Goal: Task Accomplishment & Management: Manage account settings

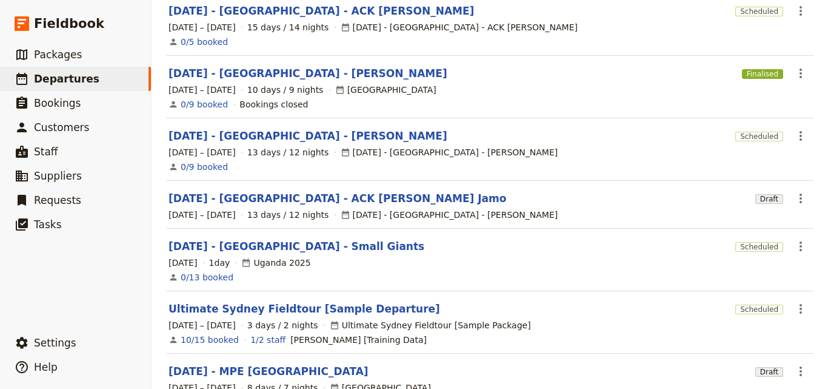
scroll to position [27, 0]
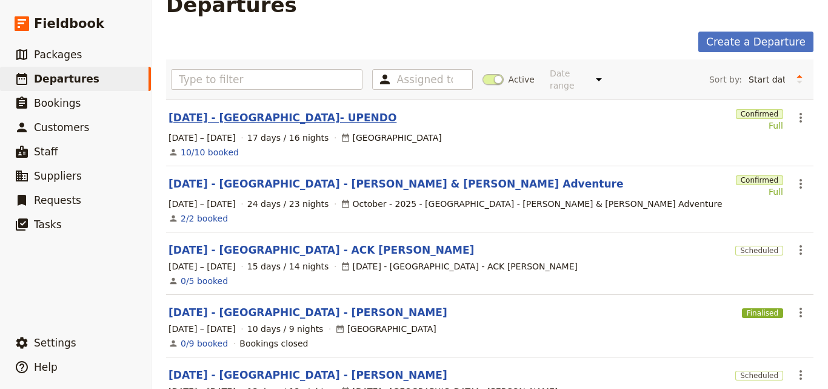
click at [272, 110] on link "[DATE] - [GEOGRAPHIC_DATA]- UPENDO" at bounding box center [283, 117] width 228 height 15
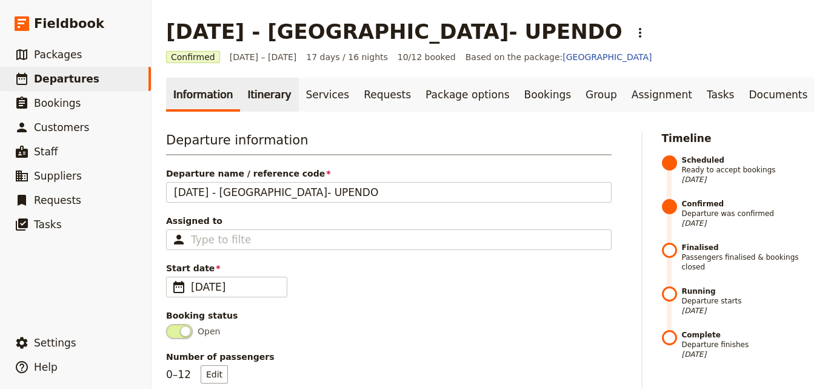
click at [258, 90] on link "Itinerary" at bounding box center [269, 95] width 58 height 34
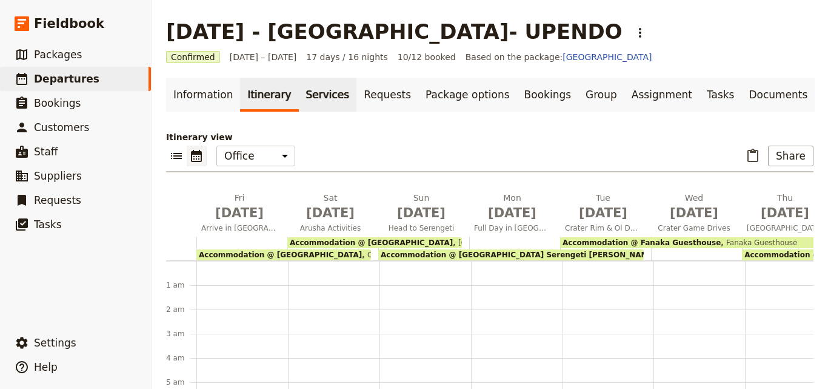
scroll to position [133, 0]
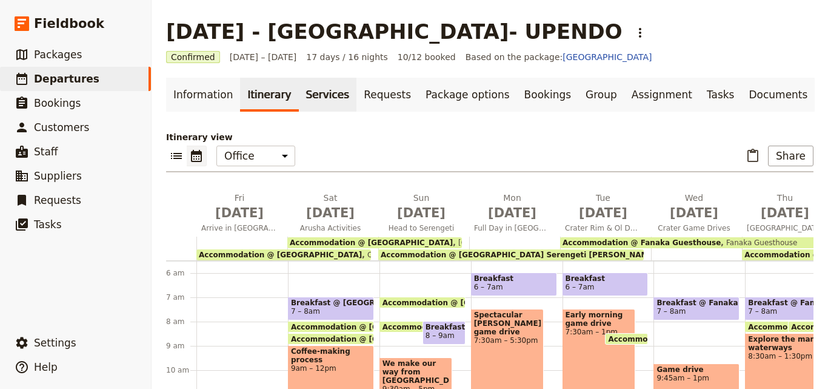
click at [316, 110] on link "Services" at bounding box center [328, 95] width 58 height 34
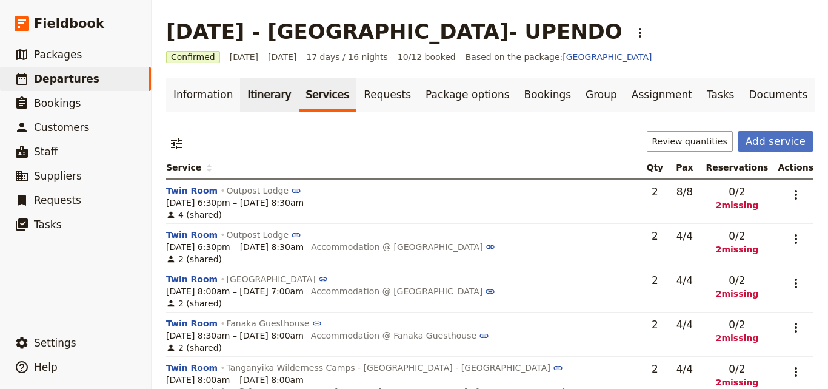
click at [246, 95] on link "Itinerary" at bounding box center [269, 95] width 58 height 34
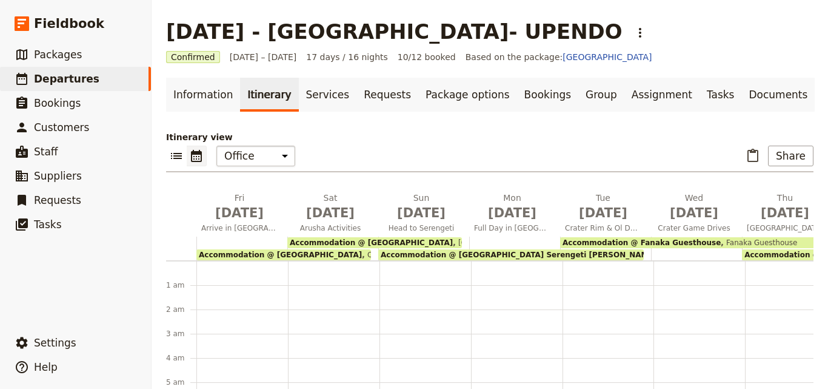
scroll to position [133, 0]
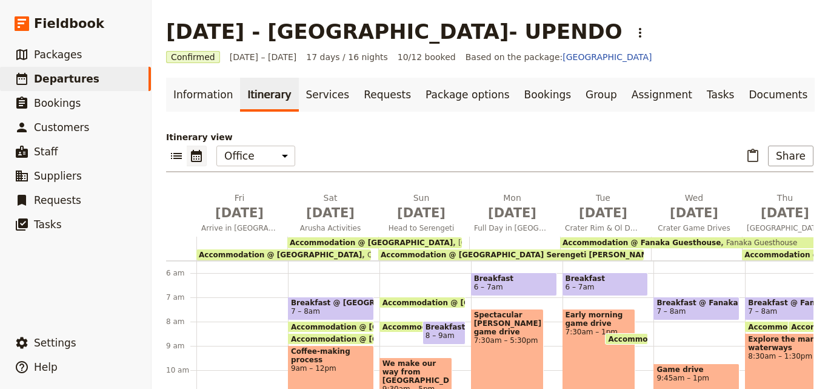
click at [236, 253] on span "Accommodation @ [GEOGRAPHIC_DATA]" at bounding box center [280, 254] width 163 height 8
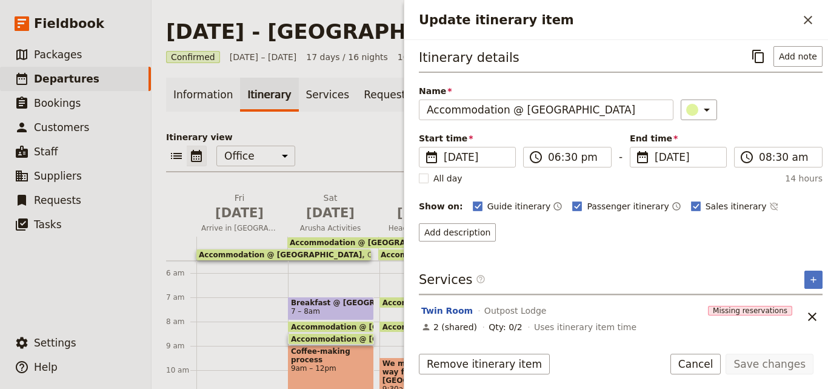
scroll to position [5, 0]
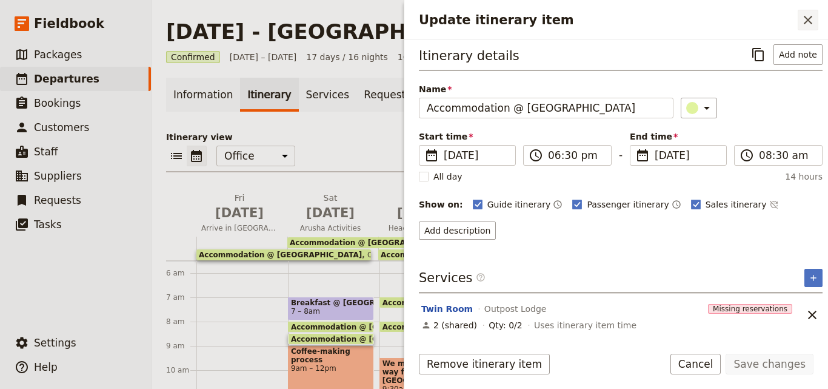
click at [798, 11] on button "​" at bounding box center [808, 20] width 21 height 21
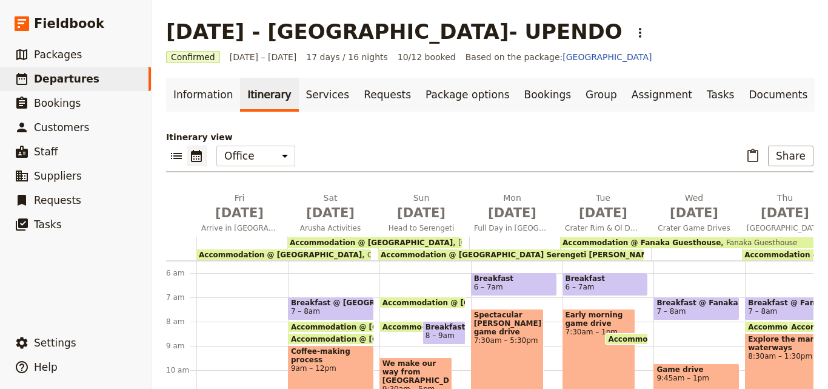
click at [362, 254] on span "Outpost Lodge" at bounding box center [391, 254] width 59 height 8
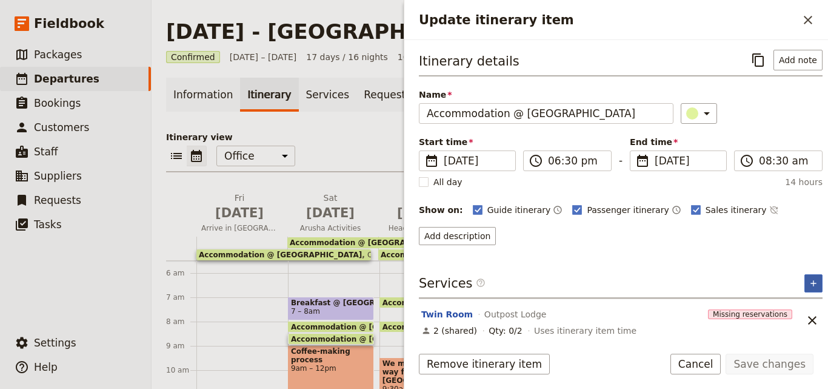
click at [804, 282] on button "​" at bounding box center [813, 283] width 18 height 18
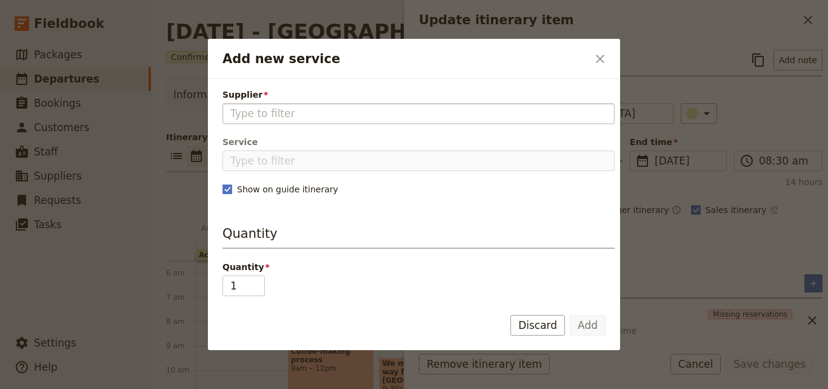
click at [285, 116] on input "Supplier" at bounding box center [418, 113] width 376 height 15
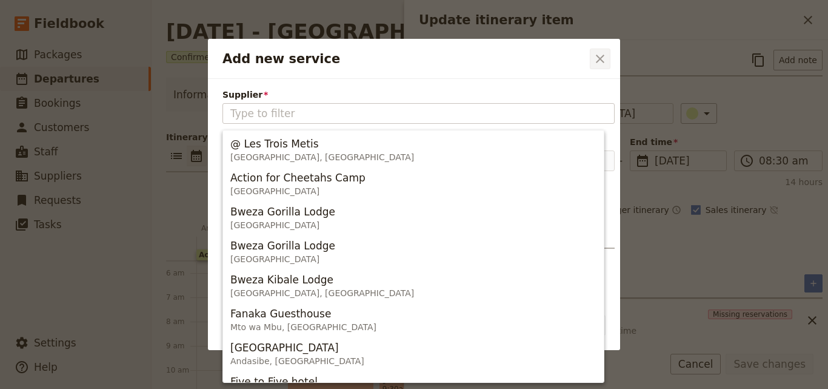
click at [590, 50] on button "​" at bounding box center [600, 58] width 21 height 21
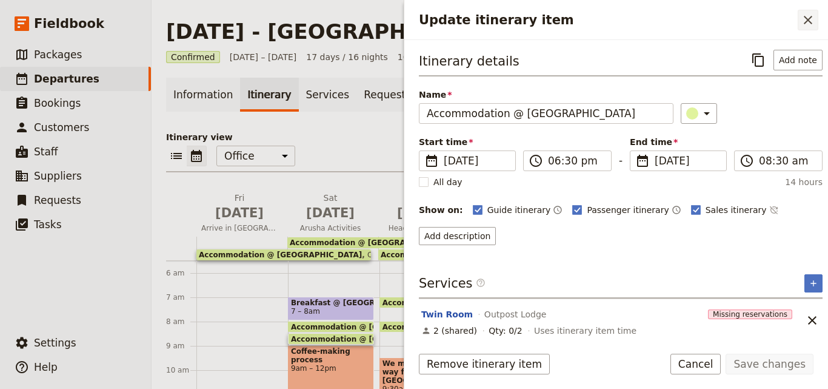
click at [809, 30] on button "​" at bounding box center [808, 20] width 21 height 21
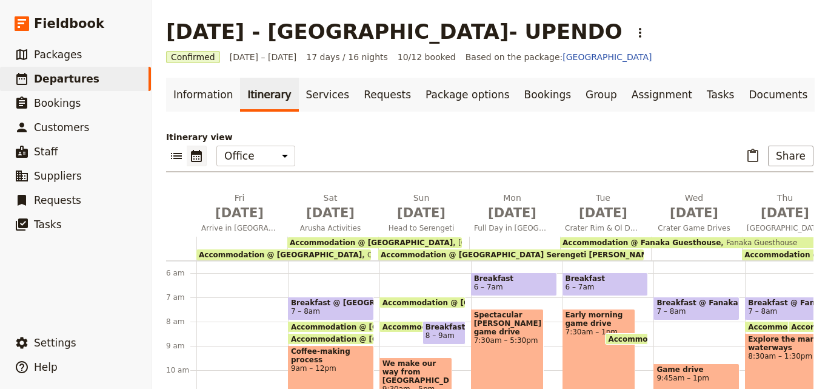
click at [250, 254] on span "Accommodation @ [GEOGRAPHIC_DATA]" at bounding box center [280, 254] width 163 height 8
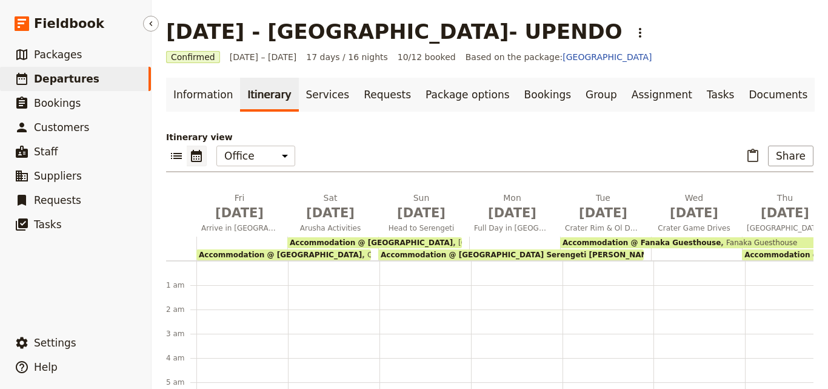
scroll to position [133, 0]
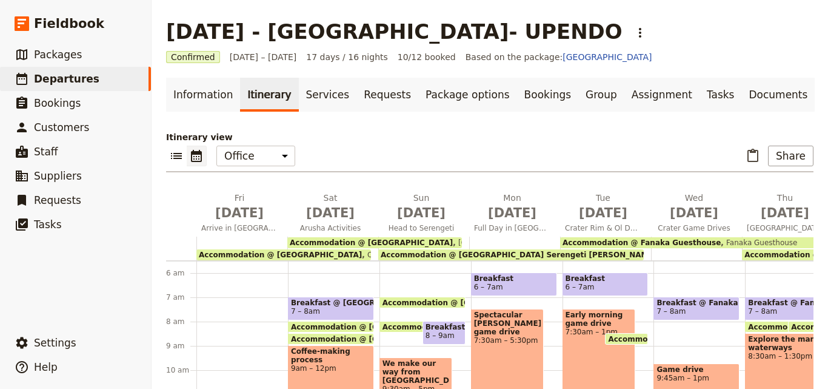
click at [272, 255] on span "Accommodation @ [GEOGRAPHIC_DATA]" at bounding box center [280, 254] width 163 height 8
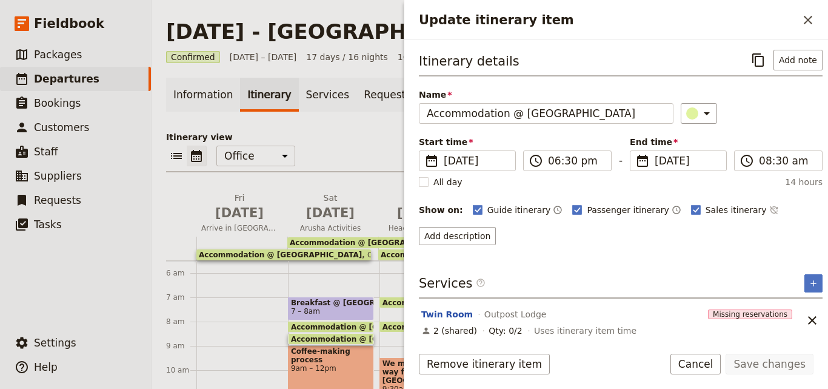
scroll to position [5, 0]
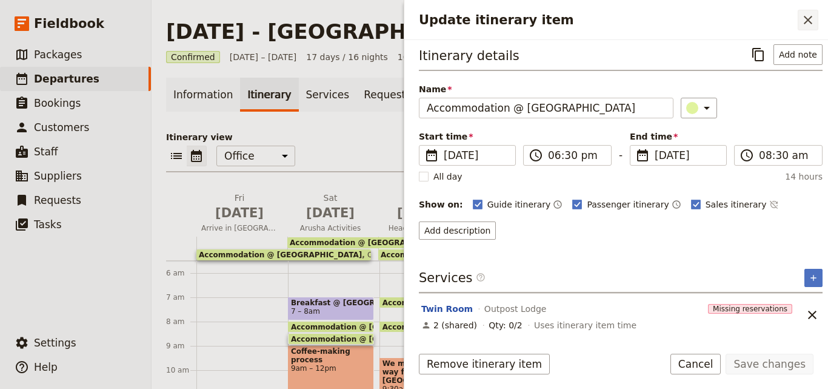
click at [798, 20] on button "​" at bounding box center [808, 20] width 21 height 21
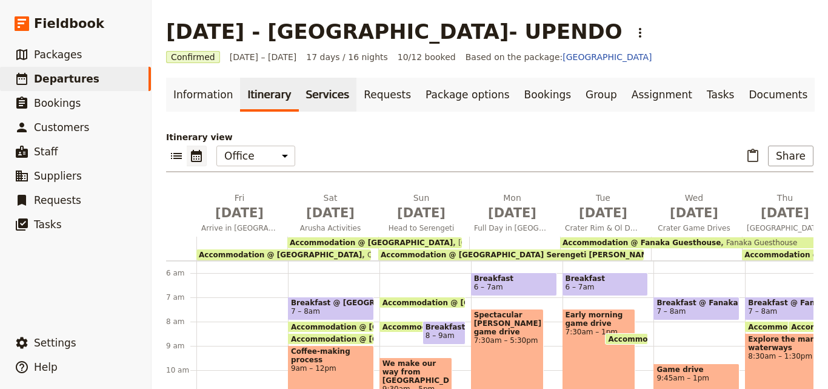
click at [309, 105] on link "Services" at bounding box center [328, 95] width 58 height 34
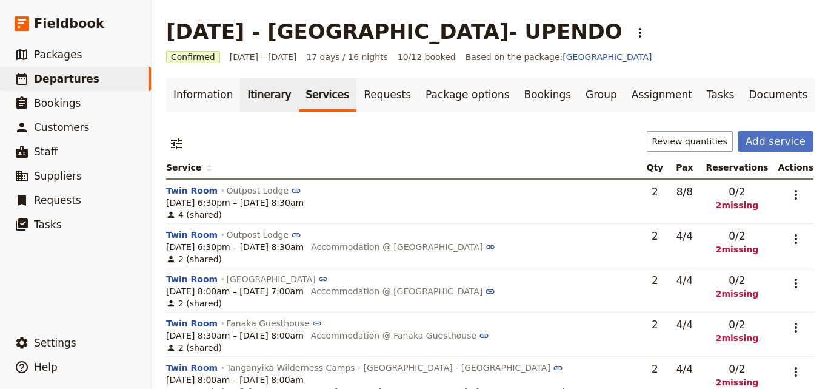
click at [244, 98] on link "Itinerary" at bounding box center [269, 95] width 58 height 34
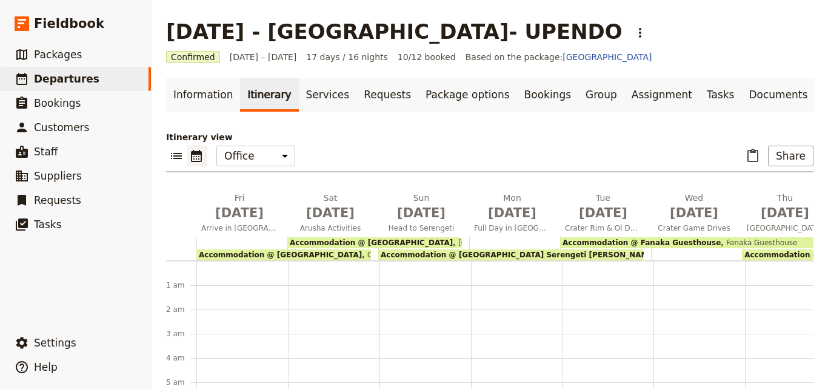
scroll to position [133, 0]
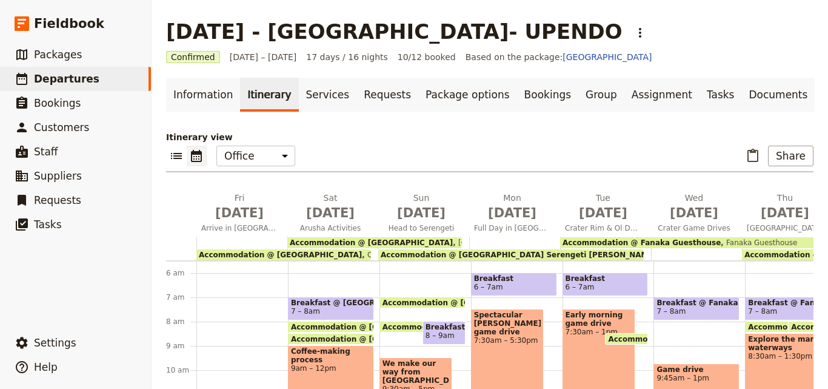
click at [453, 238] on span "Kudu Lodge" at bounding box center [494, 242] width 82 height 8
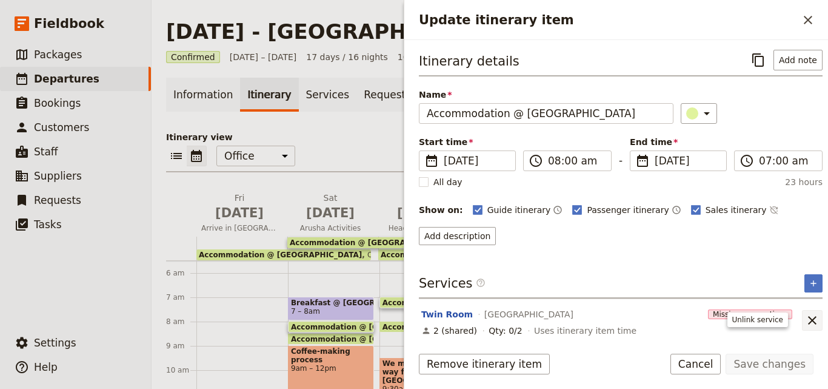
click at [808, 323] on icon "Unlink service" at bounding box center [812, 320] width 15 height 15
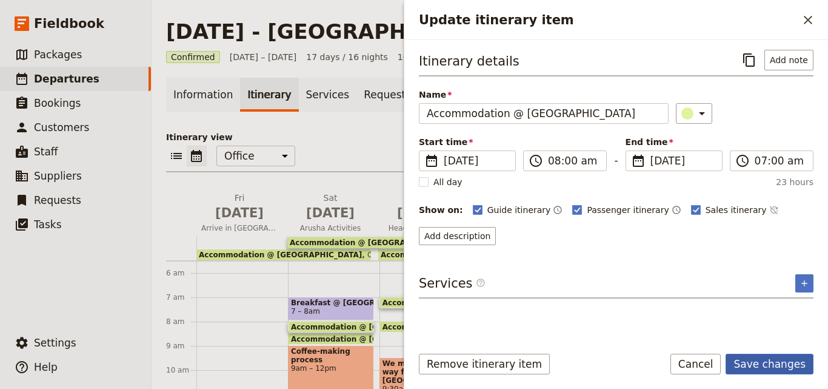
click at [762, 369] on button "Save changes" at bounding box center [770, 363] width 88 height 21
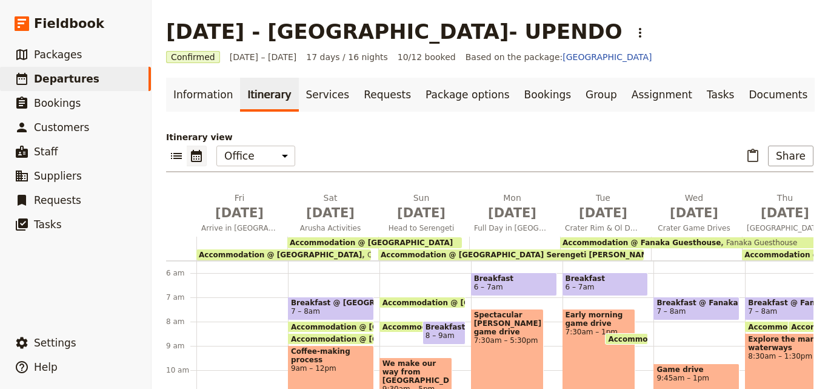
click at [454, 255] on span "Accommodation @ [GEOGRAPHIC_DATA] Serengeti [PERSON_NAME] Camp-Upgrade option f…" at bounding box center [601, 254] width 440 height 8
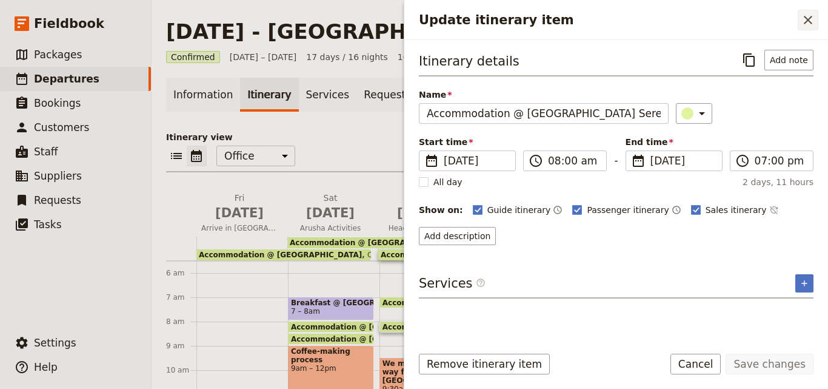
click at [801, 18] on icon "Close drawer" at bounding box center [808, 20] width 15 height 15
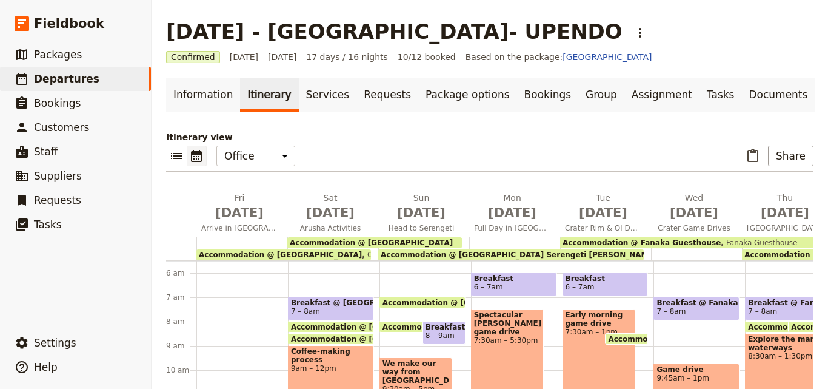
click at [678, 239] on span "Accommodation @ Fanaka Guesthouse" at bounding box center [642, 242] width 158 height 8
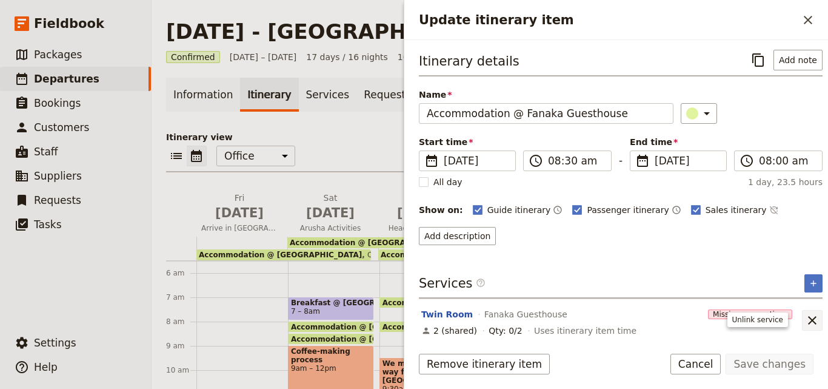
click at [805, 321] on icon "Unlink service" at bounding box center [812, 320] width 15 height 15
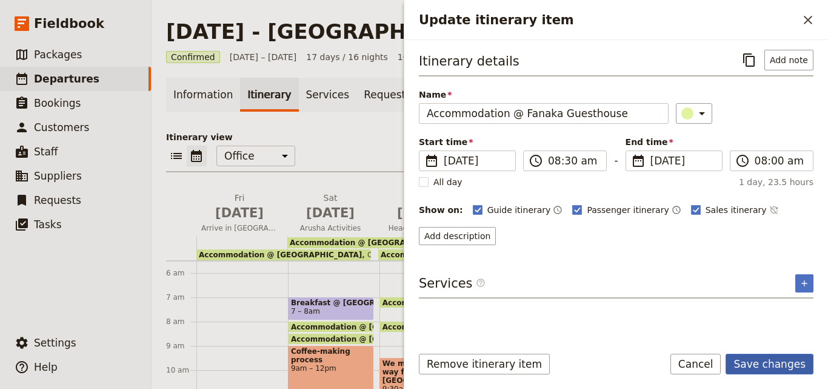
click at [761, 358] on button "Save changes" at bounding box center [770, 363] width 88 height 21
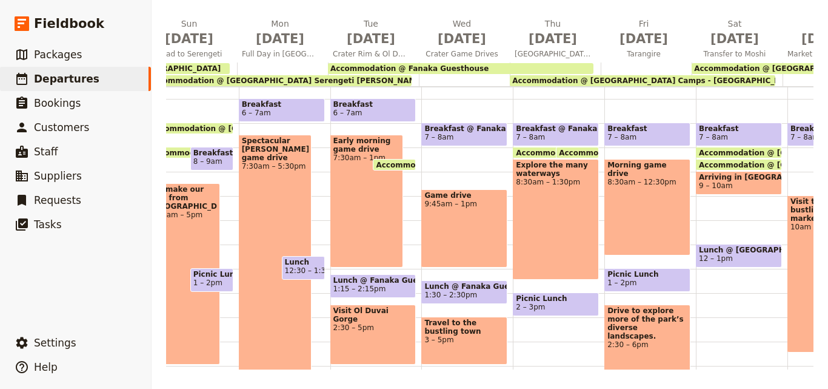
scroll to position [0, 242]
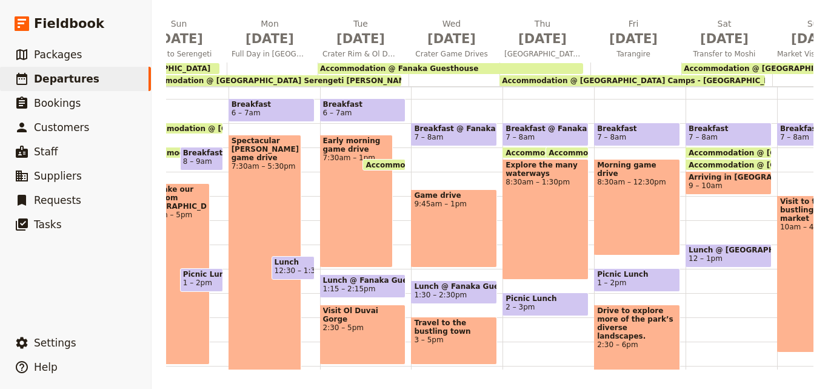
click at [726, 79] on span "Accommodation @ [GEOGRAPHIC_DATA] Camps - [GEOGRAPHIC_DATA] - [GEOGRAPHIC_DATA]" at bounding box center [692, 80] width 380 height 8
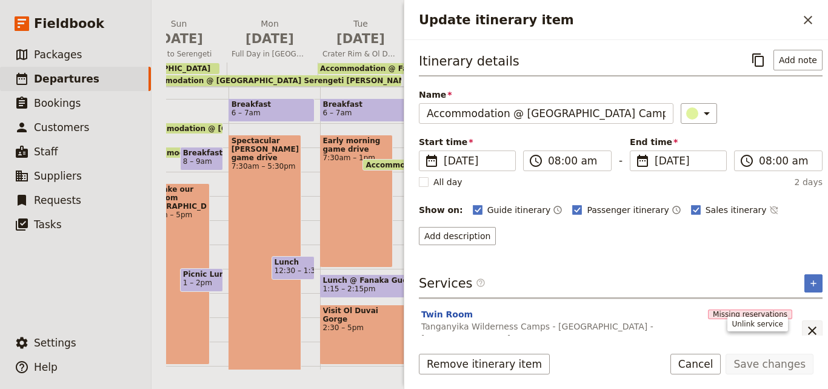
click at [808, 327] on icon "Unlink service" at bounding box center [812, 330] width 8 height 8
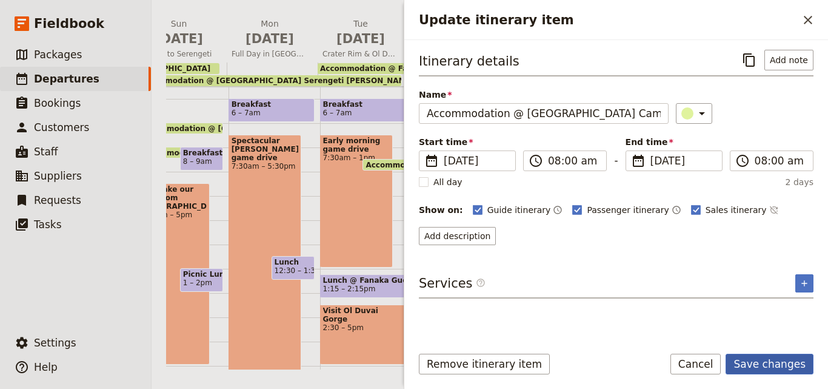
click at [777, 370] on button "Save changes" at bounding box center [770, 363] width 88 height 21
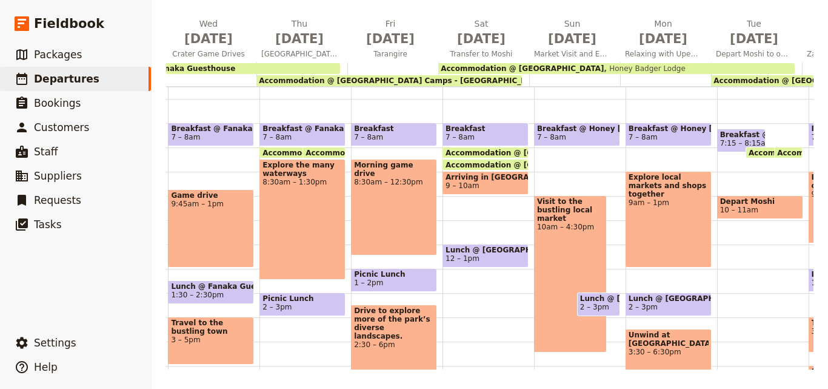
scroll to position [0, 493]
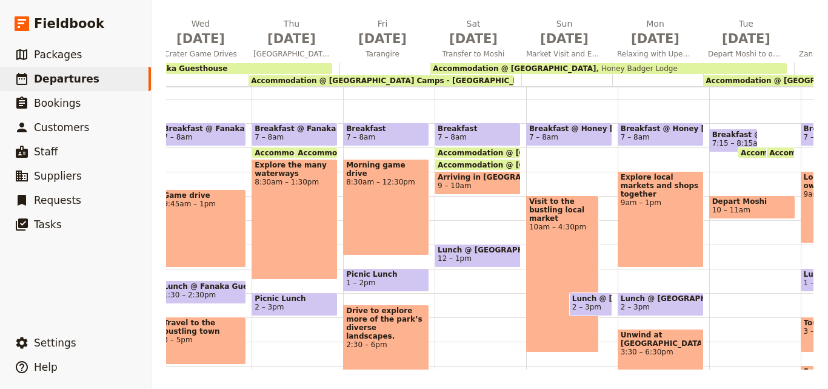
click at [477, 81] on span "Accommodation @ [GEOGRAPHIC_DATA] Camps - [GEOGRAPHIC_DATA] - [GEOGRAPHIC_DATA]" at bounding box center [441, 80] width 380 height 8
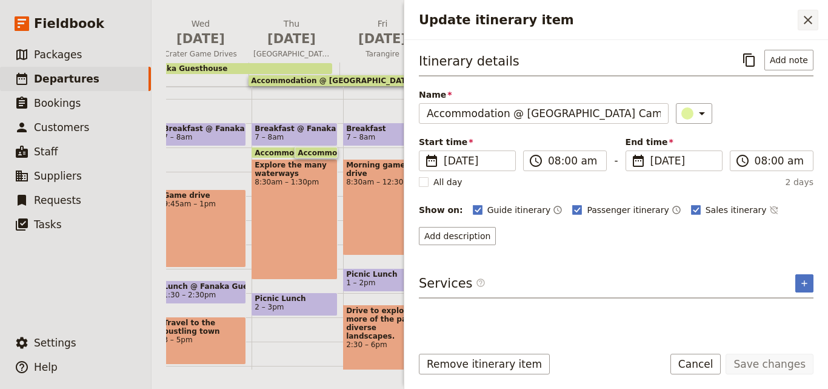
click at [807, 21] on icon "Close drawer" at bounding box center [808, 20] width 8 height 8
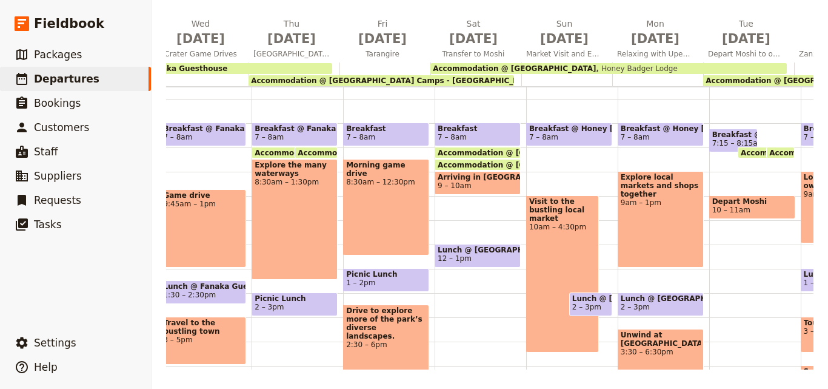
click at [612, 68] on span "Honey Badger Lodge" at bounding box center [636, 68] width 81 height 8
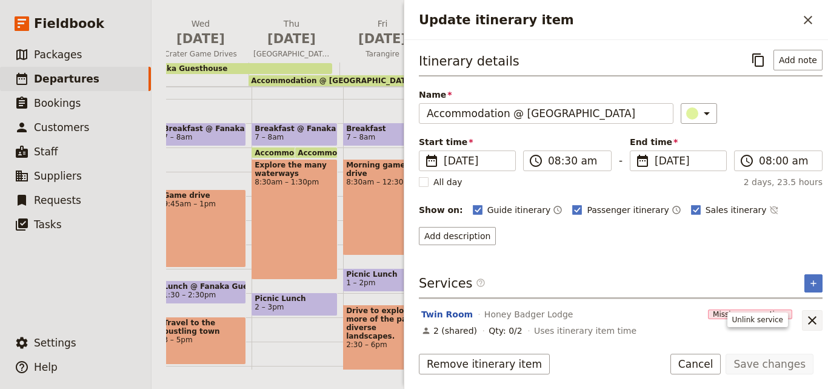
click at [808, 317] on icon "Unlink service" at bounding box center [812, 320] width 8 height 8
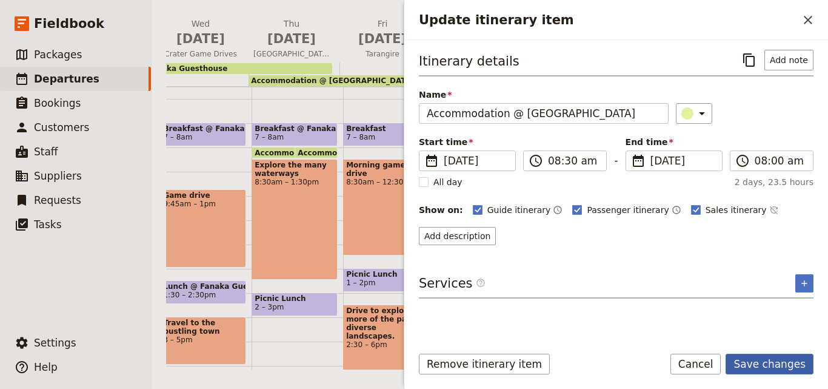
click at [756, 359] on button "Save changes" at bounding box center [770, 363] width 88 height 21
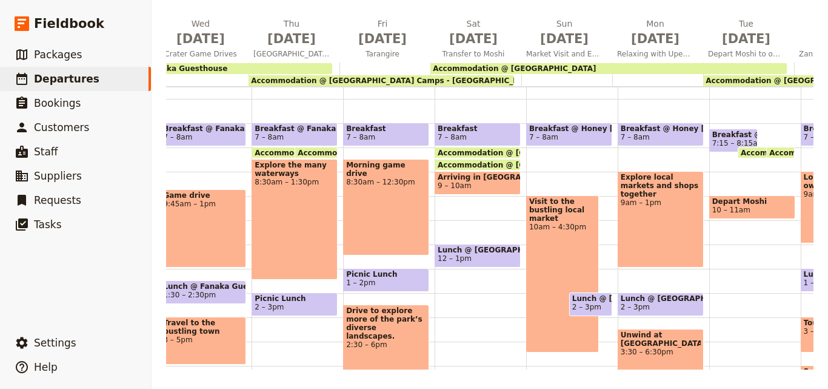
click at [725, 76] on span "Accommodation @ [GEOGRAPHIC_DATA]" at bounding box center [787, 80] width 163 height 8
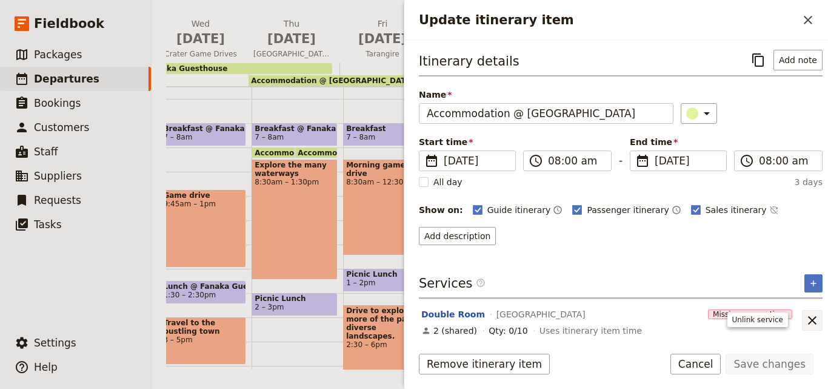
click at [805, 319] on icon "Unlink service" at bounding box center [812, 320] width 15 height 15
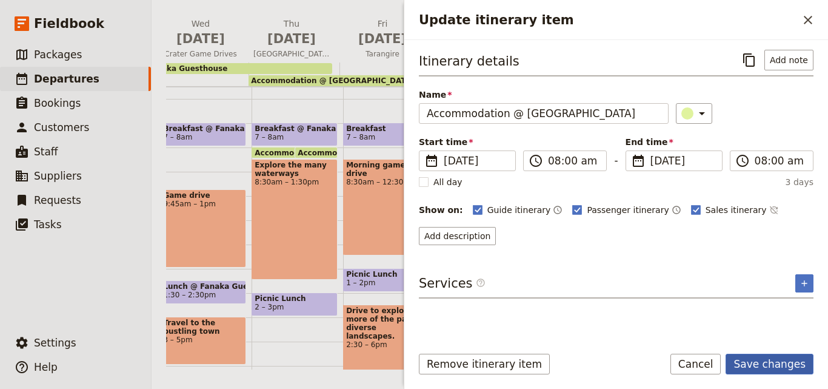
click at [757, 367] on button "Save changes" at bounding box center [770, 363] width 88 height 21
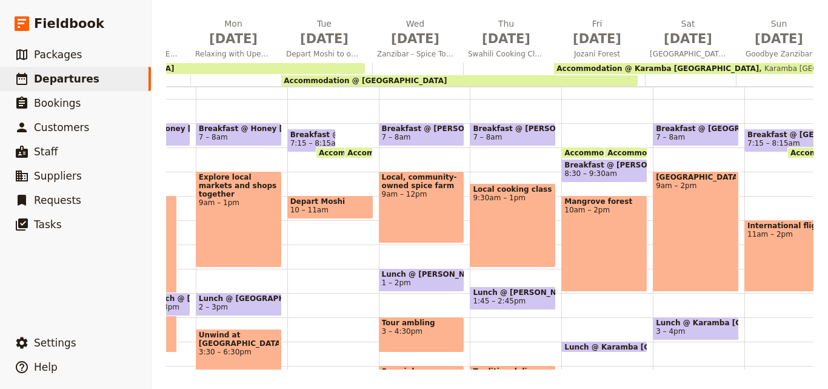
scroll to position [0, 953]
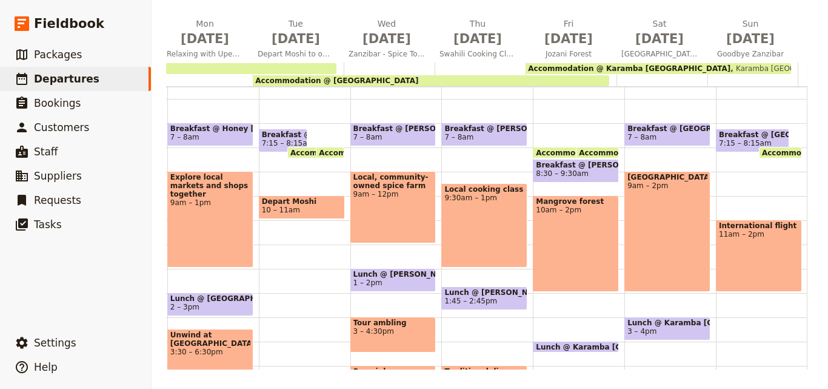
click at [731, 64] on span "Karamba [GEOGRAPHIC_DATA]" at bounding box center [789, 68] width 117 height 8
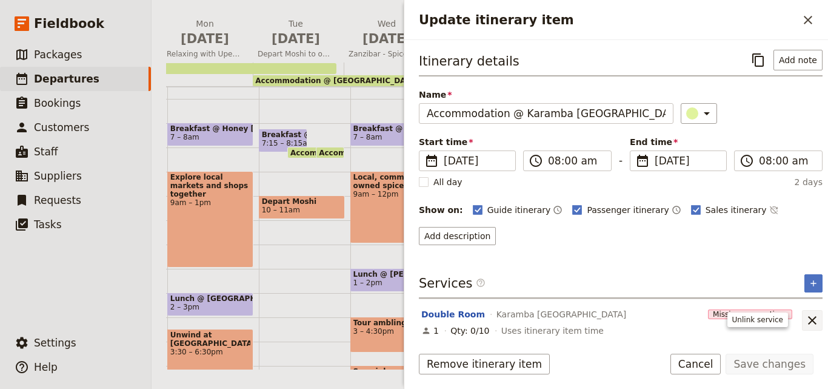
click at [805, 319] on icon "Unlink service" at bounding box center [812, 320] width 15 height 15
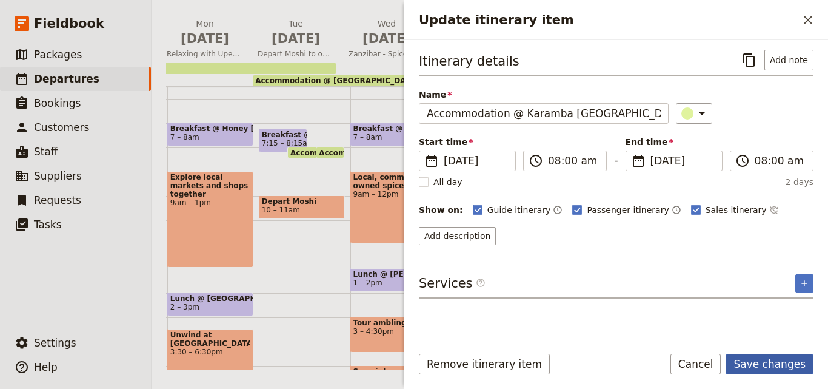
click at [791, 364] on button "Save changes" at bounding box center [770, 363] width 88 height 21
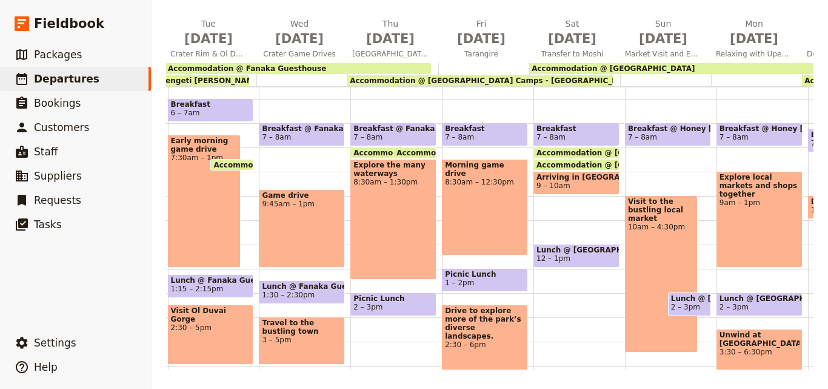
scroll to position [0, 0]
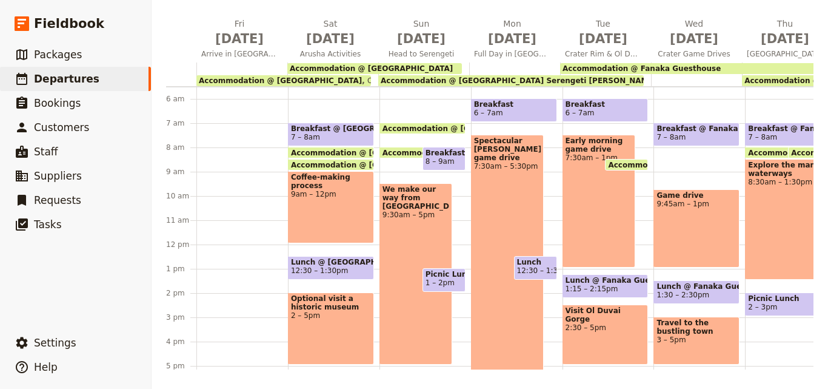
click at [414, 63] on div "Accommodation @ [GEOGRAPHIC_DATA]" at bounding box center [374, 68] width 175 height 11
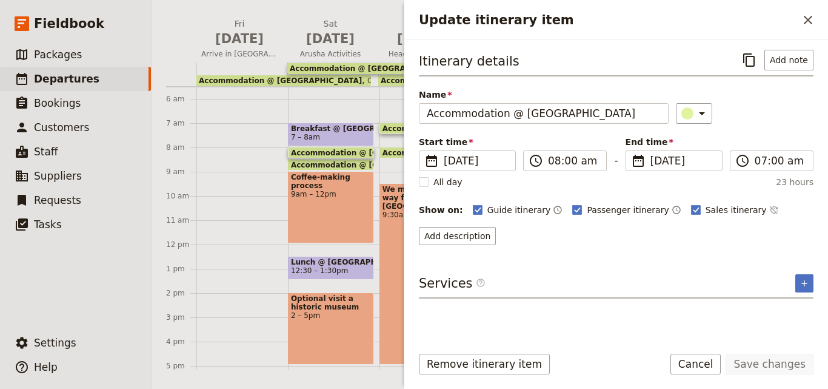
click at [310, 78] on span "Accommodation @ [GEOGRAPHIC_DATA]" at bounding box center [280, 80] width 163 height 8
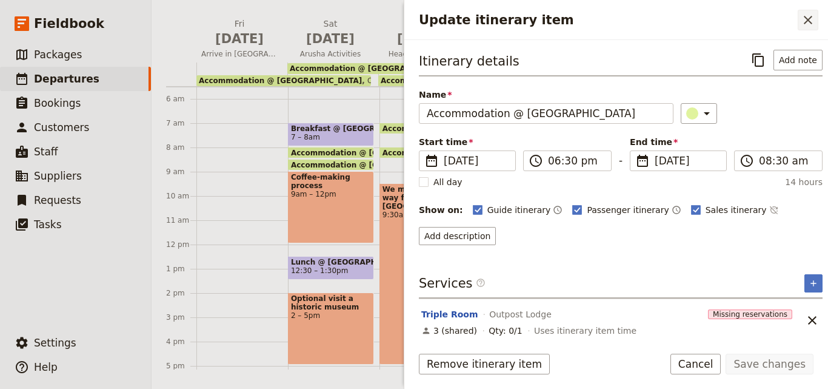
click at [802, 21] on icon "Close drawer" at bounding box center [808, 20] width 15 height 15
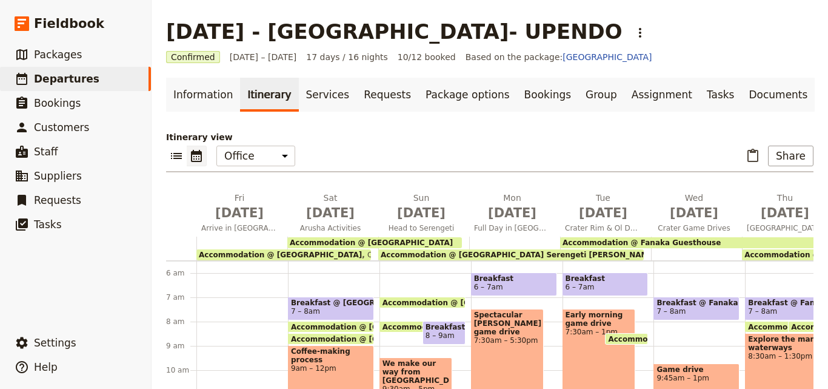
click at [373, 241] on span "Accommodation @ [GEOGRAPHIC_DATA]" at bounding box center [371, 242] width 163 height 8
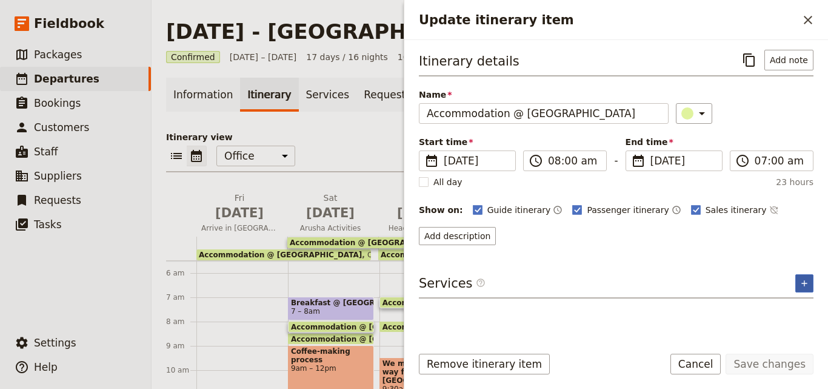
click at [801, 290] on button "​" at bounding box center [804, 283] width 18 height 18
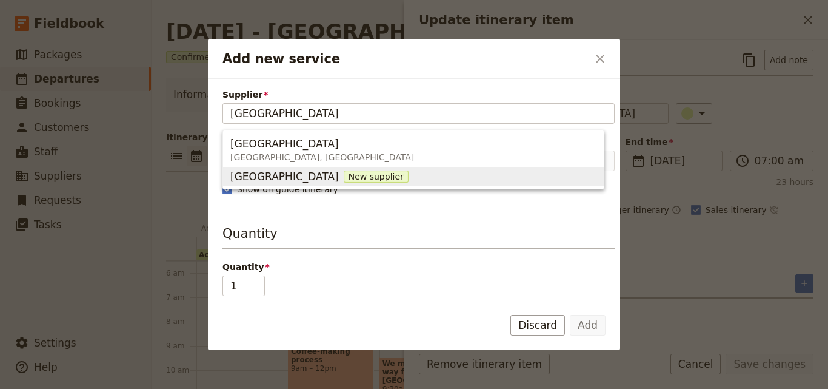
click at [344, 175] on span "New supplier" at bounding box center [376, 176] width 65 height 12
type input "[GEOGRAPHIC_DATA]"
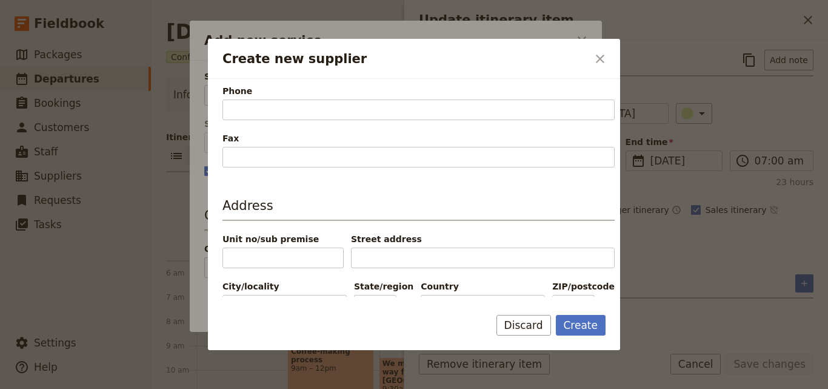
scroll to position [242, 0]
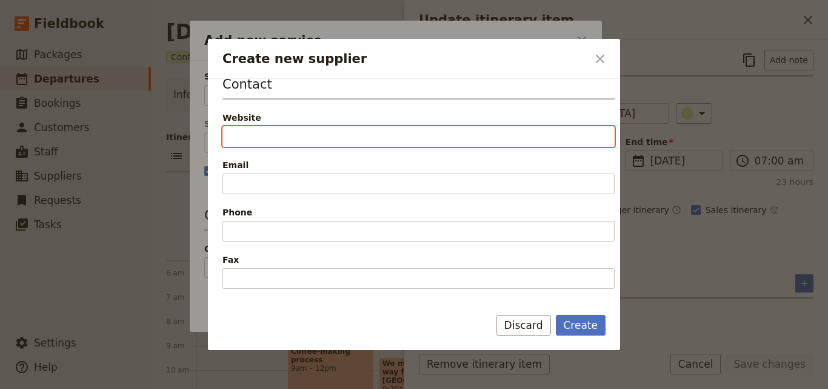
click at [310, 142] on input "Website" at bounding box center [418, 136] width 392 height 21
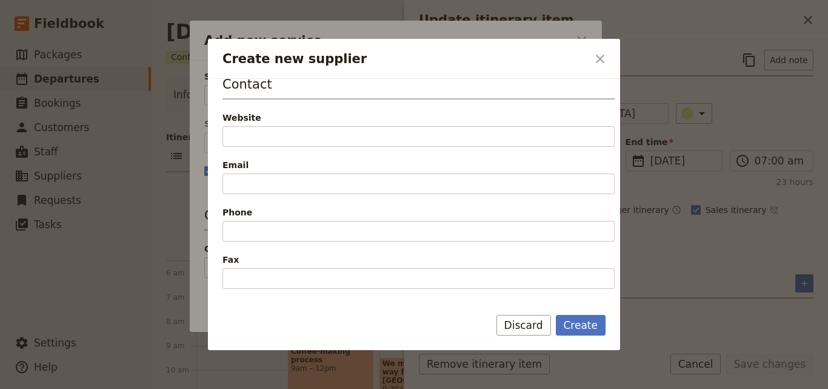
click at [595, 48] on div "Create new supplier ​" at bounding box center [414, 59] width 412 height 40
click at [595, 61] on icon "Close dialog" at bounding box center [600, 59] width 15 height 15
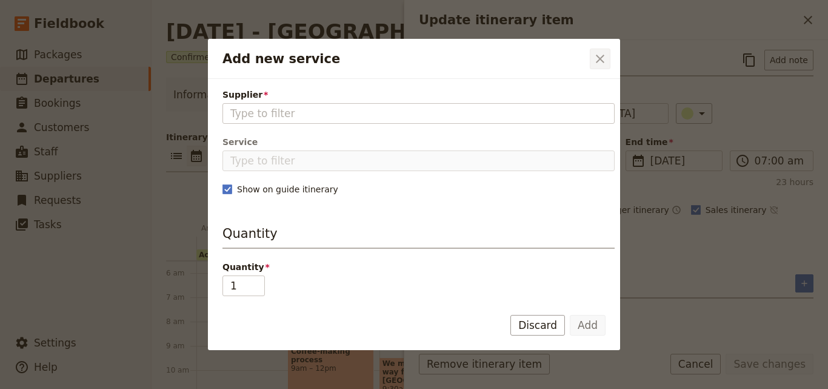
click at [600, 60] on icon "Close dialog" at bounding box center [600, 59] width 15 height 15
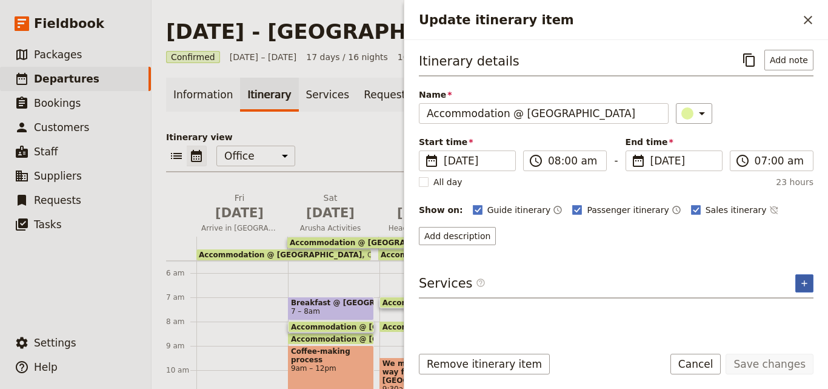
click at [804, 275] on button "​" at bounding box center [804, 283] width 18 height 18
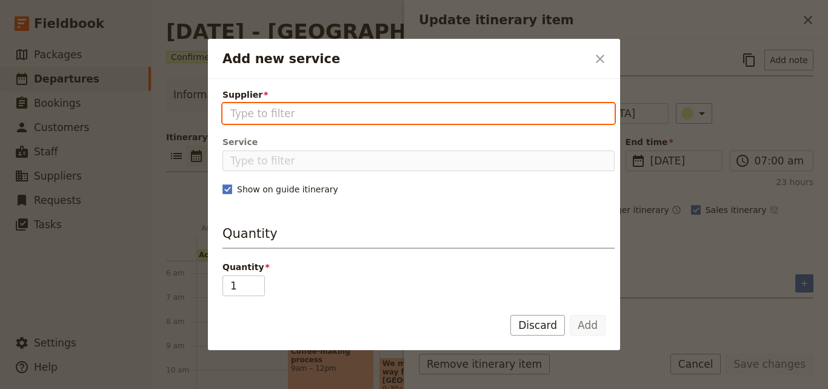
click at [290, 115] on input "Supplier" at bounding box center [418, 113] width 376 height 15
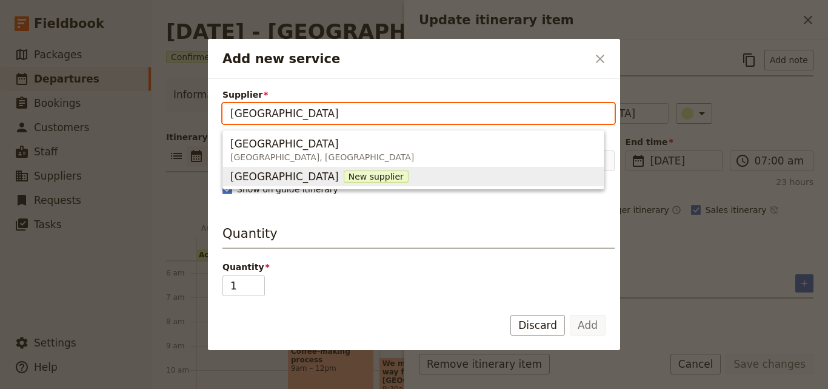
click at [344, 178] on span "New supplier" at bounding box center [376, 176] width 65 height 12
type input "[GEOGRAPHIC_DATA]"
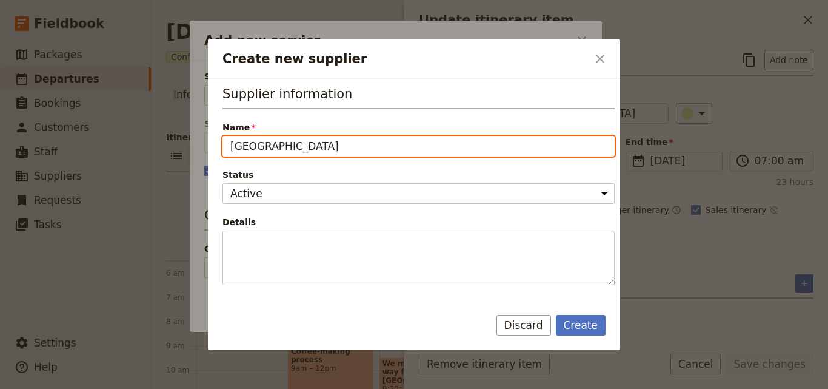
scroll to position [0, 0]
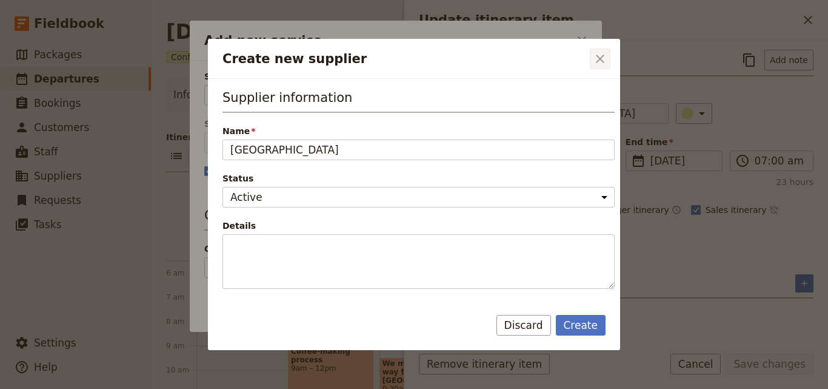
click at [601, 58] on icon "Close dialog" at bounding box center [600, 59] width 8 height 8
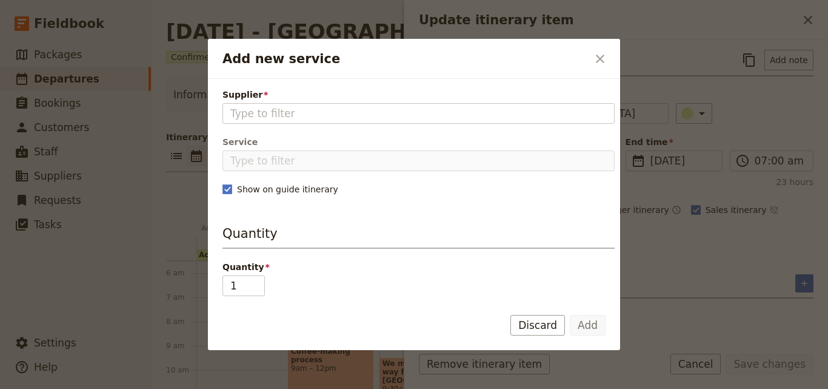
click at [601, 58] on icon "Close dialog" at bounding box center [600, 59] width 8 height 8
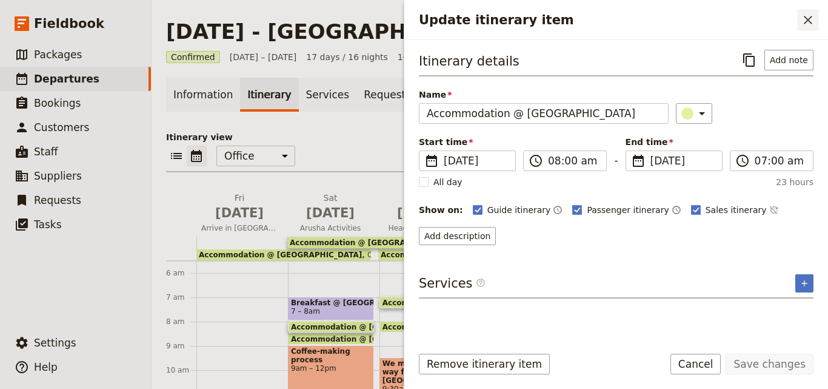
click at [803, 19] on icon "Close drawer" at bounding box center [808, 20] width 15 height 15
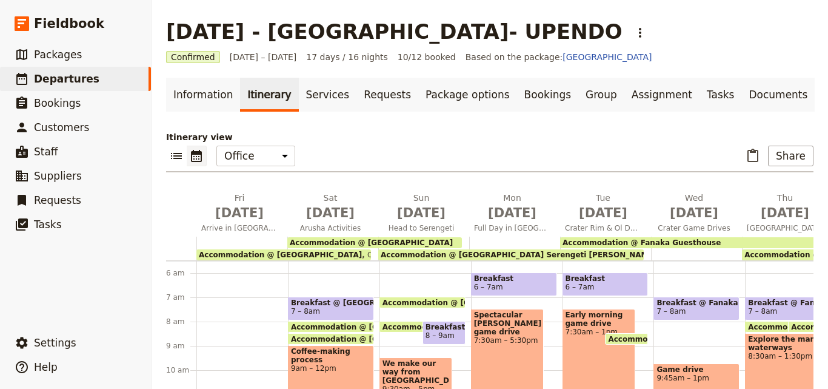
click at [362, 253] on span "Outpost Lodge" at bounding box center [391, 254] width 59 height 8
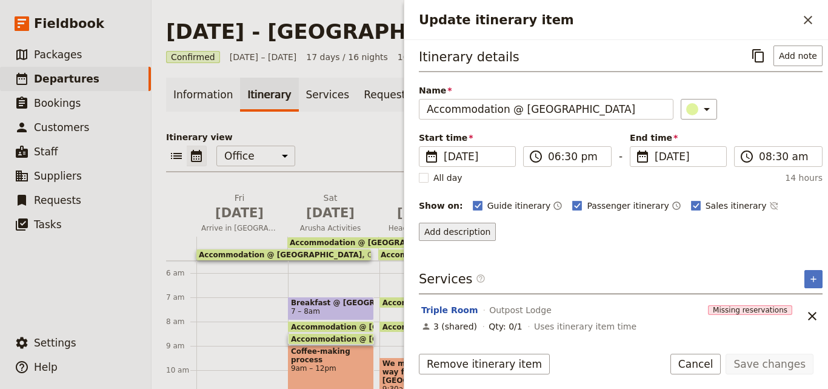
scroll to position [5, 0]
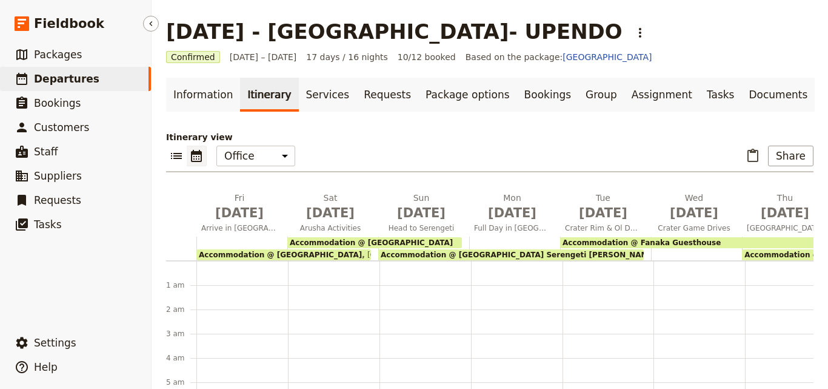
scroll to position [133, 0]
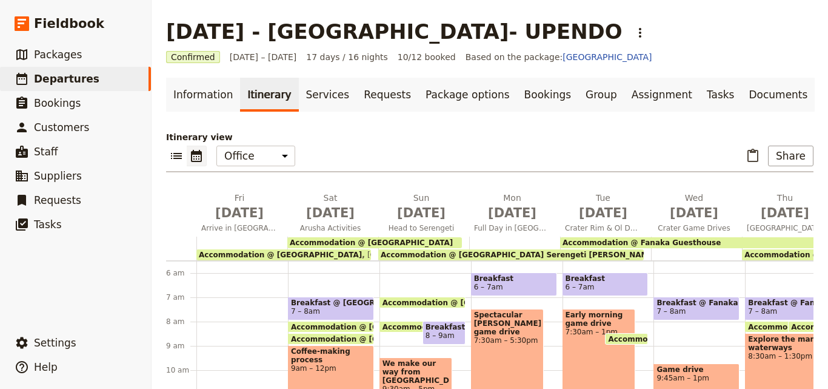
click at [362, 256] on span "[GEOGRAPHIC_DATA], [GEOGRAPHIC_DATA]" at bounding box center [443, 254] width 163 height 8
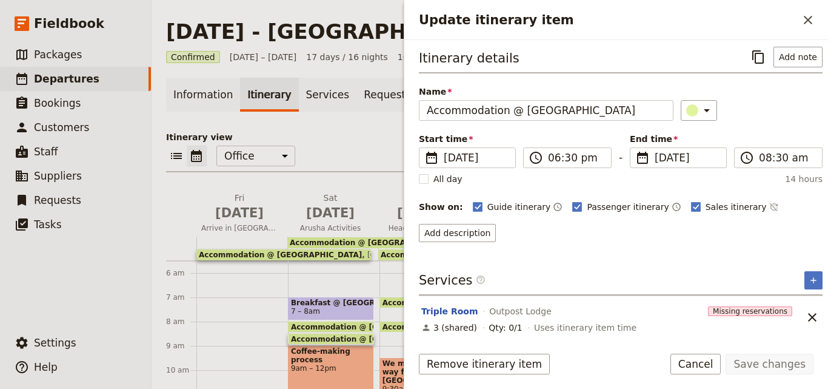
scroll to position [0, 0]
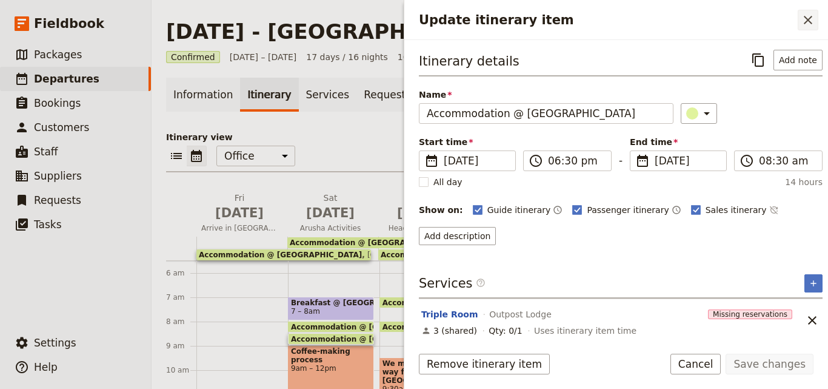
click at [805, 22] on icon "Close drawer" at bounding box center [808, 20] width 8 height 8
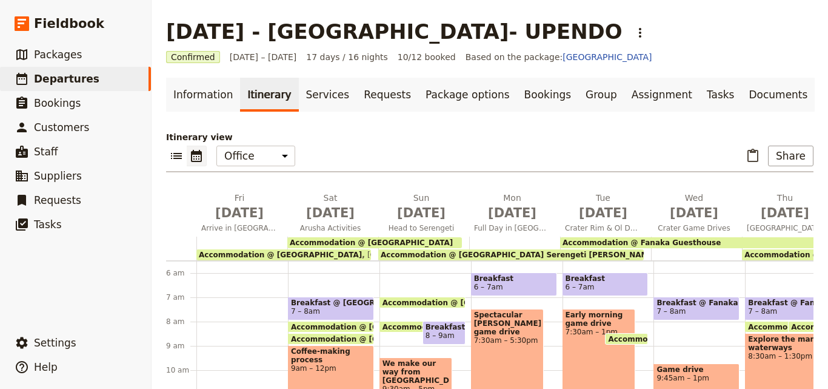
click at [362, 252] on span "[GEOGRAPHIC_DATA], [GEOGRAPHIC_DATA]" at bounding box center [443, 254] width 163 height 8
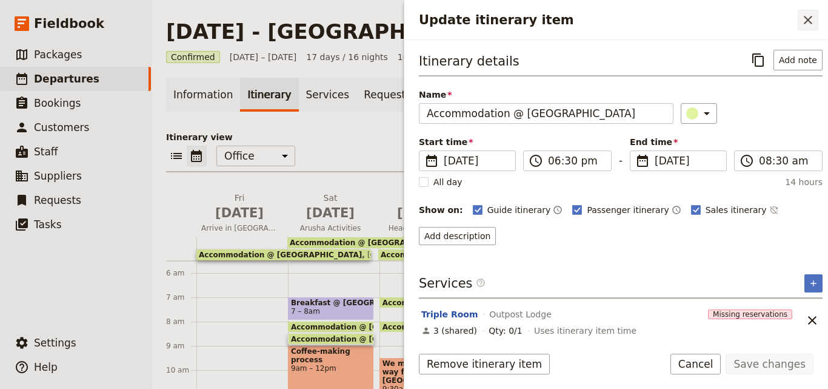
click at [808, 17] on icon "Close drawer" at bounding box center [808, 20] width 15 height 15
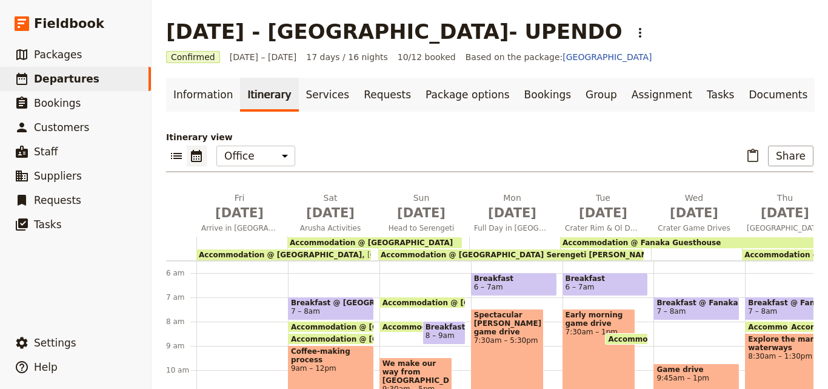
click at [650, 241] on span "Accommodation @ Fanaka Guesthouse" at bounding box center [642, 242] width 158 height 8
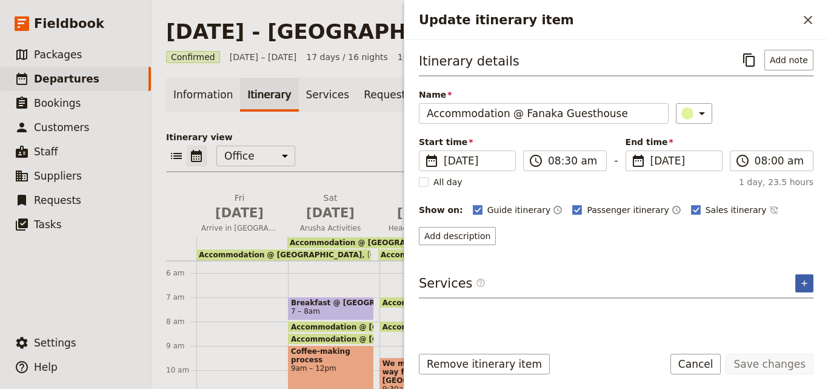
click at [806, 279] on icon "Add service inclusion" at bounding box center [805, 283] width 10 height 10
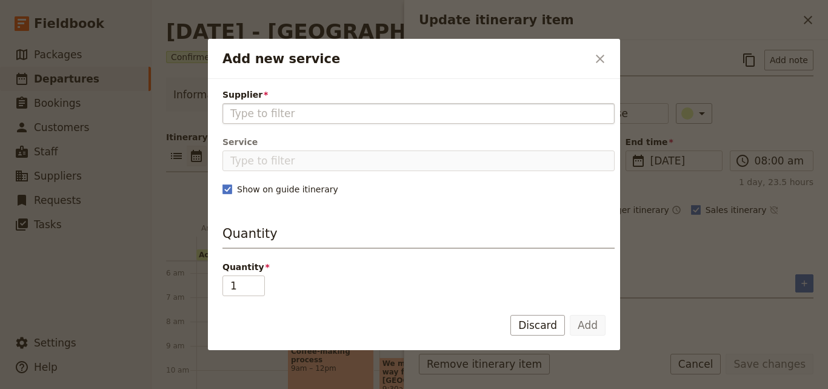
click at [325, 113] on input "Supplier" at bounding box center [418, 113] width 376 height 15
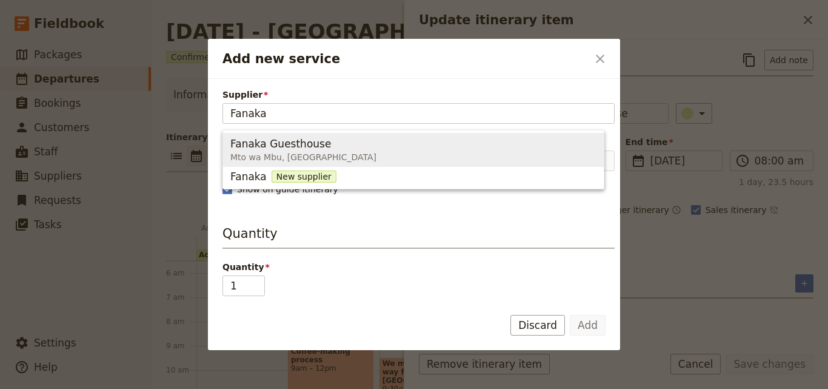
type input "Fanaka"
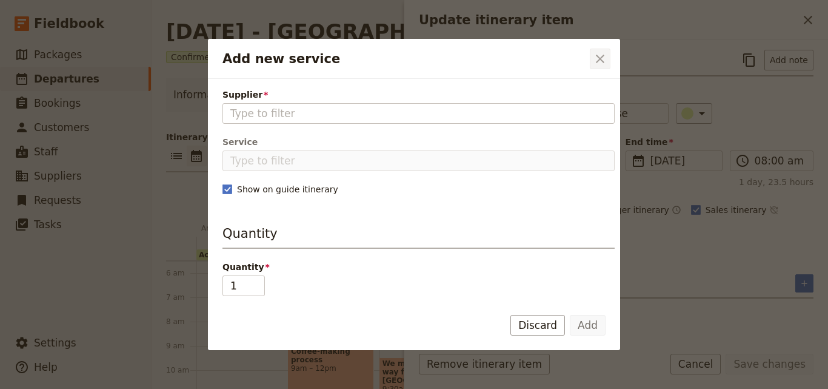
click at [601, 61] on icon "Close dialog" at bounding box center [600, 59] width 15 height 15
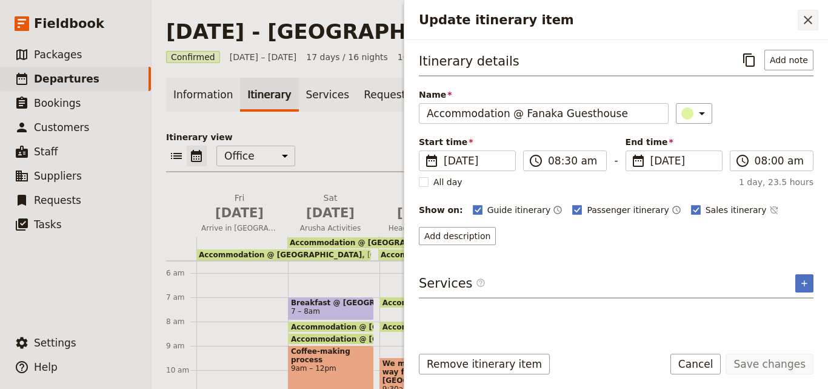
click at [803, 21] on icon "Close drawer" at bounding box center [808, 20] width 15 height 15
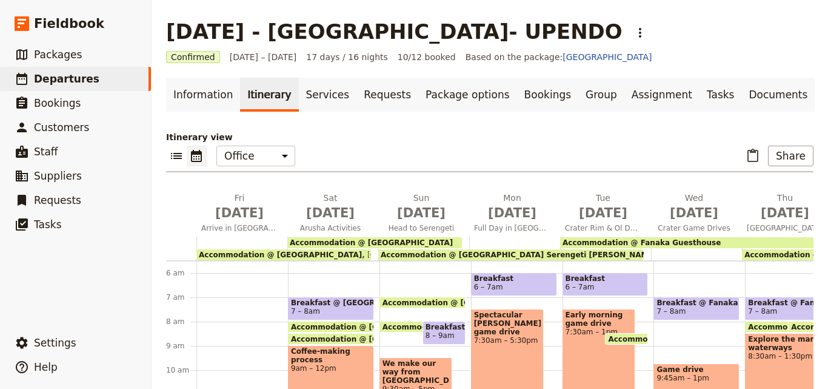
click at [732, 242] on div "Accommodation @ Fanaka Guesthouse" at bounding box center [693, 242] width 266 height 11
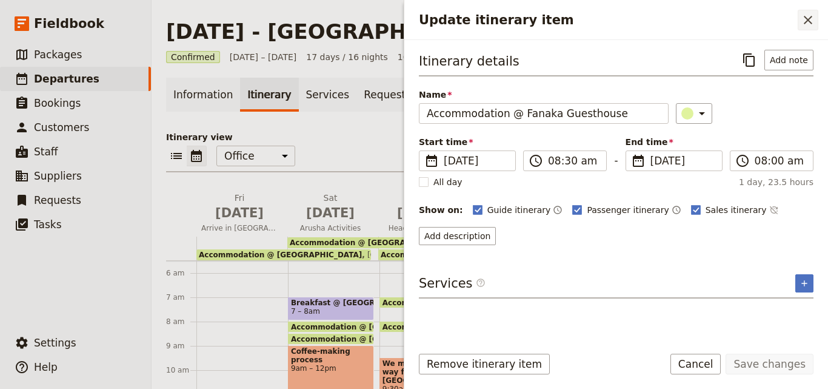
click at [804, 18] on icon "Close drawer" at bounding box center [808, 20] width 15 height 15
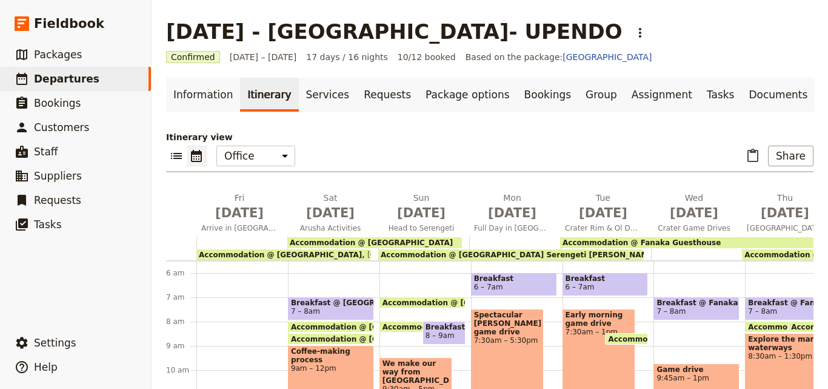
click at [647, 241] on span "Accommodation @ Fanaka Guesthouse" at bounding box center [642, 242] width 158 height 8
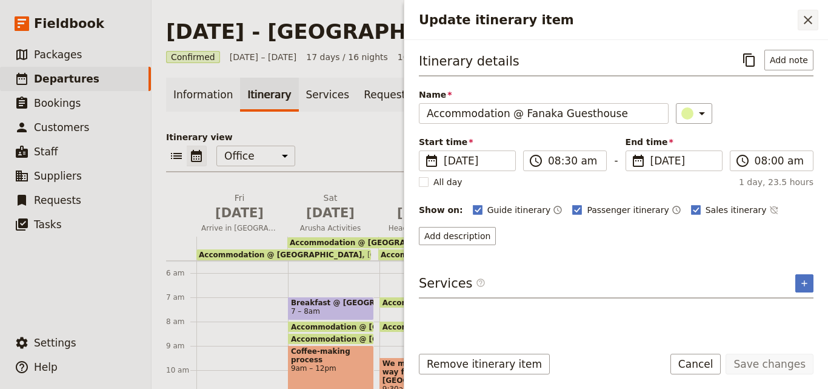
click at [815, 28] on button "​" at bounding box center [808, 20] width 21 height 21
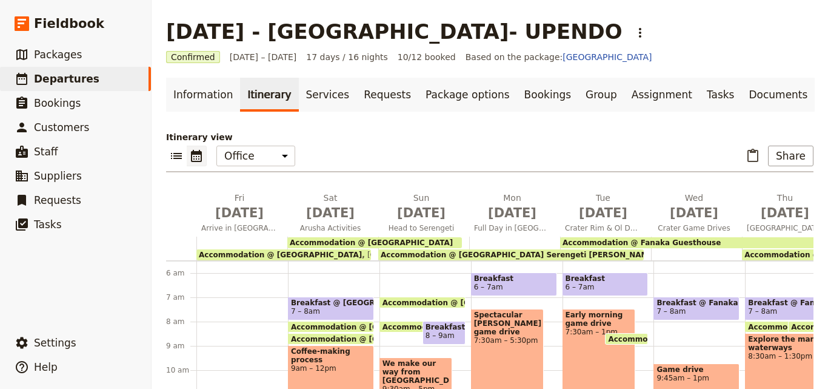
click at [534, 252] on span "Accommodation @ Tanzania Serengeti Bush Camp-Upgrade option from dome tents" at bounding box center [601, 254] width 440 height 8
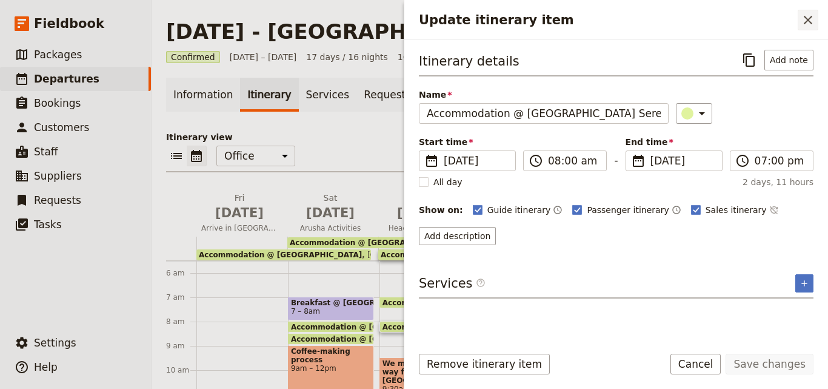
click at [818, 20] on button "​" at bounding box center [808, 20] width 21 height 21
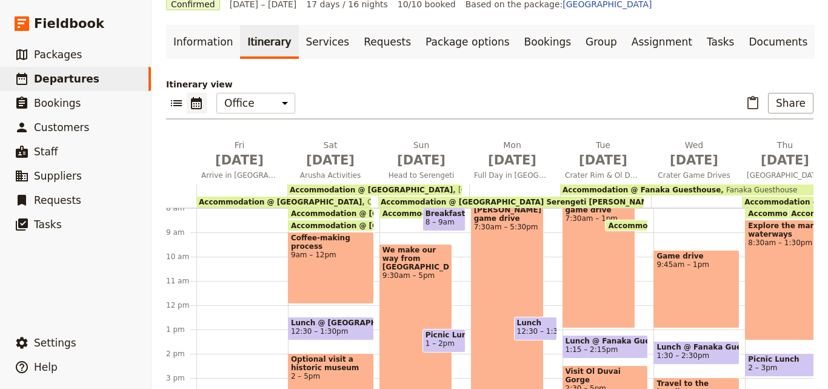
scroll to position [73, 0]
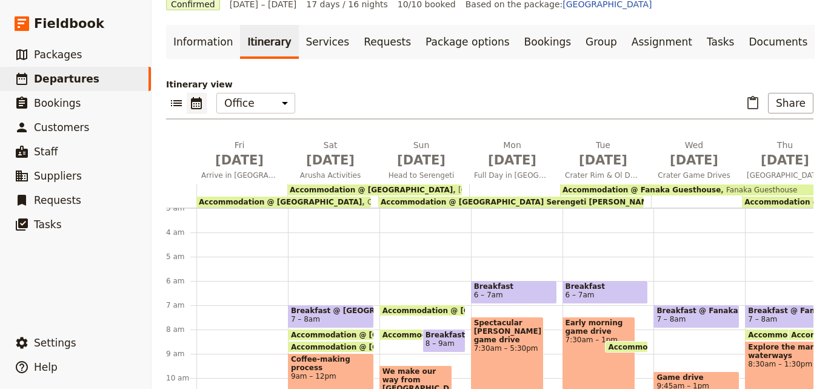
click at [735, 186] on span "Fanaka Guesthouse" at bounding box center [759, 190] width 76 height 8
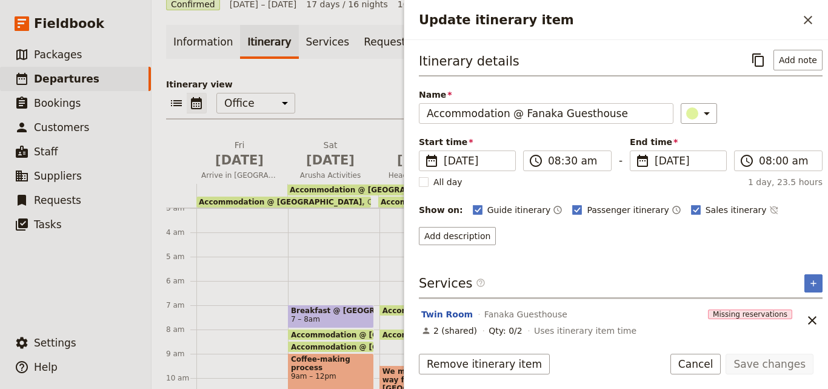
click at [369, 90] on div "Itinerary view ​ ​ Office Guide Passenger Sales ​ Share Fri Sep 19 Arrive in Ar…" at bounding box center [489, 284] width 647 height 412
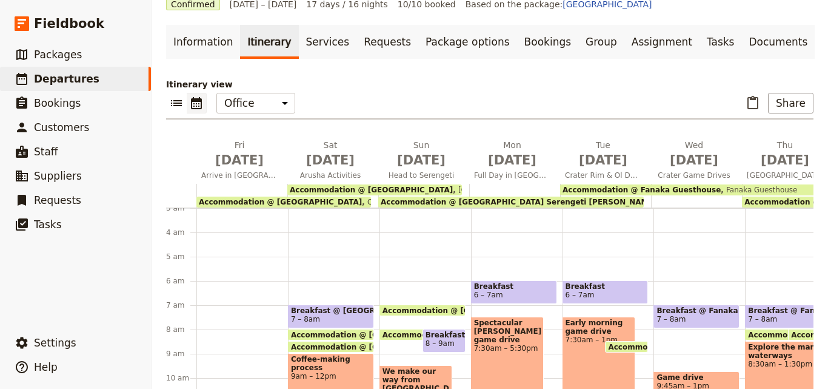
click at [721, 190] on span "Fanaka Guesthouse" at bounding box center [759, 190] width 76 height 8
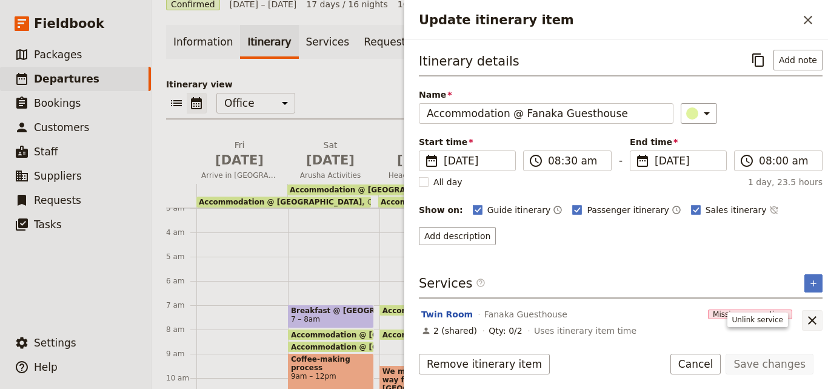
click at [808, 318] on icon "Unlink service" at bounding box center [812, 320] width 8 height 8
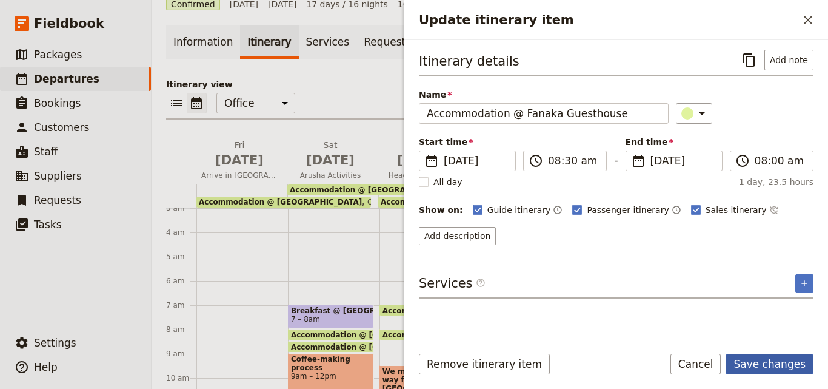
click at [769, 371] on button "Save changes" at bounding box center [770, 363] width 88 height 21
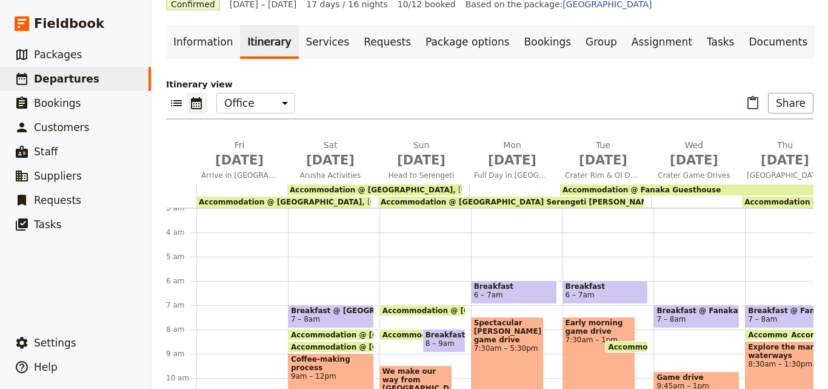
click at [690, 190] on span "Accommodation @ Fanaka Guesthouse" at bounding box center [642, 190] width 158 height 8
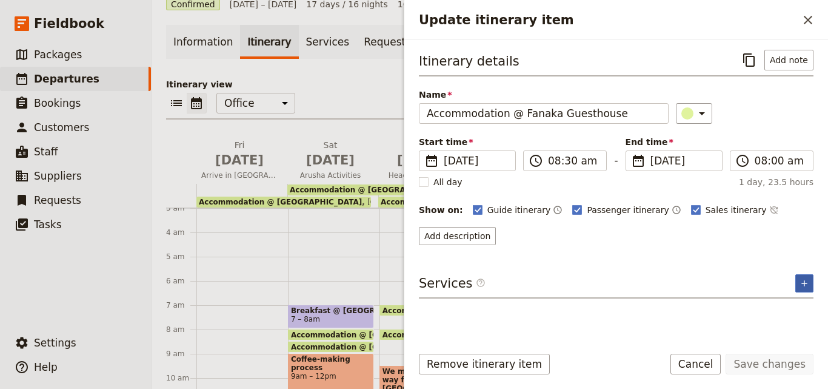
click at [803, 278] on icon "Add service inclusion" at bounding box center [805, 283] width 10 height 10
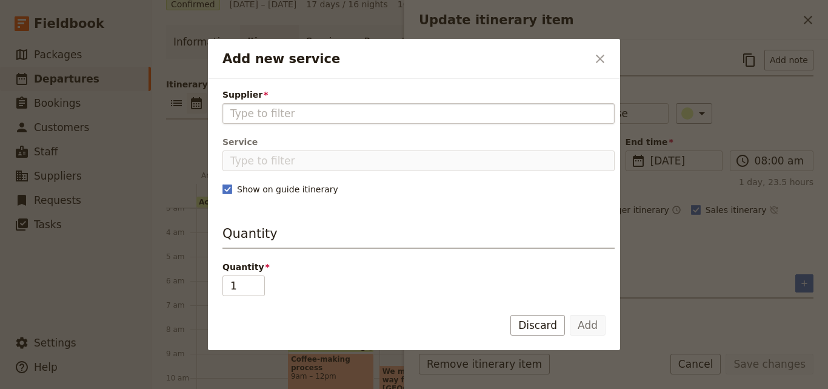
click at [276, 113] on input "Supplier" at bounding box center [418, 113] width 376 height 15
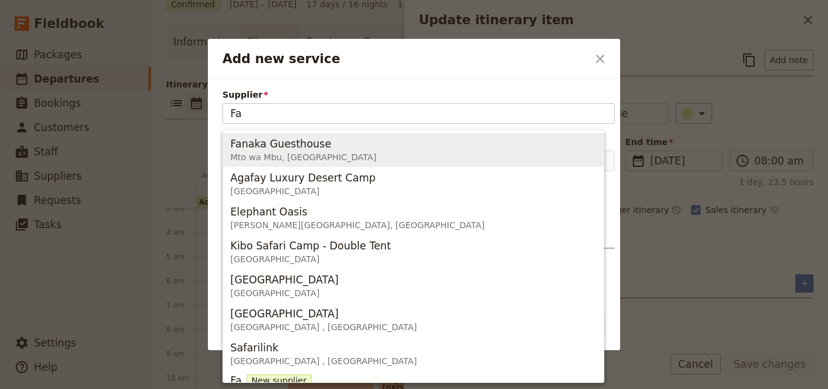
click at [276, 158] on span "Mto wa Mbu, [GEOGRAPHIC_DATA]" at bounding box center [303, 157] width 146 height 12
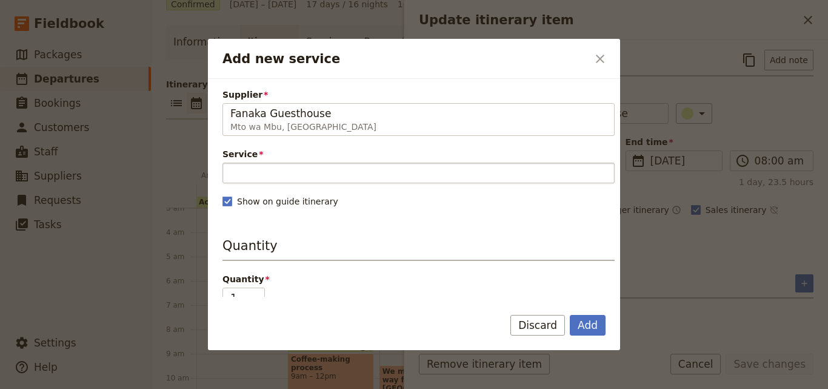
type input "Fanaka Guesthouse"
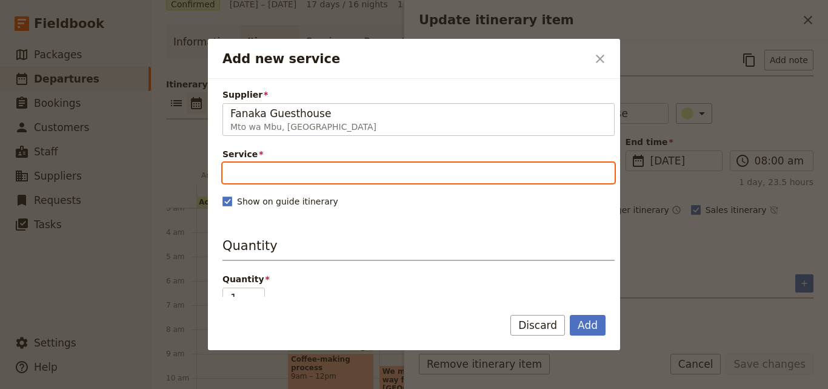
click at [279, 174] on input "Service" at bounding box center [418, 172] width 392 height 21
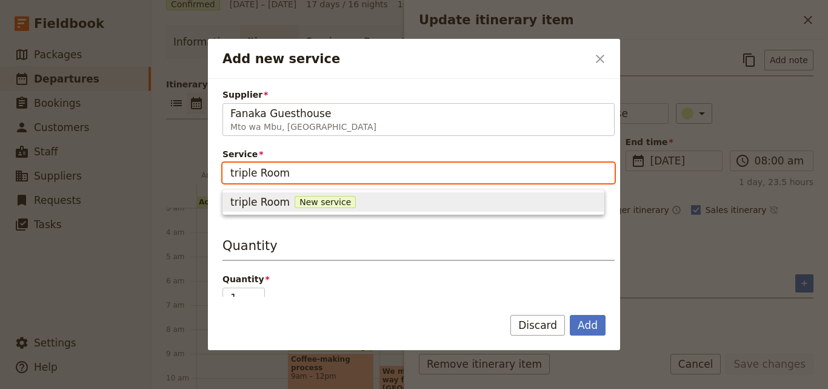
click at [233, 176] on input "triple Room" at bounding box center [418, 172] width 392 height 21
click at [329, 201] on span "New service" at bounding box center [325, 202] width 61 height 12
type input "Triple Room"
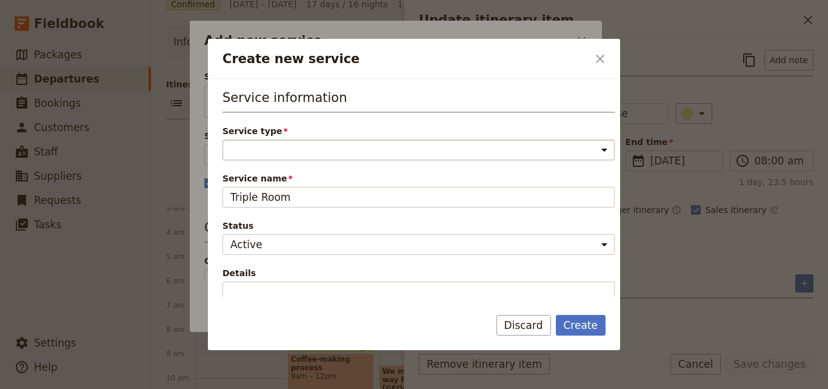
click at [332, 151] on select "Accommodation Activity Transport Flight Food and beverage Other" at bounding box center [418, 149] width 392 height 21
select select "AccommodationService"
click at [222, 139] on select "Accommodation Activity Transport Flight Food and beverage Other" at bounding box center [418, 149] width 392 height 21
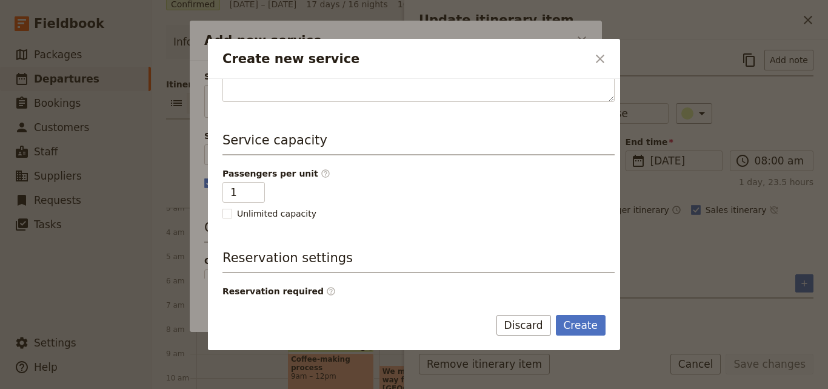
scroll to position [306, 0]
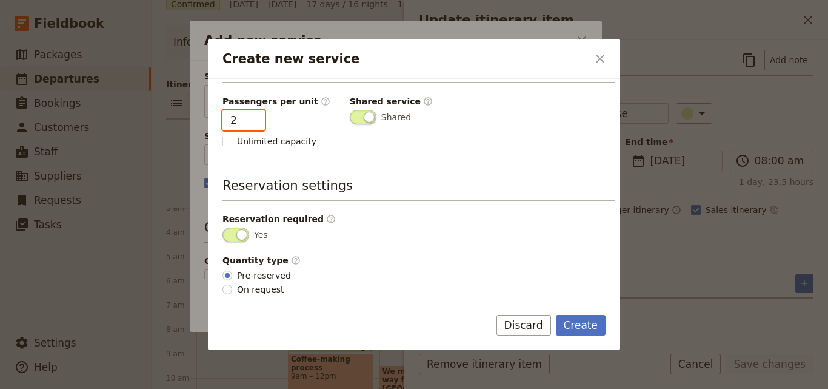
click at [250, 118] on input "2" at bounding box center [243, 120] width 42 height 21
click at [250, 118] on input "3" at bounding box center [243, 120] width 42 height 21
click at [250, 118] on input "4" at bounding box center [243, 120] width 42 height 21
type input "3"
click at [251, 125] on input "3" at bounding box center [243, 120] width 42 height 21
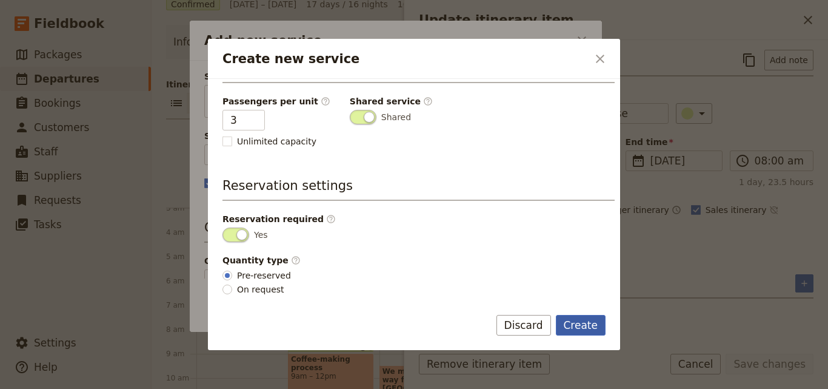
click at [570, 333] on button "Create" at bounding box center [581, 325] width 50 height 21
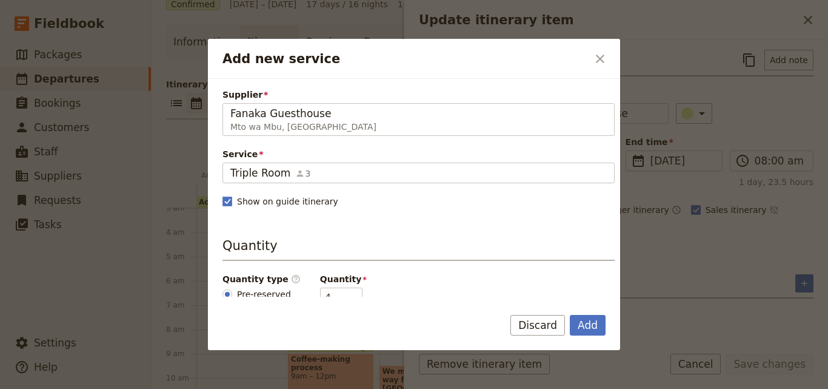
scroll to position [182, 0]
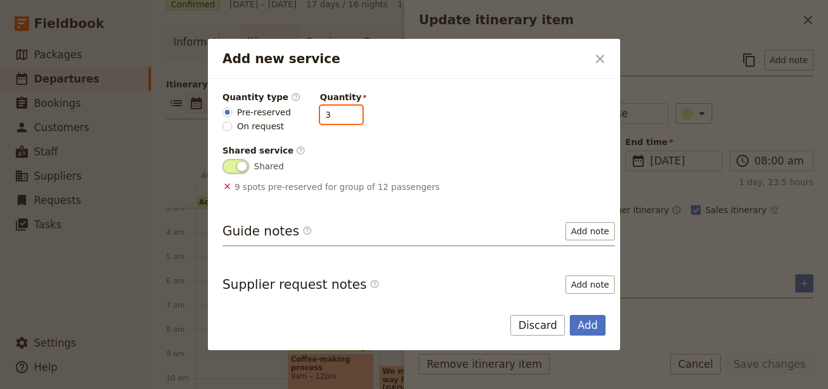
click at [342, 119] on input "3" at bounding box center [341, 114] width 42 height 18
click at [342, 119] on input "2" at bounding box center [341, 114] width 42 height 18
type input "1"
click at [341, 118] on input "1" at bounding box center [341, 114] width 42 height 18
click at [590, 336] on div "Add Discard" at bounding box center [414, 332] width 412 height 35
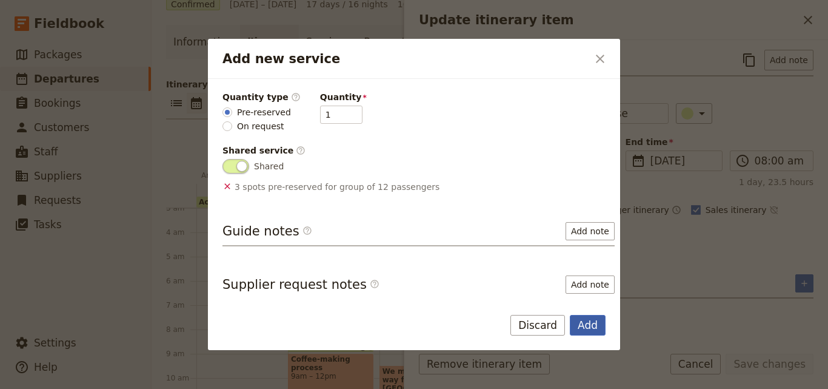
click at [590, 326] on button "Add" at bounding box center [588, 325] width 36 height 21
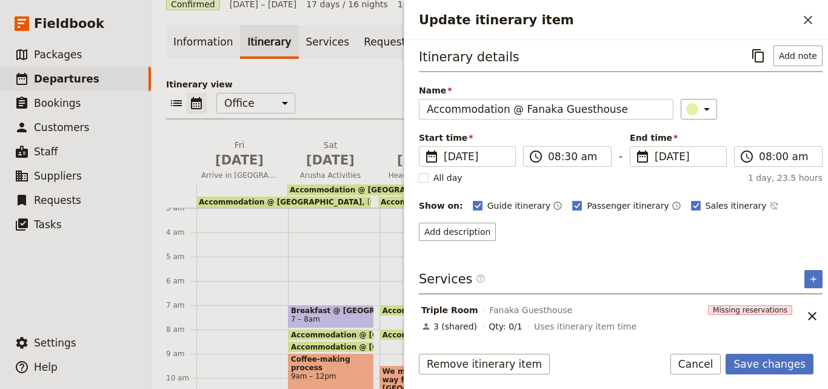
scroll to position [5, 0]
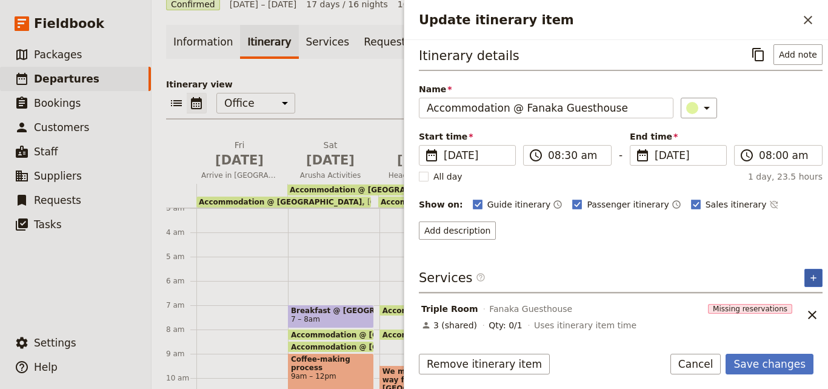
click at [809, 277] on icon "Add service inclusion" at bounding box center [814, 278] width 10 height 10
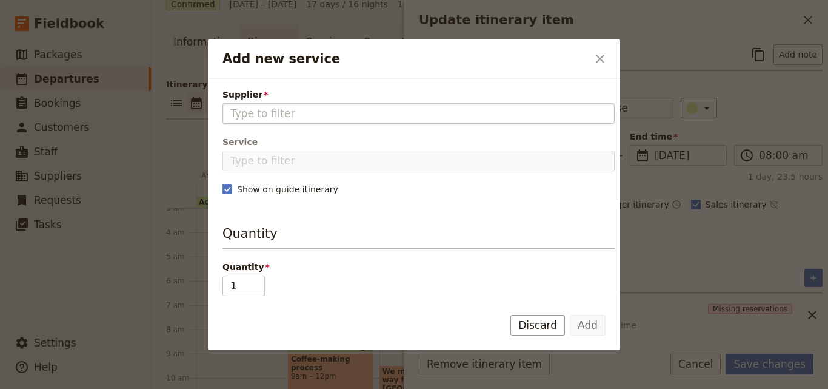
click at [306, 112] on input "Supplier" at bounding box center [418, 113] width 376 height 15
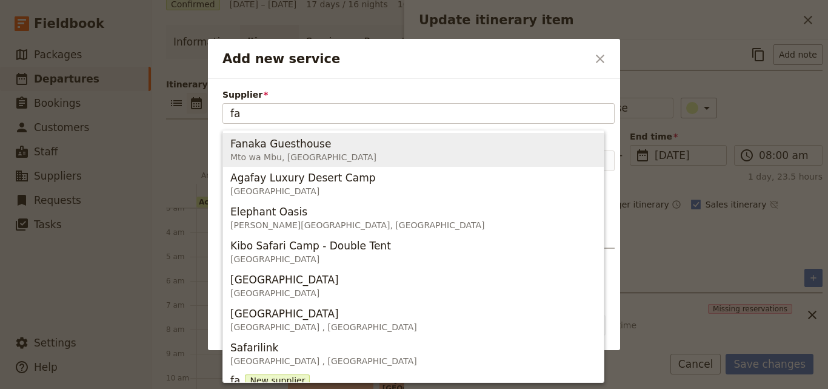
click at [269, 161] on span "Mto wa Mbu, [GEOGRAPHIC_DATA]" at bounding box center [303, 157] width 146 height 12
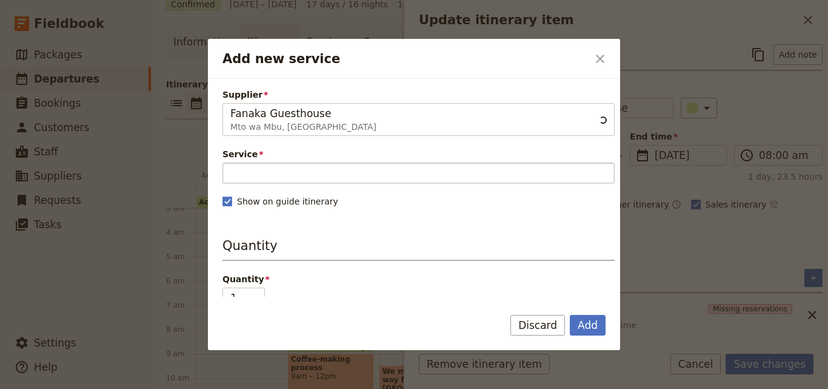
type input "Fanaka Guesthouse"
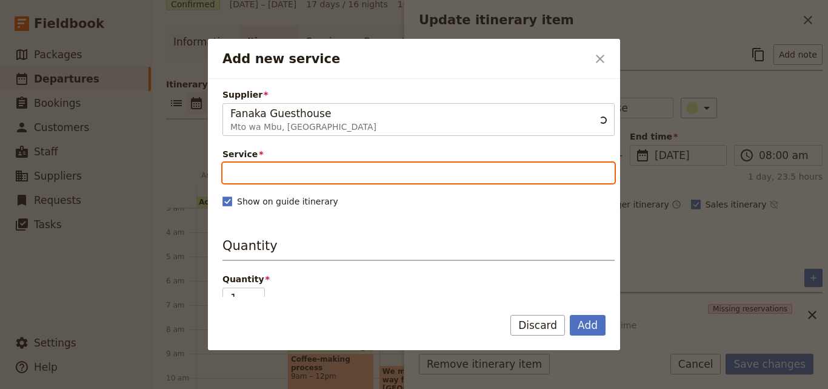
click at [345, 172] on input "Service" at bounding box center [418, 172] width 392 height 21
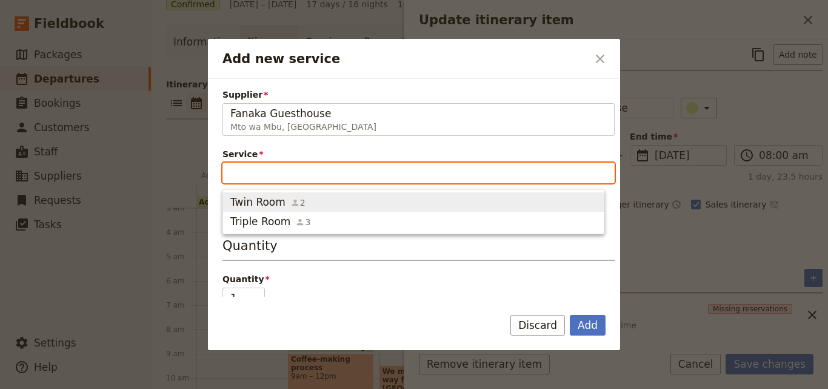
click at [294, 205] on icon "button" at bounding box center [295, 203] width 10 height 10
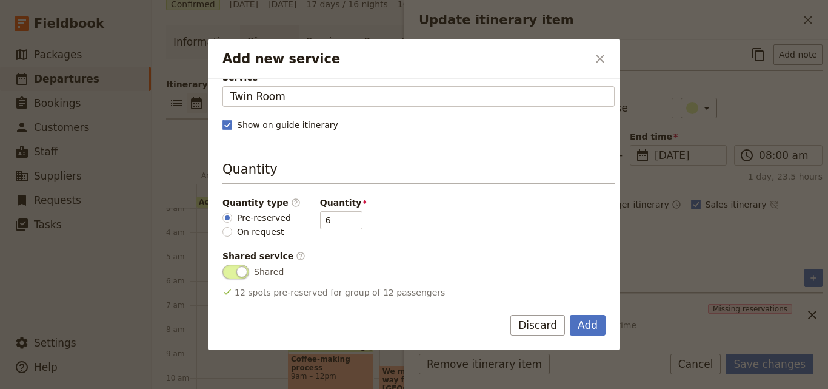
scroll to position [121, 0]
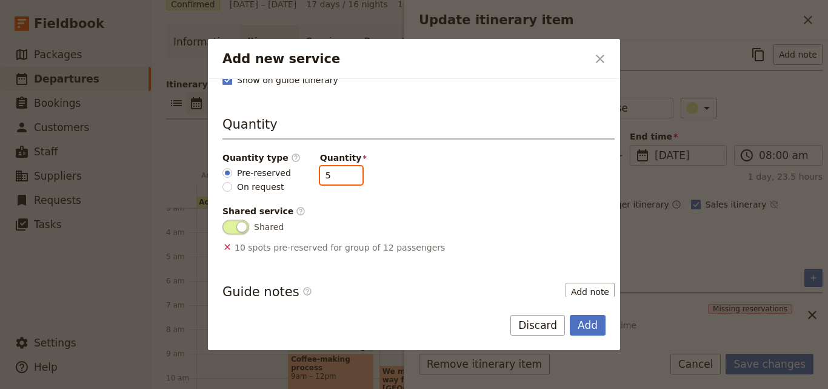
click at [342, 180] on input "5" at bounding box center [341, 175] width 42 height 18
click at [342, 180] on input "4" at bounding box center [341, 175] width 42 height 18
click at [342, 180] on input "3" at bounding box center [341, 175] width 42 height 18
type input "2"
click at [342, 180] on input "2" at bounding box center [341, 175] width 42 height 18
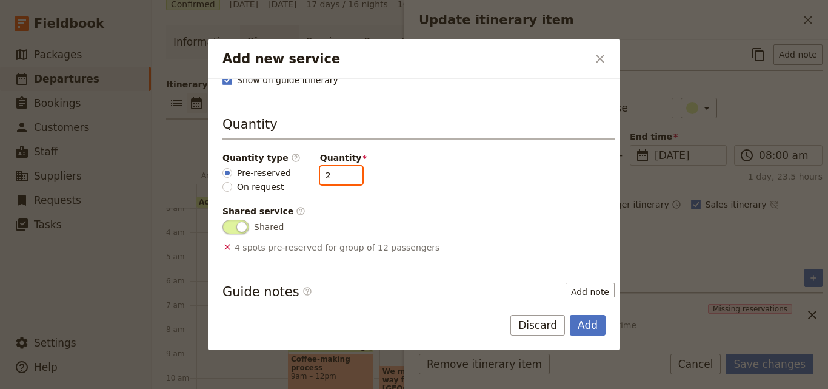
scroll to position [239, 0]
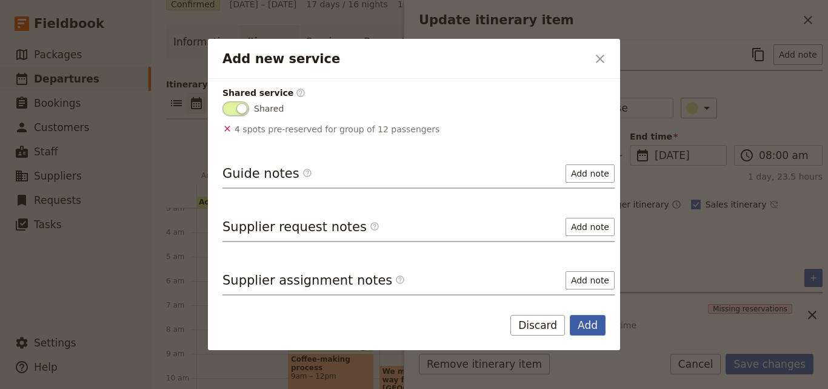
click at [579, 327] on button "Add" at bounding box center [588, 325] width 36 height 21
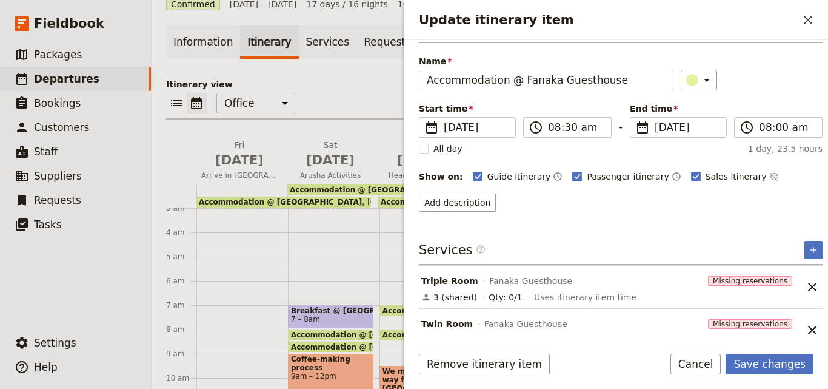
scroll to position [48, 0]
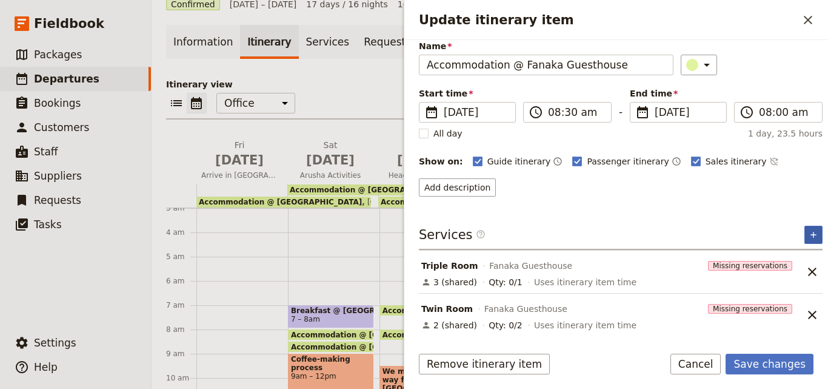
click at [809, 231] on icon "Add service inclusion" at bounding box center [814, 235] width 10 height 10
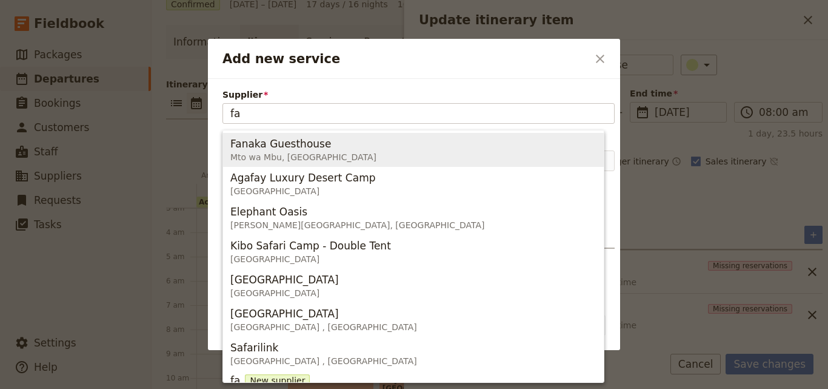
click at [321, 147] on span "Fanaka Guesthouse Mto wa Mbu, Tanzania" at bounding box center [413, 149] width 366 height 29
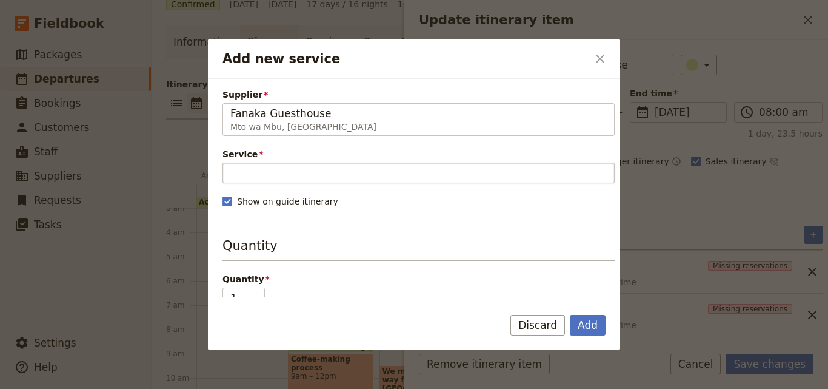
type input "Fanaka Guesthouse"
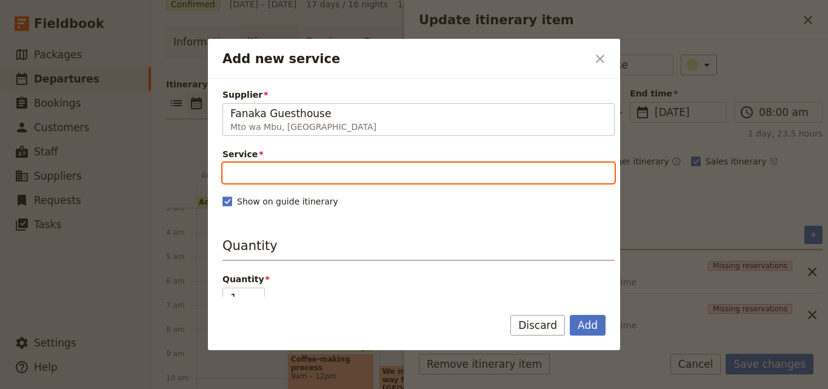
click at [318, 175] on input "Service" at bounding box center [418, 172] width 392 height 21
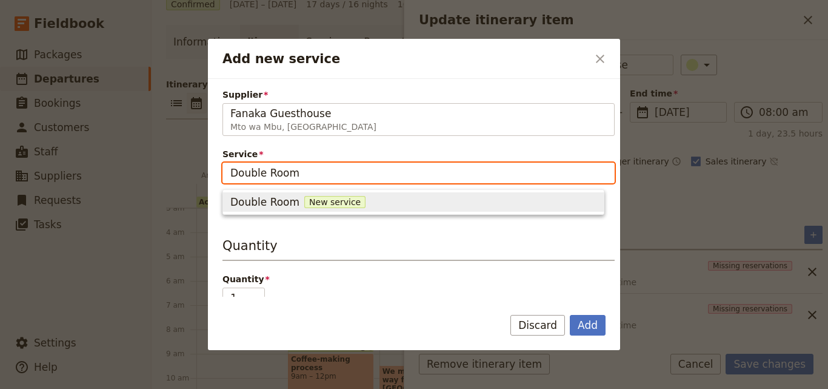
click at [326, 200] on span "New service" at bounding box center [334, 202] width 61 height 12
type input "Double Room"
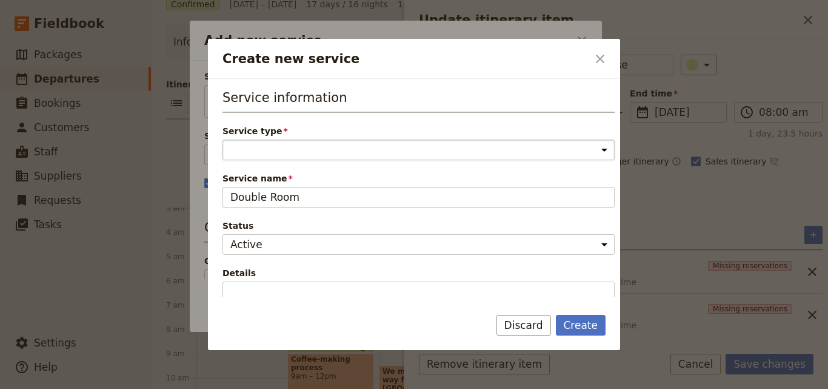
click at [321, 151] on select "Accommodation Activity Transport Flight Food and beverage Other" at bounding box center [418, 149] width 392 height 21
select select "AccommodationService"
click at [222, 139] on select "Accommodation Activity Transport Flight Food and beverage Other" at bounding box center [418, 149] width 392 height 21
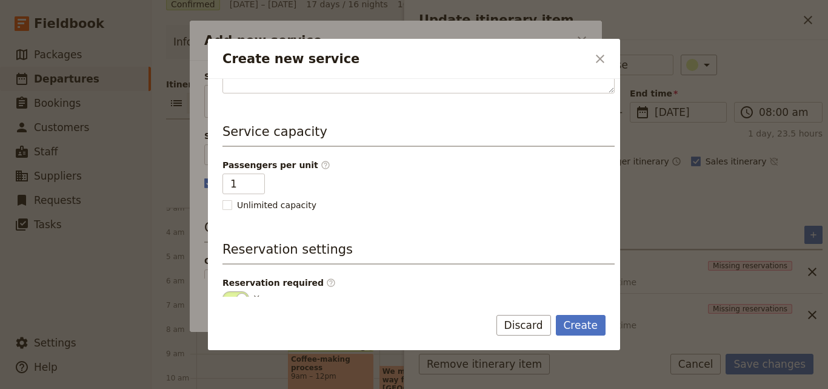
scroll to position [303, 0]
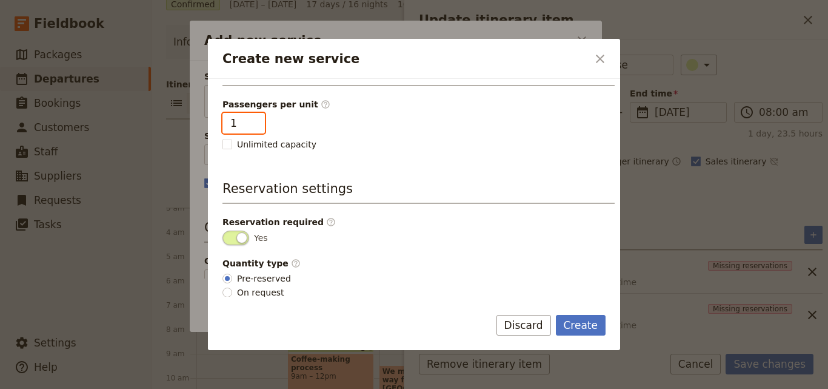
click at [255, 128] on input "1" at bounding box center [243, 123] width 42 height 21
click at [250, 119] on input "2" at bounding box center [243, 123] width 42 height 21
click at [250, 119] on input "3" at bounding box center [243, 123] width 42 height 21
type input "2"
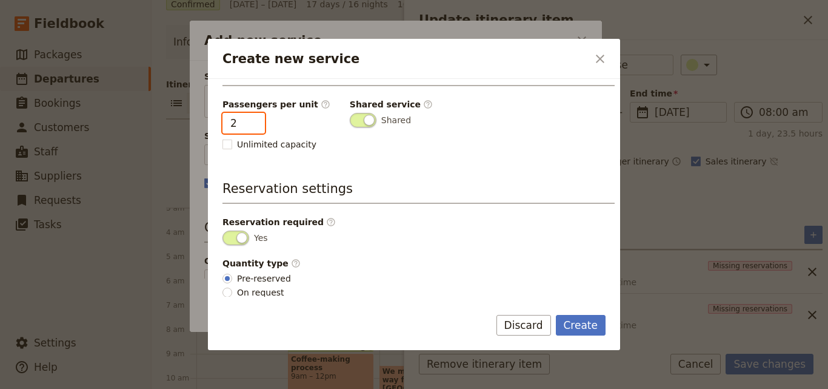
click at [250, 129] on input "2" at bounding box center [243, 123] width 42 height 21
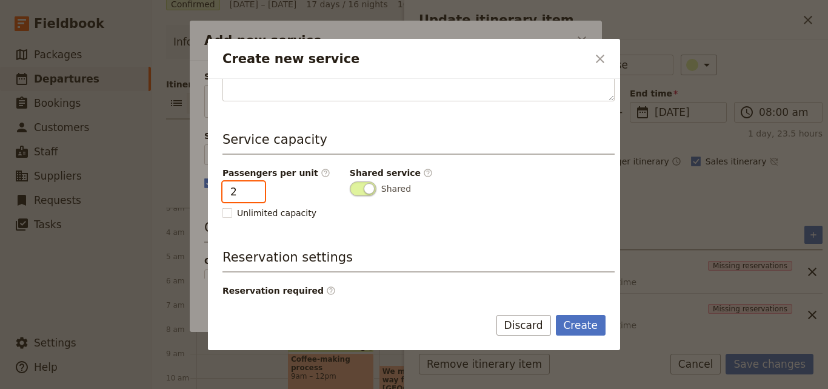
scroll to position [306, 0]
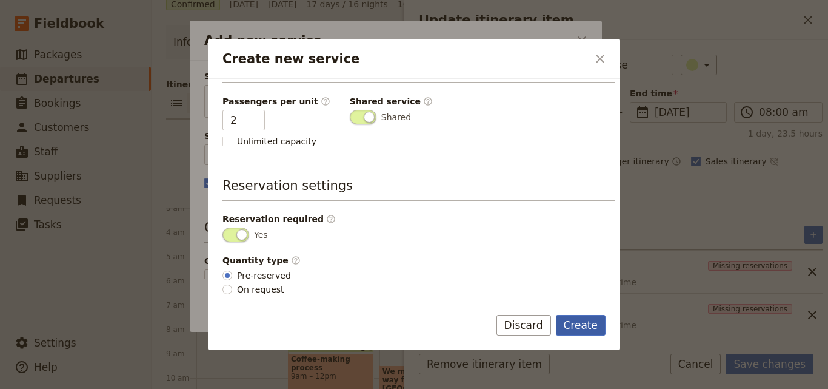
click at [570, 320] on button "Create" at bounding box center [581, 325] width 50 height 21
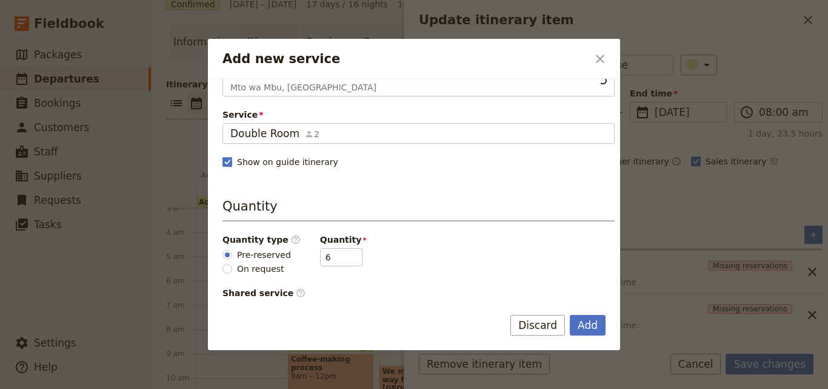
scroll to position [61, 0]
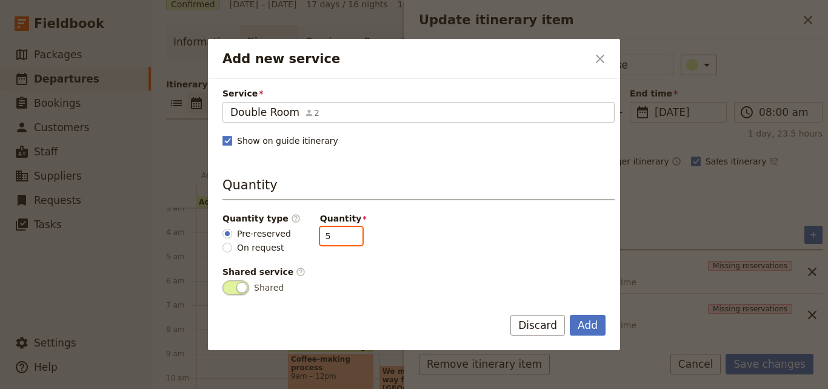
click at [339, 240] on input "5" at bounding box center [341, 236] width 42 height 18
click at [339, 240] on input "4" at bounding box center [341, 236] width 42 height 18
click at [339, 240] on input "3" at bounding box center [341, 236] width 42 height 18
type input "2"
click at [339, 240] on input "2" at bounding box center [341, 236] width 42 height 18
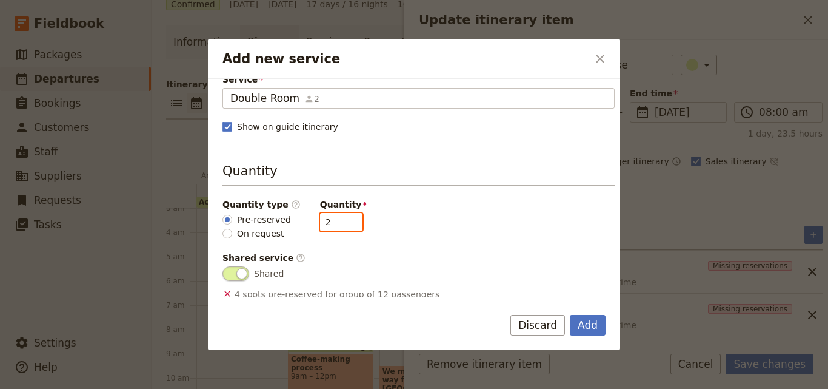
scroll to position [121, 0]
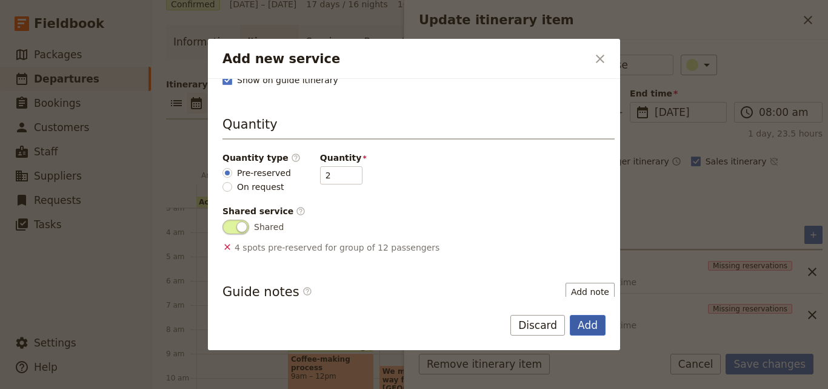
click at [588, 318] on button "Add" at bounding box center [588, 325] width 36 height 21
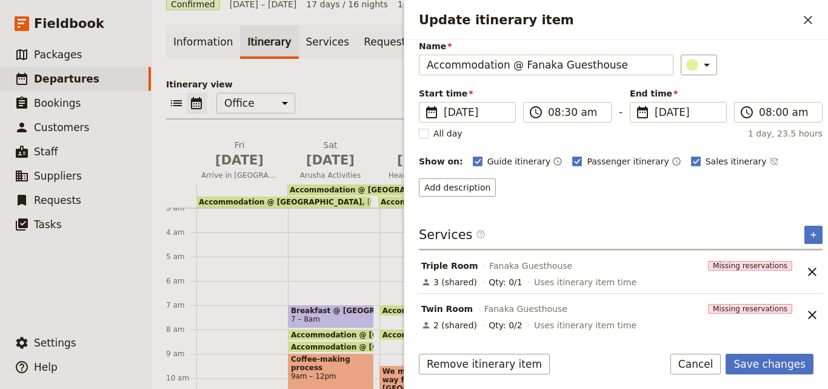
scroll to position [92, 0]
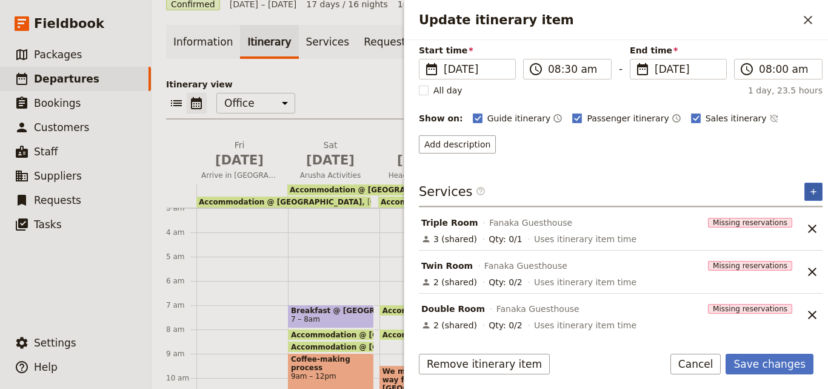
click at [809, 190] on icon "Add service inclusion" at bounding box center [814, 192] width 10 height 10
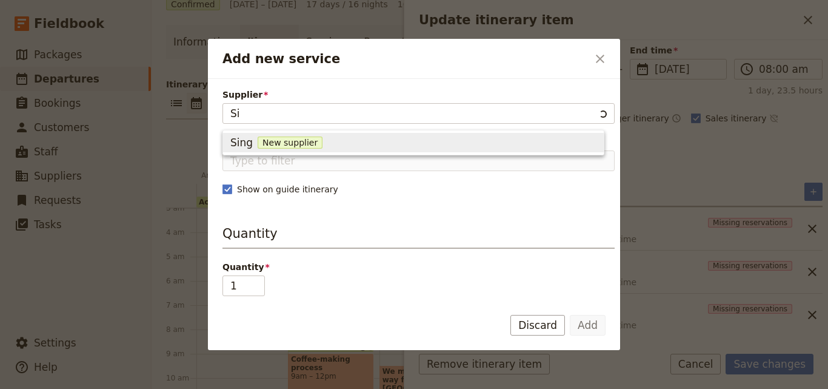
type input "S"
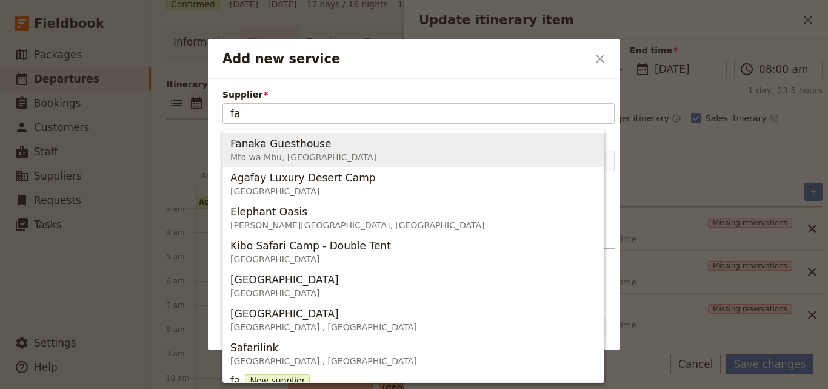
click at [343, 145] on span "Fanaka Guesthouse Mto wa Mbu, Tanzania" at bounding box center [413, 149] width 366 height 29
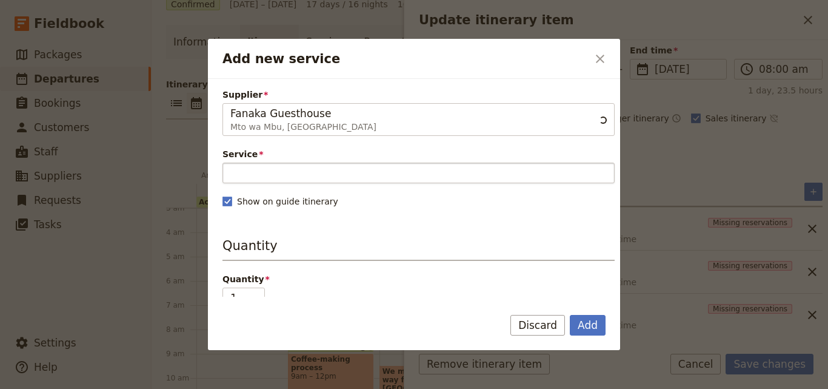
type input "Fanaka Guesthouse"
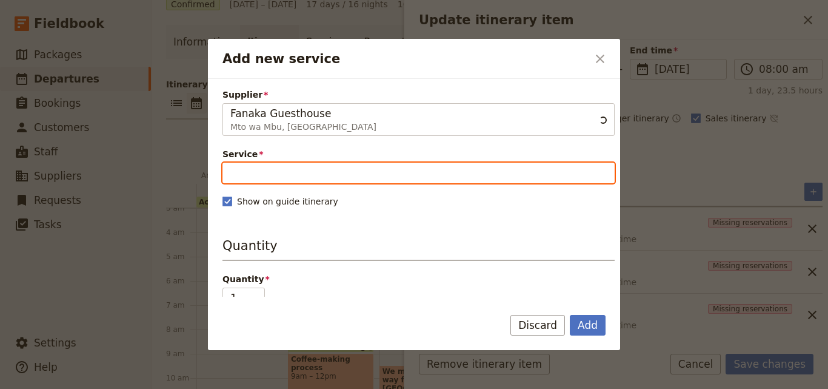
click at [336, 181] on input "Service" at bounding box center [418, 172] width 392 height 21
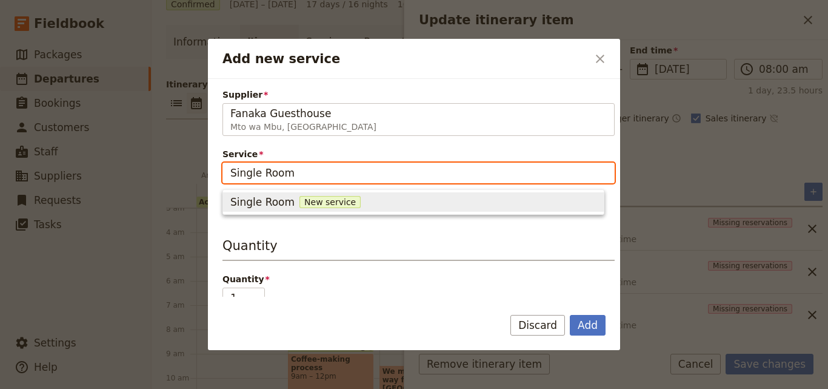
click at [332, 198] on span "New service" at bounding box center [329, 202] width 61 height 12
type input "Single Room"
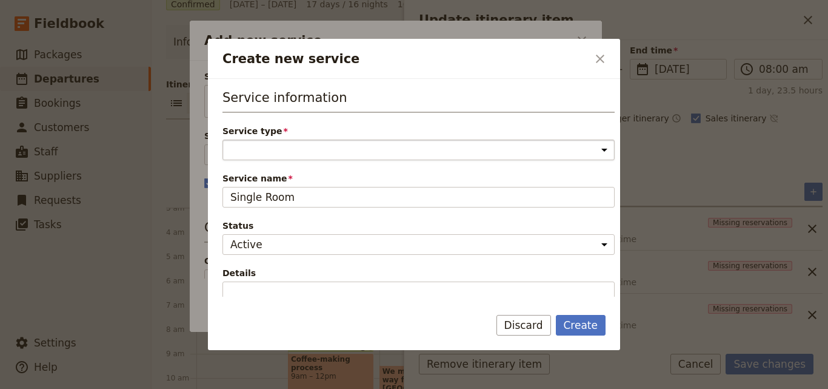
click at [318, 146] on select "Accommodation Activity Transport Flight Food and beverage Other" at bounding box center [418, 149] width 392 height 21
select select "AccommodationService"
click at [222, 139] on select "Accommodation Activity Transport Flight Food and beverage Other" at bounding box center [418, 149] width 392 height 21
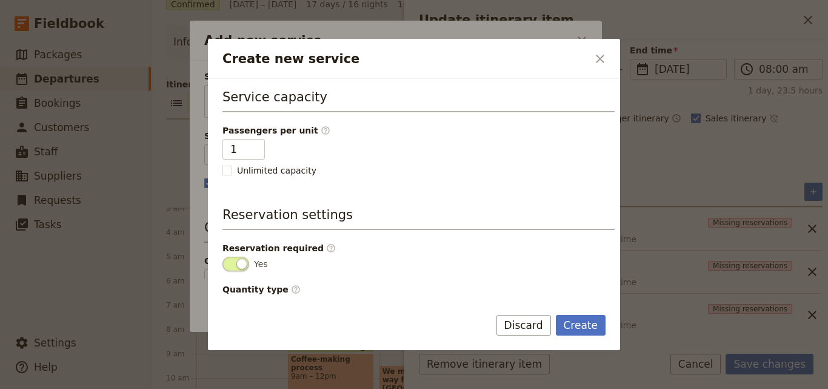
scroll to position [306, 0]
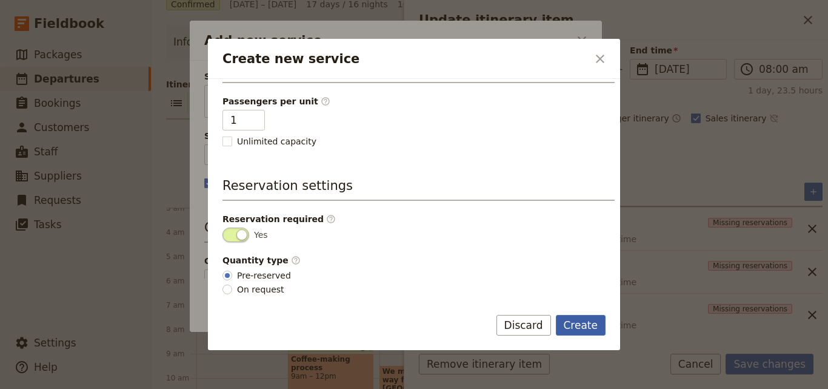
click at [581, 317] on button "Create" at bounding box center [581, 325] width 50 height 21
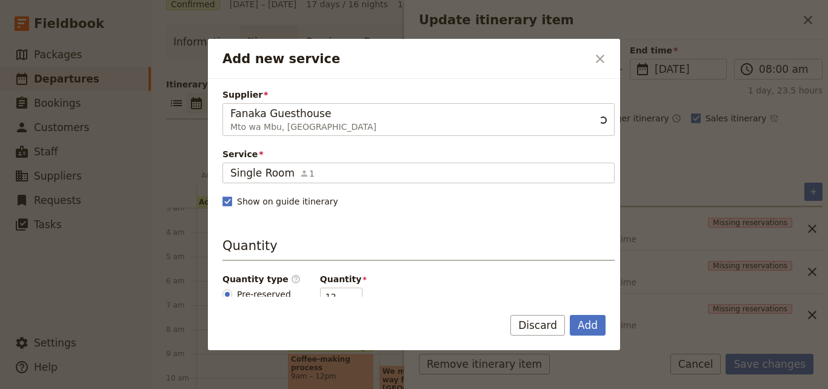
scroll to position [121, 0]
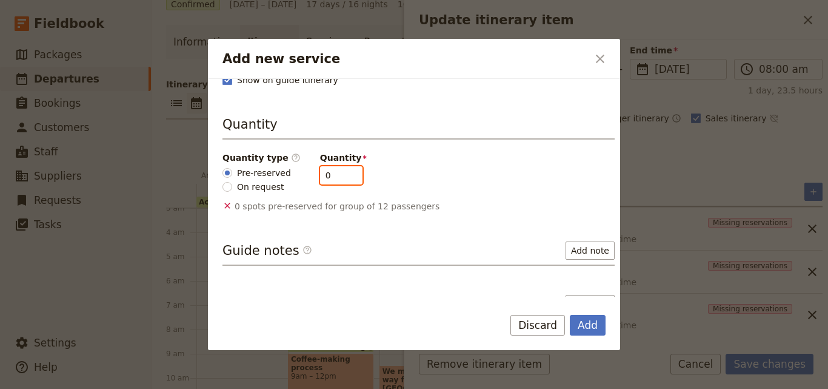
click at [343, 181] on input "0" at bounding box center [341, 175] width 42 height 18
click at [341, 175] on input "0" at bounding box center [341, 175] width 42 height 18
type input "1"
click at [341, 170] on input "1" at bounding box center [341, 175] width 42 height 18
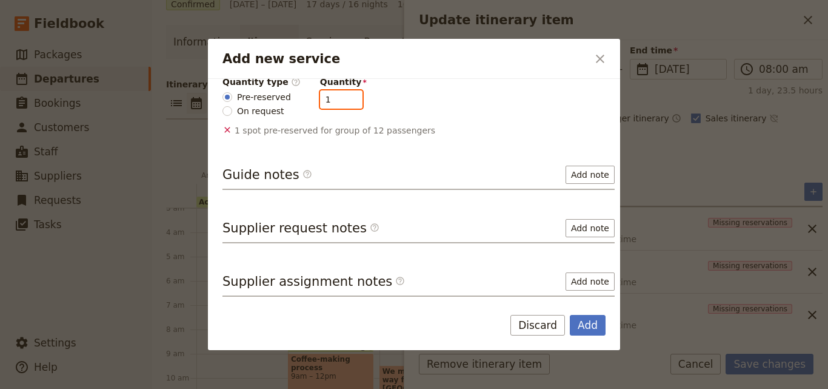
scroll to position [198, 0]
click at [589, 321] on button "Add" at bounding box center [588, 325] width 36 height 21
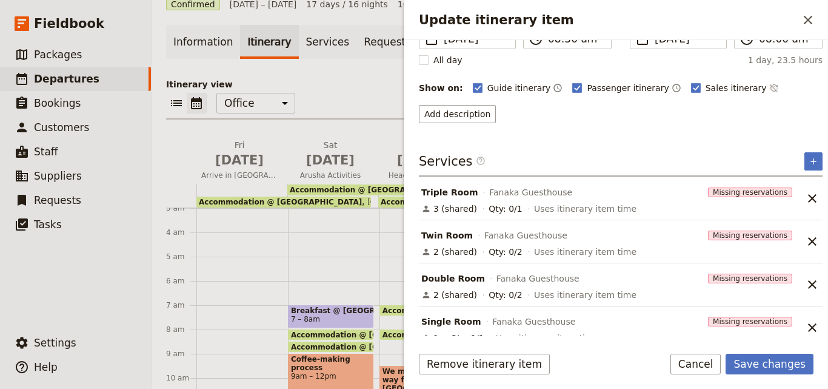
scroll to position [135, 0]
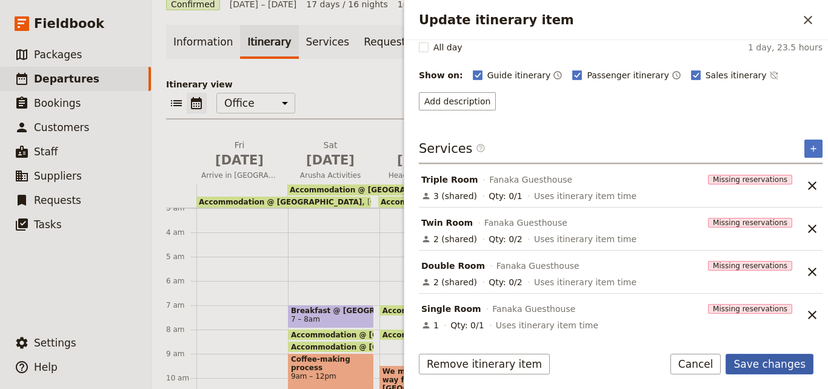
click at [789, 369] on button "Save changes" at bounding box center [770, 363] width 88 height 21
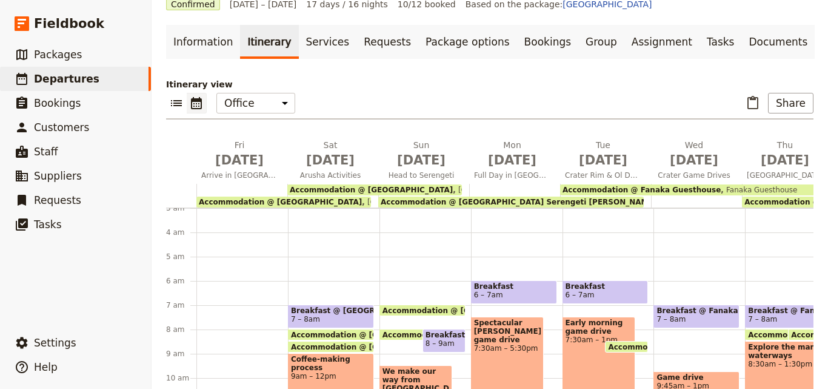
click at [213, 198] on span "Accommodation @ [GEOGRAPHIC_DATA]" at bounding box center [280, 202] width 163 height 8
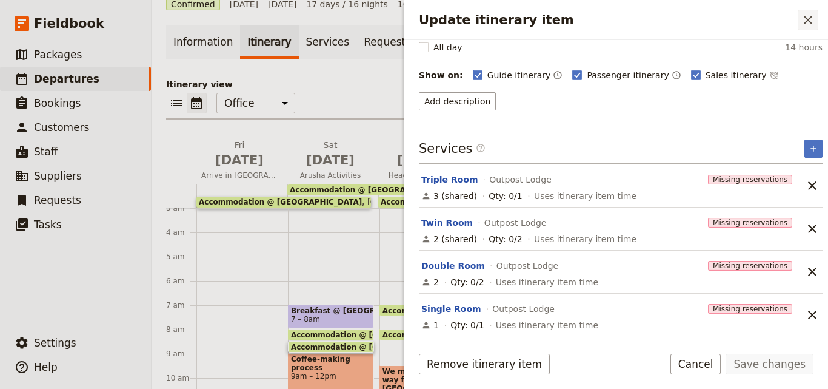
click at [814, 19] on icon "Close drawer" at bounding box center [808, 20] width 15 height 15
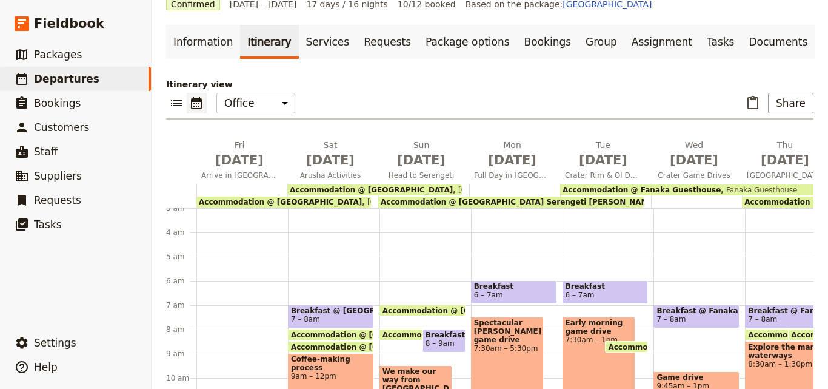
click at [671, 189] on span "Accommodation @ Fanaka Guesthouse" at bounding box center [642, 190] width 158 height 8
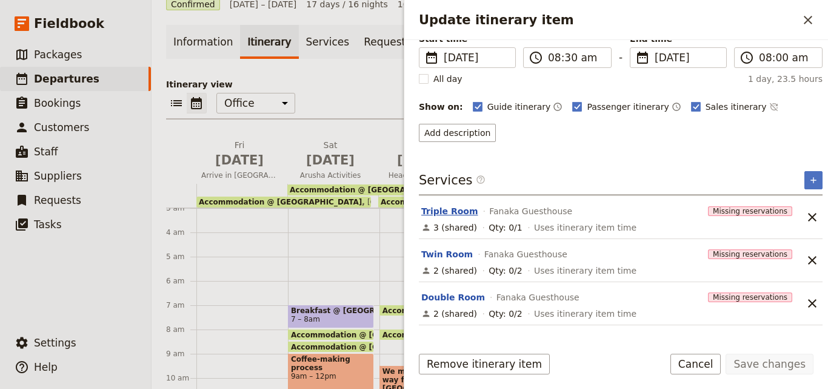
scroll to position [130, 0]
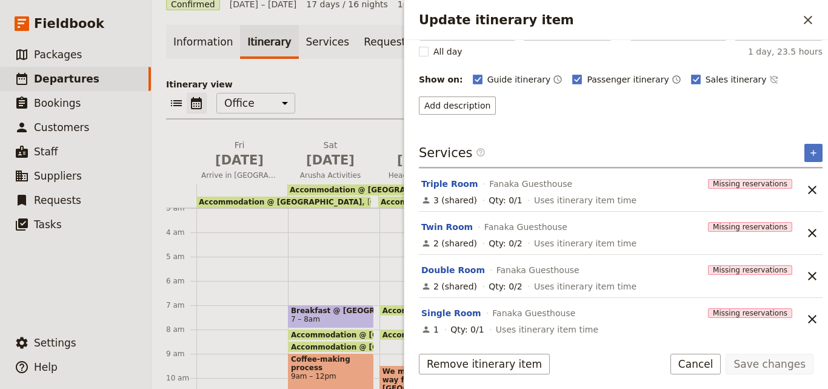
click at [803, 8] on div "Update itinerary item ​" at bounding box center [616, 20] width 424 height 40
click at [804, 12] on button "​" at bounding box center [808, 20] width 21 height 21
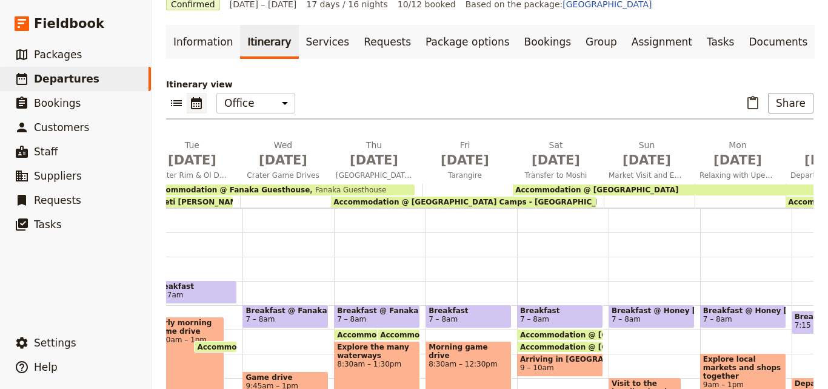
scroll to position [0, 412]
click at [664, 190] on div "Accommodation @ [GEOGRAPHIC_DATA]" at bounding box center [690, 189] width 356 height 11
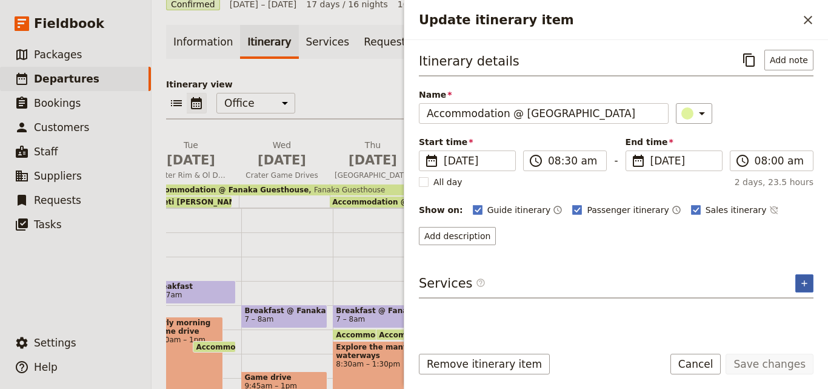
click at [803, 286] on icon "Add service inclusion" at bounding box center [805, 283] width 10 height 10
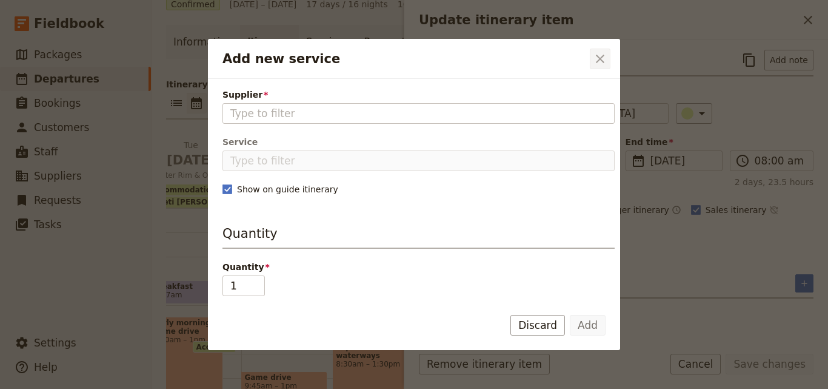
click at [601, 65] on icon "Close dialog" at bounding box center [600, 59] width 15 height 15
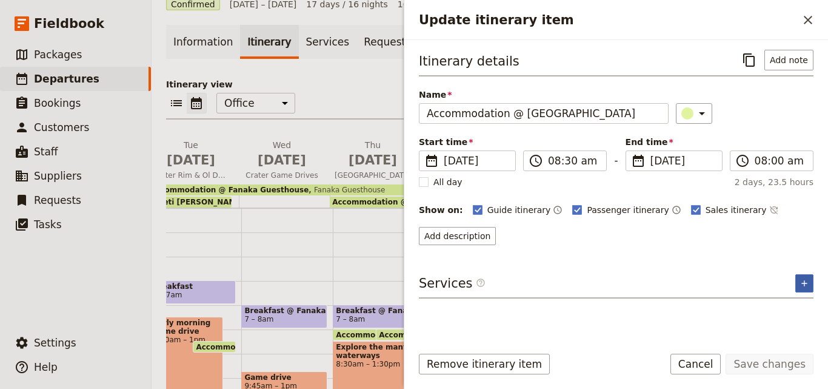
click at [797, 281] on button "​" at bounding box center [804, 283] width 18 height 18
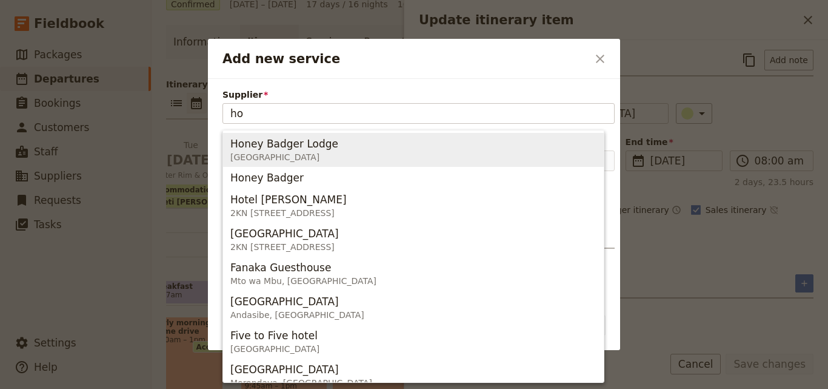
click at [400, 163] on span "Honey Badger Lodge Tanzania" at bounding box center [413, 149] width 366 height 29
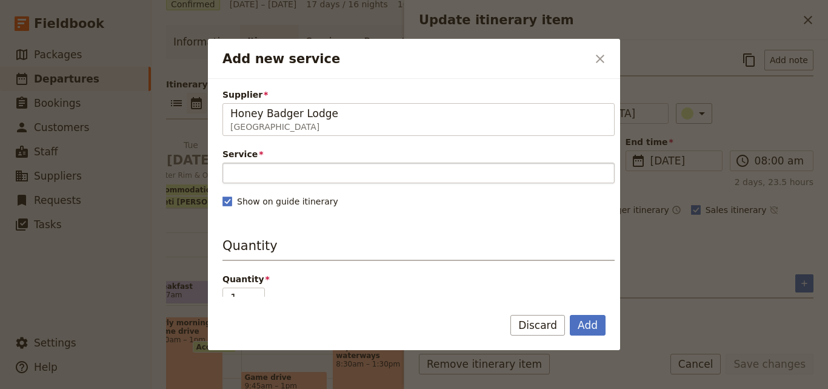
type input "Honey Badger Lodge"
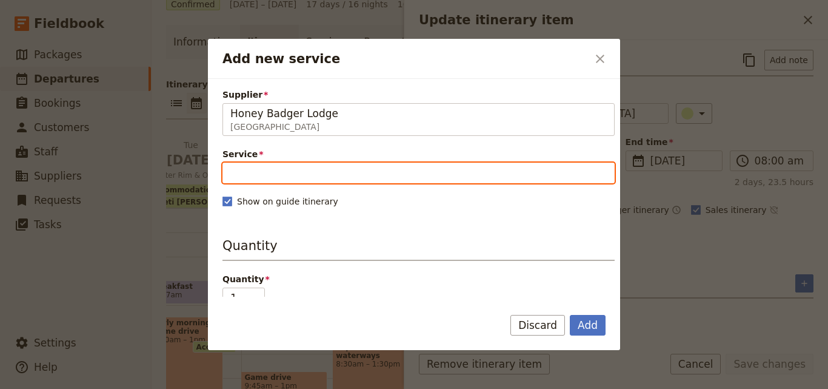
click at [402, 182] on input "Service" at bounding box center [418, 172] width 392 height 21
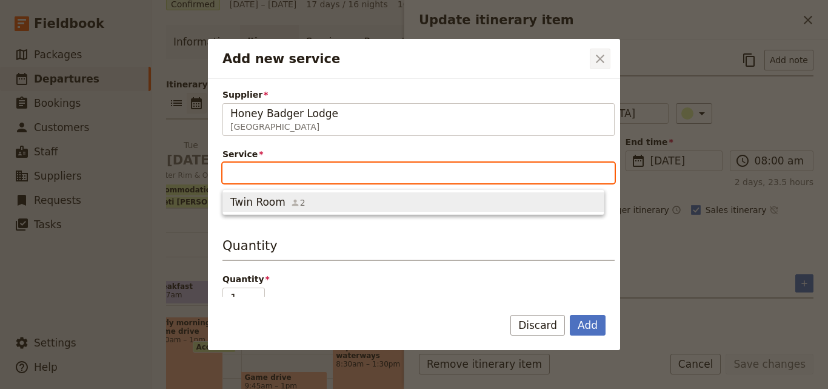
type input "R"
click at [315, 202] on span "New service" at bounding box center [325, 202] width 61 height 12
type input "Triple Room"
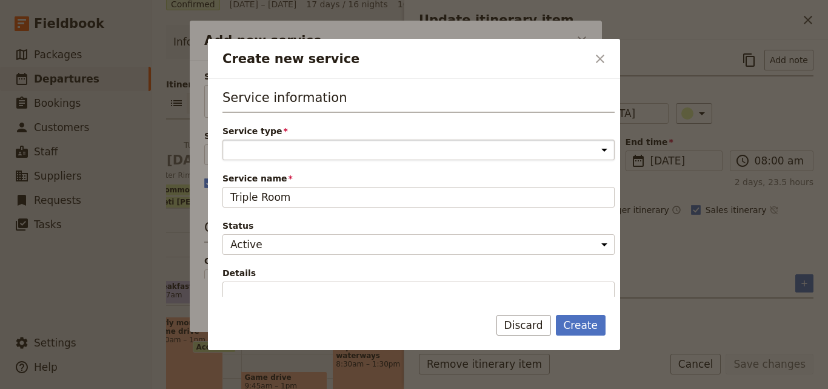
click at [308, 149] on select "Accommodation Activity Transport Flight Food and beverage Other" at bounding box center [418, 149] width 392 height 21
select select "AccommodationService"
click at [222, 139] on select "Accommodation Activity Transport Flight Food and beverage Other" at bounding box center [418, 149] width 392 height 21
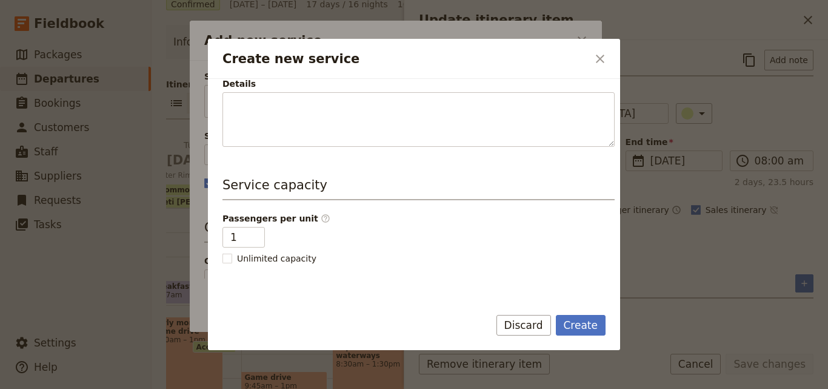
scroll to position [242, 0]
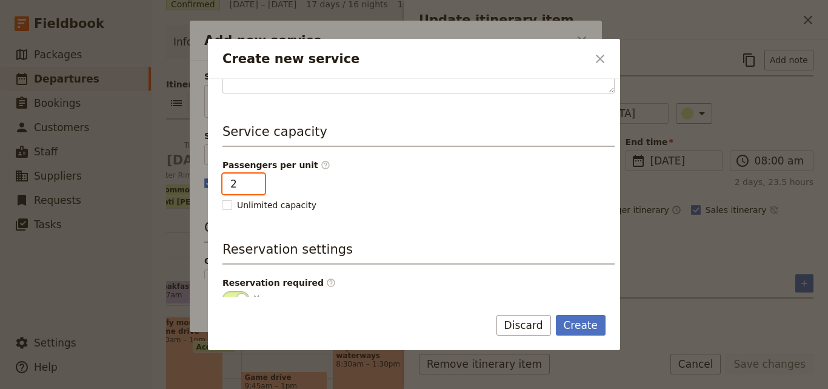
click at [255, 180] on input "2" at bounding box center [243, 183] width 42 height 21
click at [255, 180] on input "3" at bounding box center [243, 183] width 42 height 21
click at [255, 180] on input "4" at bounding box center [243, 183] width 42 height 21
type input "3"
click at [254, 187] on input "3" at bounding box center [243, 183] width 42 height 21
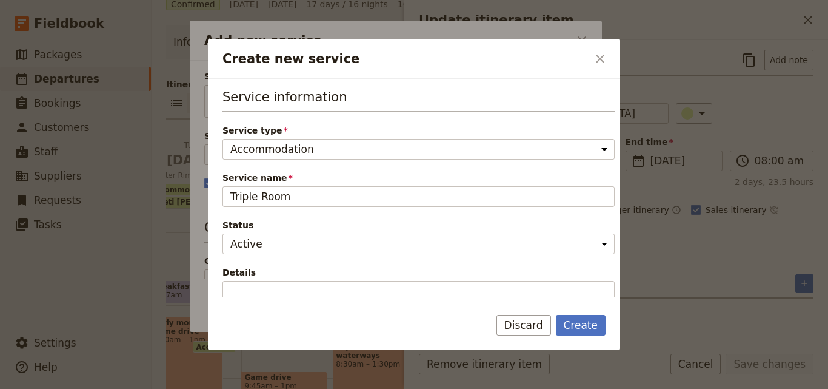
scroll to position [0, 0]
click at [566, 324] on button "Create" at bounding box center [581, 325] width 50 height 21
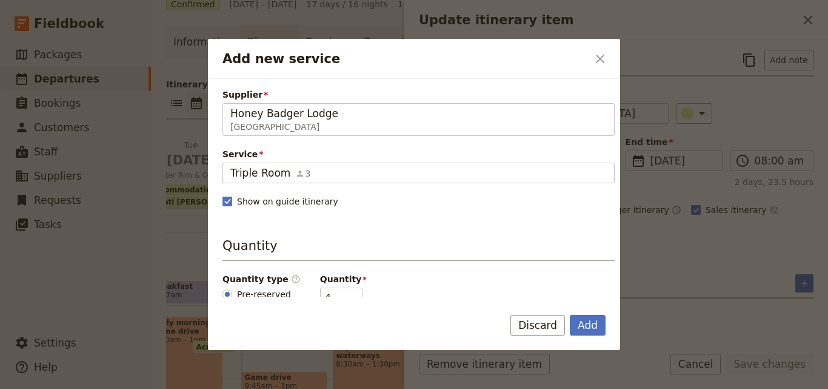
scroll to position [121, 0]
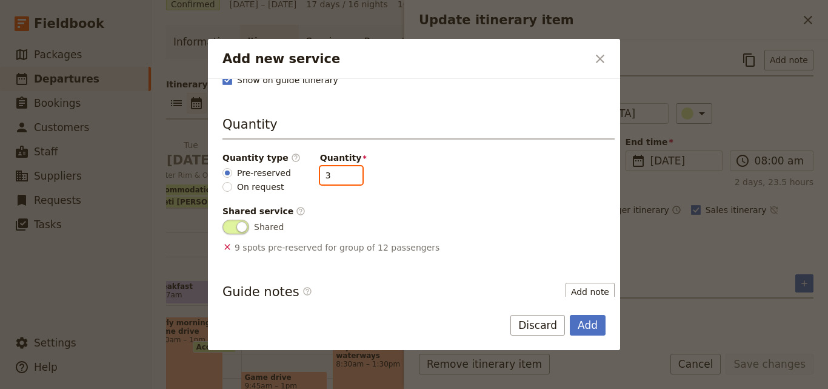
click at [344, 180] on input "3" at bounding box center [341, 175] width 42 height 18
click at [344, 180] on input "2" at bounding box center [341, 175] width 42 height 18
type input "1"
click at [344, 180] on input "1" at bounding box center [341, 175] width 42 height 18
click at [610, 115] on div "Supplier Honey Badger Lodge Tanzania Honey Badger Lodge Service Triple Room 3 T…" at bounding box center [414, 188] width 412 height 218
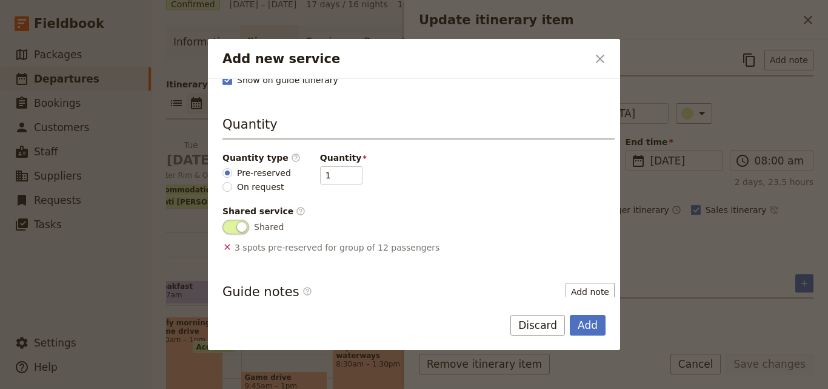
scroll to position [239, 0]
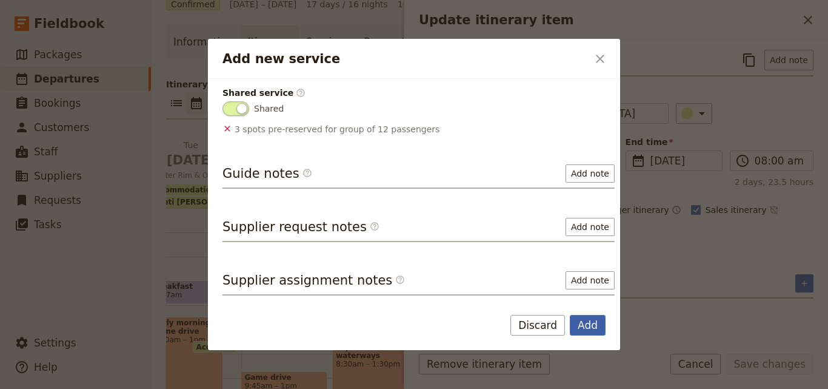
click at [601, 327] on button "Add" at bounding box center [588, 325] width 36 height 21
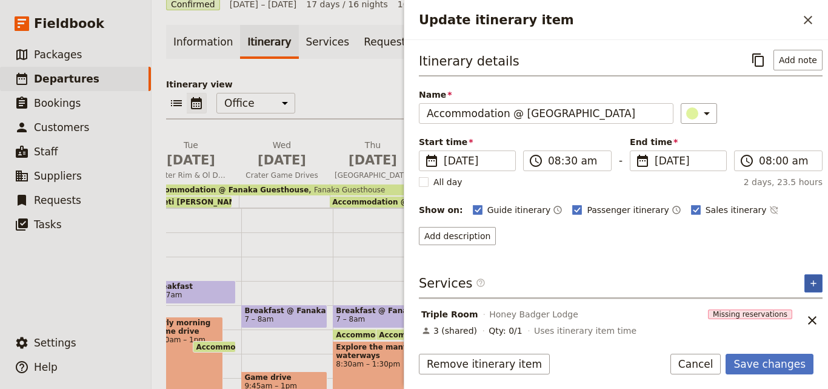
click at [804, 278] on button "​" at bounding box center [813, 283] width 18 height 18
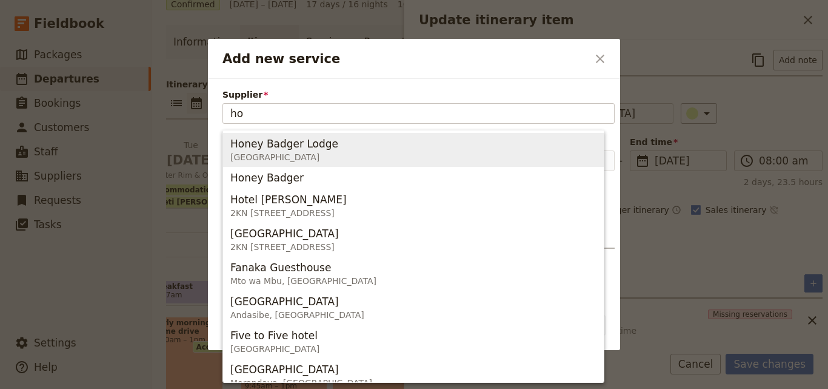
click at [270, 148] on span "Honey Badger Lodge" at bounding box center [284, 143] width 108 height 15
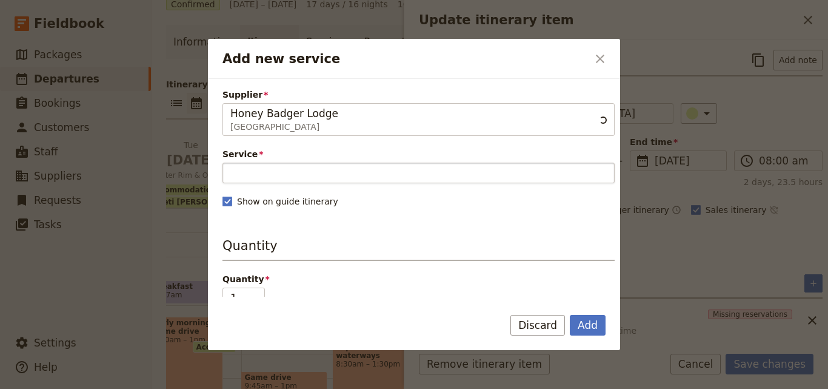
type input "Honey Badger Lodge"
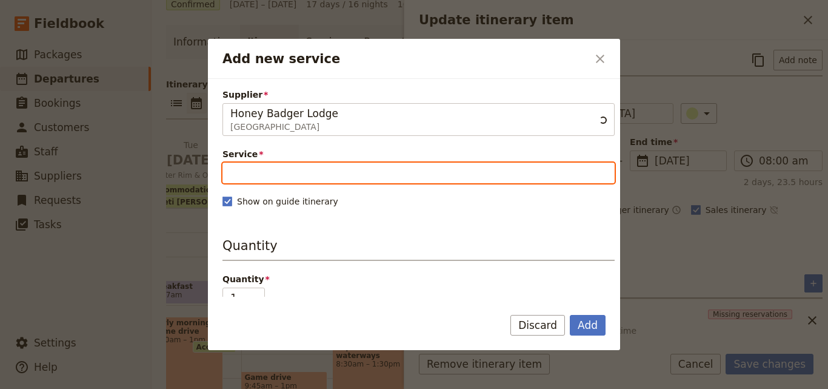
click at [299, 172] on input "Service" at bounding box center [418, 172] width 392 height 21
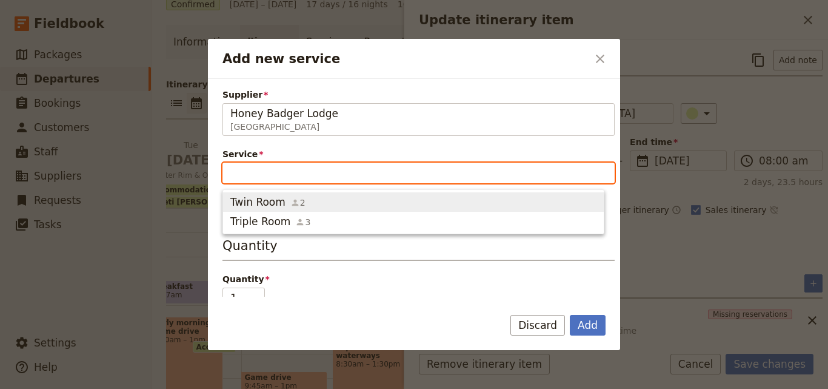
click at [266, 209] on span "Twin Room" at bounding box center [257, 202] width 55 height 15
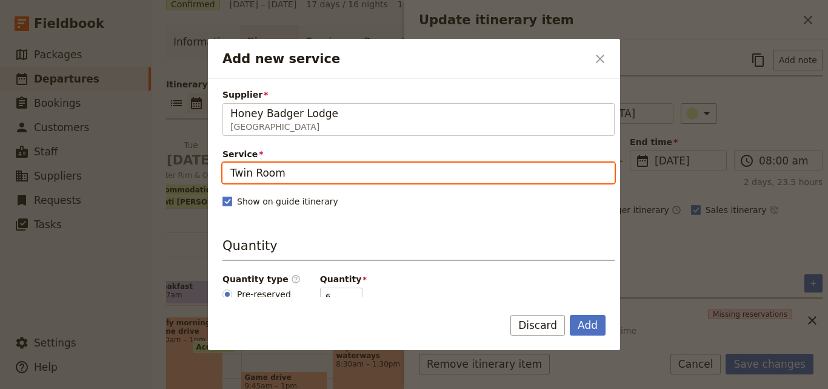
scroll to position [182, 0]
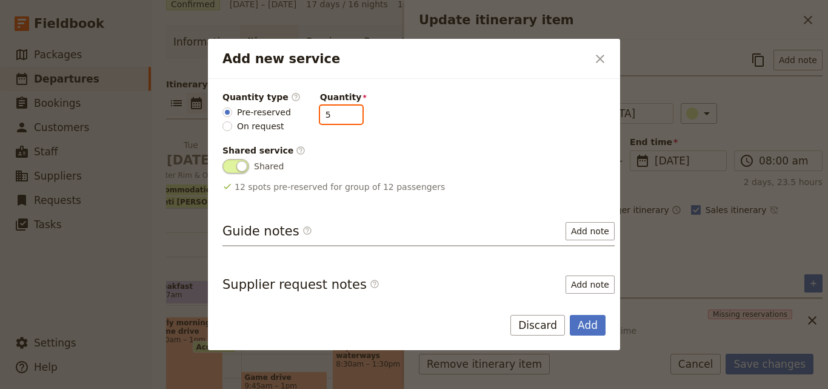
click at [342, 120] on input "5" at bounding box center [341, 114] width 42 height 18
click at [342, 120] on input "4" at bounding box center [341, 114] width 42 height 18
click at [342, 120] on input "3" at bounding box center [341, 114] width 42 height 18
type input "2"
click at [342, 120] on input "2" at bounding box center [341, 114] width 42 height 18
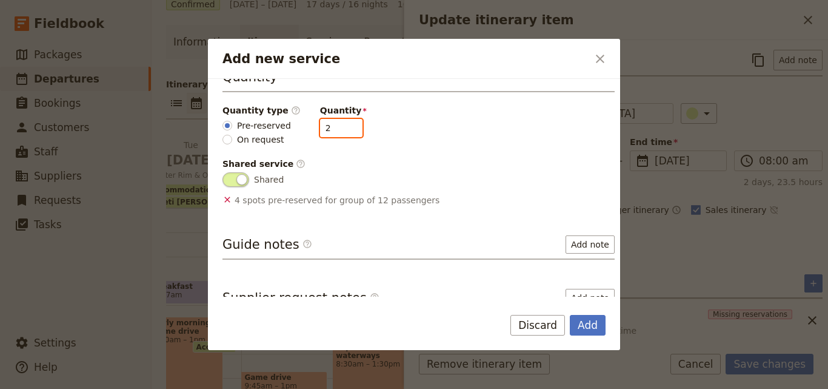
scroll to position [239, 0]
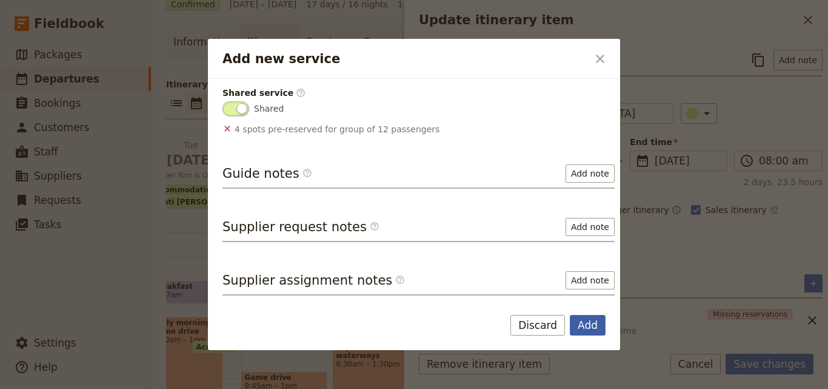
click at [581, 322] on button "Add" at bounding box center [588, 325] width 36 height 21
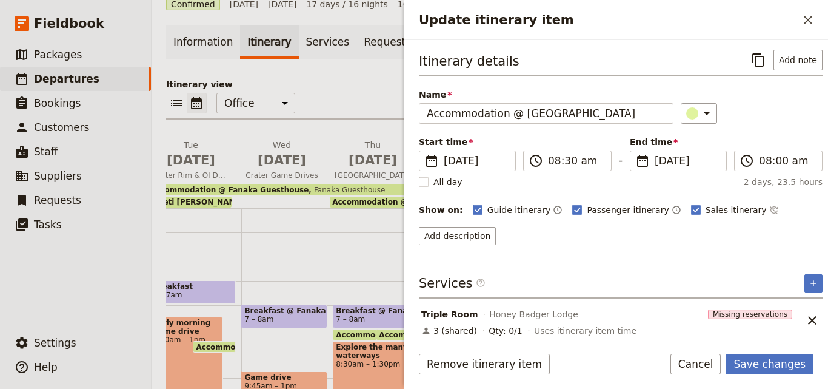
scroll to position [48, 0]
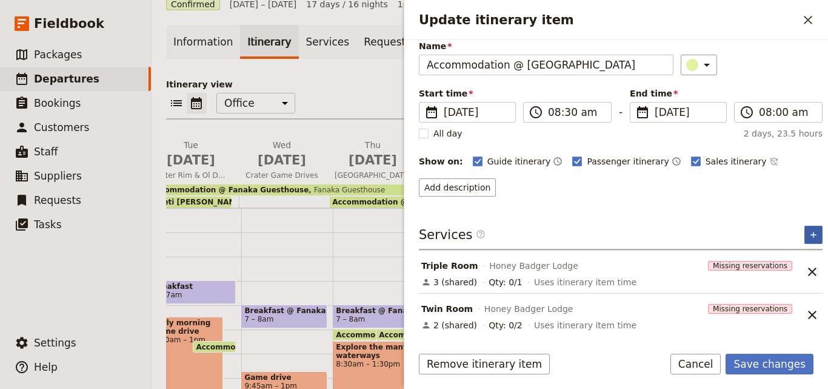
click at [804, 233] on button "​" at bounding box center [813, 235] width 18 height 18
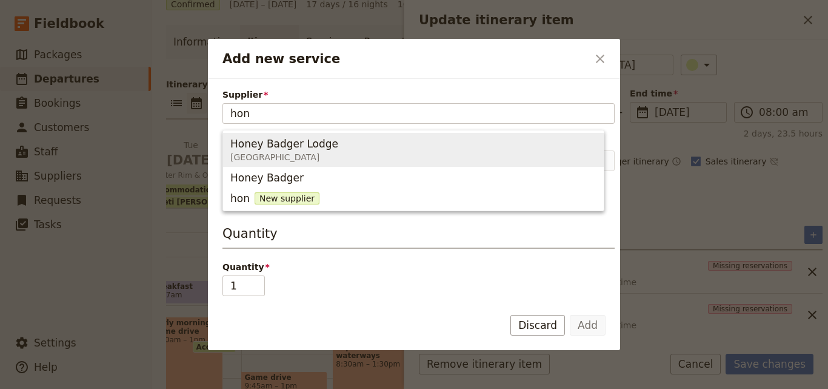
click at [360, 147] on span "Honey Badger Lodge Tanzania" at bounding box center [413, 149] width 366 height 29
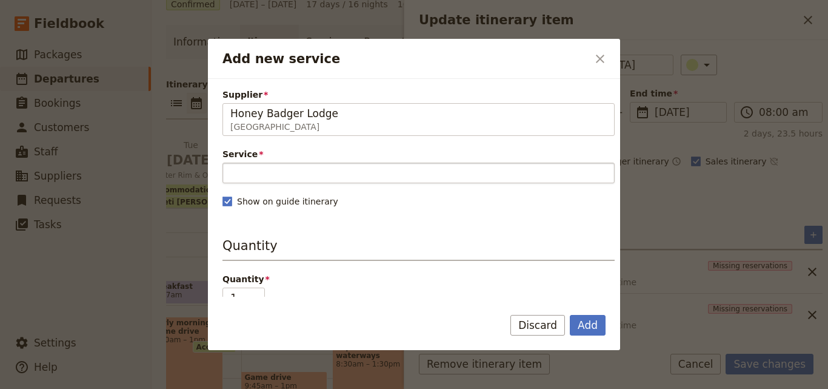
type input "Honey Badger Lodge"
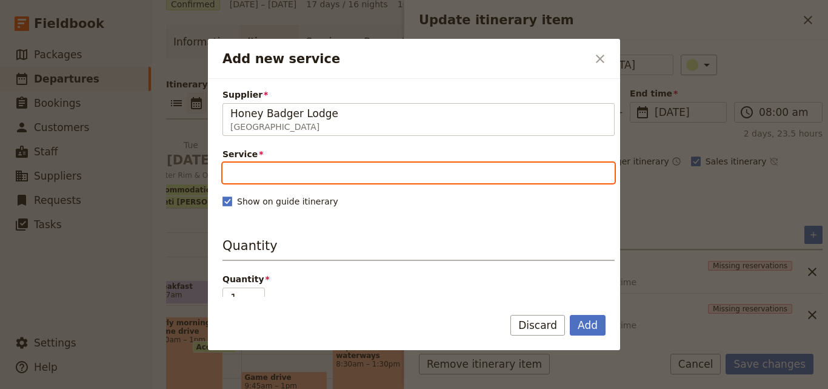
click at [349, 173] on input "Service" at bounding box center [418, 172] width 392 height 21
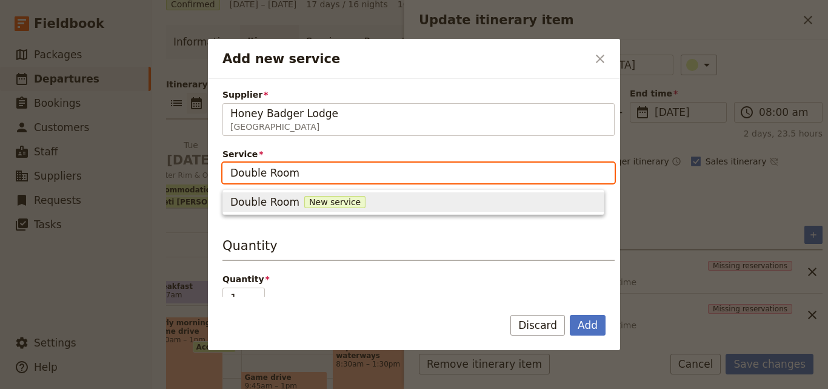
click at [336, 202] on span "New service" at bounding box center [334, 202] width 61 height 12
type input "Double Room"
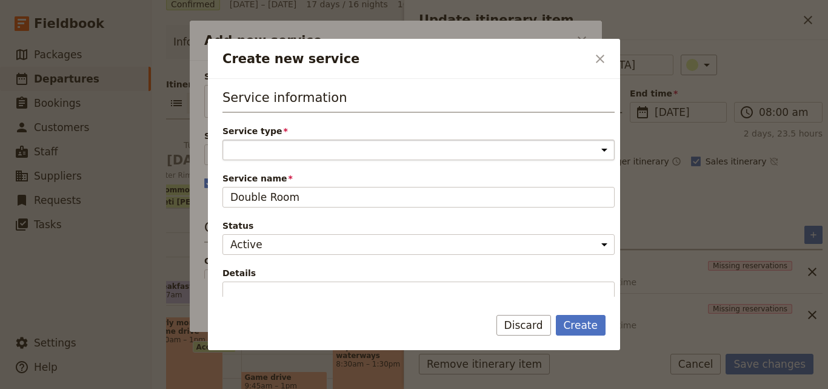
click at [338, 145] on select "Accommodation Activity Transport Flight Food and beverage Other" at bounding box center [418, 149] width 392 height 21
select select "AccommodationService"
click at [222, 139] on select "Accommodation Activity Transport Flight Food and beverage Other" at bounding box center [418, 149] width 392 height 21
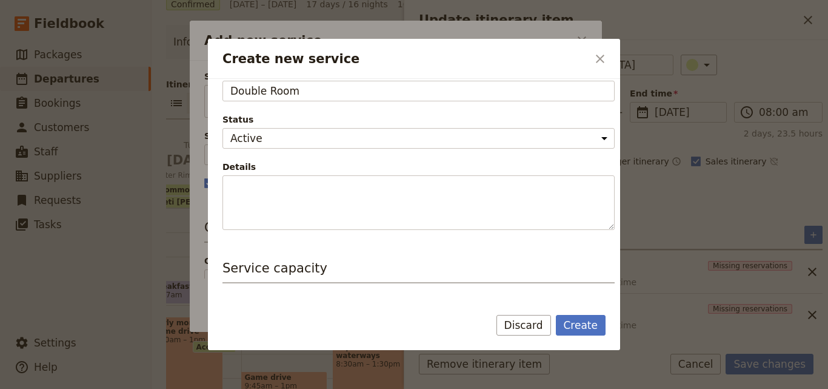
scroll to position [182, 0]
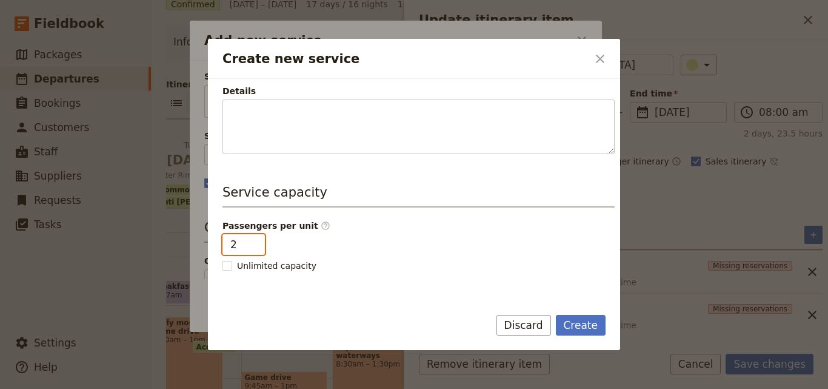
type input "2"
click at [250, 241] on input "2" at bounding box center [243, 244] width 42 height 21
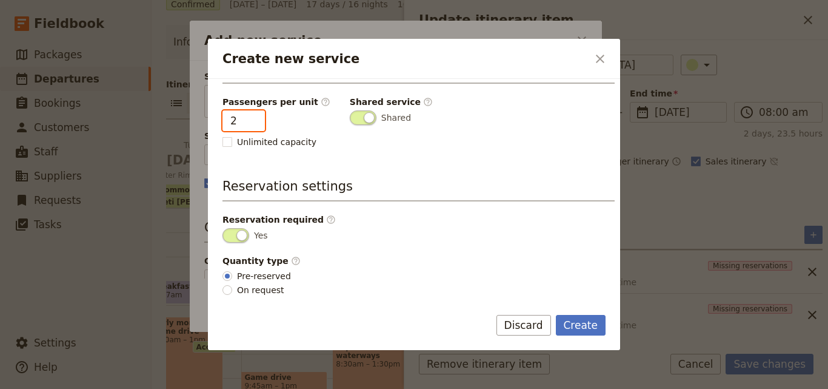
scroll to position [306, 0]
click at [573, 320] on button "Create" at bounding box center [581, 325] width 50 height 21
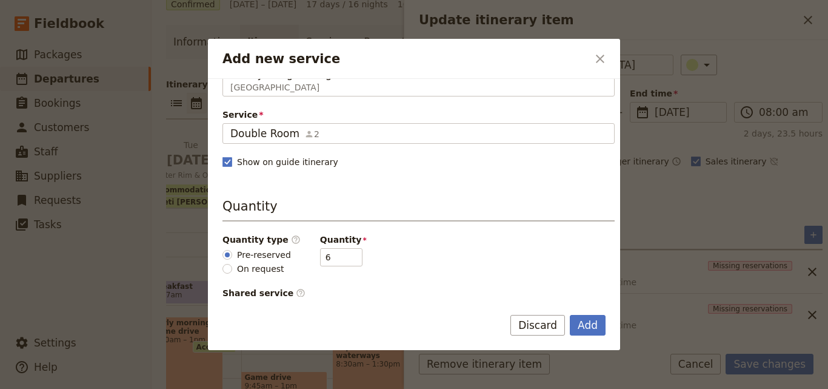
scroll to position [61, 0]
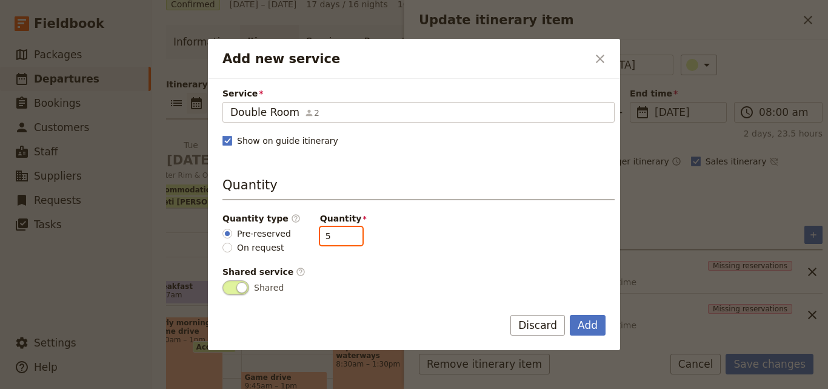
click at [341, 241] on input "5" at bounding box center [341, 236] width 42 height 18
click at [341, 241] on input "4" at bounding box center [341, 236] width 42 height 18
click at [341, 241] on input "3" at bounding box center [341, 236] width 42 height 18
type input "2"
click at [341, 241] on input "2" at bounding box center [341, 236] width 42 height 18
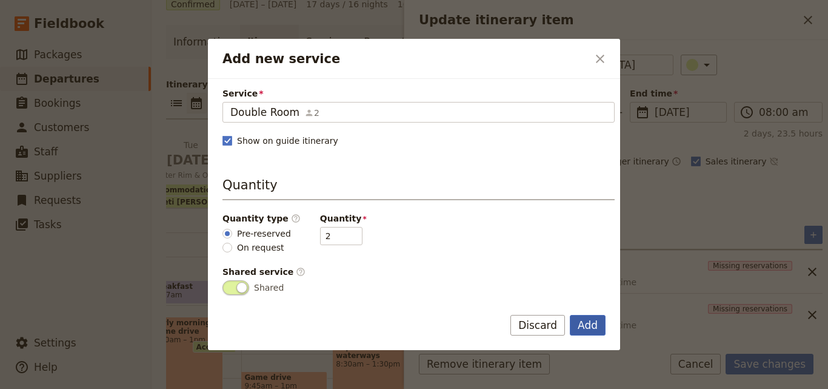
click at [584, 326] on button "Add" at bounding box center [588, 325] width 36 height 21
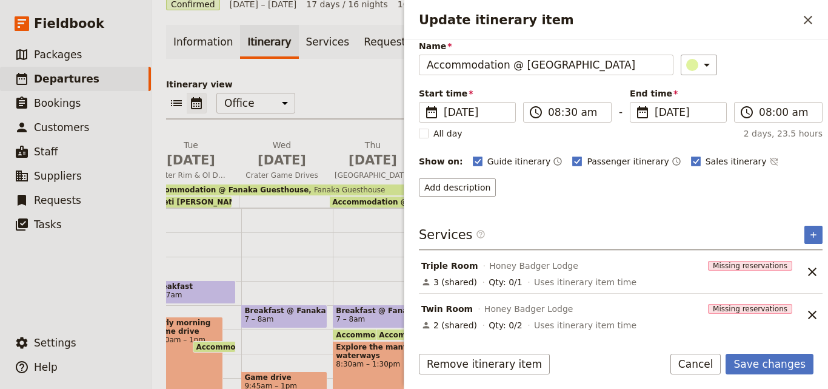
scroll to position [92, 0]
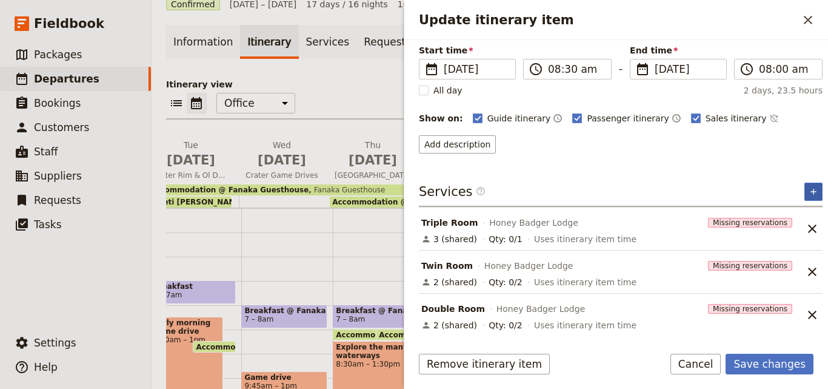
click at [809, 187] on icon "Add service inclusion" at bounding box center [814, 192] width 10 height 10
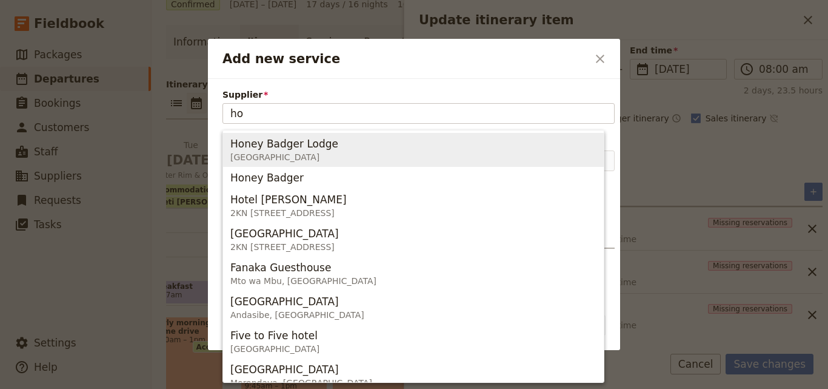
click at [289, 154] on span "[GEOGRAPHIC_DATA]" at bounding box center [284, 157] width 108 height 12
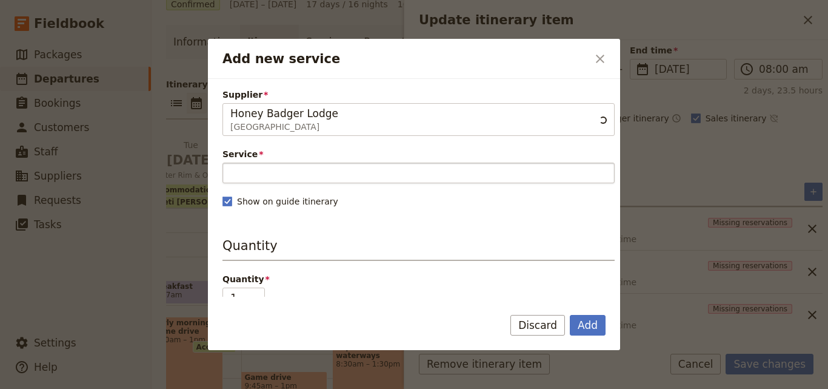
type input "Honey Badger Lodge"
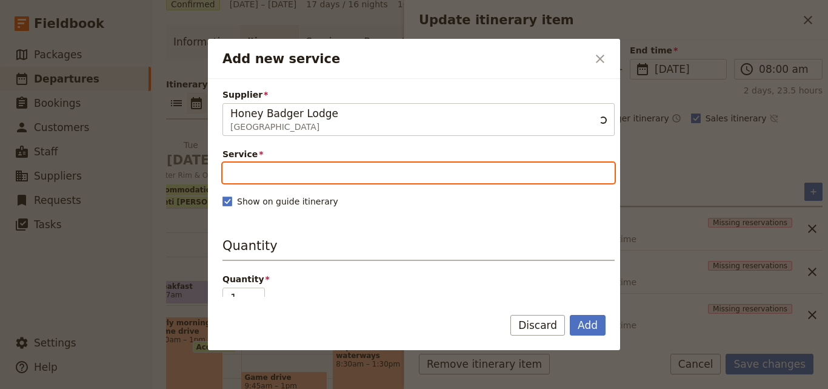
click at [300, 169] on input "Service" at bounding box center [418, 172] width 392 height 21
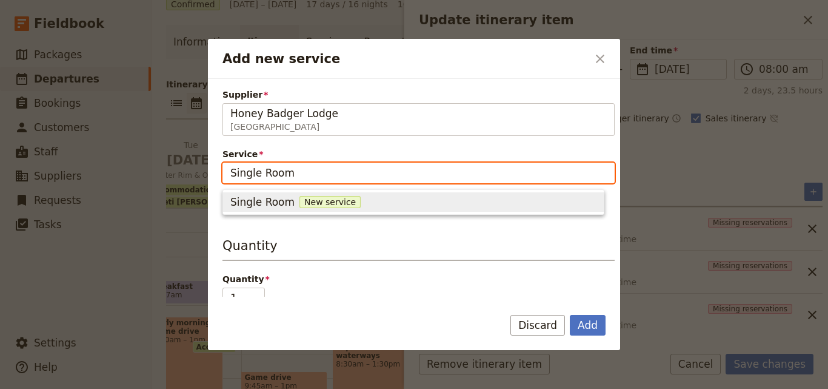
click at [302, 201] on span "New service" at bounding box center [329, 202] width 61 height 12
type input "Single Room"
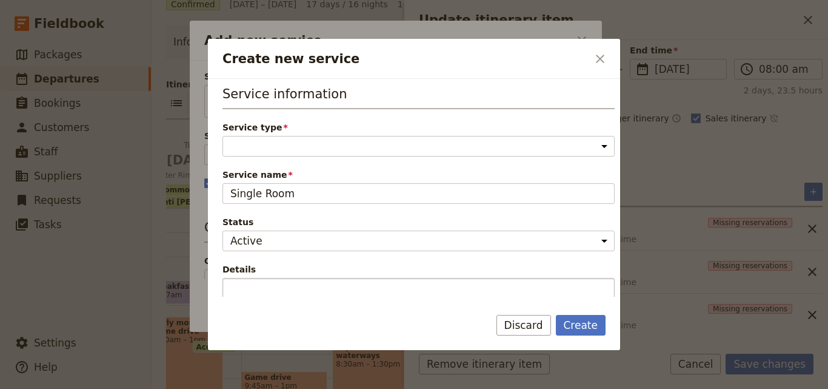
scroll to position [0, 0]
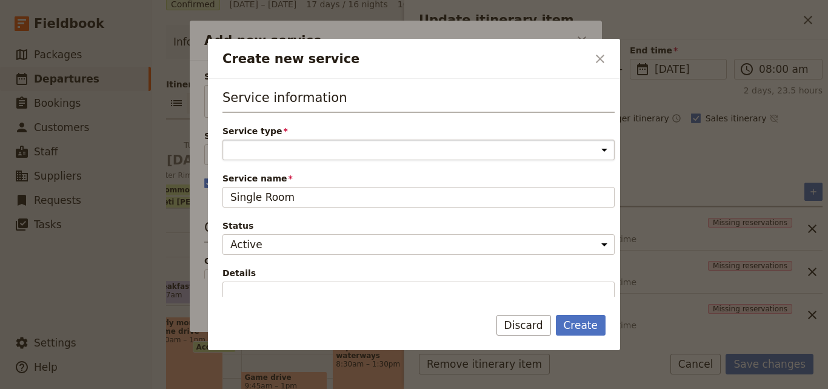
click at [335, 151] on select "Accommodation Activity Transport Flight Food and beverage Other" at bounding box center [418, 149] width 392 height 21
click at [222, 139] on select "Accommodation Activity Transport Flight Food and beverage Other" at bounding box center [418, 149] width 392 height 21
click at [332, 147] on select "Accommodation Activity Transport Flight Food and beverage Other" at bounding box center [418, 149] width 392 height 21
select select "AccommodationService"
click at [222, 139] on select "Accommodation Activity Transport Flight Food and beverage Other" at bounding box center [418, 149] width 392 height 21
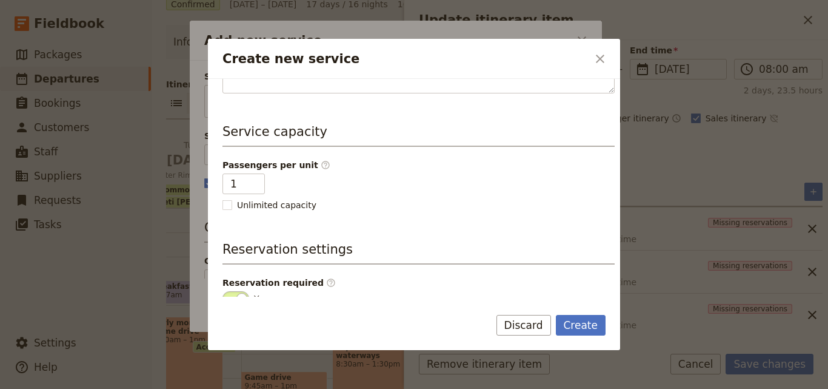
scroll to position [306, 0]
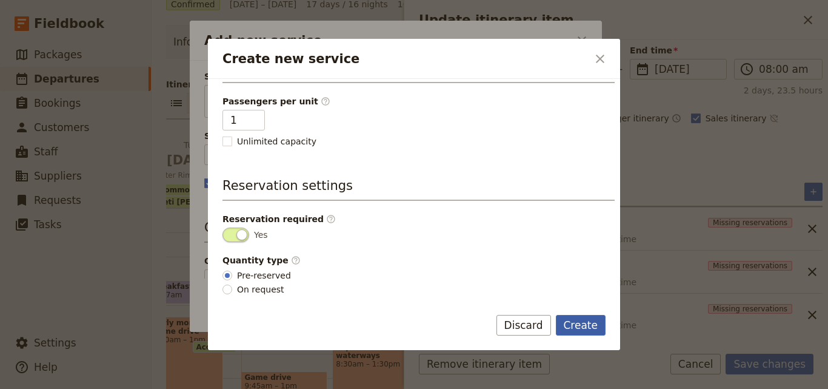
click at [573, 316] on button "Create" at bounding box center [581, 325] width 50 height 21
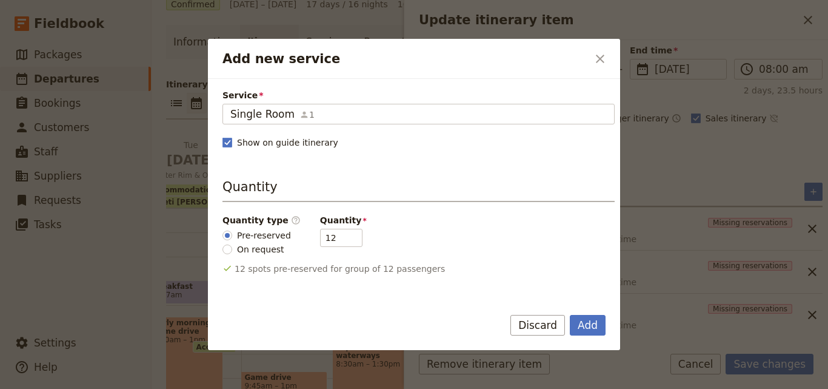
scroll to position [121, 0]
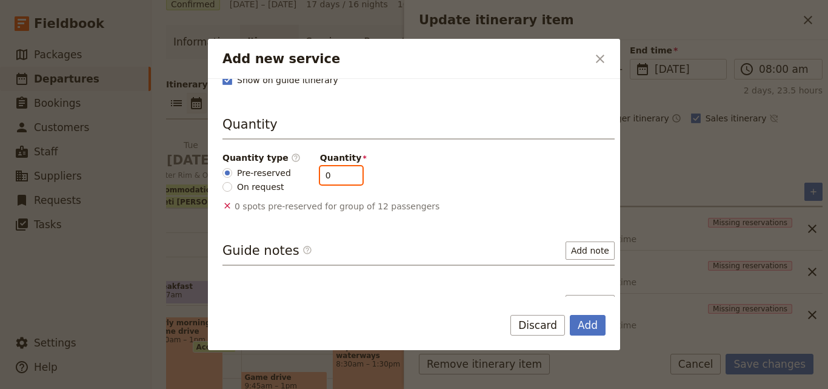
click at [342, 181] on input "0" at bounding box center [341, 175] width 42 height 18
type input "1"
click at [342, 170] on input "1" at bounding box center [341, 175] width 42 height 18
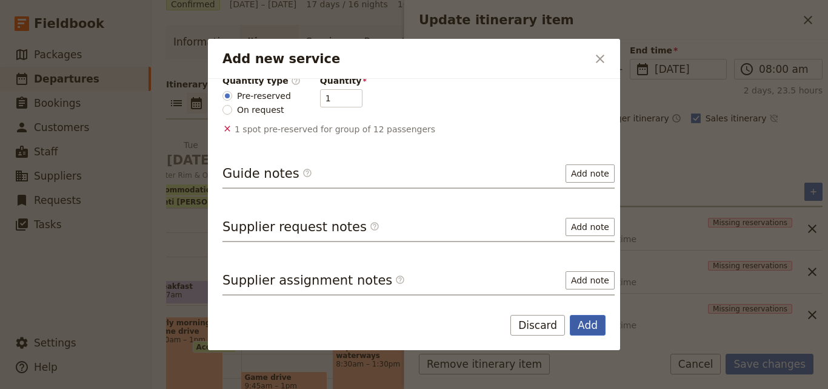
click at [587, 329] on button "Add" at bounding box center [588, 325] width 36 height 21
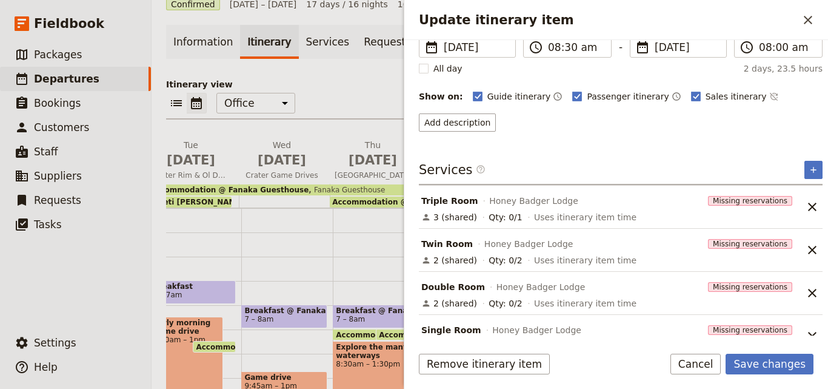
scroll to position [135, 0]
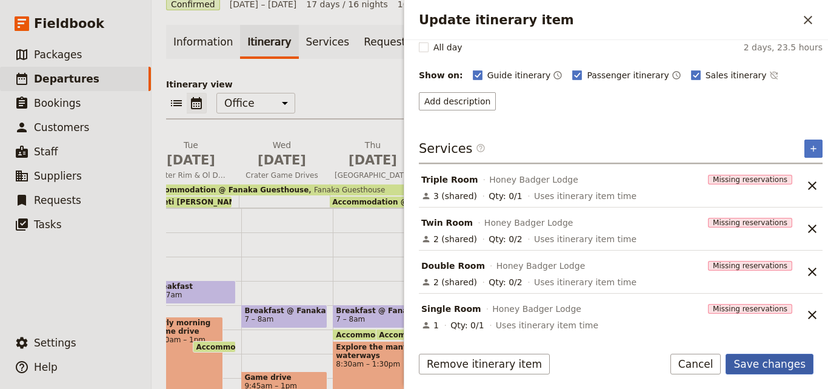
click at [773, 369] on button "Save changes" at bounding box center [770, 363] width 88 height 21
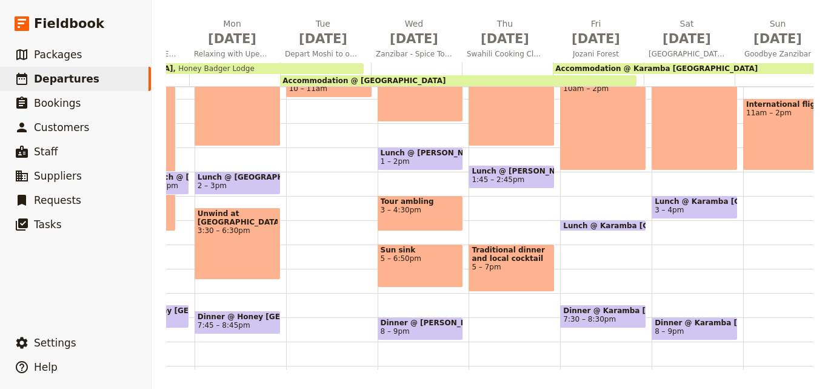
scroll to position [0, 922]
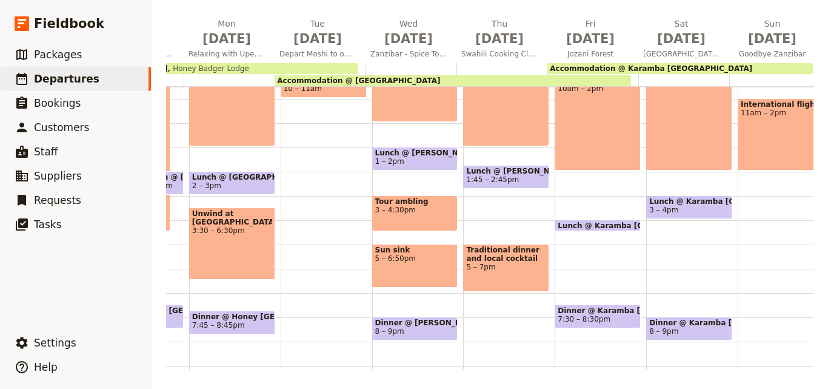
click at [498, 81] on div "Accommodation @ [GEOGRAPHIC_DATA]" at bounding box center [453, 80] width 356 height 11
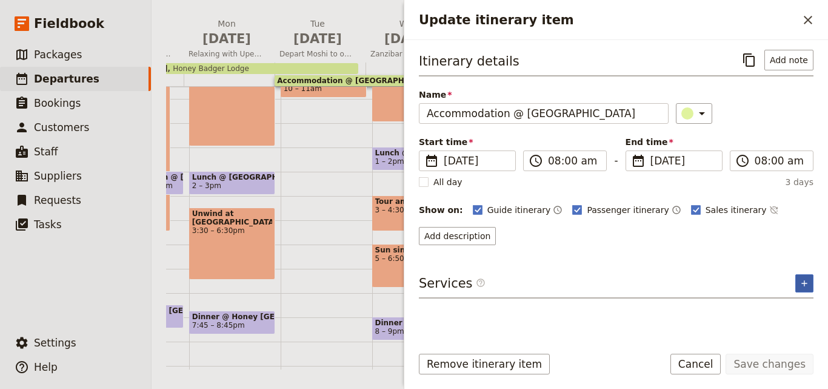
click at [803, 284] on icon "Add service inclusion" at bounding box center [805, 283] width 10 height 10
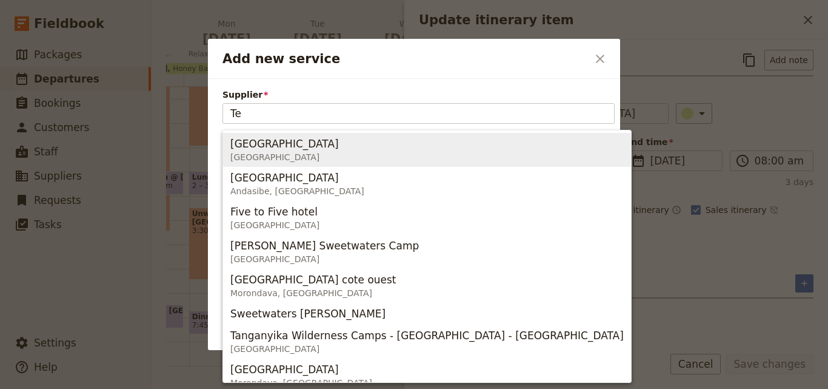
click at [376, 158] on span "Tembo House Hotel Zanzibar" at bounding box center [426, 149] width 393 height 29
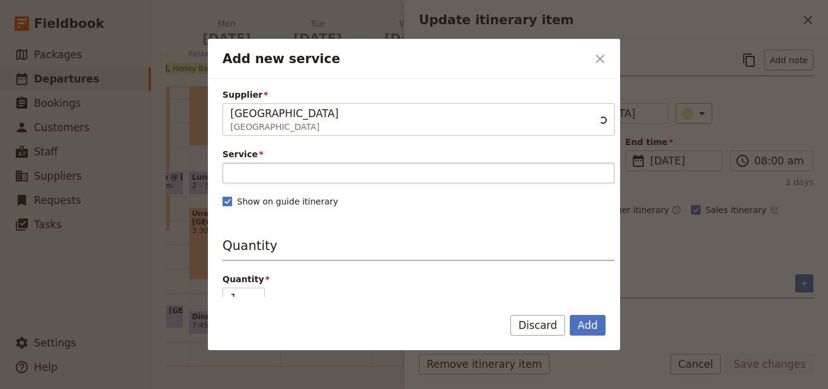
type input "[GEOGRAPHIC_DATA]"
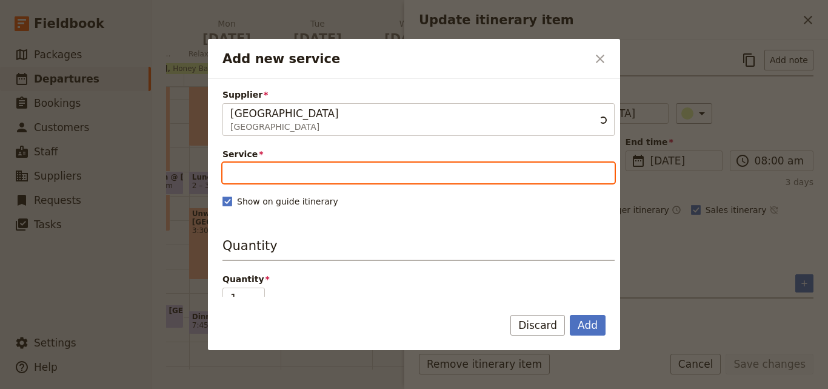
click at [372, 171] on input "Service" at bounding box center [418, 172] width 392 height 21
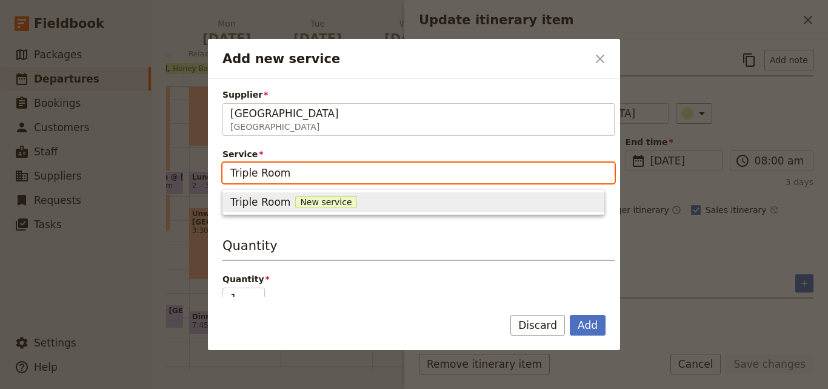
click at [321, 198] on span "New service" at bounding box center [325, 202] width 61 height 12
type input "Triple Room"
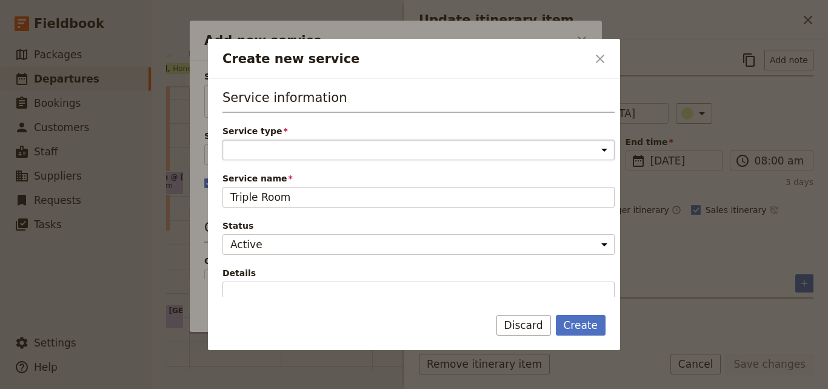
click at [373, 152] on select "Accommodation Activity Transport Flight Food and beverage Other" at bounding box center [418, 149] width 392 height 21
select select "AccommodationService"
click at [222, 139] on select "Accommodation Activity Transport Flight Food and beverage Other" at bounding box center [418, 149] width 392 height 21
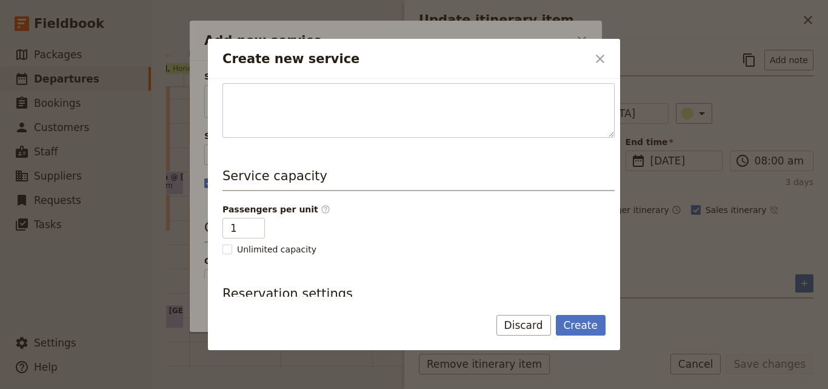
scroll to position [303, 0]
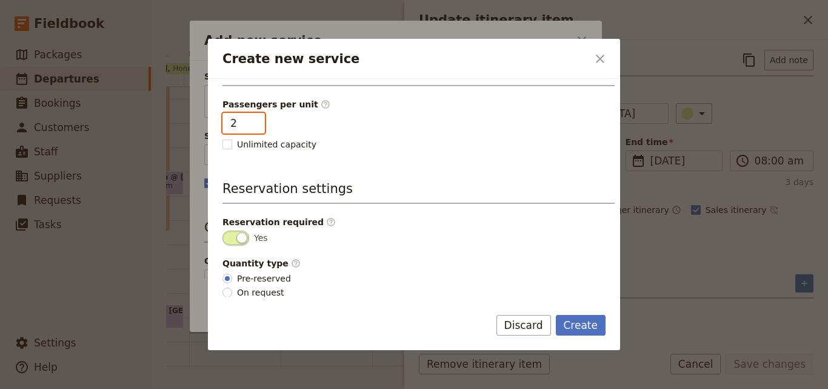
click at [252, 121] on input "2" at bounding box center [243, 123] width 42 height 21
type input "3"
click at [252, 121] on input "3" at bounding box center [243, 123] width 42 height 21
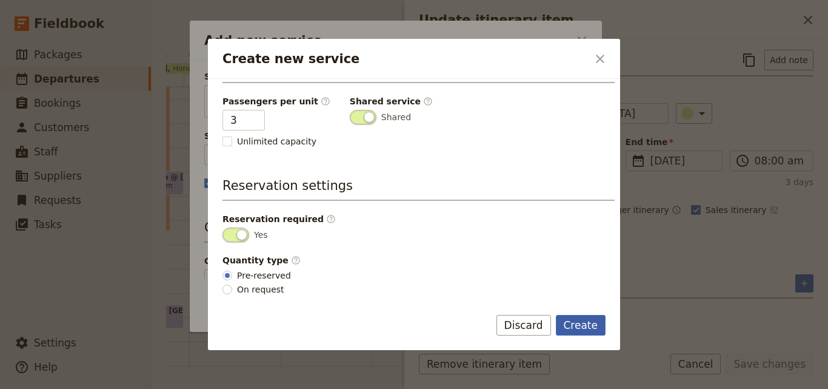
click at [582, 321] on button "Create" at bounding box center [581, 325] width 50 height 21
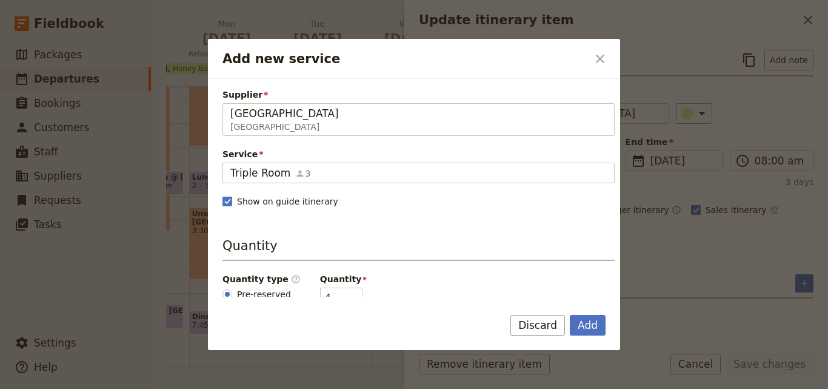
scroll to position [121, 0]
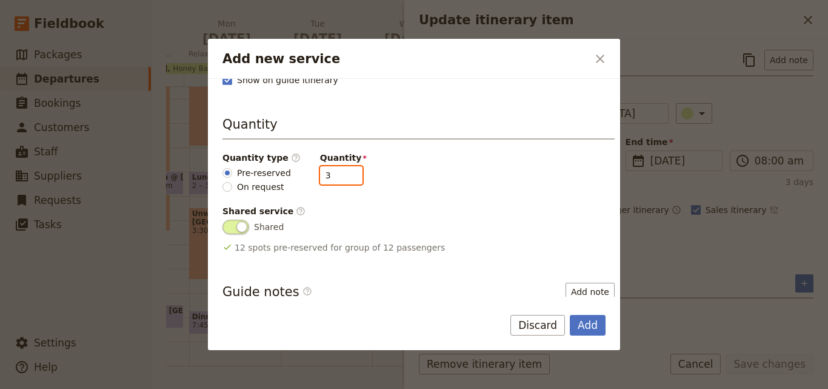
click at [341, 179] on input "3" at bounding box center [341, 175] width 42 height 18
click at [341, 179] on input "2" at bounding box center [341, 175] width 42 height 18
type input "1"
click at [341, 179] on input "1" at bounding box center [341, 175] width 42 height 18
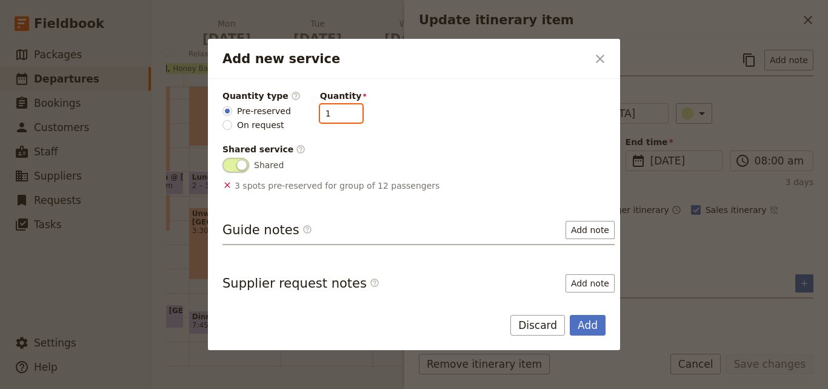
scroll to position [239, 0]
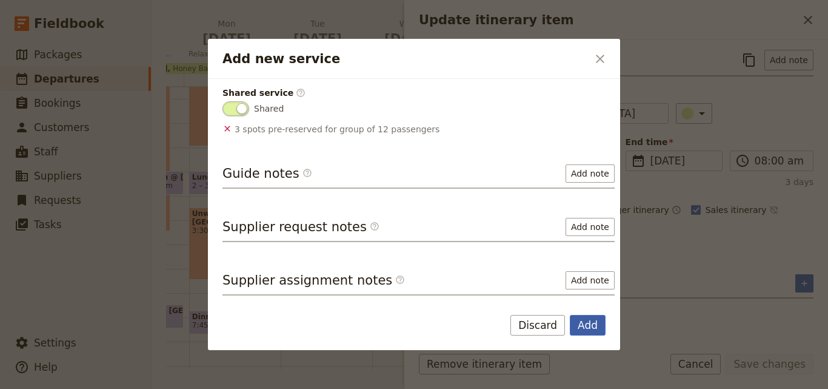
click at [595, 323] on button "Add" at bounding box center [588, 325] width 36 height 21
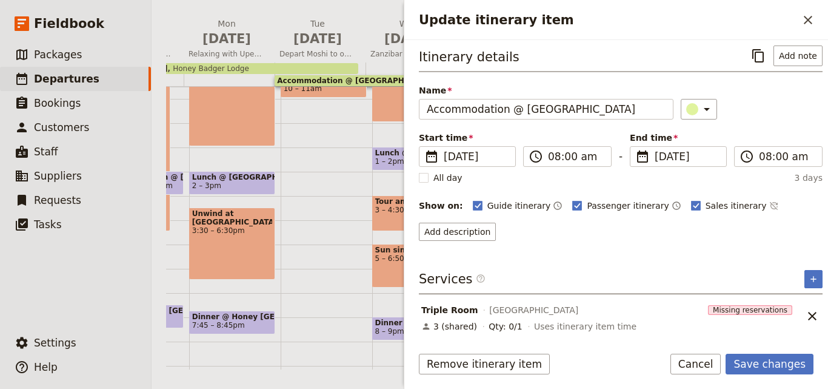
scroll to position [5, 0]
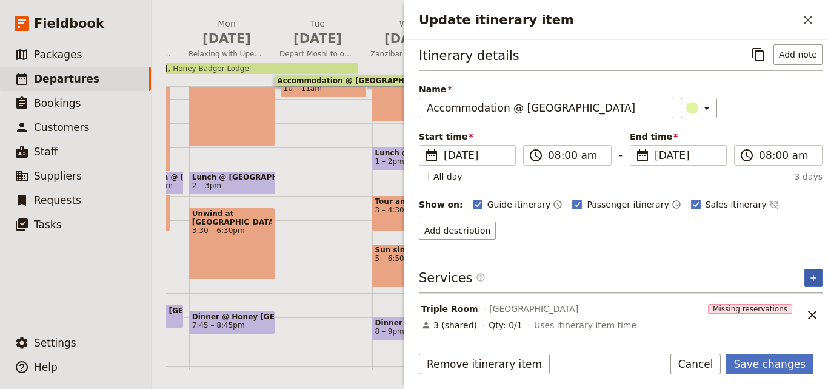
click at [809, 275] on icon "Add service inclusion" at bounding box center [814, 278] width 10 height 10
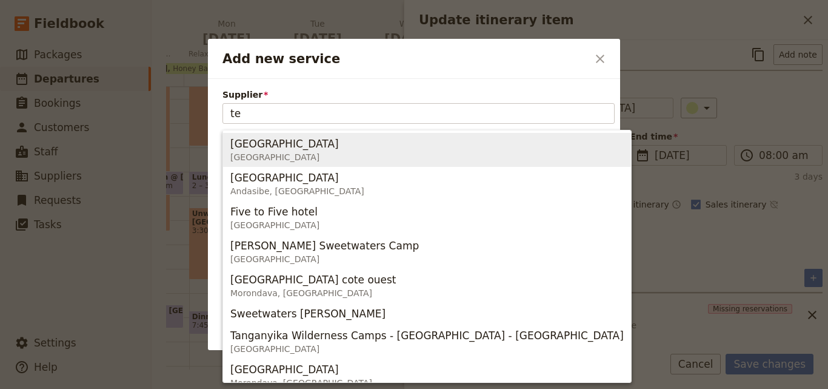
click at [495, 147] on span "Tembo House Hotel Zanzibar" at bounding box center [426, 149] width 393 height 29
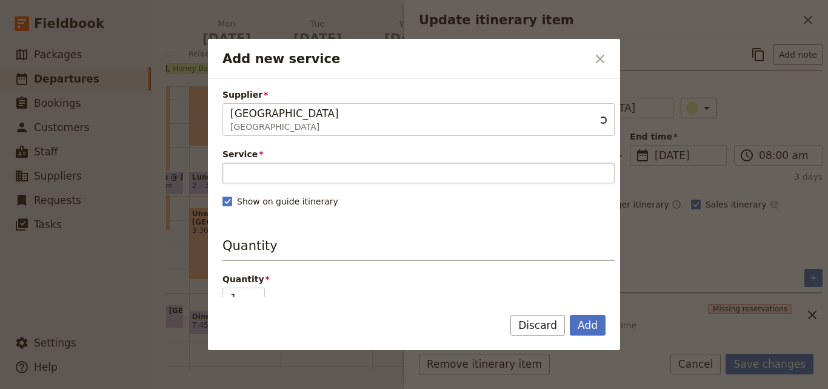
type input "[GEOGRAPHIC_DATA]"
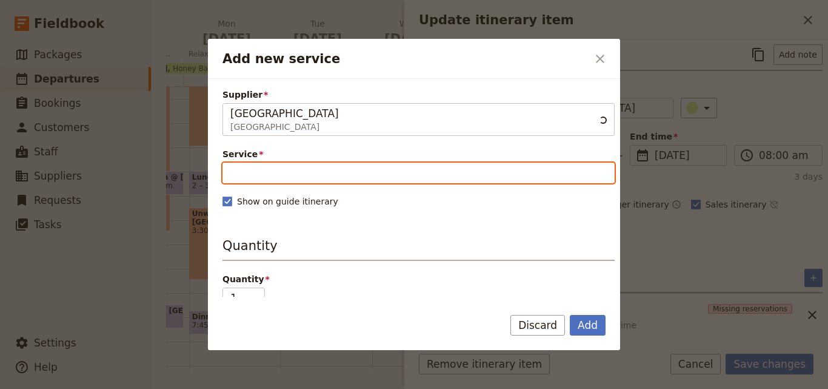
click at [492, 175] on input "Service" at bounding box center [418, 172] width 392 height 21
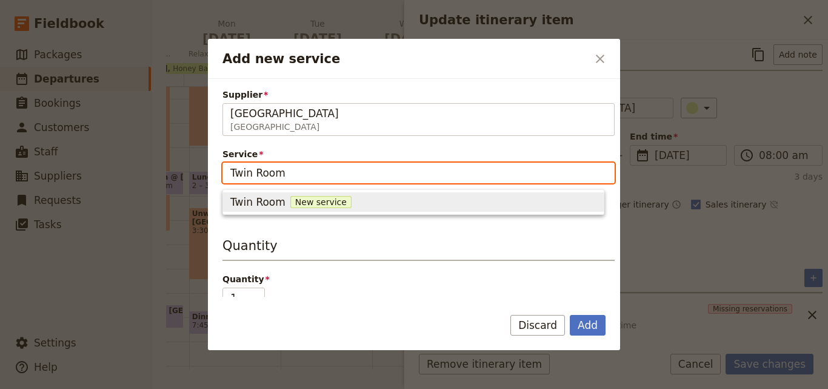
click at [327, 197] on span "New service" at bounding box center [320, 202] width 61 height 12
type input "Twin Room"
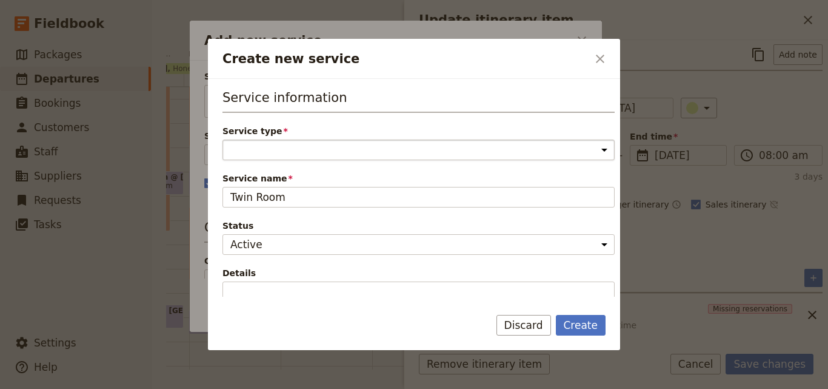
click at [381, 153] on select "Accommodation Activity Transport Flight Food and beverage Other" at bounding box center [418, 149] width 392 height 21
select select "AccommodationService"
click at [222, 139] on select "Accommodation Activity Transport Flight Food and beverage Other" at bounding box center [418, 149] width 392 height 21
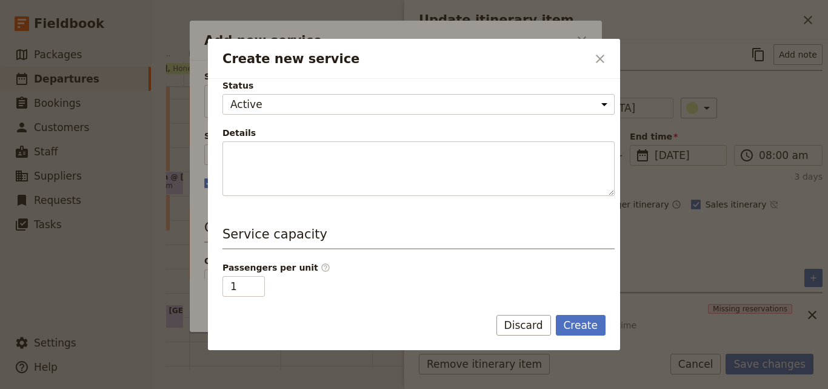
scroll to position [242, 0]
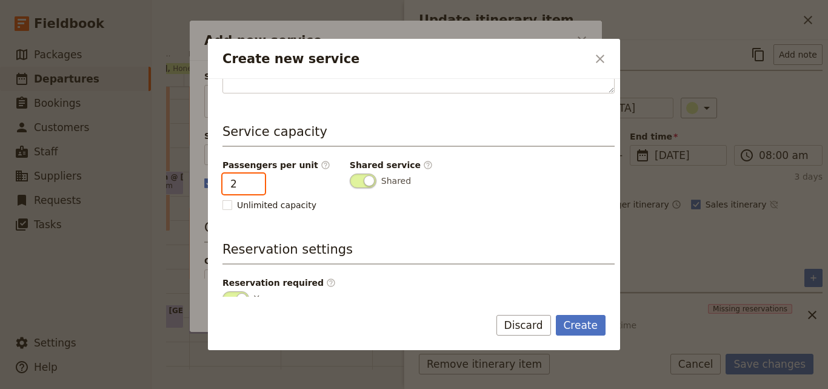
type input "2"
click at [250, 179] on input "2" at bounding box center [243, 183] width 42 height 21
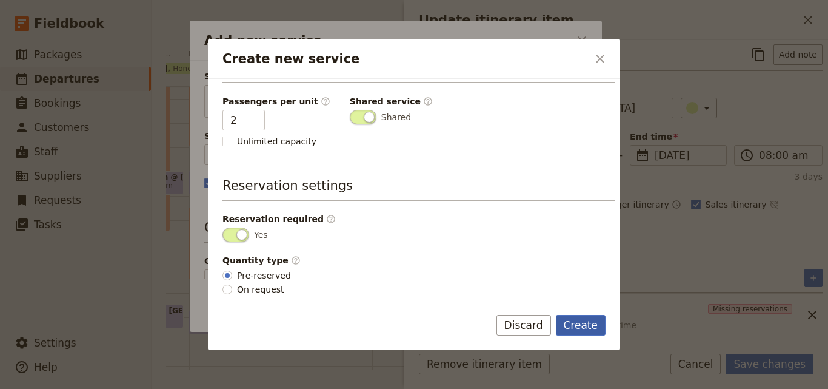
click at [581, 318] on button "Create" at bounding box center [581, 325] width 50 height 21
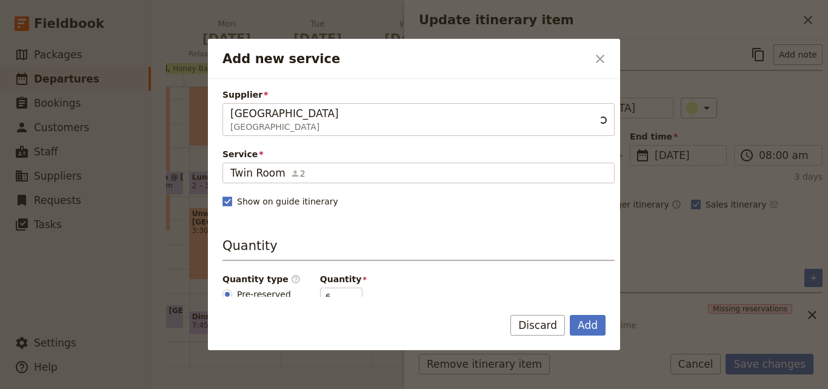
scroll to position [121, 0]
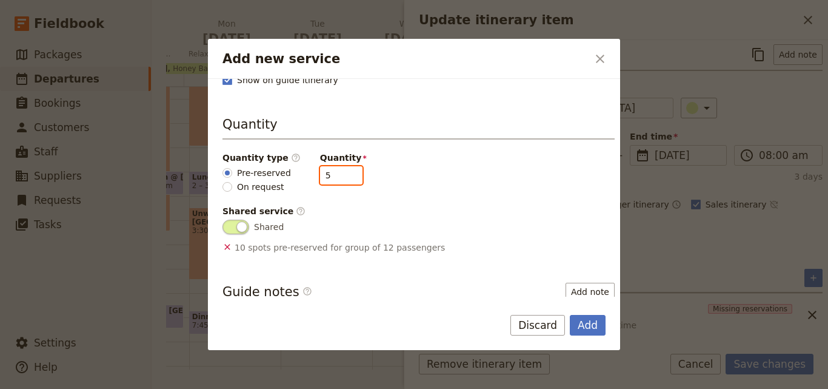
click at [340, 176] on input "5" at bounding box center [341, 175] width 42 height 18
click at [340, 176] on input "4" at bounding box center [341, 175] width 42 height 18
click at [340, 176] on input "3" at bounding box center [341, 175] width 42 height 18
type input "2"
click at [340, 176] on input "2" at bounding box center [341, 175] width 42 height 18
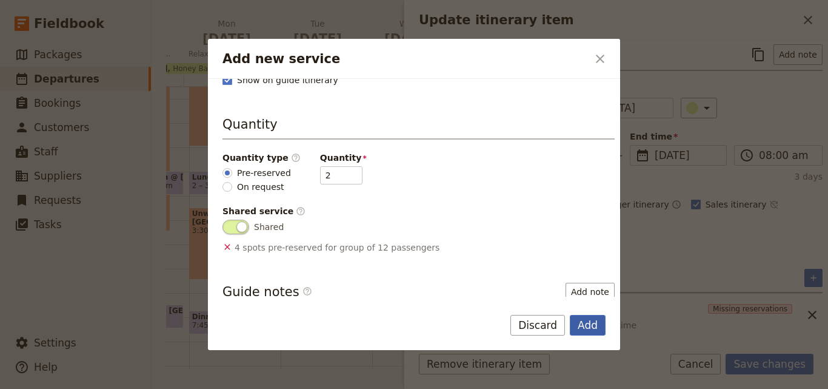
click at [595, 328] on button "Add" at bounding box center [588, 325] width 36 height 21
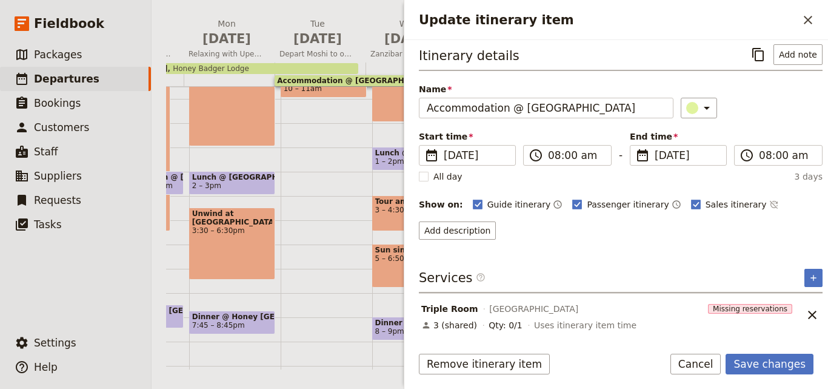
scroll to position [48, 0]
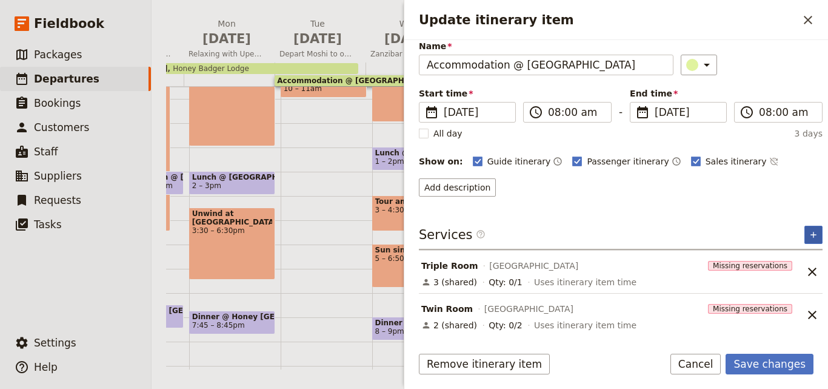
click at [804, 233] on button "​" at bounding box center [813, 235] width 18 height 18
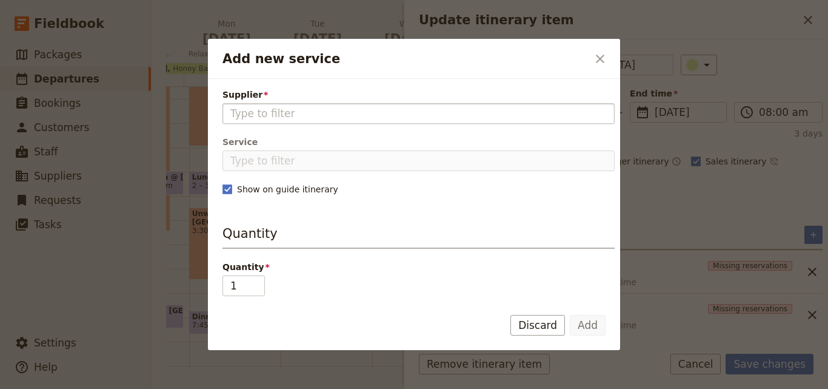
click at [400, 105] on fieldset "Add new service" at bounding box center [418, 113] width 392 height 21
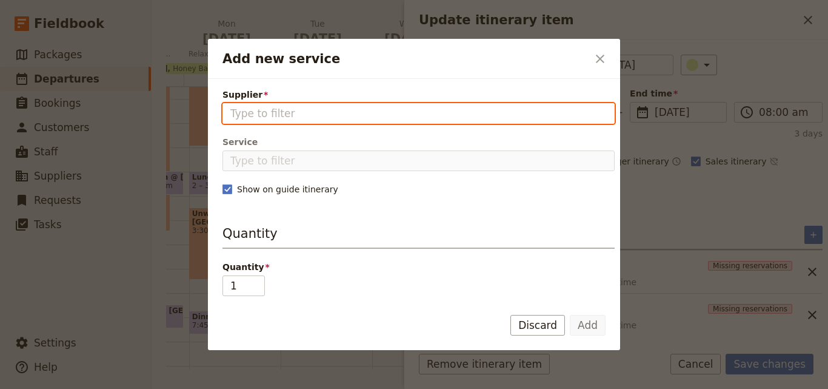
click at [400, 106] on input "Supplier" at bounding box center [418, 113] width 376 height 15
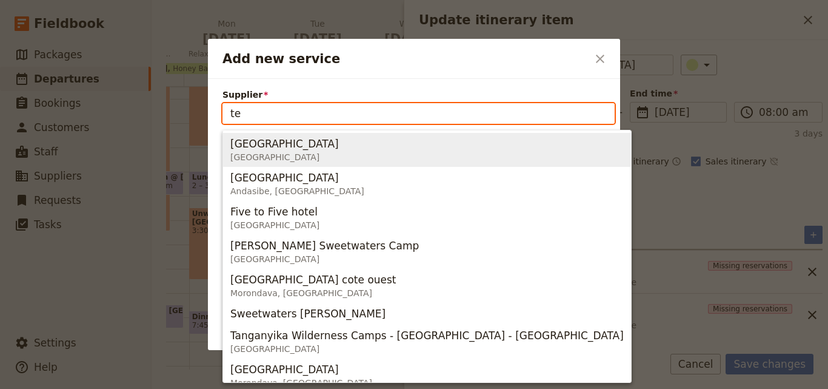
click at [361, 144] on span "Tembo House Hotel Zanzibar" at bounding box center [426, 149] width 393 height 29
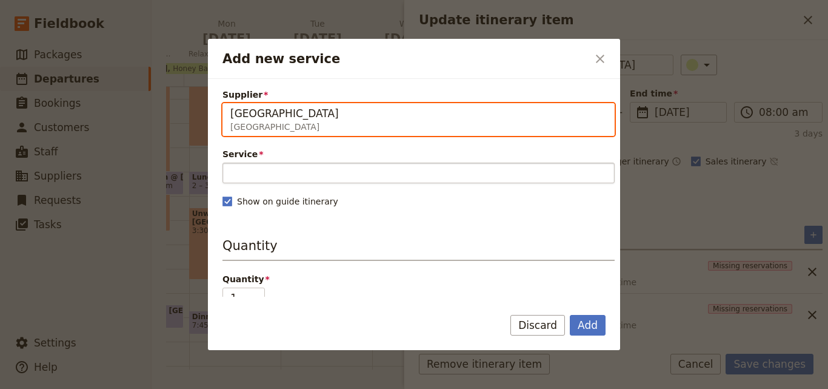
type input "[GEOGRAPHIC_DATA]"
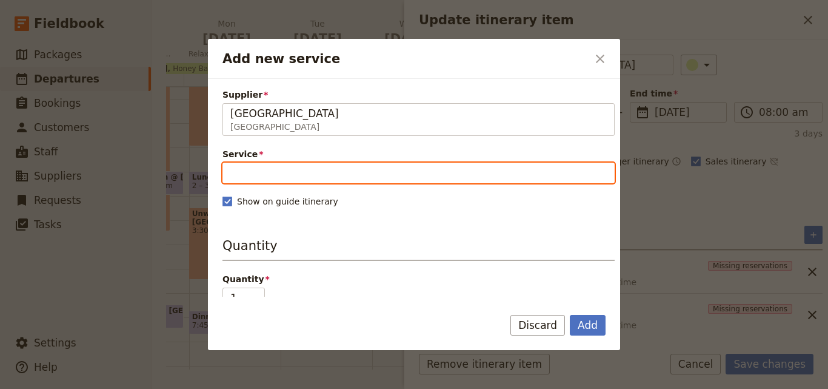
click at [348, 170] on input "Service" at bounding box center [418, 172] width 392 height 21
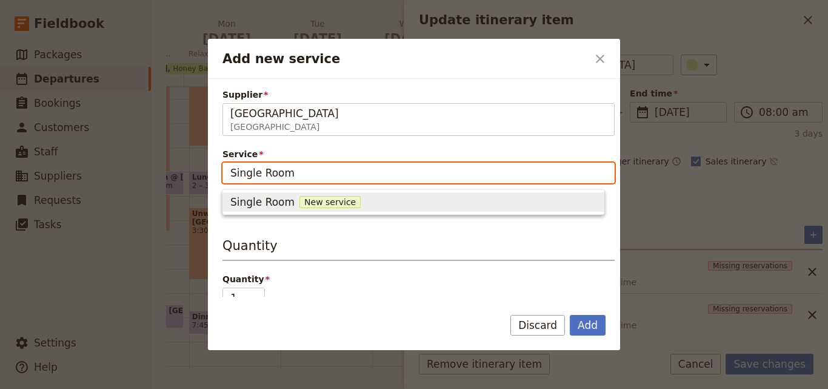
click at [307, 200] on span "New service" at bounding box center [329, 202] width 61 height 12
type input "Single Room"
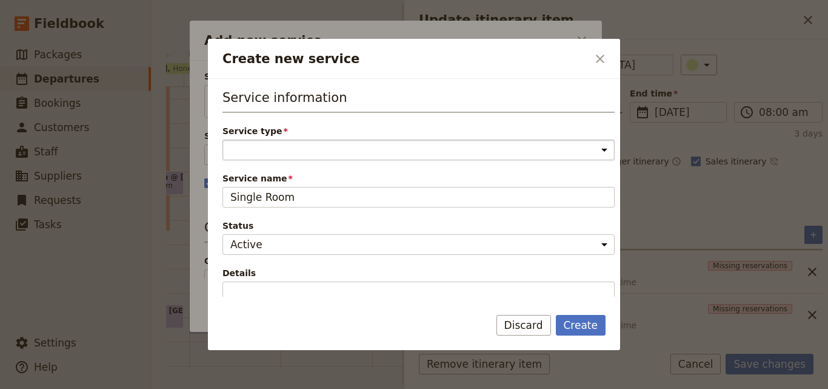
click at [335, 149] on select "Accommodation Activity Transport Flight Food and beverage Other" at bounding box center [418, 149] width 392 height 21
select select "AccommodationService"
click at [222, 139] on select "Accommodation Activity Transport Flight Food and beverage Other" at bounding box center [418, 149] width 392 height 21
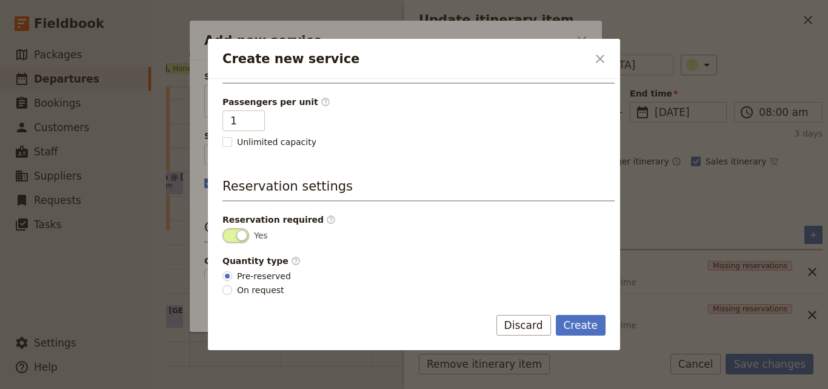
scroll to position [306, 0]
click at [592, 329] on button "Create" at bounding box center [581, 325] width 50 height 21
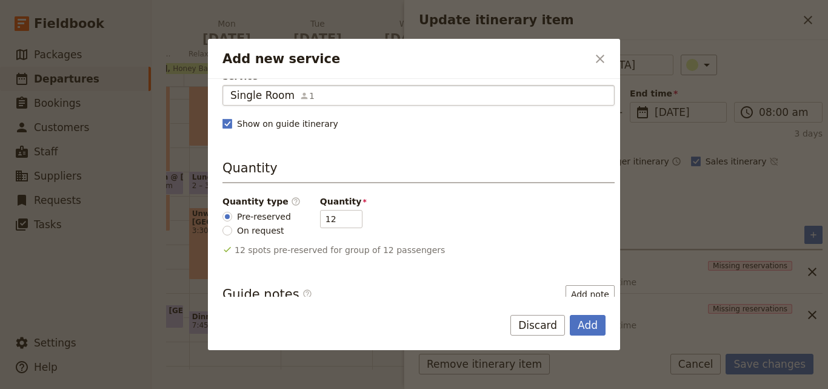
scroll to position [182, 0]
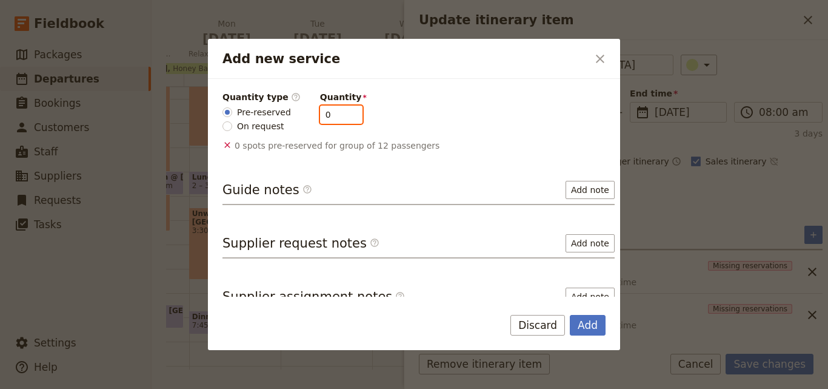
click at [343, 119] on input "0" at bounding box center [341, 114] width 42 height 18
click at [343, 115] on input "0" at bounding box center [341, 114] width 42 height 18
type input "1"
click at [343, 112] on input "1" at bounding box center [341, 114] width 42 height 18
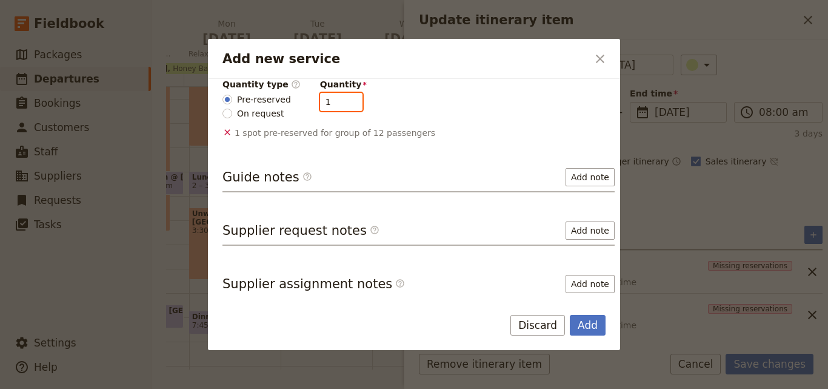
scroll to position [198, 0]
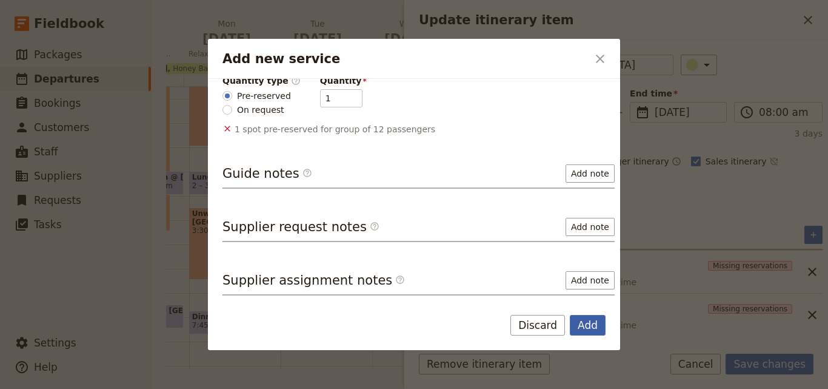
click at [590, 324] on button "Add" at bounding box center [588, 325] width 36 height 21
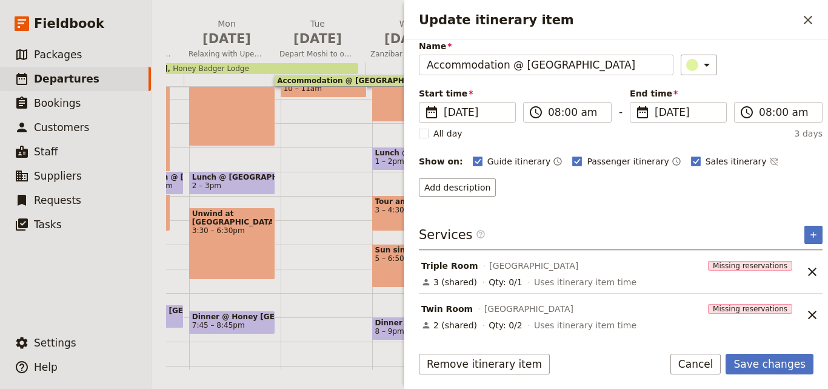
scroll to position [92, 0]
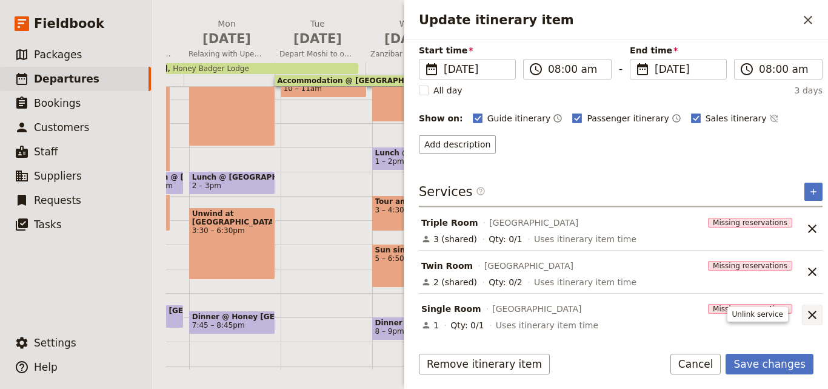
click at [805, 313] on icon "Unlink service" at bounding box center [812, 314] width 15 height 15
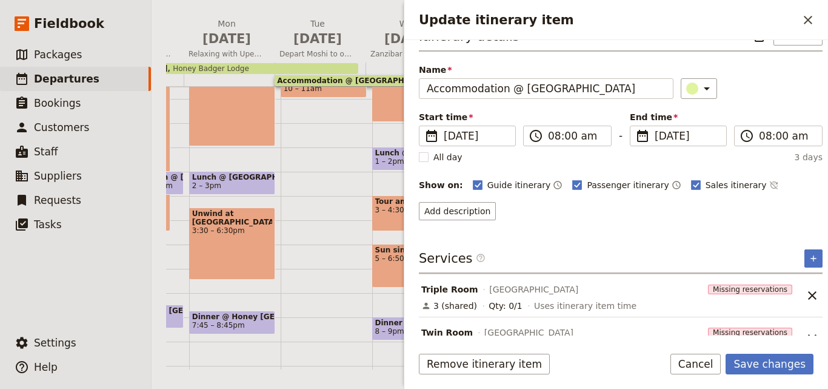
scroll to position [48, 0]
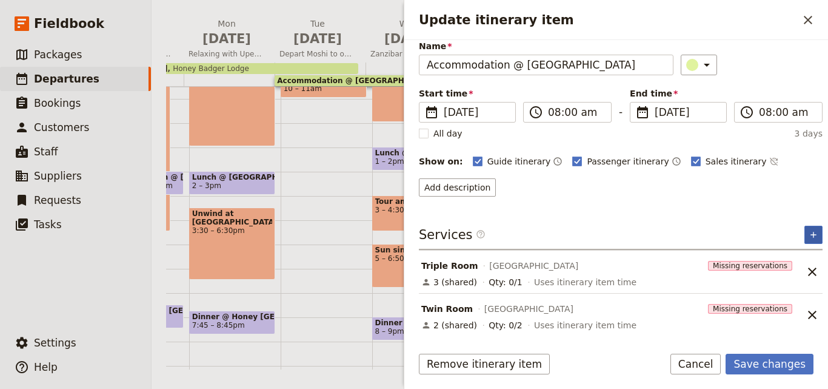
click at [809, 234] on icon "Add service inclusion" at bounding box center [814, 235] width 10 height 10
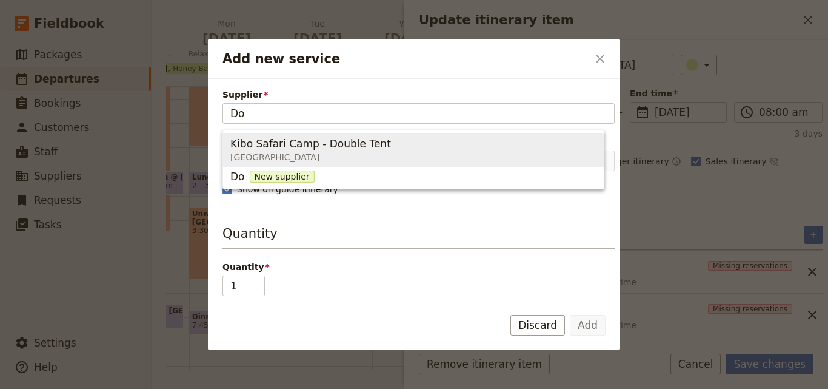
type input "D"
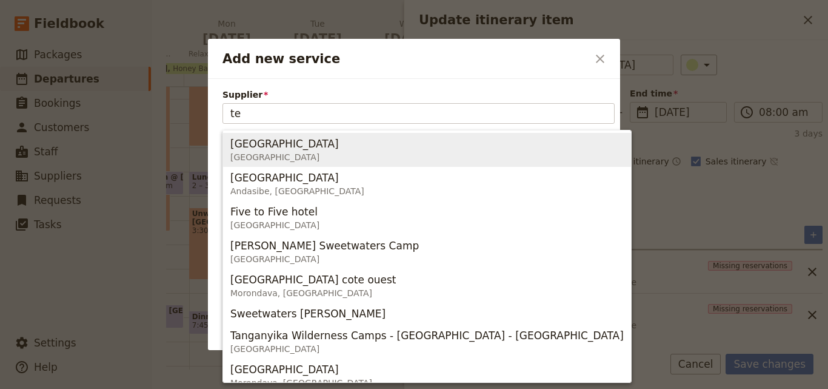
click at [353, 142] on span "Tembo House Hotel Zanzibar" at bounding box center [426, 149] width 393 height 29
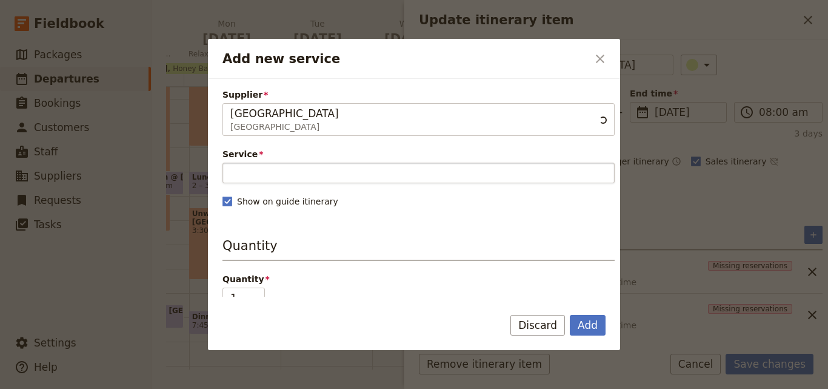
type input "[GEOGRAPHIC_DATA]"
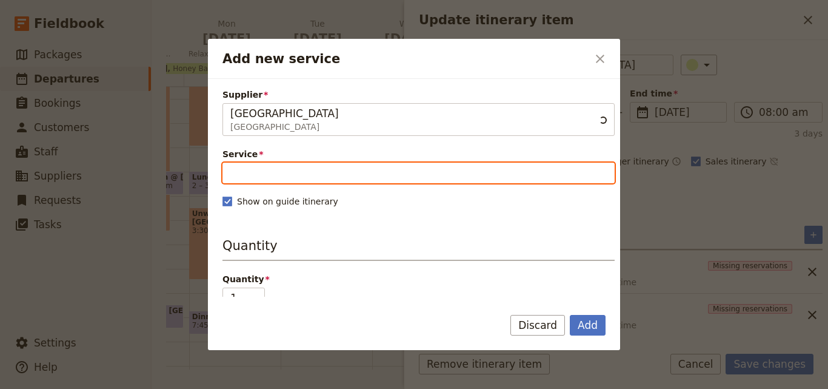
click at [376, 178] on input "Service" at bounding box center [418, 172] width 392 height 21
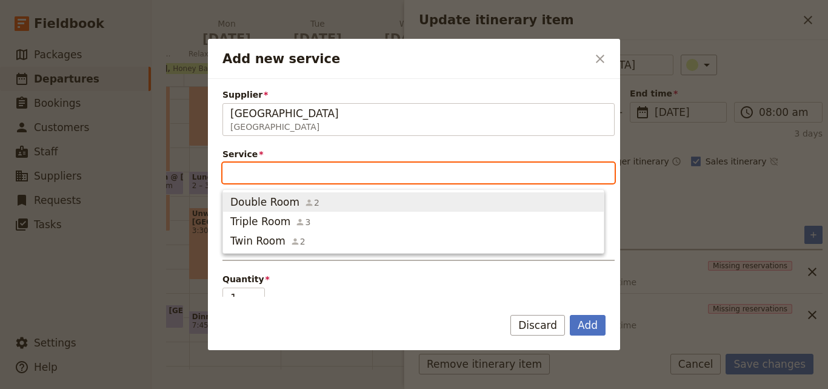
click at [347, 202] on span "Double Room 2" at bounding box center [413, 202] width 366 height 15
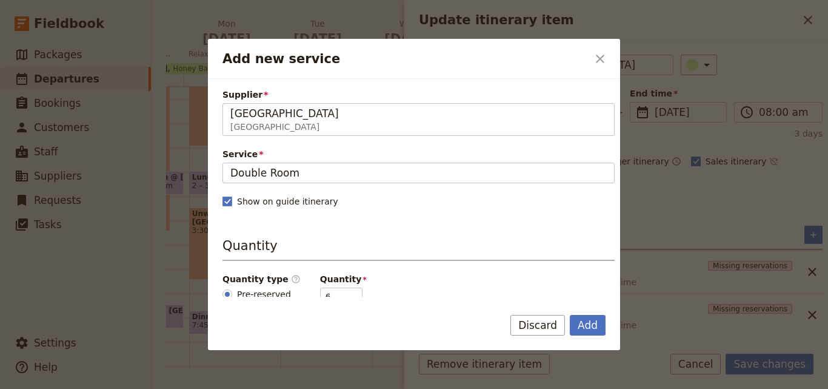
scroll to position [121, 0]
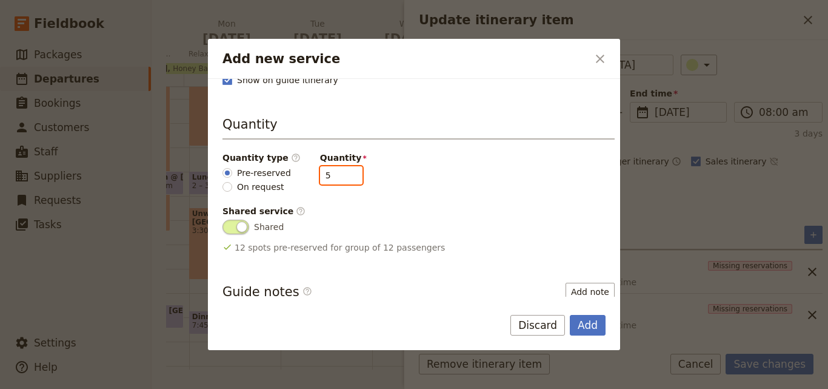
click at [338, 178] on input "5" at bounding box center [341, 175] width 42 height 18
click at [338, 178] on input "4" at bounding box center [341, 175] width 42 height 18
click at [338, 178] on input "3" at bounding box center [341, 175] width 42 height 18
type input "2"
click at [338, 178] on input "2" at bounding box center [341, 175] width 42 height 18
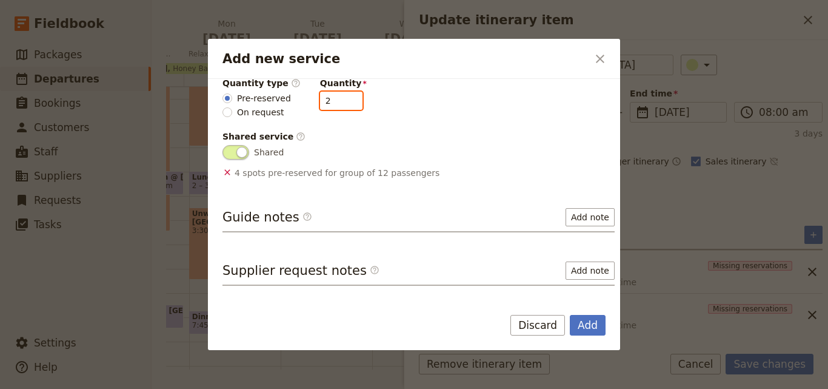
scroll to position [239, 0]
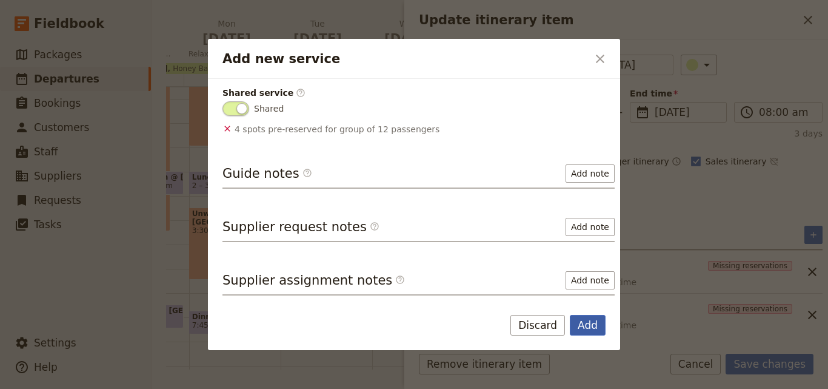
click at [593, 323] on button "Add" at bounding box center [588, 325] width 36 height 21
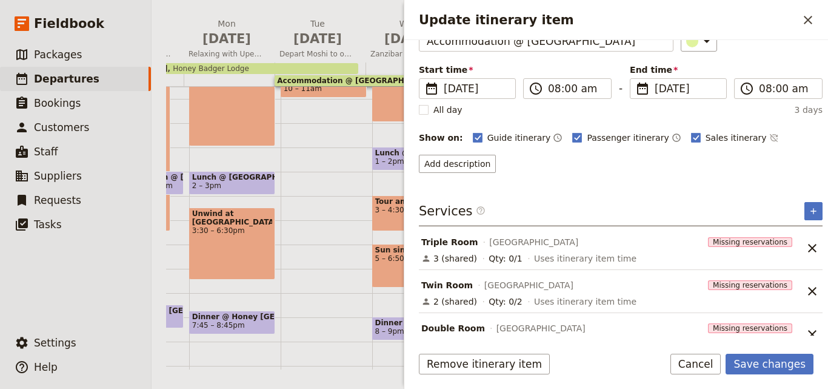
scroll to position [92, 0]
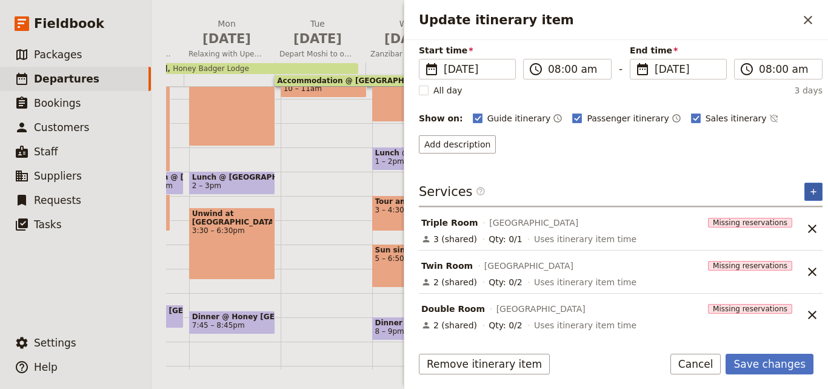
click at [804, 192] on button "​" at bounding box center [813, 191] width 18 height 18
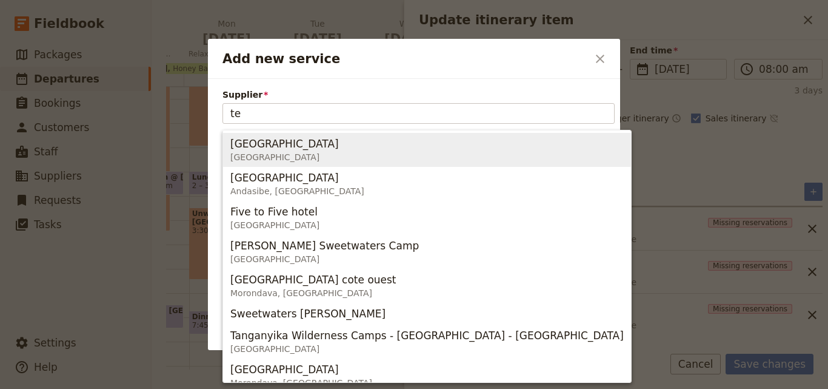
click at [266, 143] on span "Tembo House Hotel" at bounding box center [284, 143] width 109 height 15
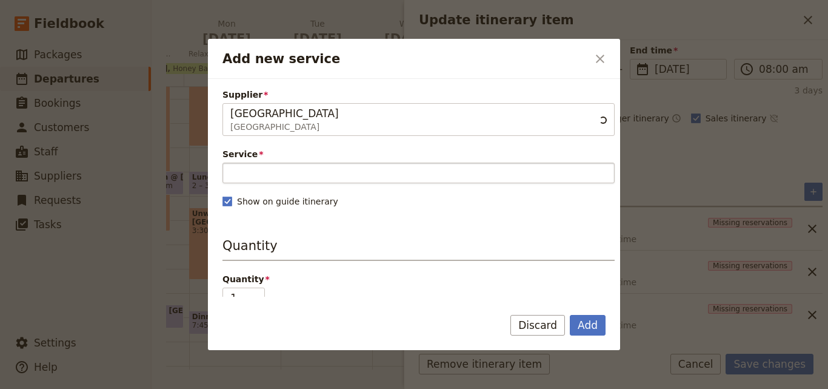
type input "Tembo House Hotel"
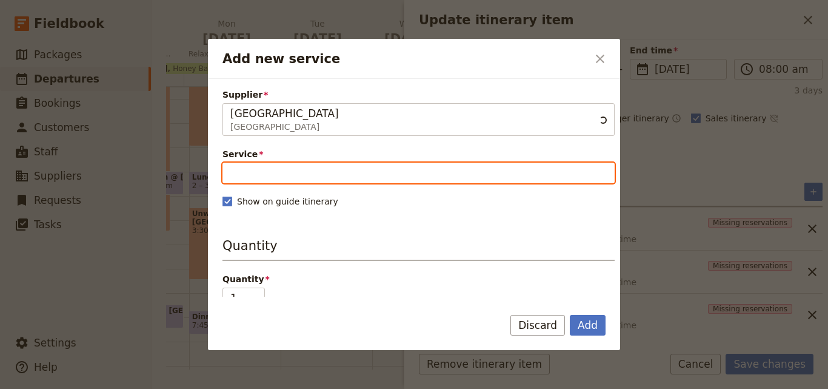
click at [275, 181] on input "Service" at bounding box center [418, 172] width 392 height 21
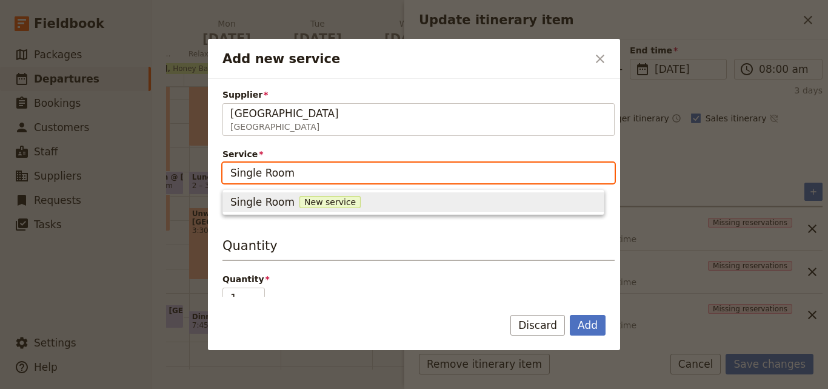
click at [301, 200] on span "New service" at bounding box center [329, 202] width 61 height 12
type input "Single Room"
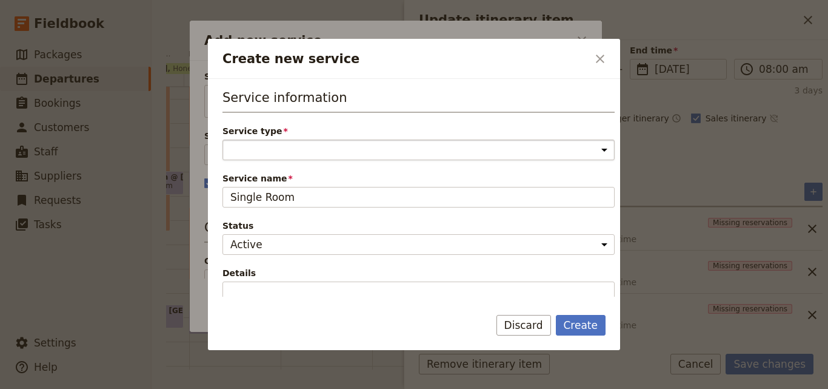
click at [308, 145] on select "Accommodation Activity Transport Flight Food and beverage Other" at bounding box center [418, 149] width 392 height 21
select select "AccommodationService"
click at [222, 139] on select "Accommodation Activity Transport Flight Food and beverage Other" at bounding box center [418, 149] width 392 height 21
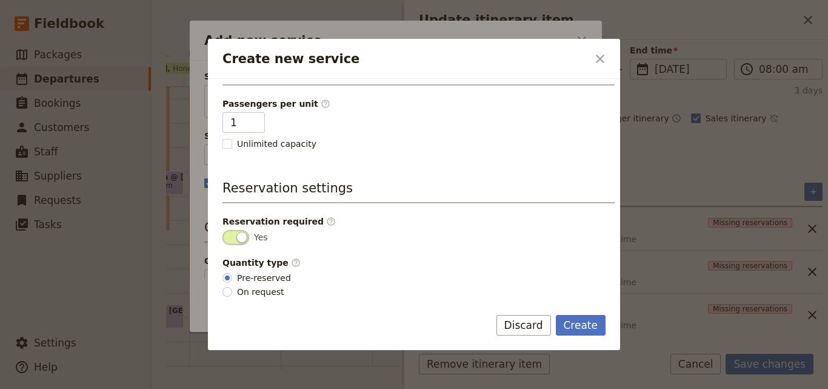
scroll to position [306, 0]
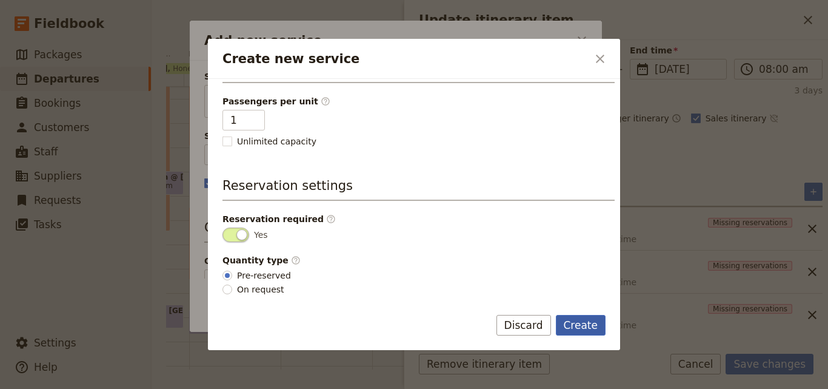
click at [575, 319] on button "Create" at bounding box center [581, 325] width 50 height 21
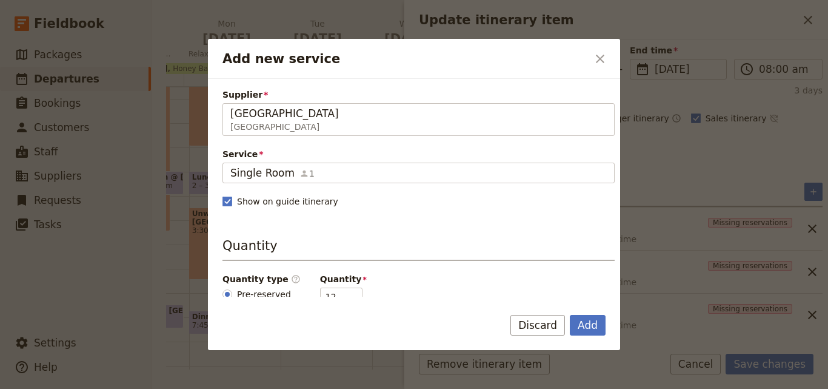
scroll to position [182, 0]
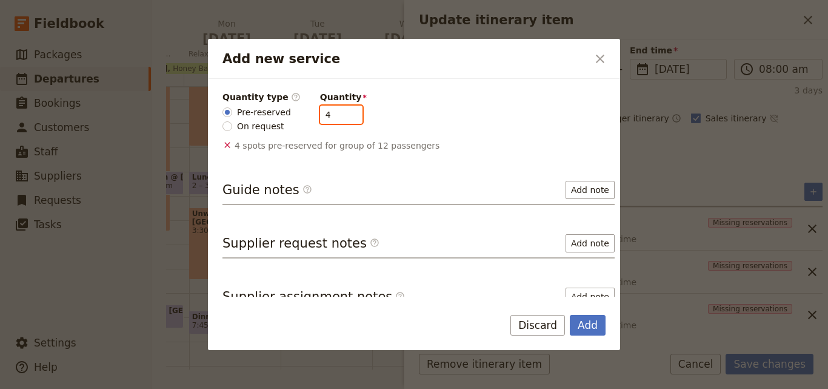
click at [341, 116] on input "4" at bounding box center [341, 114] width 42 height 18
click at [341, 116] on input "3" at bounding box center [341, 114] width 42 height 18
click at [341, 116] on input "2" at bounding box center [341, 114] width 42 height 18
type input "1"
click at [341, 116] on input "1" at bounding box center [341, 114] width 42 height 18
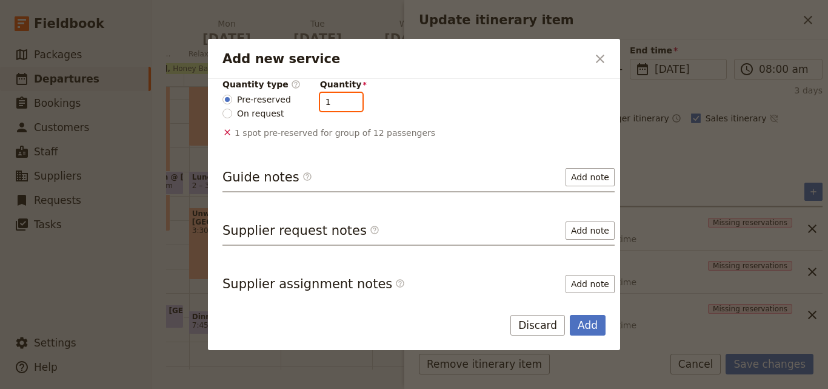
scroll to position [198, 0]
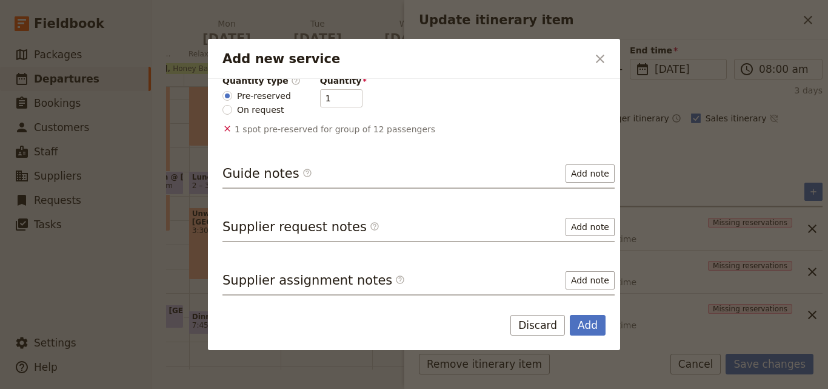
click at [606, 321] on div "Add Discard" at bounding box center [414, 332] width 412 height 35
click at [599, 324] on button "Add" at bounding box center [588, 325] width 36 height 21
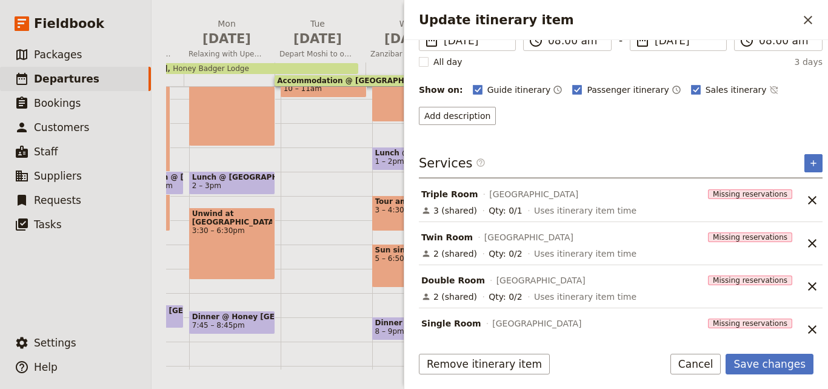
scroll to position [135, 0]
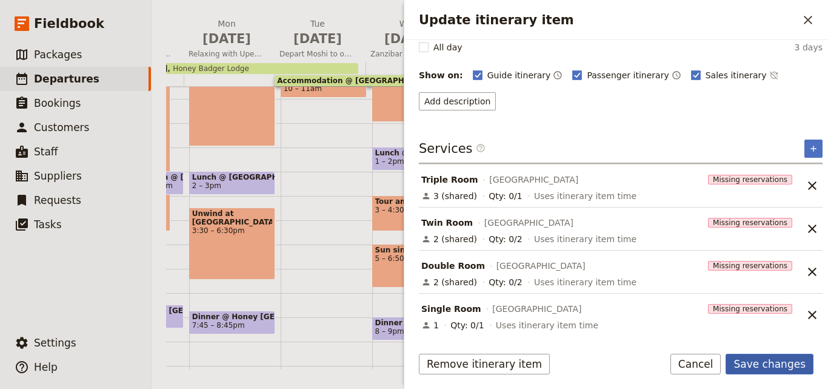
click at [770, 355] on button "Save changes" at bounding box center [770, 363] width 88 height 21
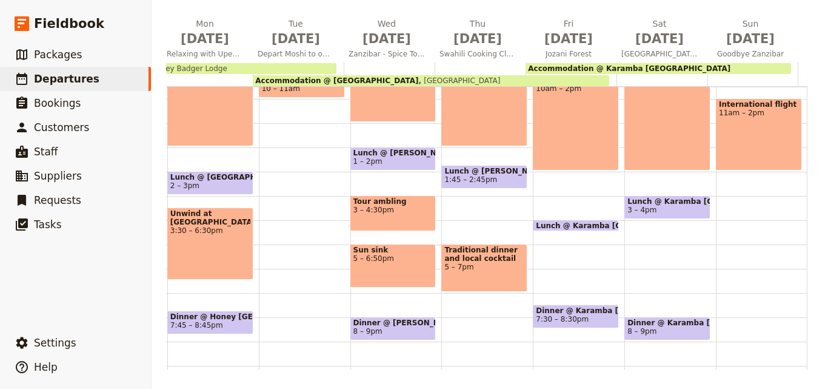
scroll to position [0, 953]
click at [687, 67] on div "Accommodation @ Karamba Zanzibar" at bounding box center [659, 68] width 266 height 11
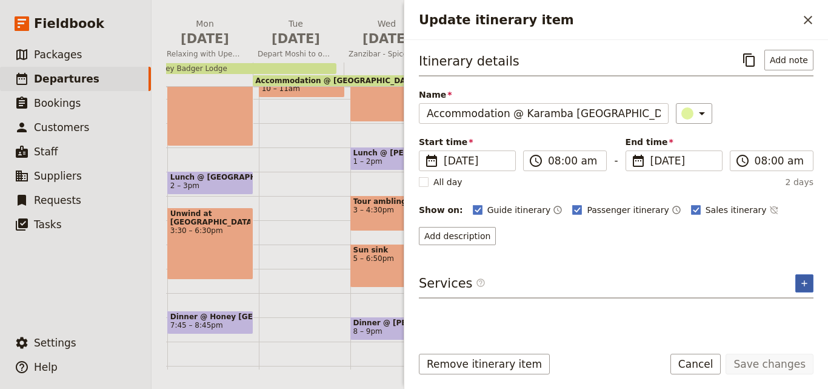
click at [797, 281] on button "​" at bounding box center [804, 283] width 18 height 18
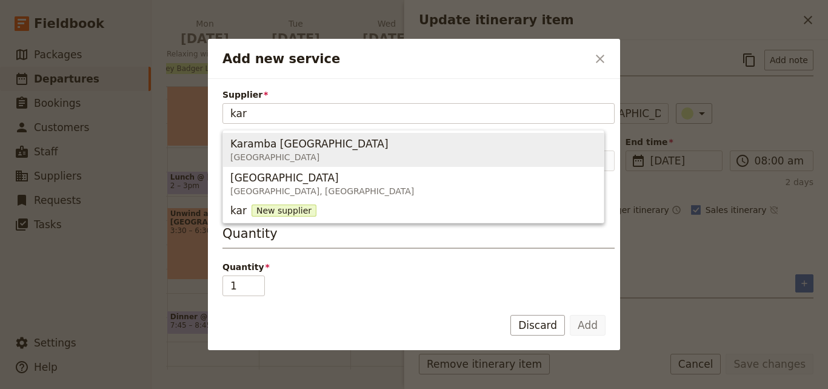
click at [367, 149] on span "Karamba Zanzibar Zanzibar" at bounding box center [413, 149] width 366 height 29
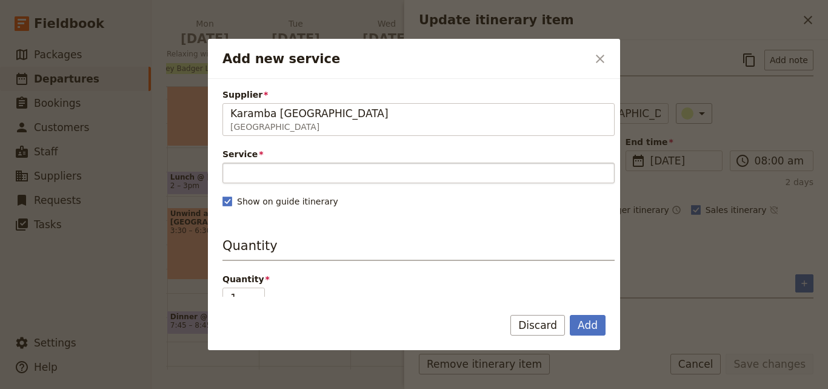
type input "Karamba Zanzibar"
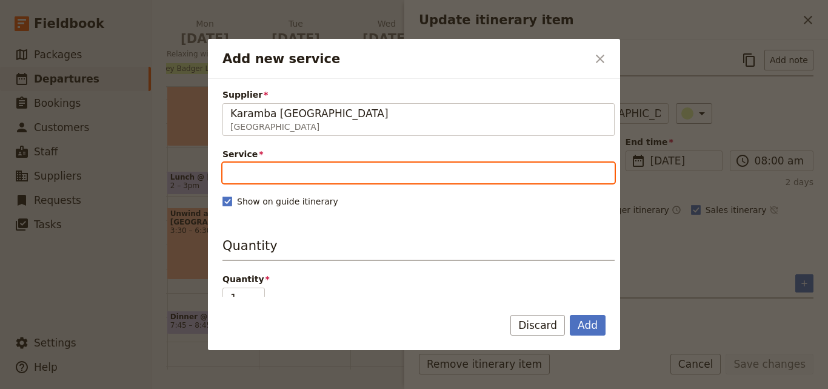
click at [362, 166] on input "Service" at bounding box center [418, 172] width 392 height 21
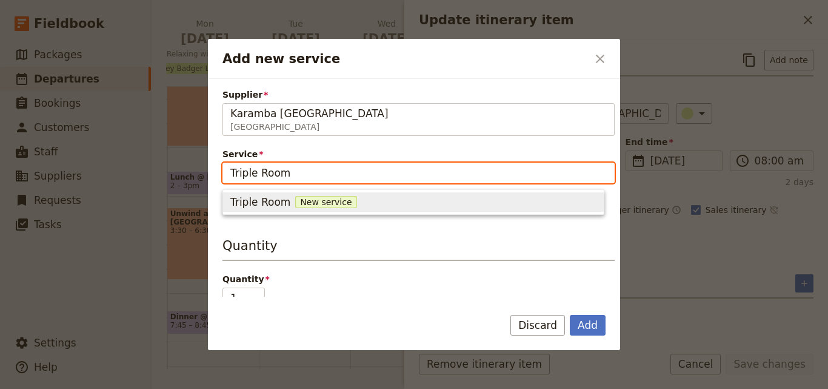
click at [329, 201] on span "New service" at bounding box center [325, 202] width 61 height 12
type input "Triple Room"
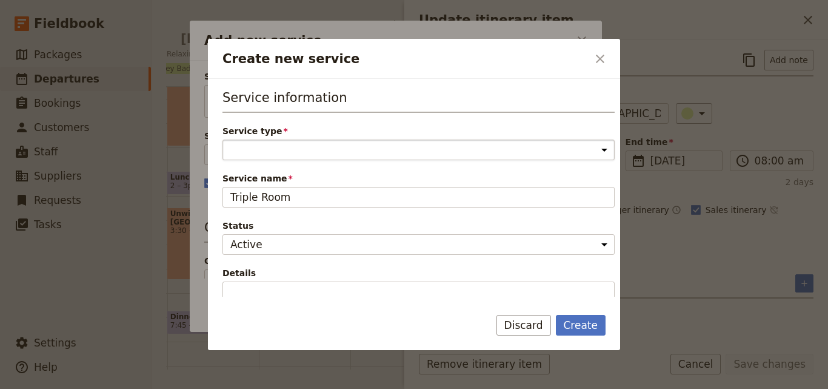
click at [320, 145] on select "Accommodation Activity Transport Flight Food and beverage Other" at bounding box center [418, 149] width 392 height 21
select select "AccommodationService"
click at [222, 139] on select "Accommodation Activity Transport Flight Food and beverage Other" at bounding box center [418, 149] width 392 height 21
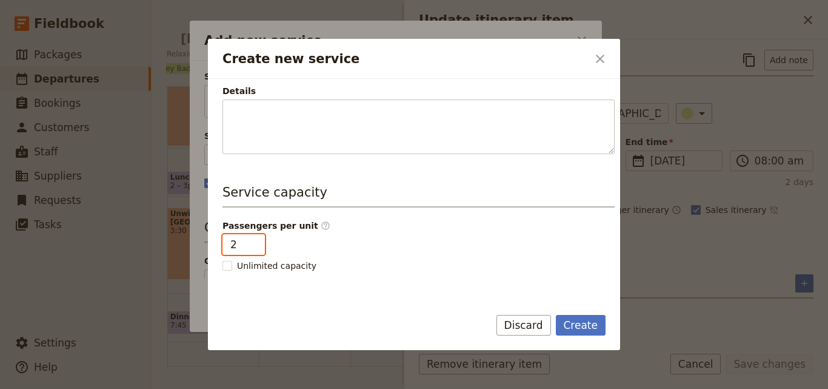
click at [253, 241] on input "2" at bounding box center [243, 244] width 42 height 21
type input "3"
click at [253, 241] on input "3" at bounding box center [243, 244] width 42 height 21
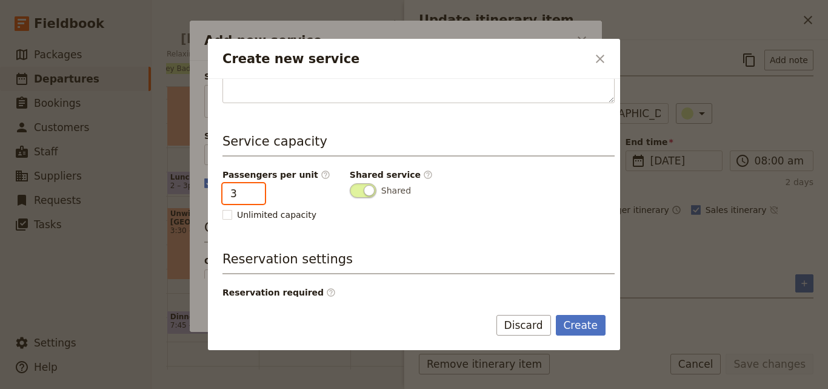
scroll to position [306, 0]
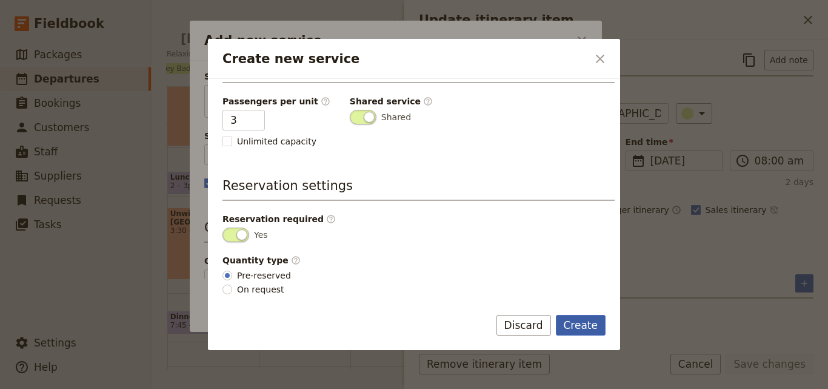
click at [577, 326] on button "Create" at bounding box center [581, 325] width 50 height 21
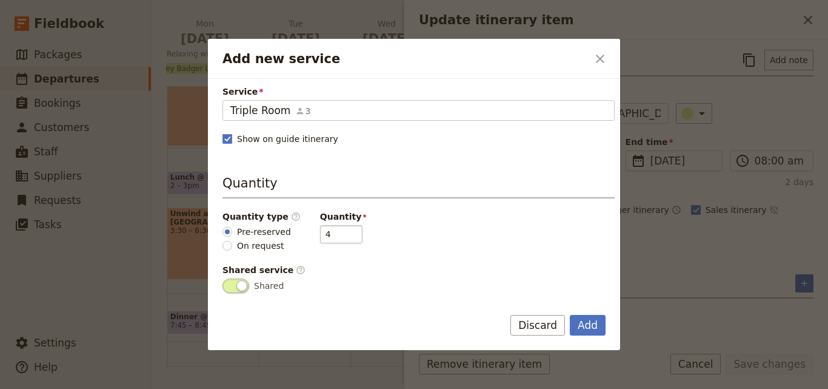
scroll to position [121, 0]
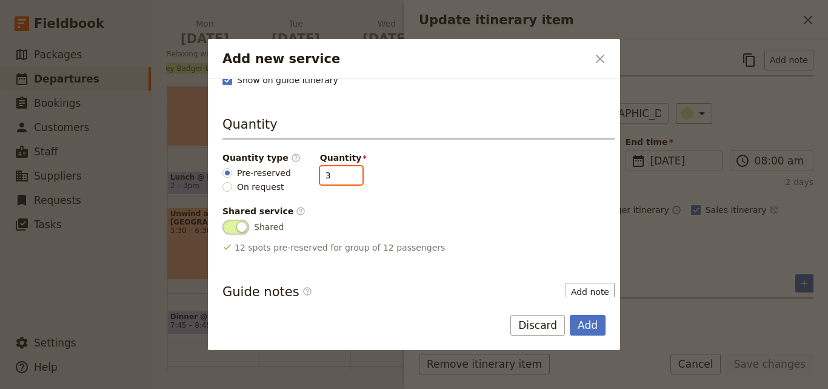
click at [342, 181] on input "3" at bounding box center [341, 175] width 42 height 18
click at [342, 181] on input "2" at bounding box center [341, 175] width 42 height 18
type input "1"
click at [342, 181] on input "1" at bounding box center [341, 175] width 42 height 18
click at [579, 316] on button "Add" at bounding box center [588, 325] width 36 height 21
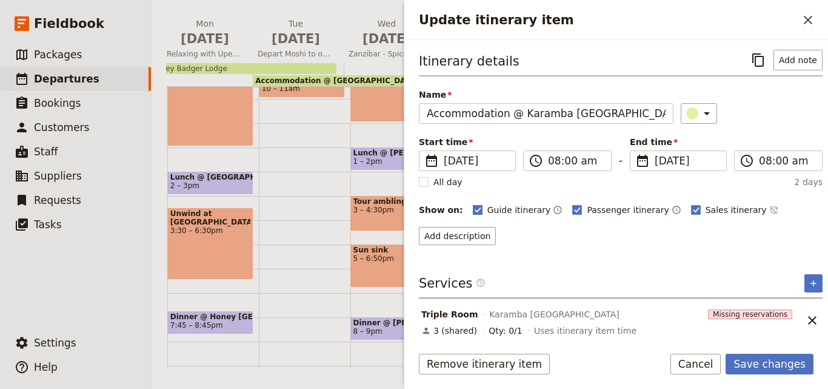
scroll to position [5, 0]
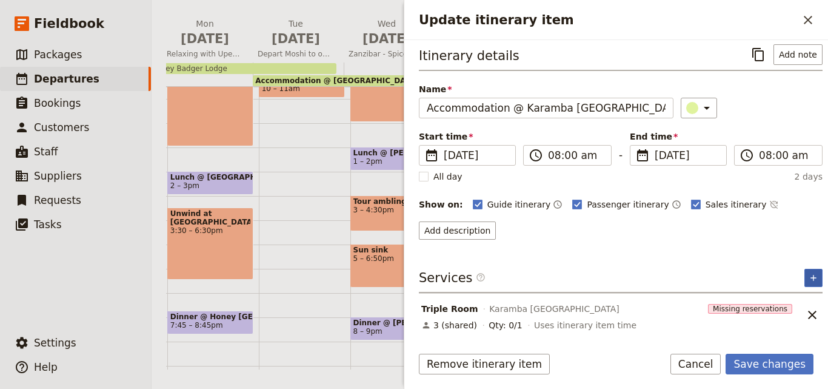
click at [804, 278] on button "​" at bounding box center [813, 278] width 18 height 18
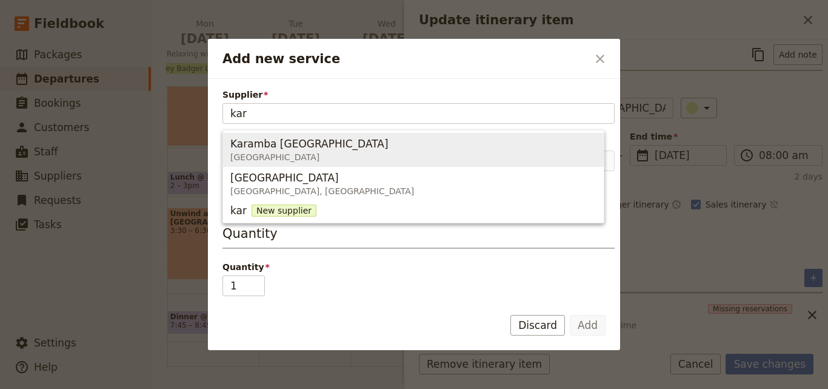
click at [300, 138] on span "Karamba Zanzibar" at bounding box center [309, 143] width 158 height 15
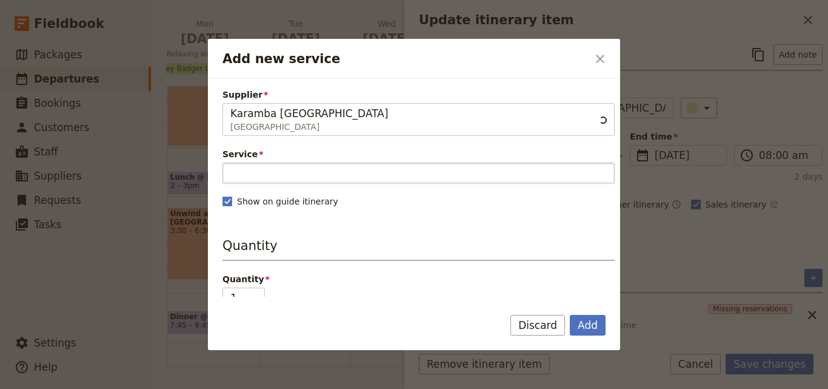
type input "Karamba Zanzibar"
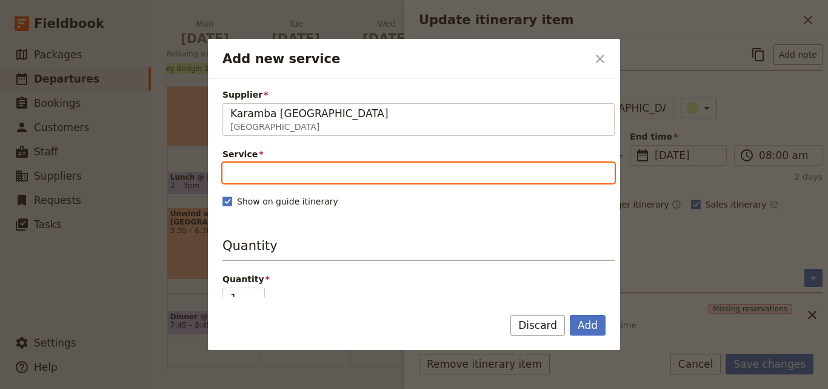
click at [353, 178] on input "Service" at bounding box center [418, 172] width 392 height 21
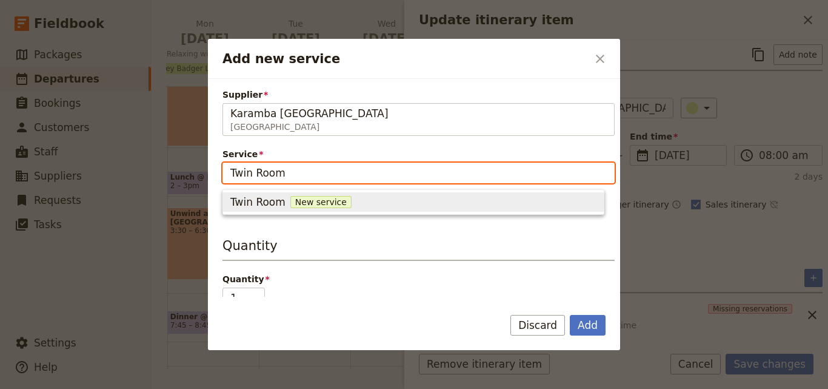
click at [299, 202] on span "New service" at bounding box center [320, 202] width 61 height 12
type input "Twin Room"
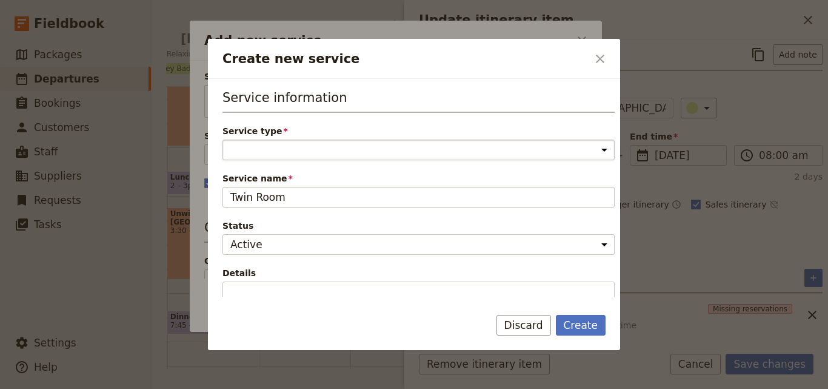
click at [336, 150] on select "Accommodation Activity Transport Flight Food and beverage Other" at bounding box center [418, 149] width 392 height 21
select select "AccommodationService"
click at [222, 139] on select "Accommodation Activity Transport Flight Food and beverage Other" at bounding box center [418, 149] width 392 height 21
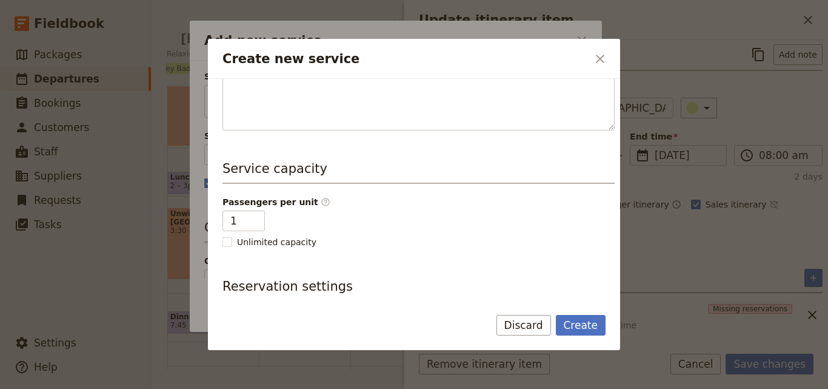
scroll to position [303, 0]
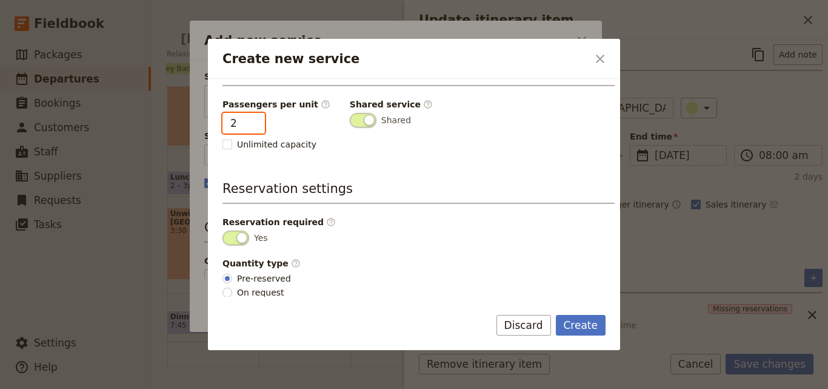
click at [252, 117] on input "2" at bounding box center [243, 123] width 42 height 21
click at [252, 117] on input "3" at bounding box center [243, 123] width 42 height 21
type input "2"
click at [252, 126] on input "2" at bounding box center [243, 123] width 42 height 21
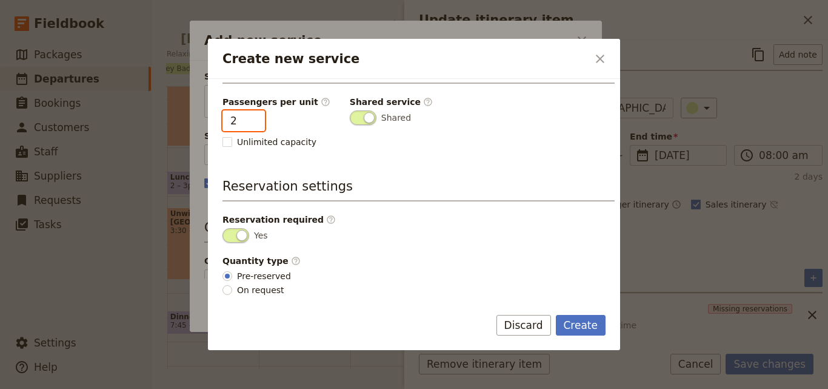
scroll to position [306, 0]
click at [586, 325] on button "Create" at bounding box center [581, 325] width 50 height 21
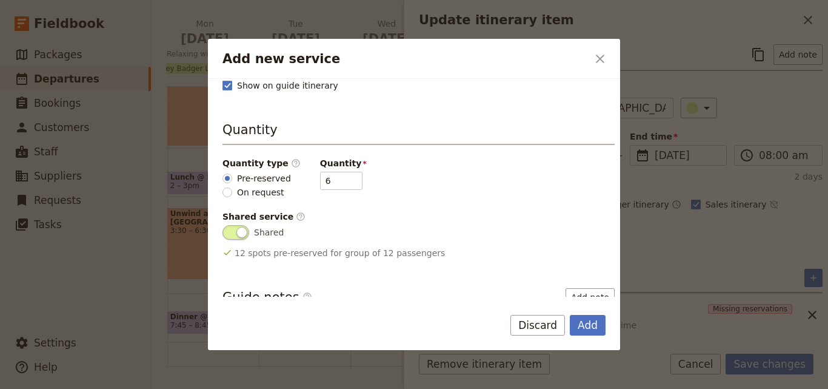
scroll to position [182, 0]
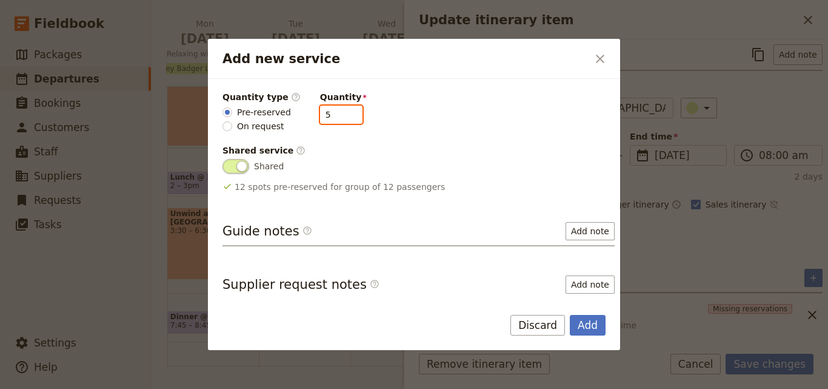
click at [342, 120] on input "5" at bounding box center [341, 114] width 42 height 18
click at [342, 120] on input "4" at bounding box center [341, 114] width 42 height 18
click at [342, 120] on input "3" at bounding box center [341, 114] width 42 height 18
type input "2"
click at [342, 120] on input "2" at bounding box center [341, 114] width 42 height 18
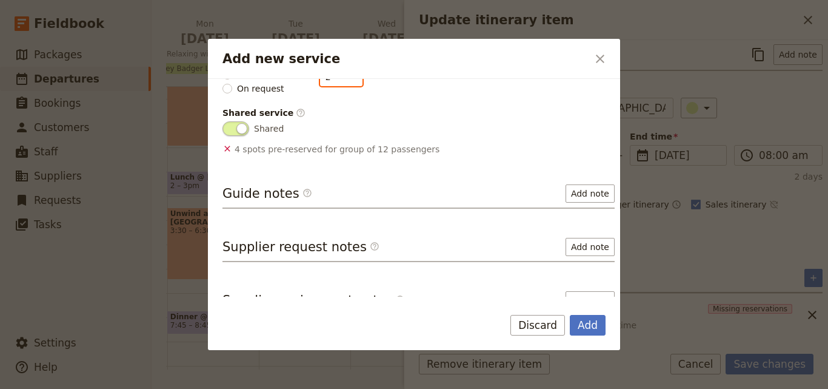
scroll to position [239, 0]
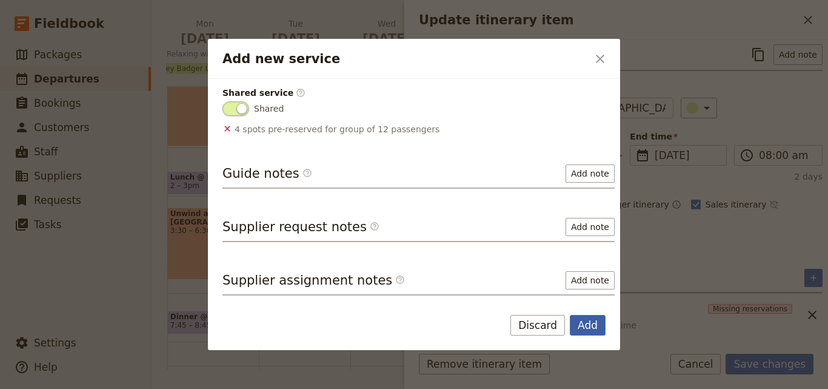
click at [586, 322] on button "Add" at bounding box center [588, 325] width 36 height 21
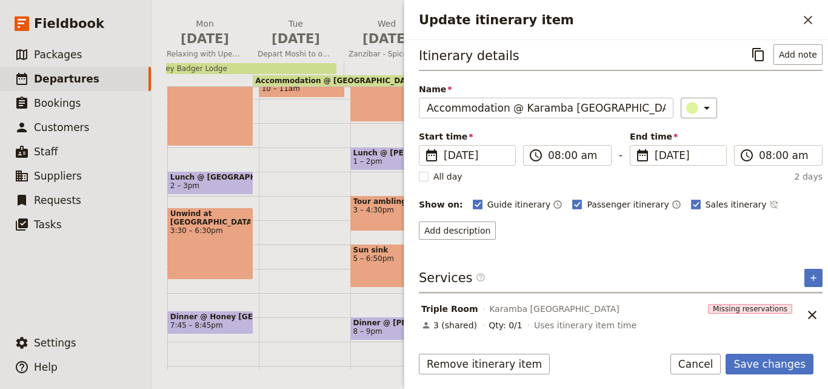
scroll to position [48, 0]
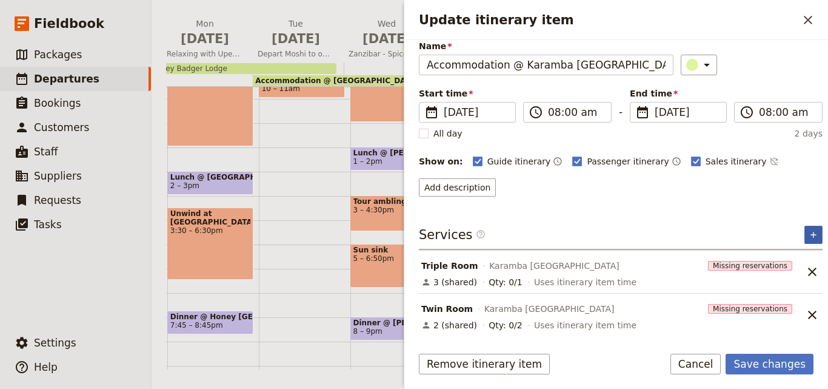
click at [804, 241] on button "​" at bounding box center [813, 235] width 18 height 18
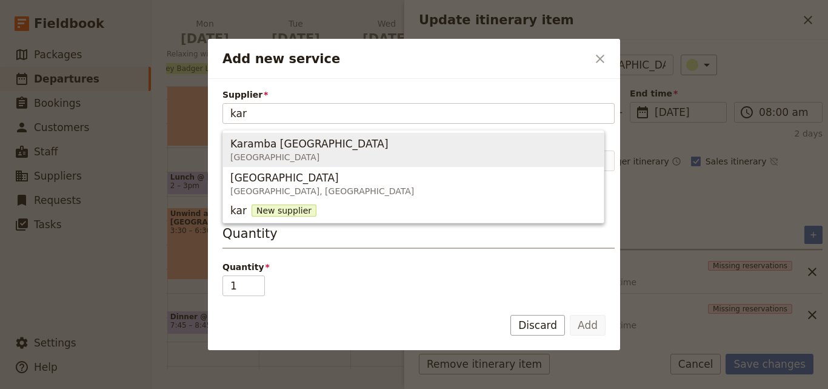
click at [268, 145] on span "Karamba Zanzibar" at bounding box center [309, 143] width 158 height 15
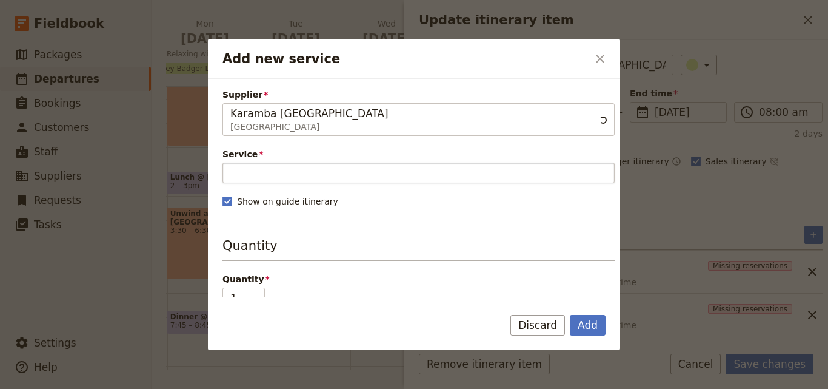
type input "Karamba Zanzibar"
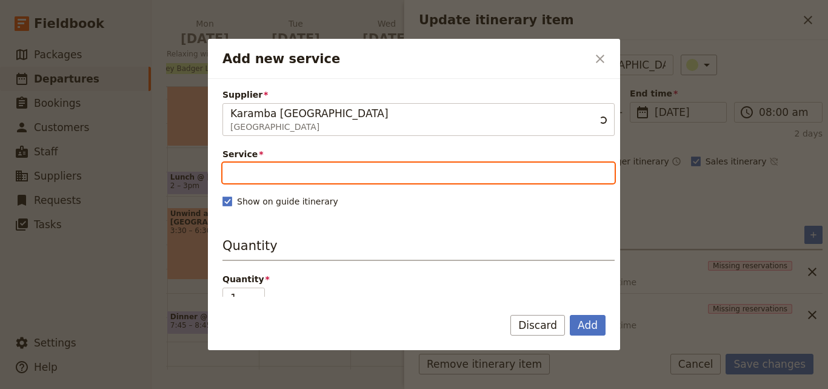
click at [318, 178] on input "Service" at bounding box center [418, 172] width 392 height 21
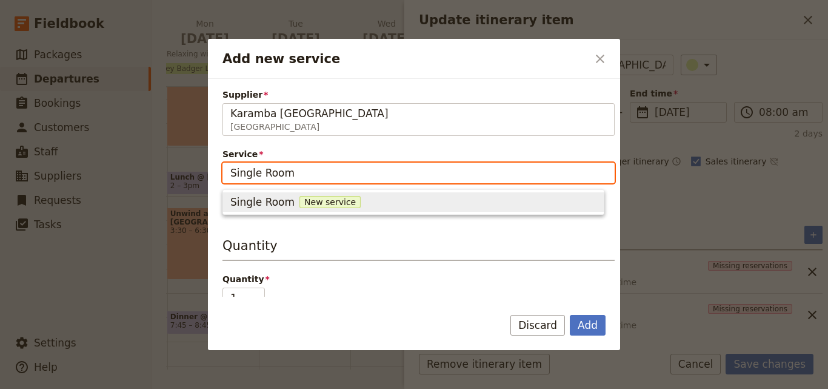
click at [327, 201] on span "New service" at bounding box center [329, 202] width 61 height 12
type input "Single Room"
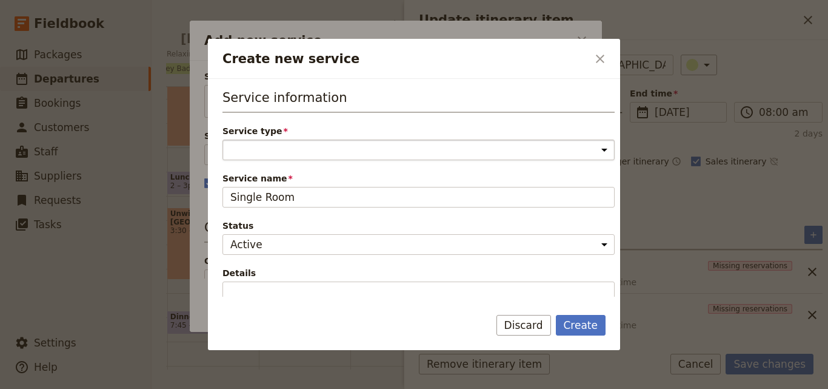
click at [329, 146] on select "Accommodation Activity Transport Flight Food and beverage Other" at bounding box center [418, 149] width 392 height 21
select select "AccommodationService"
click at [222, 139] on select "Accommodation Activity Transport Flight Food and beverage Other" at bounding box center [418, 149] width 392 height 21
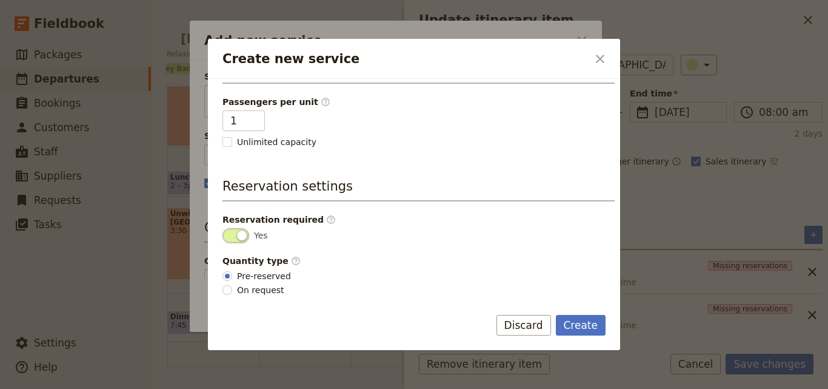
scroll to position [306, 0]
click at [580, 323] on button "Create" at bounding box center [581, 325] width 50 height 21
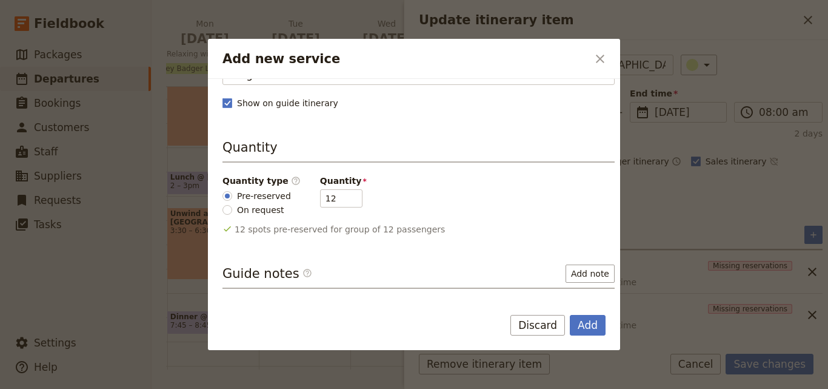
scroll to position [198, 0]
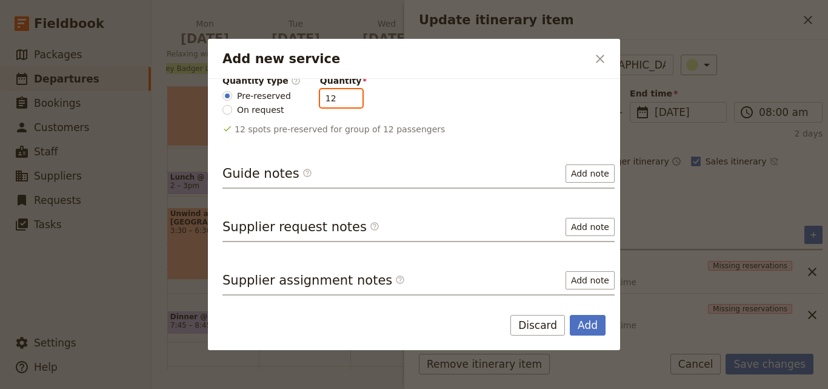
click at [339, 107] on input "12" at bounding box center [341, 98] width 42 height 18
click at [341, 101] on input "11" at bounding box center [341, 98] width 42 height 18
click at [341, 101] on input "4" at bounding box center [341, 98] width 42 height 18
click at [341, 101] on input "3" at bounding box center [341, 98] width 42 height 18
click at [341, 101] on input "2" at bounding box center [341, 98] width 42 height 18
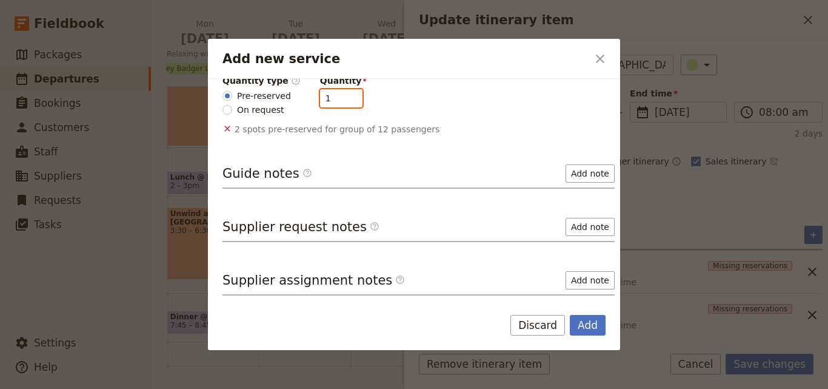
type input "1"
click at [341, 101] on input "1" at bounding box center [341, 98] width 42 height 18
click at [581, 316] on button "Add" at bounding box center [588, 325] width 36 height 21
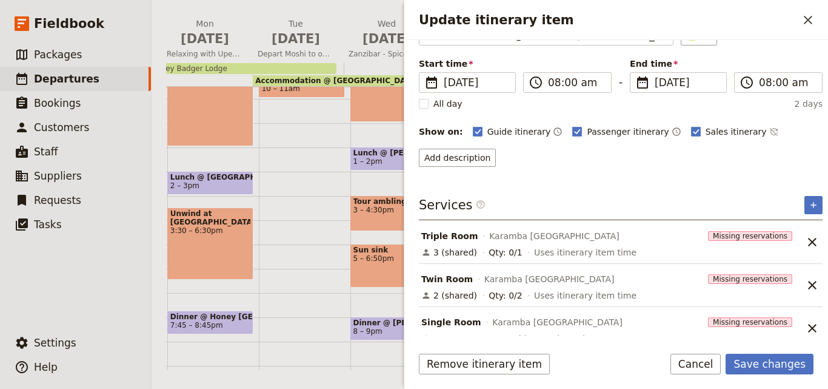
scroll to position [92, 0]
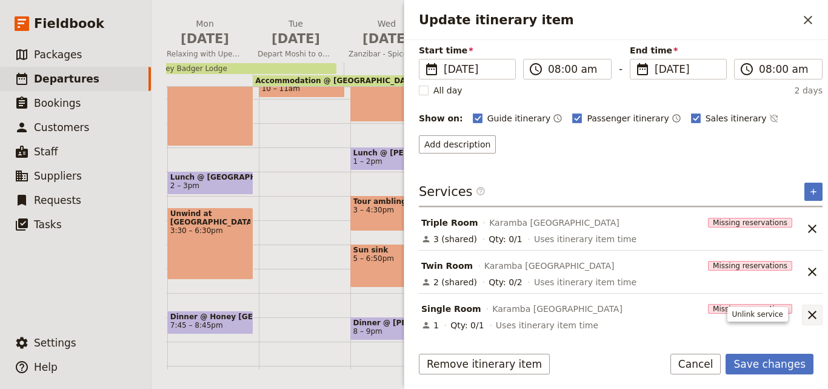
click at [808, 312] on icon "Unlink service" at bounding box center [812, 314] width 8 height 8
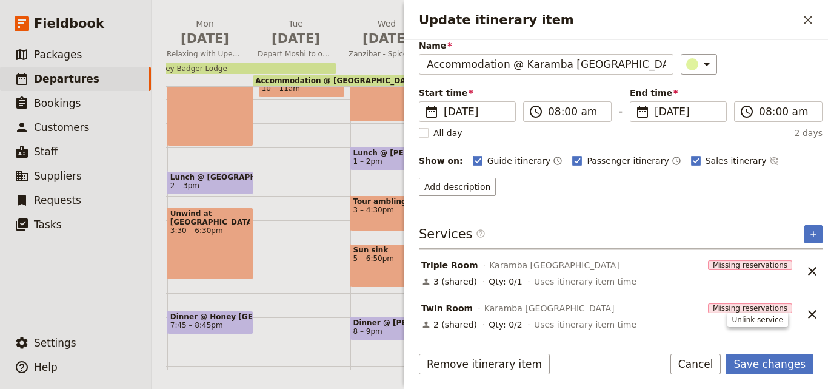
scroll to position [0, 0]
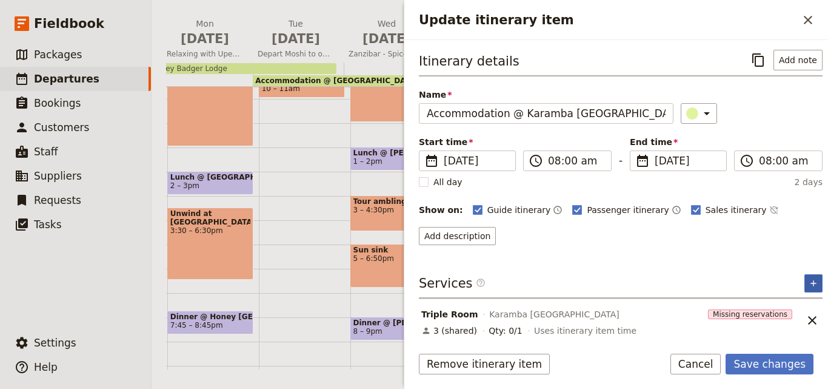
click at [809, 279] on button "​" at bounding box center [813, 283] width 18 height 18
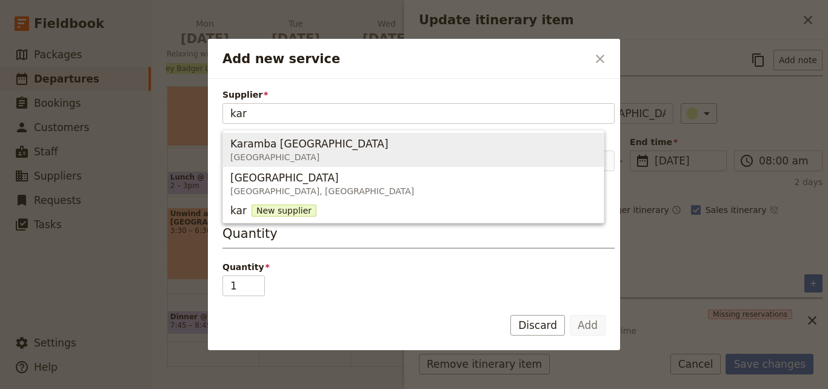
click at [333, 152] on span "Karamba Zanzibar Zanzibar" at bounding box center [413, 149] width 366 height 29
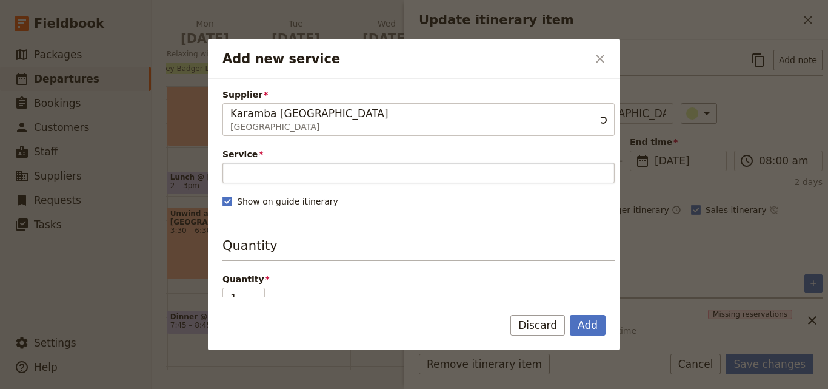
type input "Karamba Zanzibar"
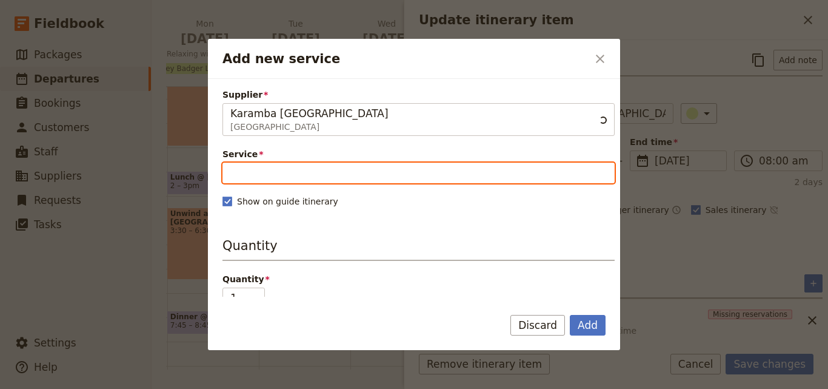
click at [332, 173] on input "Service" at bounding box center [418, 172] width 392 height 21
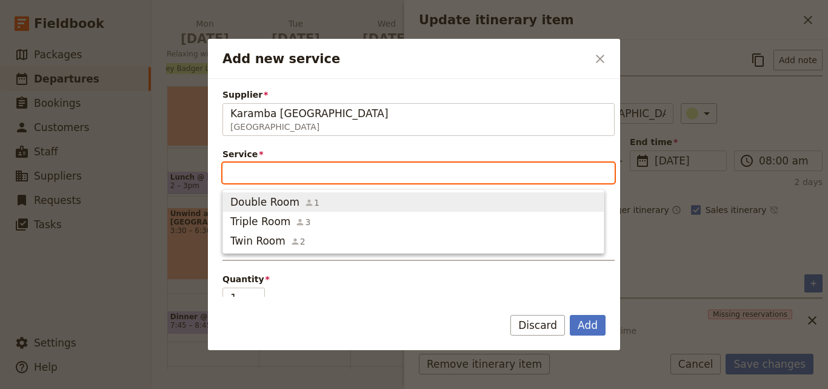
click at [304, 202] on icon "button" at bounding box center [309, 203] width 10 height 10
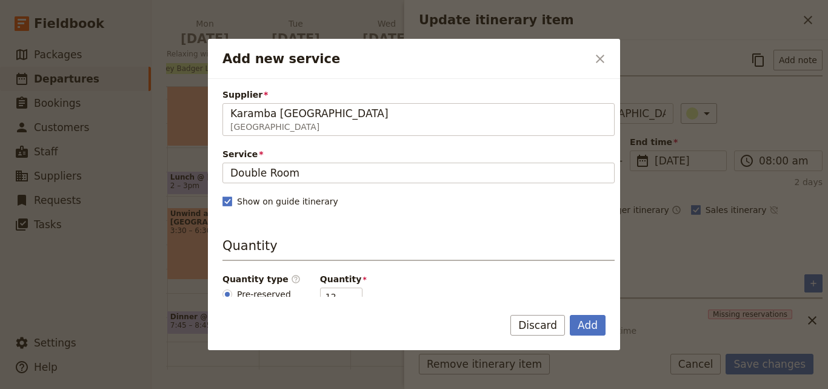
scroll to position [182, 0]
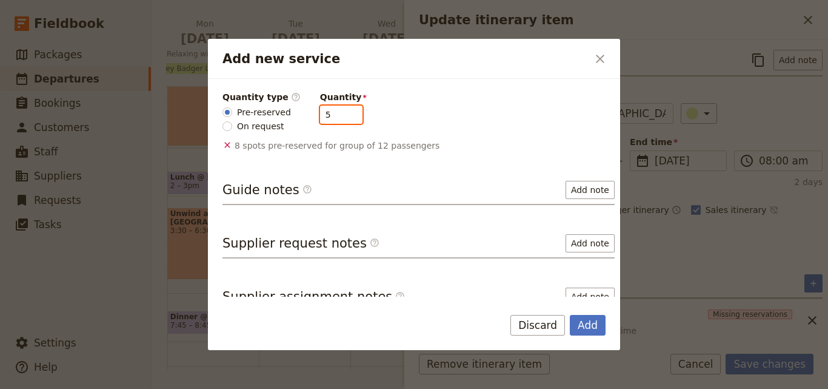
click at [342, 117] on input "5" at bounding box center [341, 114] width 42 height 18
click at [342, 117] on input "4" at bounding box center [341, 114] width 42 height 18
click at [342, 117] on input "3" at bounding box center [341, 114] width 42 height 18
type input "2"
click at [342, 117] on input "2" at bounding box center [341, 114] width 42 height 18
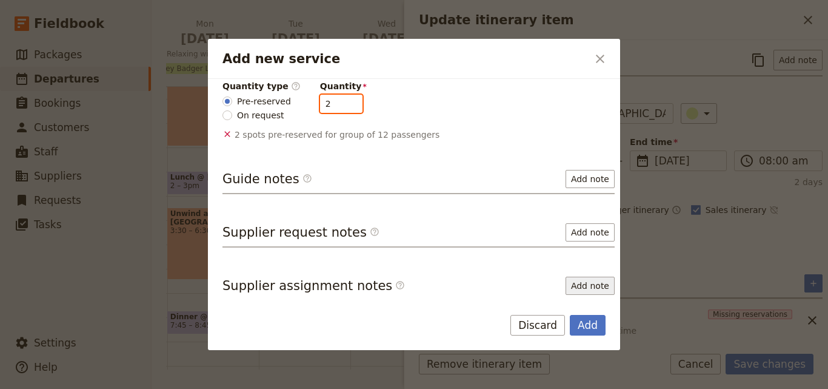
scroll to position [198, 0]
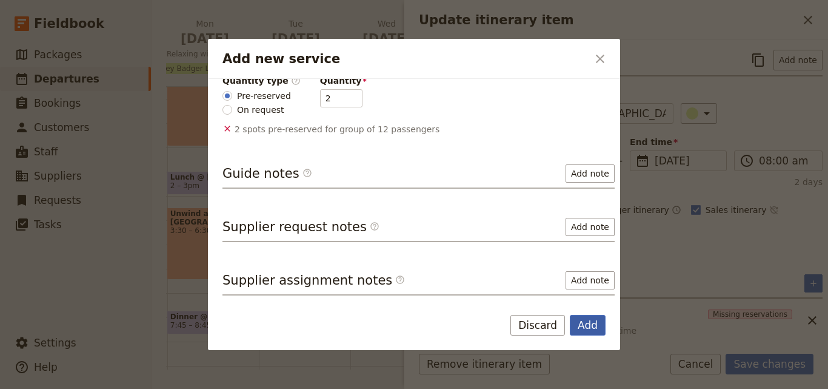
click at [593, 315] on button "Add" at bounding box center [588, 325] width 36 height 21
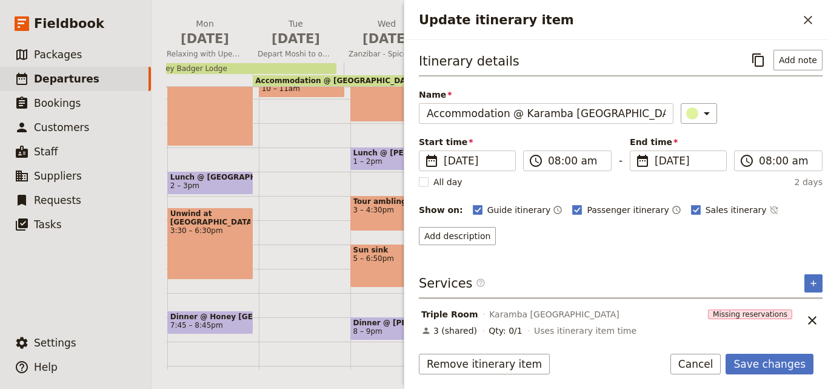
scroll to position [92, 0]
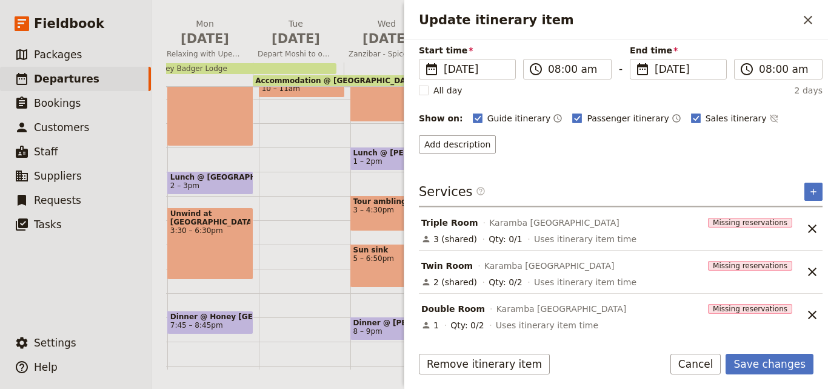
click at [469, 309] on span "Double Room" at bounding box center [453, 309] width 64 height 12
click at [435, 313] on span "Double Room" at bounding box center [453, 309] width 64 height 12
click at [764, 312] on span "Missing reservations" at bounding box center [750, 309] width 84 height 10
click at [762, 307] on span "Missing reservations" at bounding box center [750, 309] width 84 height 10
click at [805, 313] on icon "Unlink service" at bounding box center [812, 314] width 15 height 15
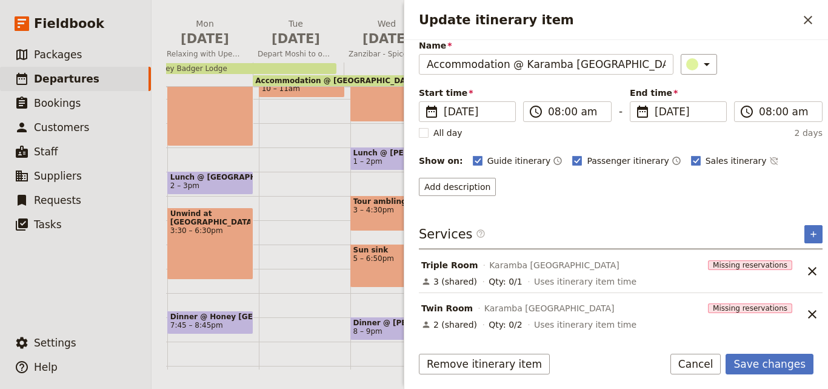
scroll to position [0, 0]
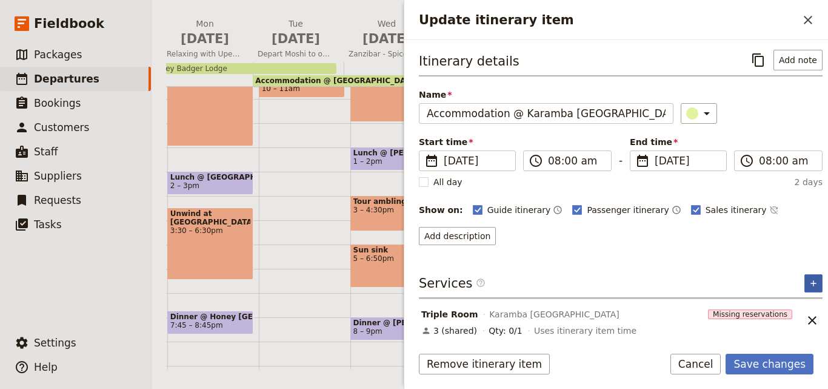
click at [811, 281] on icon "Add service inclusion" at bounding box center [813, 282] width 5 height 5
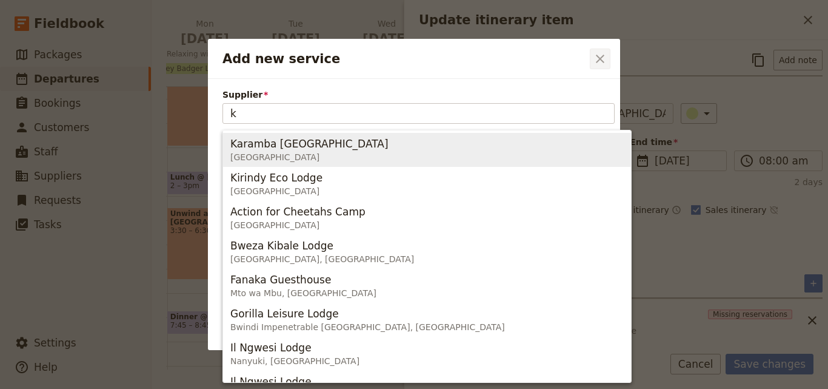
type input "k"
click at [600, 55] on icon "Close dialog" at bounding box center [600, 59] width 15 height 15
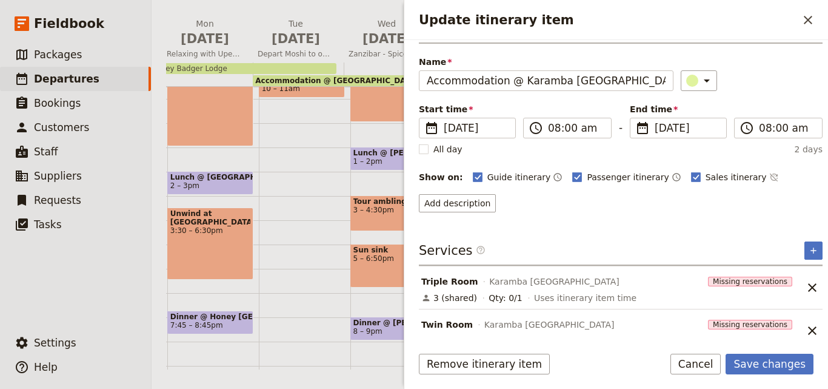
scroll to position [48, 0]
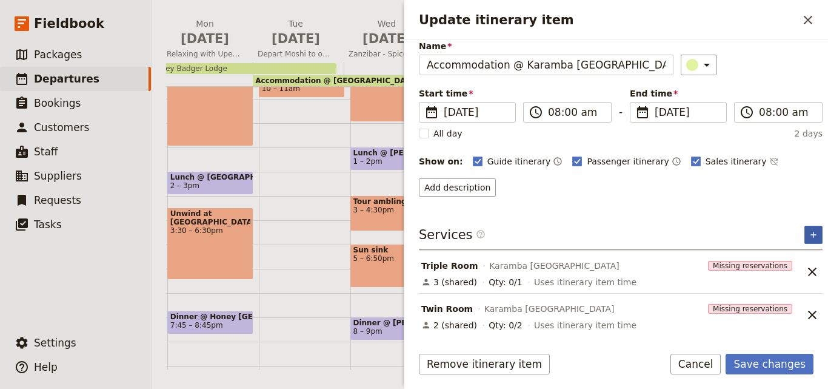
click at [809, 236] on icon "Add service inclusion" at bounding box center [814, 235] width 10 height 10
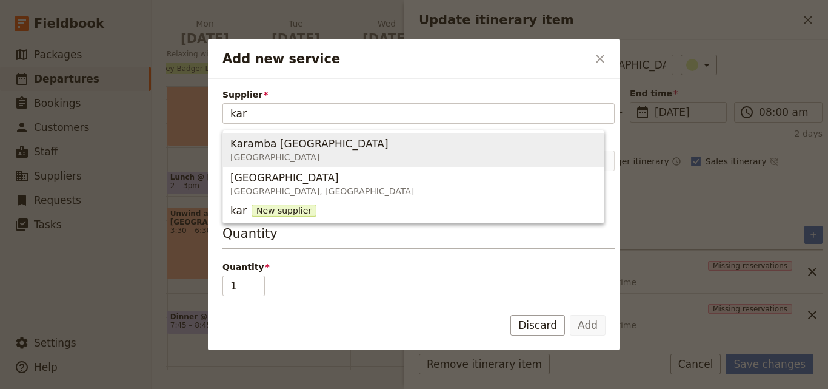
click at [383, 142] on span "Karamba Zanzibar Zanzibar" at bounding box center [413, 149] width 366 height 29
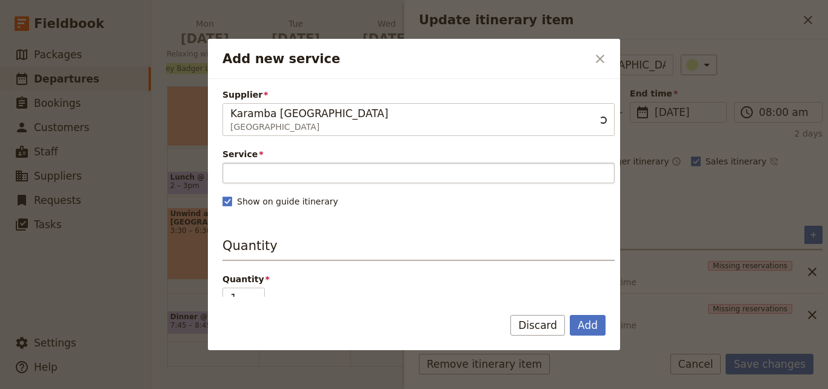
type input "Karamba Zanzibar"
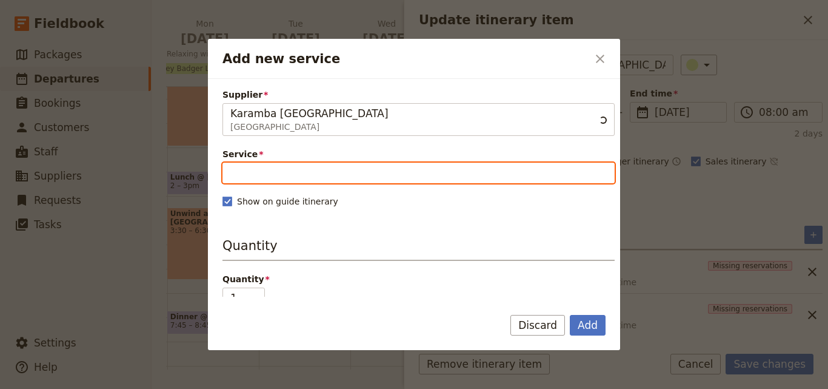
click at [383, 182] on input "Service" at bounding box center [418, 172] width 392 height 21
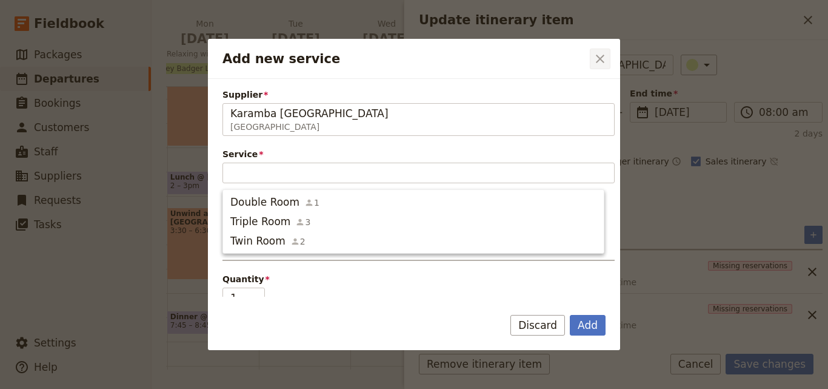
click at [606, 55] on icon "Close dialog" at bounding box center [600, 59] width 15 height 15
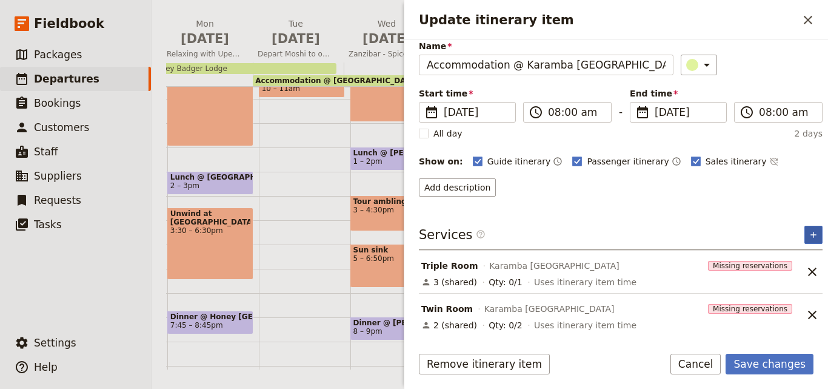
click at [809, 236] on icon "Add service inclusion" at bounding box center [814, 235] width 10 height 10
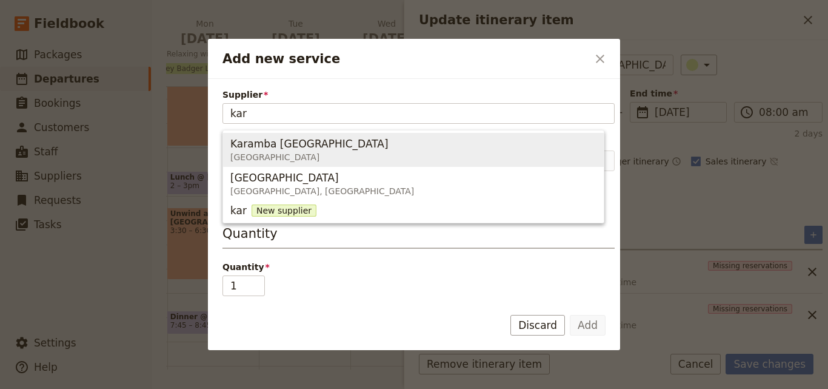
click at [349, 159] on span "Karamba Zanzibar Zanzibar" at bounding box center [413, 149] width 366 height 29
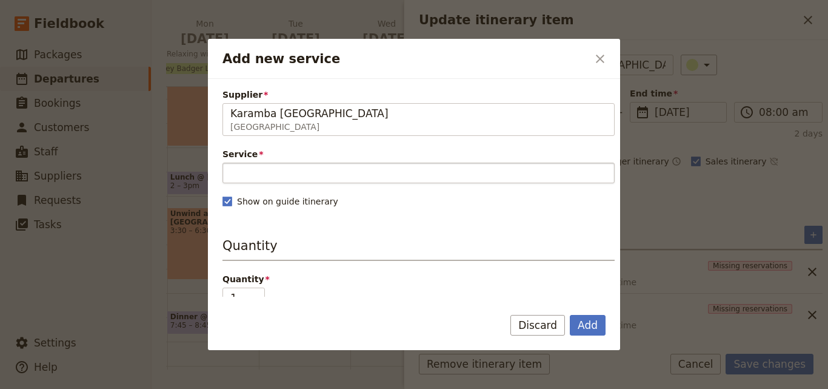
type input "Karamba Zanzibar"
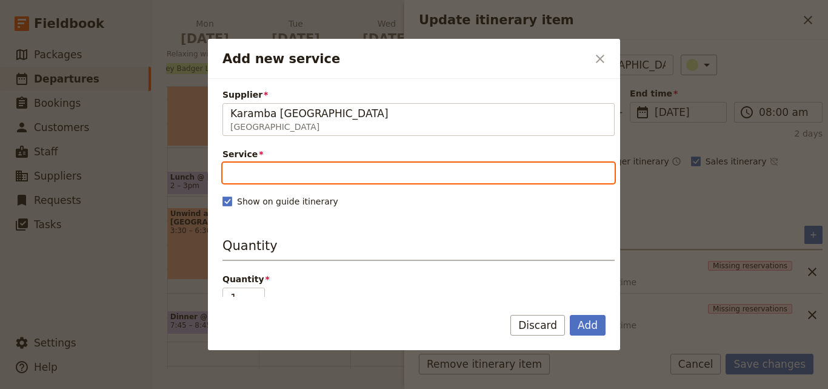
click at [361, 168] on input "Service" at bounding box center [418, 172] width 392 height 21
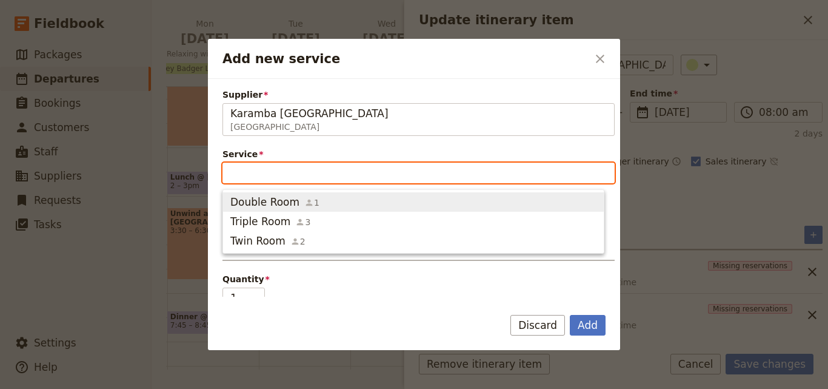
click at [296, 195] on div "Double Room 1" at bounding box center [274, 202] width 89 height 15
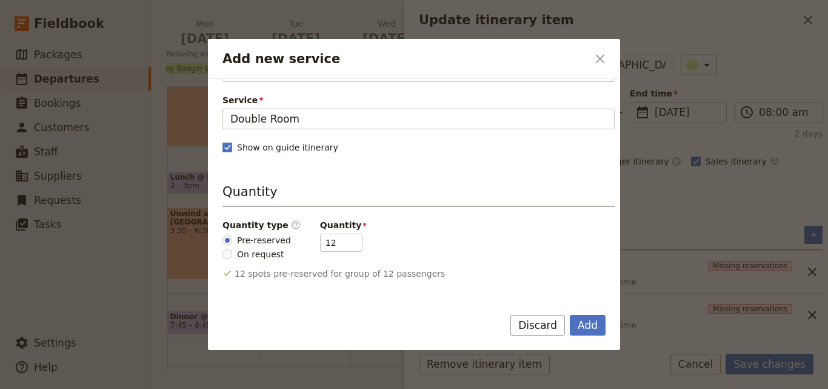
scroll to position [121, 0]
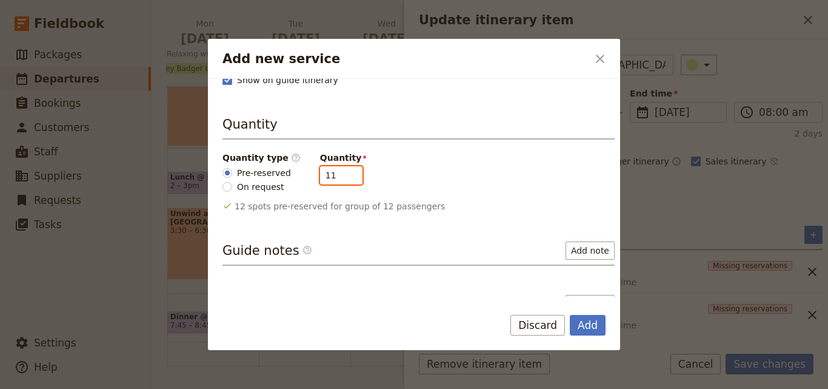
click at [343, 178] on input "11" at bounding box center [341, 175] width 42 height 18
click at [343, 178] on input "10" at bounding box center [341, 175] width 42 height 18
click at [343, 178] on input "9" at bounding box center [341, 175] width 42 height 18
click at [343, 178] on input "8" at bounding box center [341, 175] width 42 height 18
click at [343, 178] on input "7" at bounding box center [341, 175] width 42 height 18
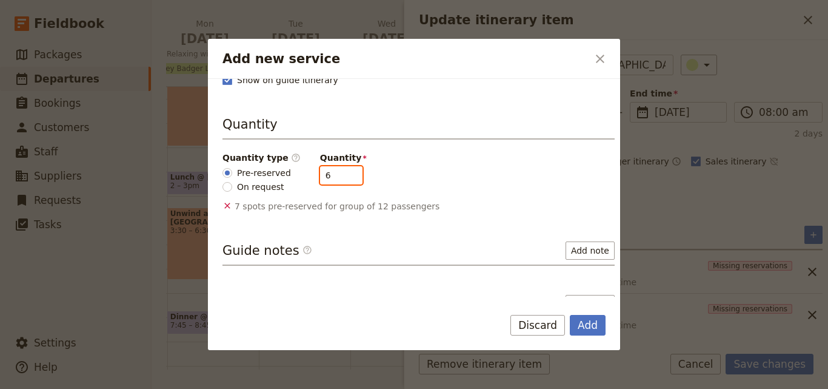
click at [343, 178] on input "6" at bounding box center [341, 175] width 42 height 18
click at [343, 178] on input "5" at bounding box center [341, 175] width 42 height 18
click at [343, 178] on input "4" at bounding box center [341, 175] width 42 height 18
click at [343, 178] on input "3" at bounding box center [341, 175] width 42 height 18
type input "2"
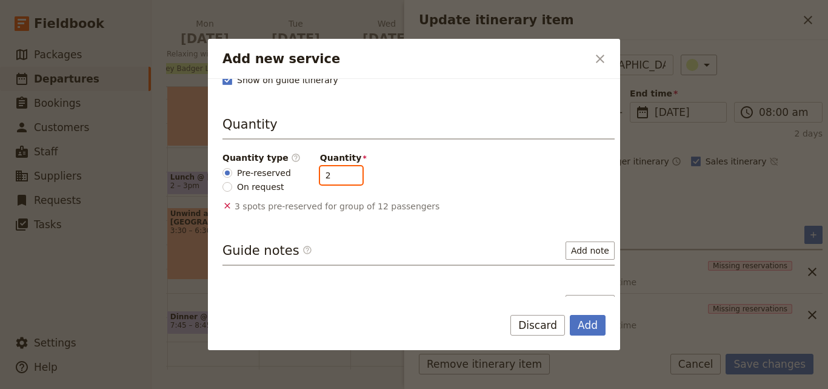
click at [343, 178] on input "2" at bounding box center [341, 175] width 42 height 18
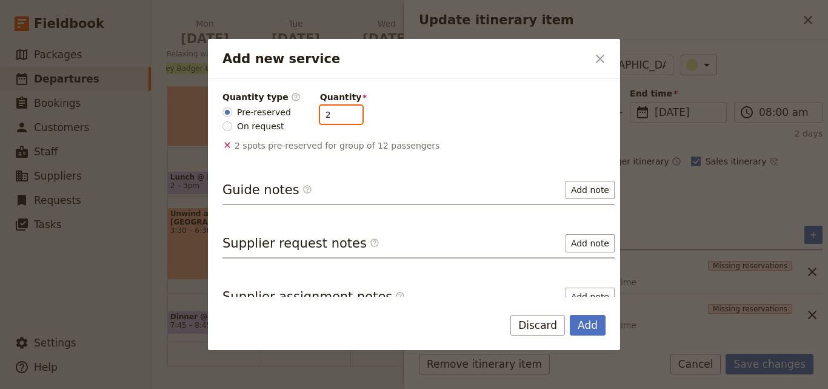
scroll to position [198, 0]
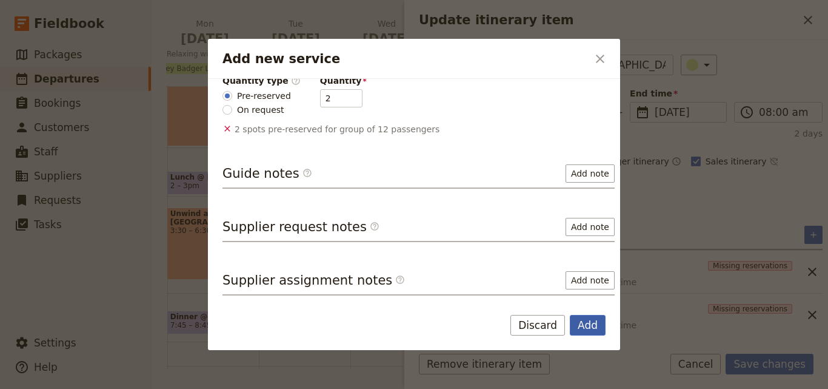
click at [581, 324] on button "Add" at bounding box center [588, 325] width 36 height 21
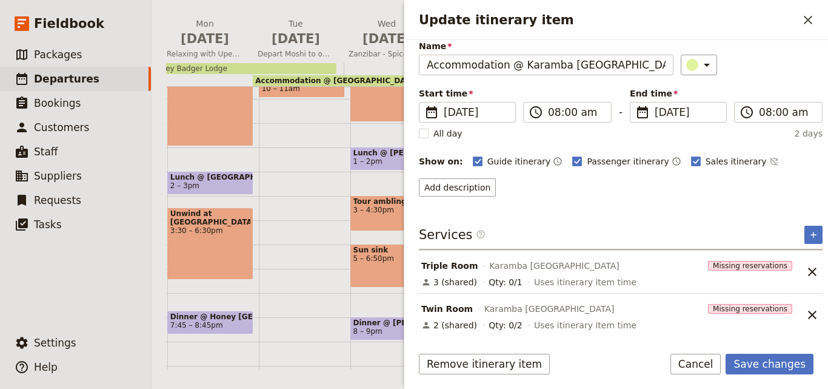
scroll to position [92, 0]
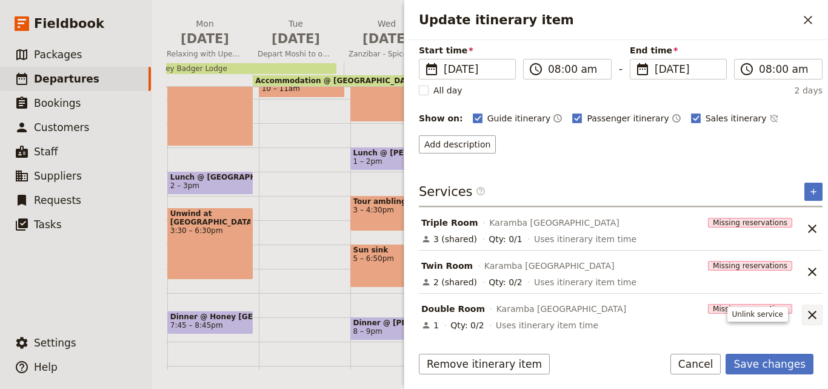
click at [808, 317] on icon "Unlink service" at bounding box center [812, 314] width 8 height 8
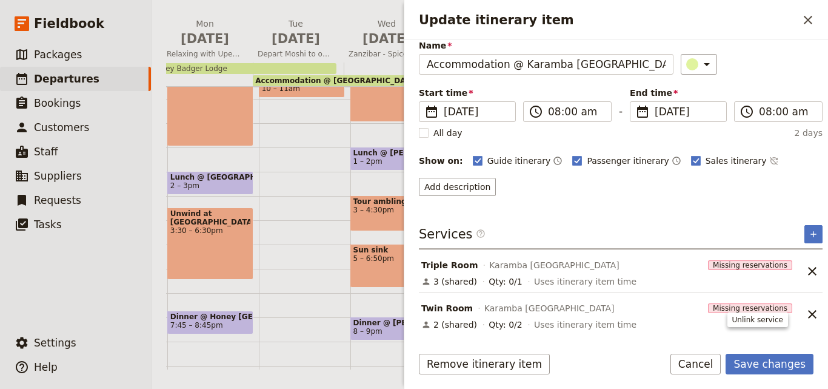
scroll to position [0, 0]
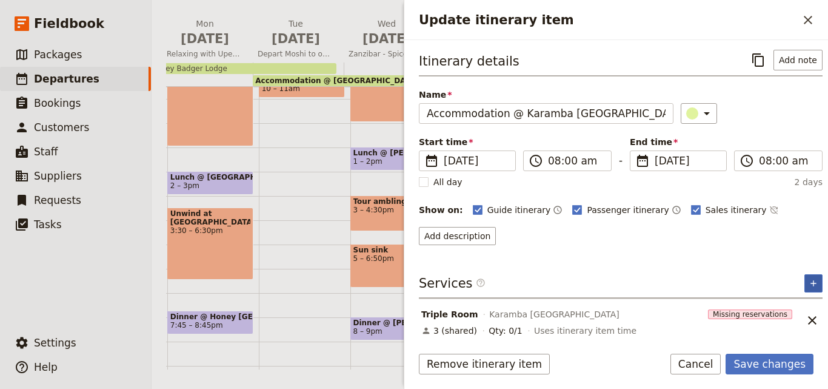
click at [811, 281] on icon "Add service inclusion" at bounding box center [813, 282] width 5 height 5
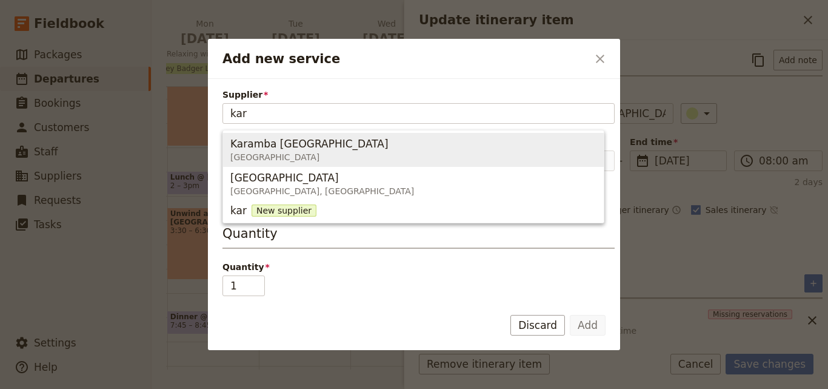
click at [279, 156] on span "Zanzibar" at bounding box center [309, 157] width 158 height 12
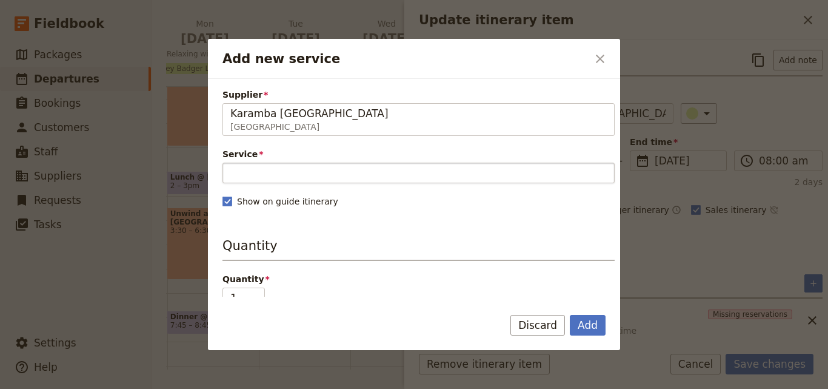
type input "Karamba Zanzibar"
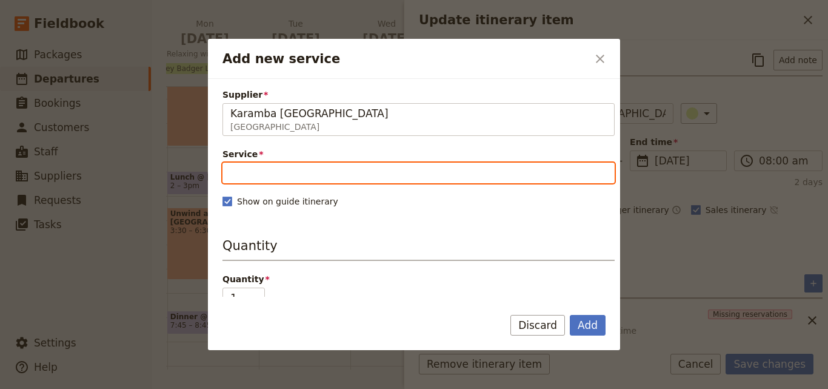
click at [318, 178] on input "Service" at bounding box center [418, 172] width 392 height 21
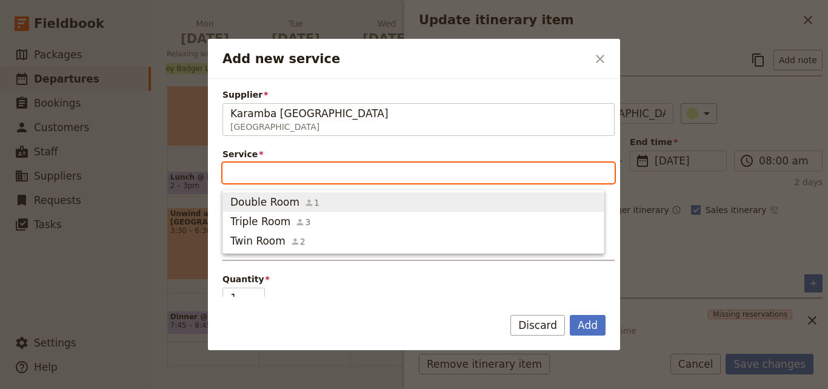
click at [315, 198] on span "Double Room 1" at bounding box center [413, 202] width 366 height 15
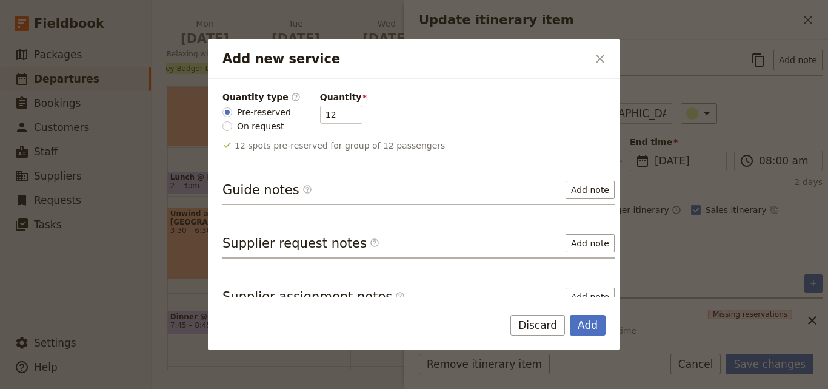
scroll to position [121, 0]
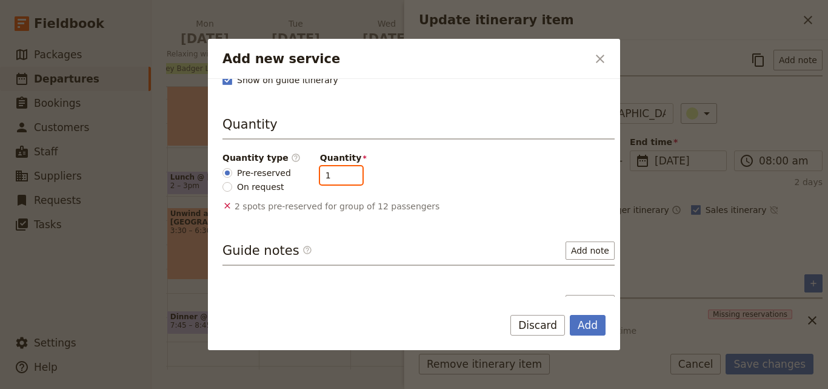
click at [340, 178] on input "1" at bounding box center [341, 175] width 42 height 18
type input "2"
click at [345, 170] on input "2" at bounding box center [341, 175] width 42 height 18
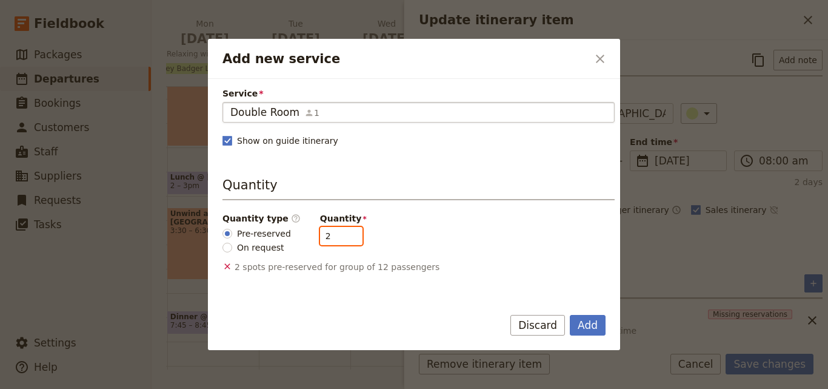
scroll to position [198, 0]
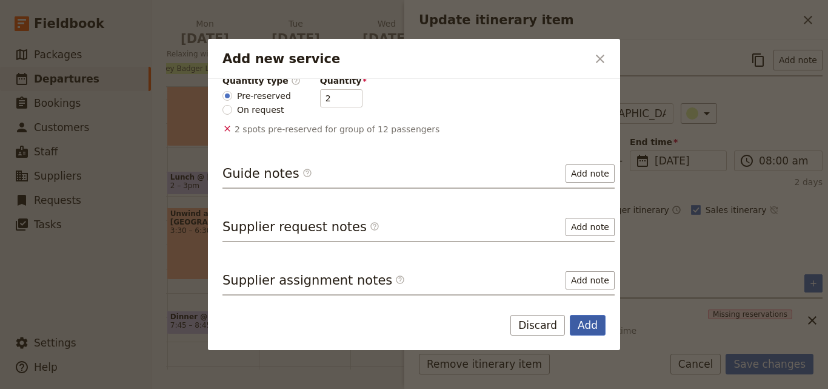
click at [590, 330] on button "Add" at bounding box center [588, 325] width 36 height 21
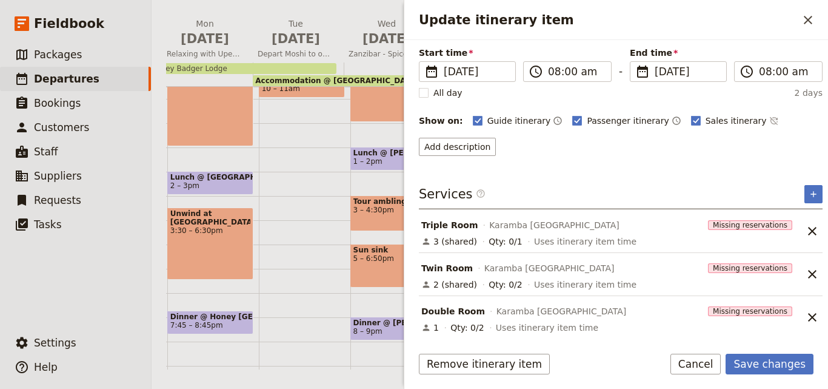
scroll to position [92, 0]
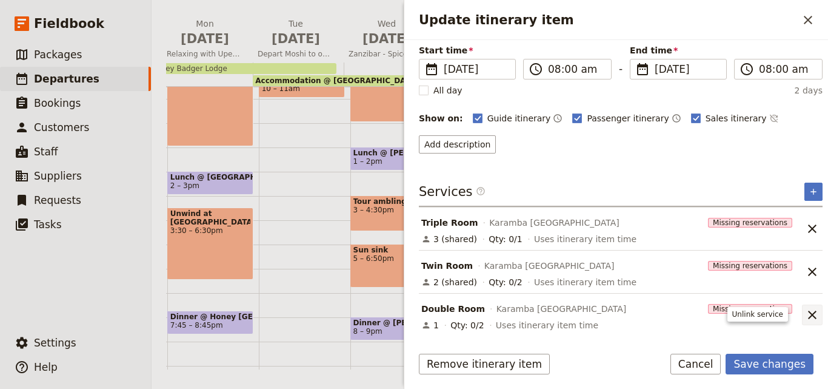
click at [805, 312] on icon "Unlink service" at bounding box center [812, 314] width 15 height 15
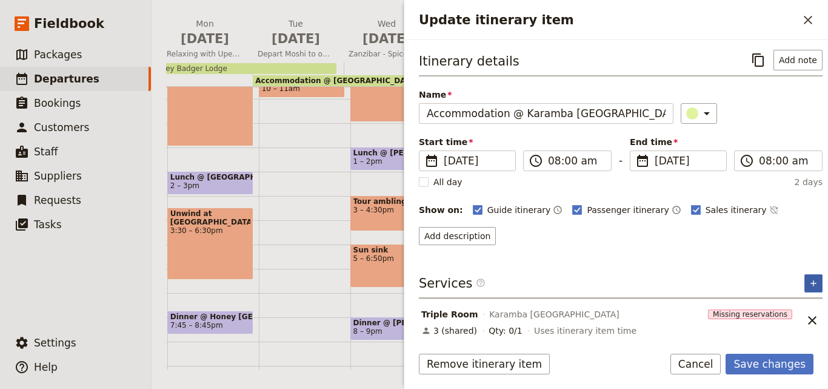
click at [809, 278] on icon "Add service inclusion" at bounding box center [814, 283] width 10 height 10
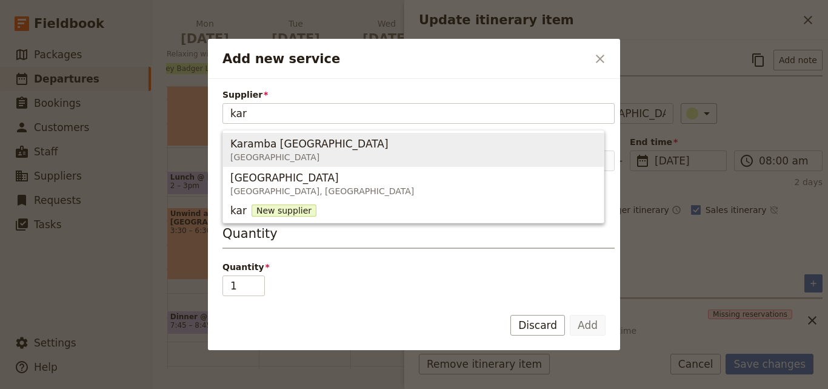
click at [253, 142] on span "Karamba Zanzibar" at bounding box center [309, 143] width 158 height 15
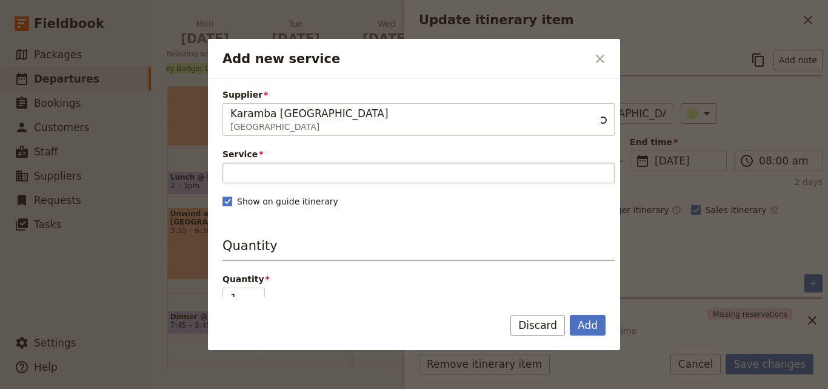
type input "Karamba Zanzibar"
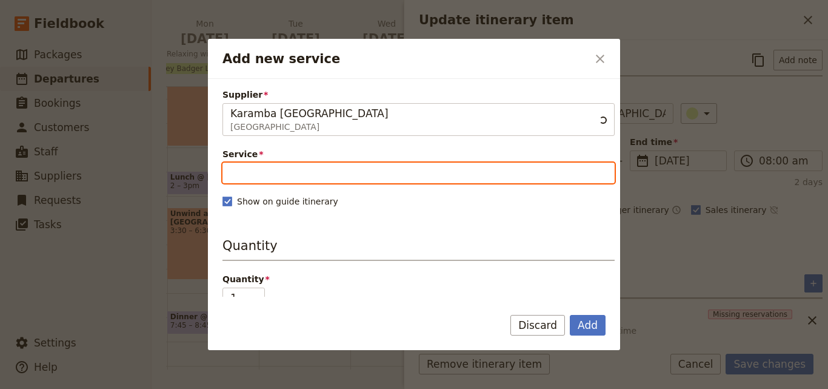
click at [302, 179] on input "Service" at bounding box center [418, 172] width 392 height 21
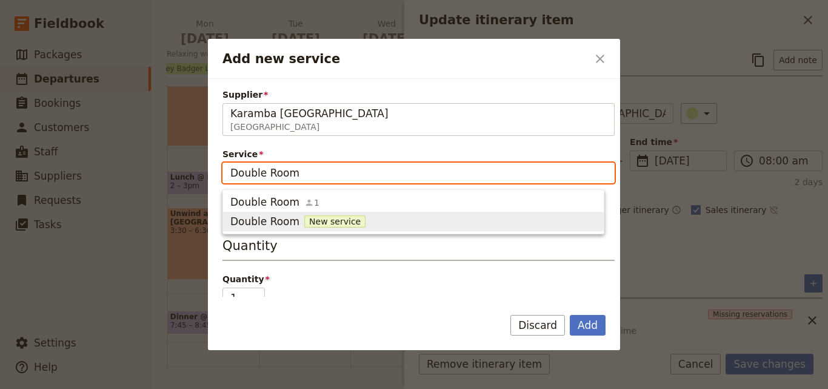
click at [320, 220] on span "New service" at bounding box center [334, 221] width 61 height 12
type input "Double Room"
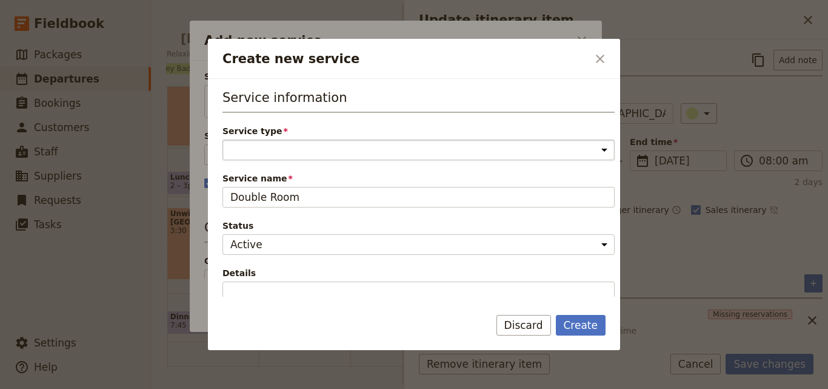
click at [334, 146] on select "Accommodation Activity Transport Flight Food and beverage Other" at bounding box center [418, 149] width 392 height 21
select select "AccommodationService"
click at [222, 139] on select "Accommodation Activity Transport Flight Food and beverage Other" at bounding box center [418, 149] width 392 height 21
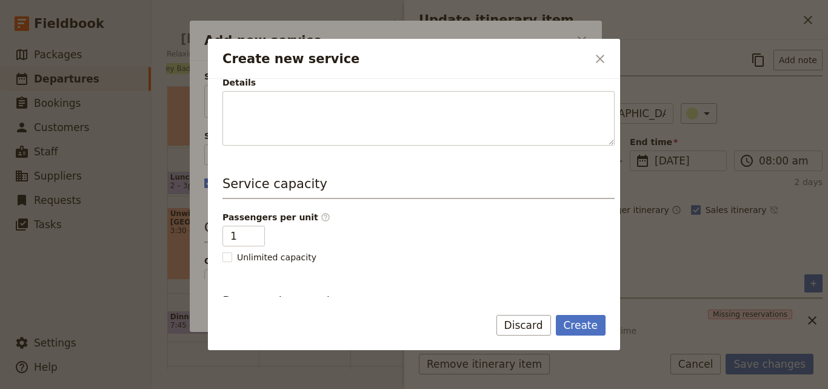
scroll to position [242, 0]
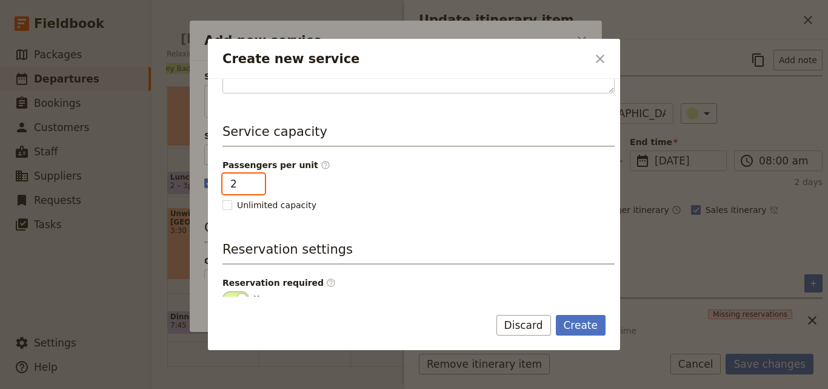
type input "2"
click at [252, 180] on input "2" at bounding box center [243, 183] width 42 height 21
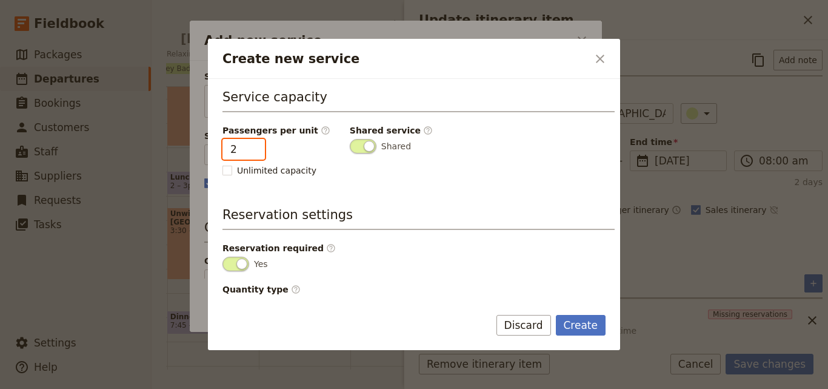
scroll to position [306, 0]
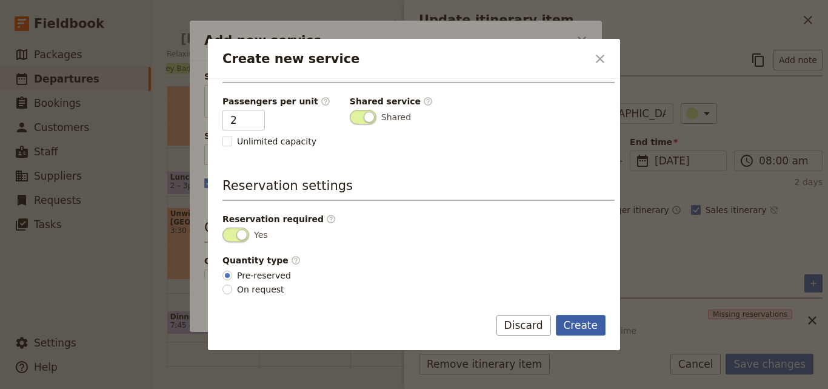
click at [577, 317] on button "Create" at bounding box center [581, 325] width 50 height 21
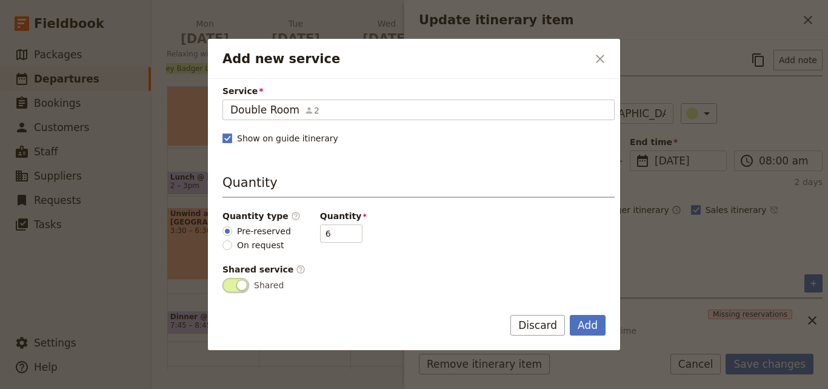
scroll to position [121, 0]
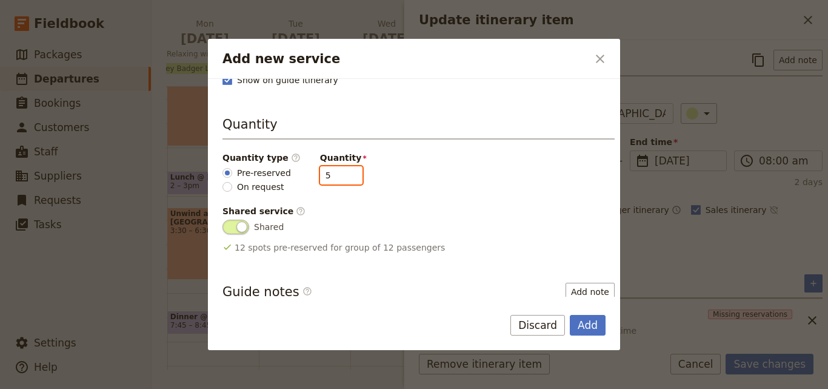
click at [339, 179] on input "5" at bounding box center [341, 175] width 42 height 18
click at [339, 179] on input "4" at bounding box center [341, 175] width 42 height 18
click at [339, 179] on input "3" at bounding box center [341, 175] width 42 height 18
type input "2"
click at [339, 179] on input "2" at bounding box center [341, 175] width 42 height 18
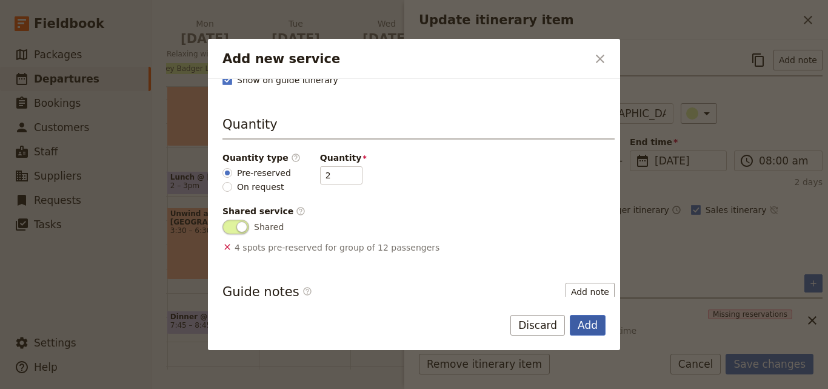
click at [577, 327] on button "Add" at bounding box center [588, 325] width 36 height 21
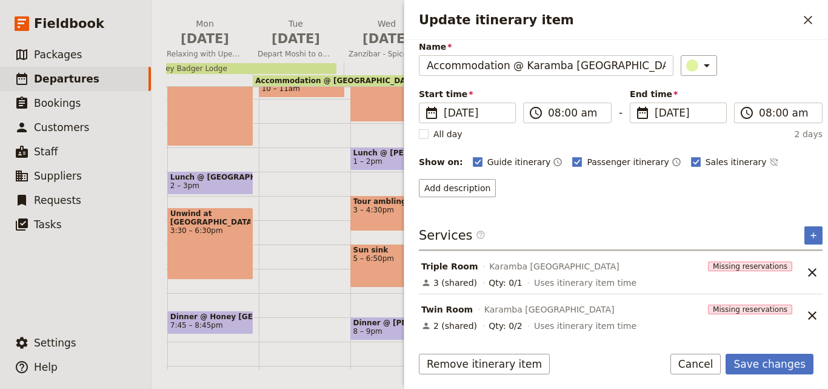
scroll to position [92, 0]
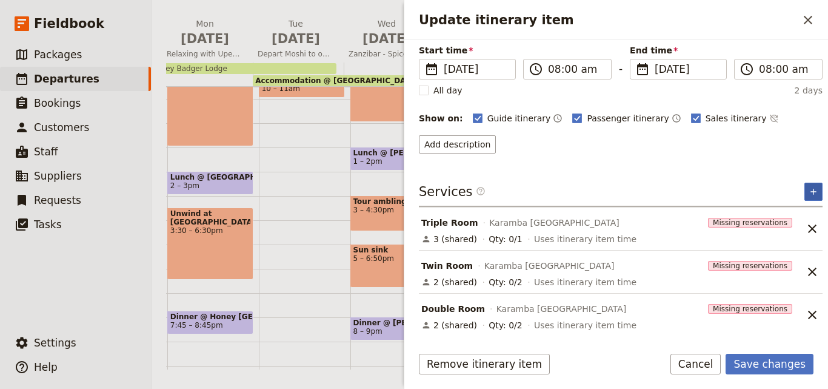
click at [806, 183] on button "​" at bounding box center [813, 191] width 18 height 18
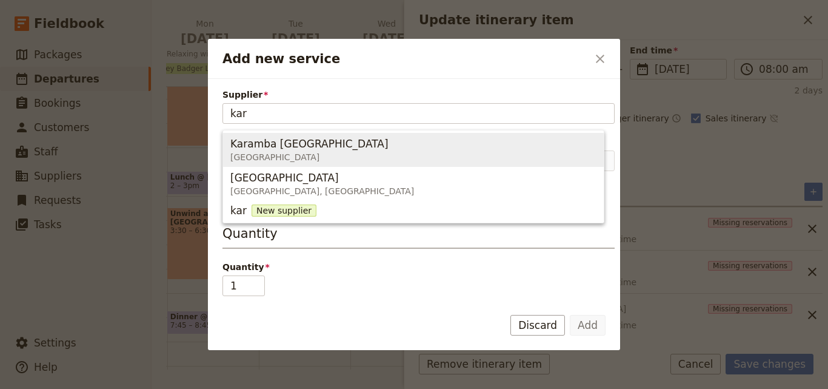
click at [352, 150] on span "Karamba Zanzibar Zanzibar" at bounding box center [413, 149] width 366 height 29
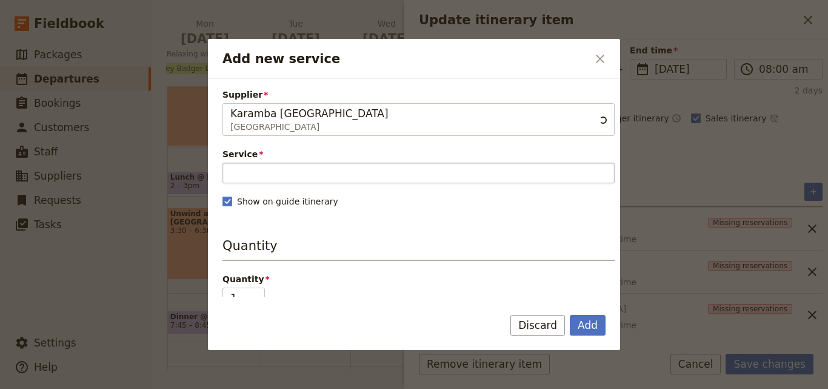
type input "Karamba Zanzibar"
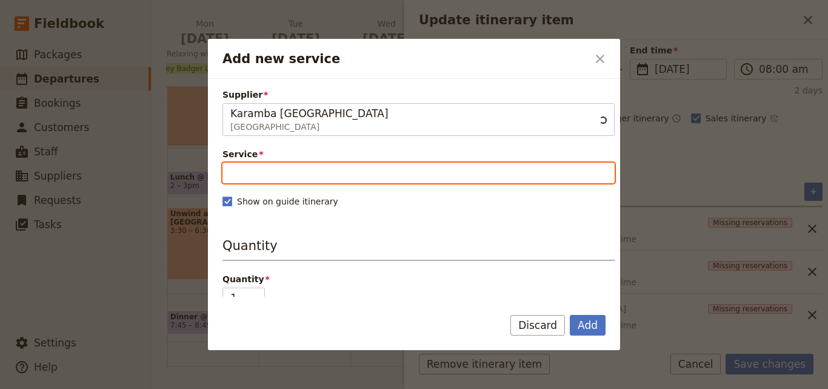
click at [354, 173] on input "Service" at bounding box center [418, 172] width 392 height 21
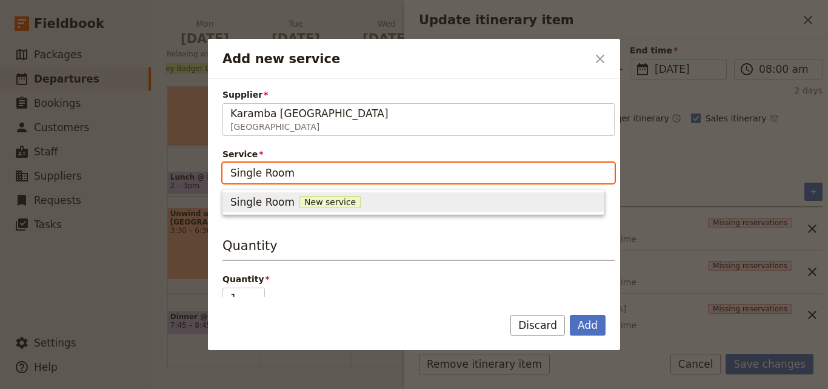
click at [335, 201] on span "New service" at bounding box center [329, 202] width 61 height 12
type input "Single Room"
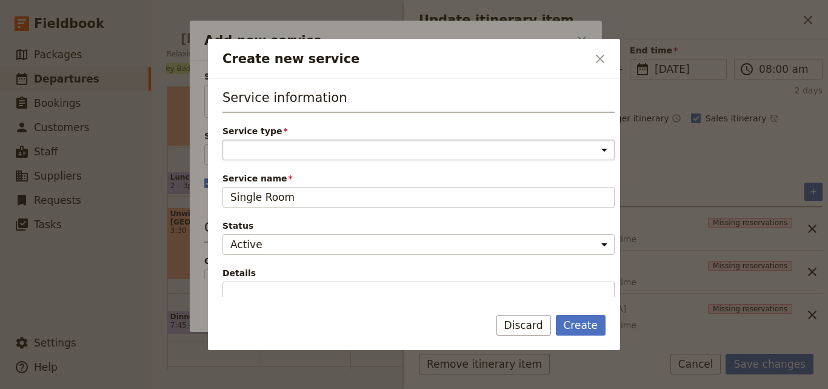
click at [355, 149] on select "Accommodation Activity Transport Flight Food and beverage Other" at bounding box center [418, 149] width 392 height 21
select select "AccommodationService"
click at [222, 139] on select "Accommodation Activity Transport Flight Food and beverage Other" at bounding box center [418, 149] width 392 height 21
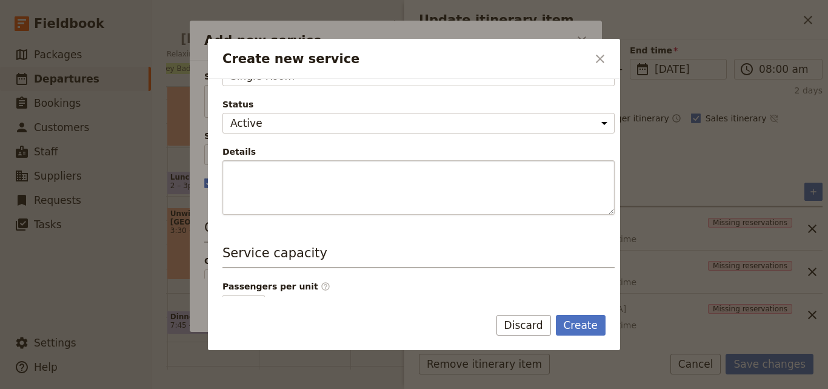
scroll to position [306, 0]
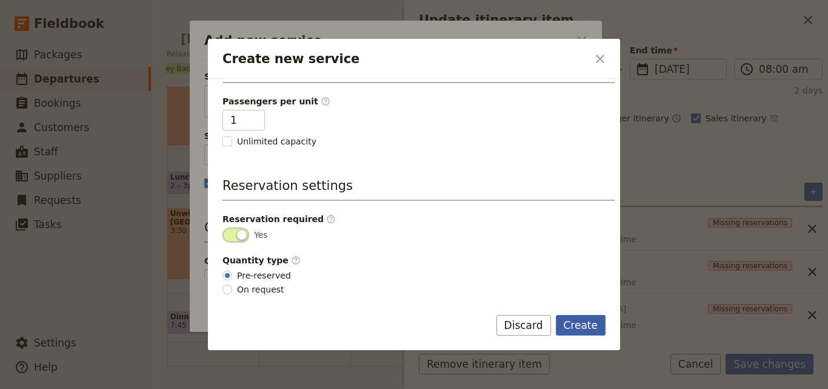
click at [604, 327] on button "Create" at bounding box center [581, 325] width 50 height 21
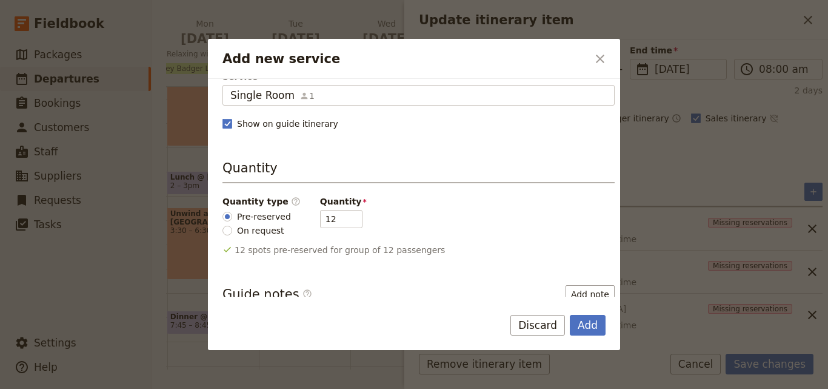
scroll to position [121, 0]
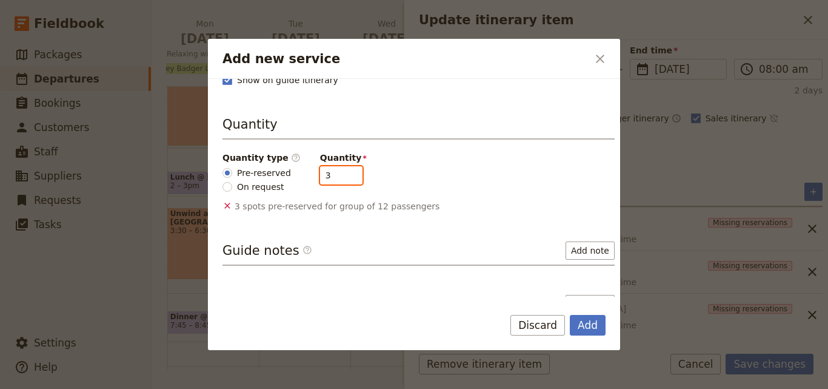
click at [341, 177] on input "3" at bounding box center [341, 175] width 42 height 18
click at [341, 177] on input "2" at bounding box center [341, 175] width 42 height 18
type input "1"
click at [341, 177] on input "1" at bounding box center [341, 175] width 42 height 18
click at [585, 323] on button "Add" at bounding box center [588, 325] width 36 height 21
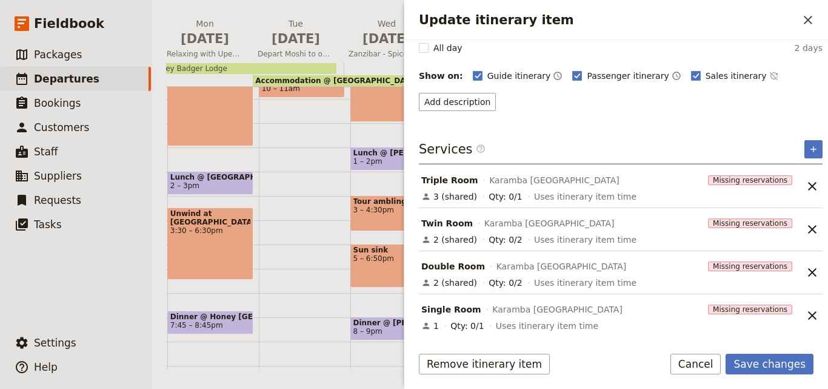
scroll to position [135, 0]
click at [760, 355] on button "Save changes" at bounding box center [770, 363] width 88 height 21
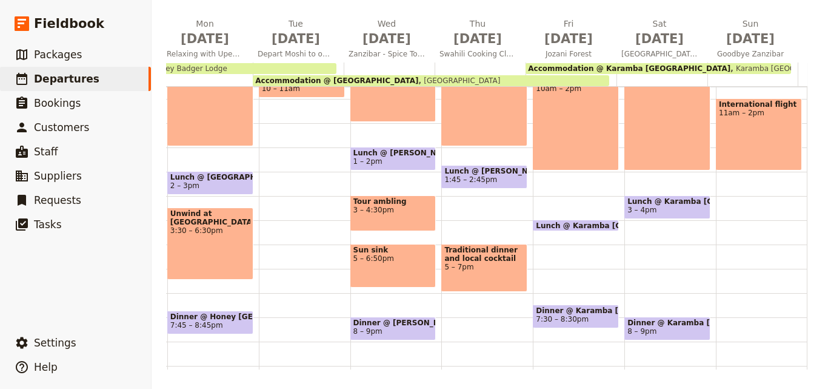
scroll to position [12, 0]
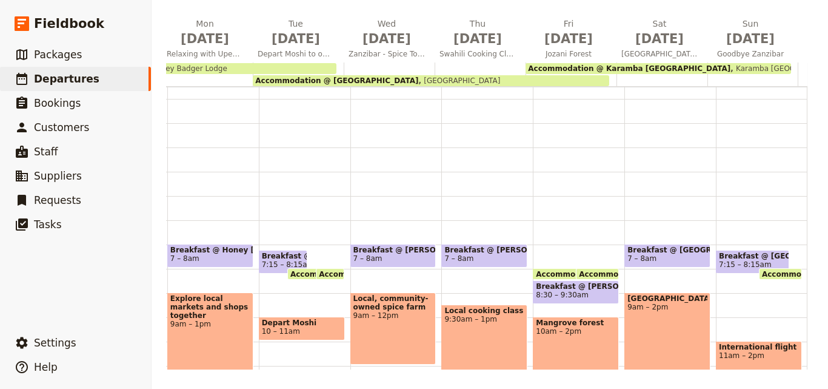
click at [658, 63] on div "Accommodation @ Karamba Zanzibar Karamba Zanzibar" at bounding box center [659, 68] width 266 height 11
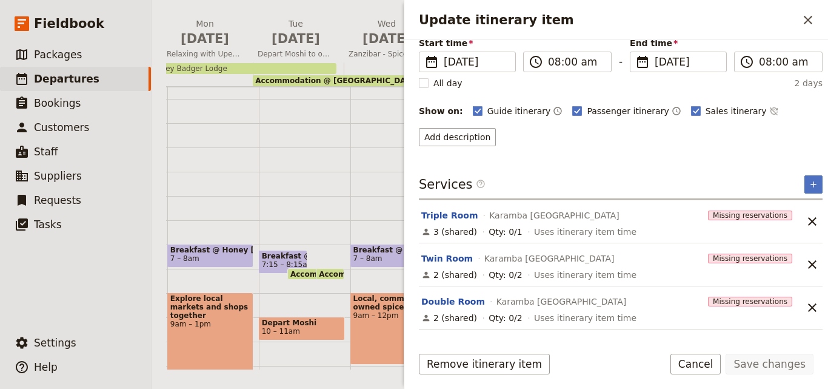
scroll to position [135, 0]
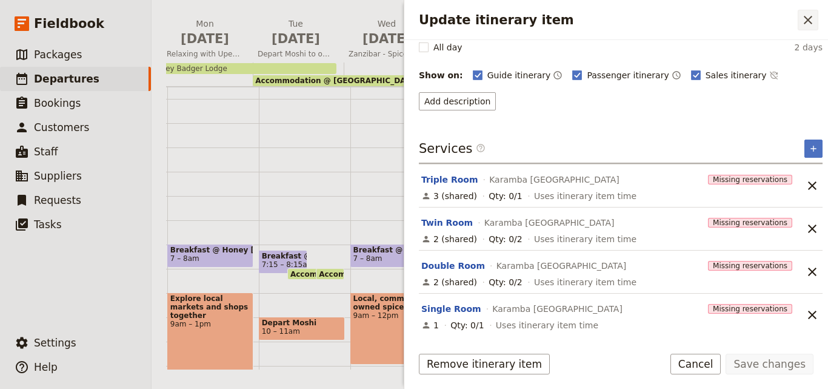
click at [801, 23] on icon "Close drawer" at bounding box center [808, 20] width 15 height 15
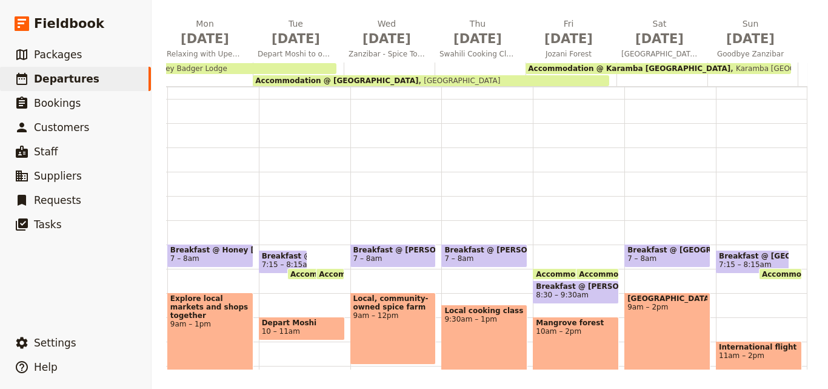
click at [527, 78] on div "Accommodation @ Tembo House Hotel Tembo House Hotel" at bounding box center [431, 80] width 356 height 11
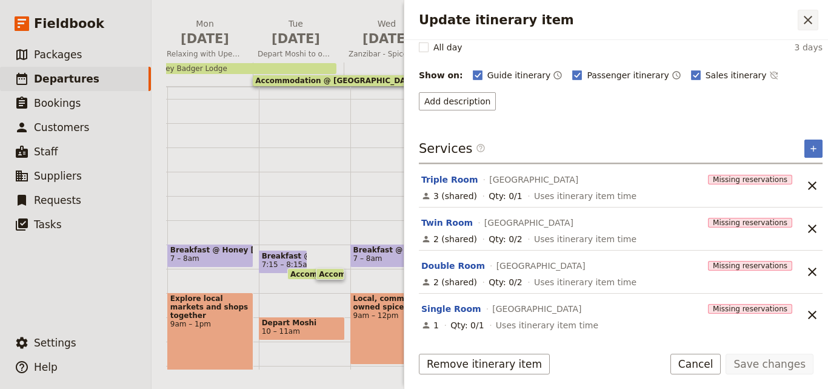
click at [808, 12] on button "​" at bounding box center [808, 20] width 21 height 21
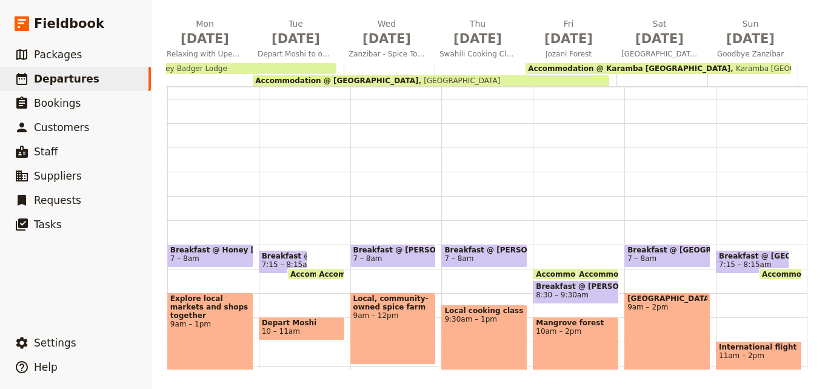
click at [481, 10] on div "Itinerary view ​ ​ Office Guide Passenger Sales ​ Share Fri Sep 19 Arrive in Ar…" at bounding box center [489, 163] width 647 height 412
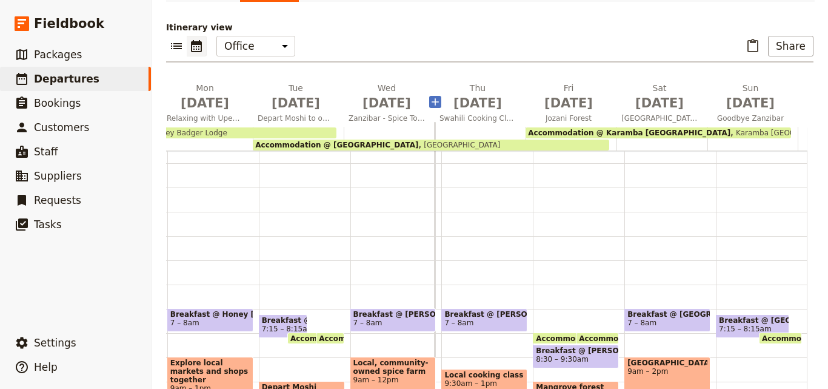
scroll to position [0, 0]
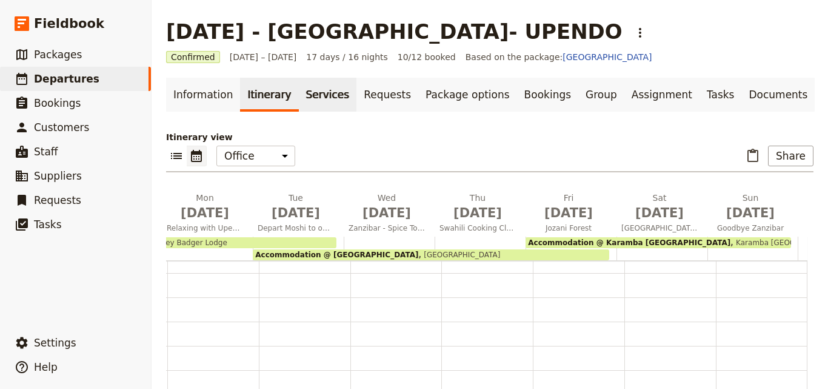
click at [301, 90] on link "Services" at bounding box center [328, 95] width 58 height 34
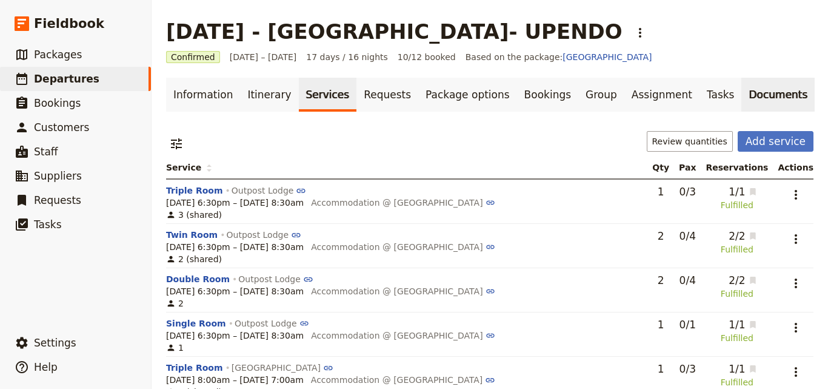
click at [741, 93] on link "Documents" at bounding box center [777, 95] width 73 height 34
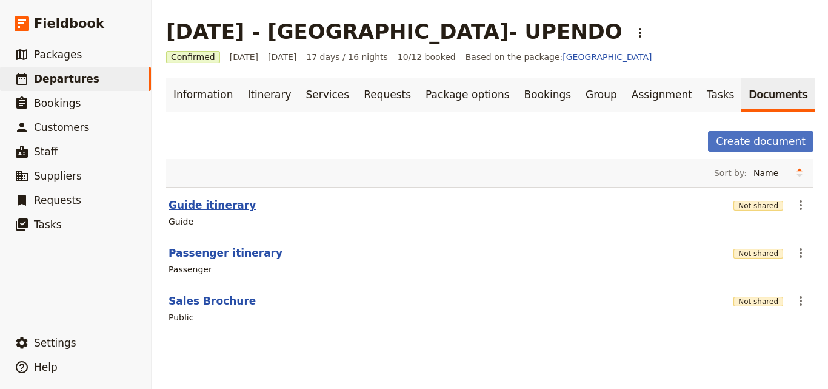
click at [221, 208] on button "Guide itinerary" at bounding box center [212, 205] width 87 height 15
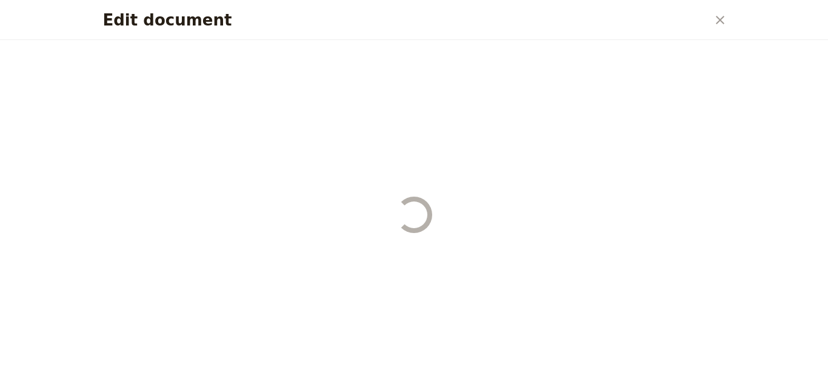
select select "STAFF"
select select "RUN_SHEET"
select select "DEFAULT"
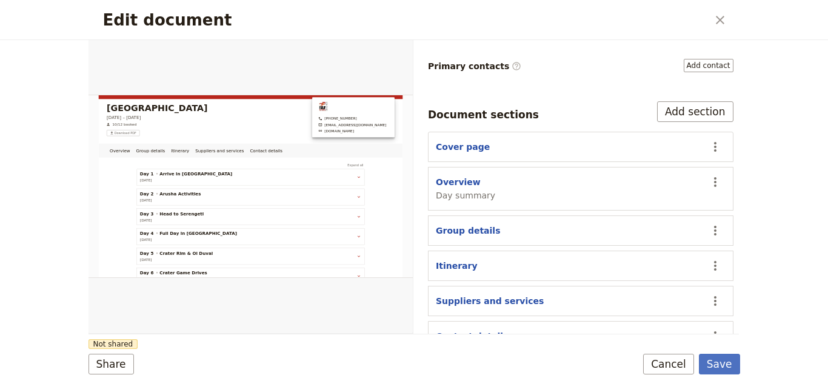
scroll to position [210, 0]
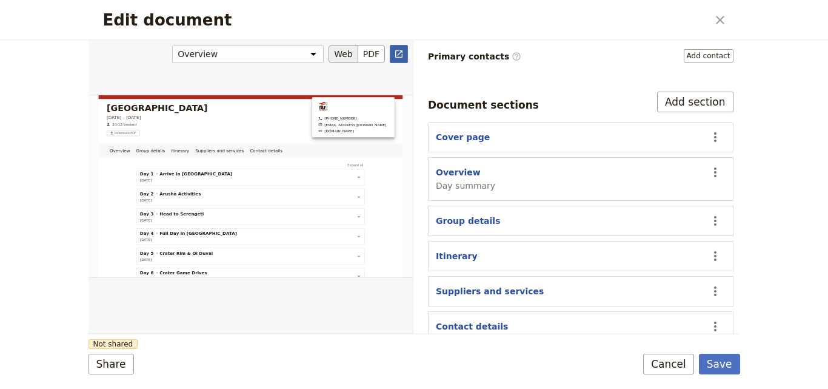
click at [399, 45] on link "​" at bounding box center [399, 54] width 18 height 18
click at [717, 361] on button "Save" at bounding box center [719, 363] width 41 height 21
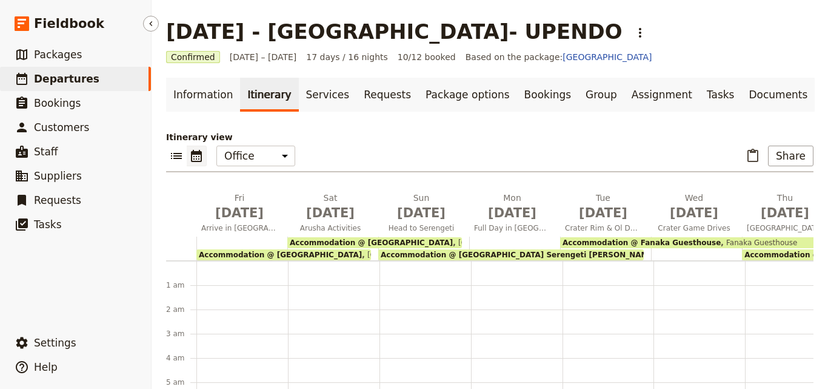
scroll to position [133, 0]
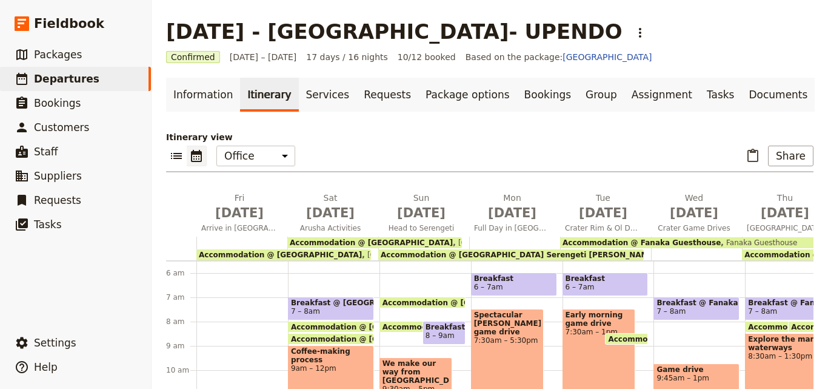
click at [441, 240] on div "Accommodation @ [GEOGRAPHIC_DATA] [GEOGRAPHIC_DATA]" at bounding box center [374, 242] width 175 height 11
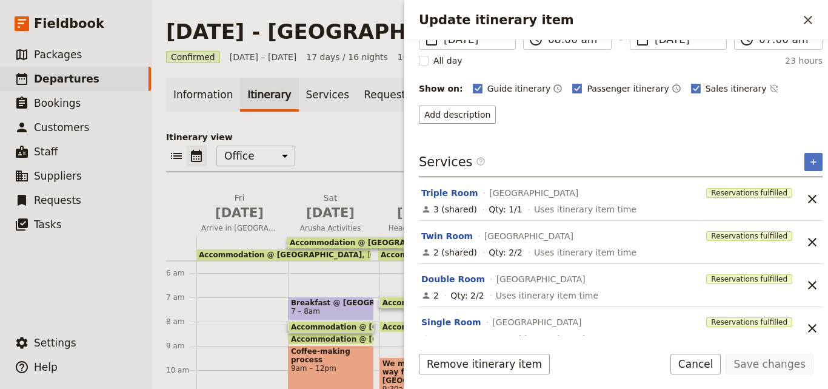
scroll to position [135, 0]
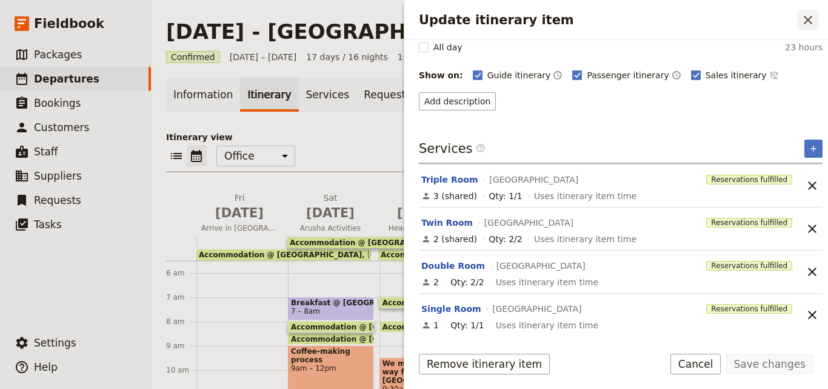
click at [809, 26] on icon "Close drawer" at bounding box center [808, 20] width 15 height 15
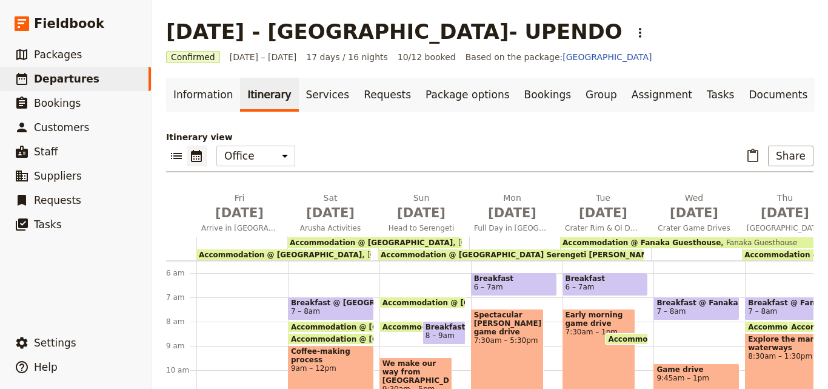
click at [362, 252] on span "[GEOGRAPHIC_DATA], [GEOGRAPHIC_DATA]" at bounding box center [443, 254] width 163 height 8
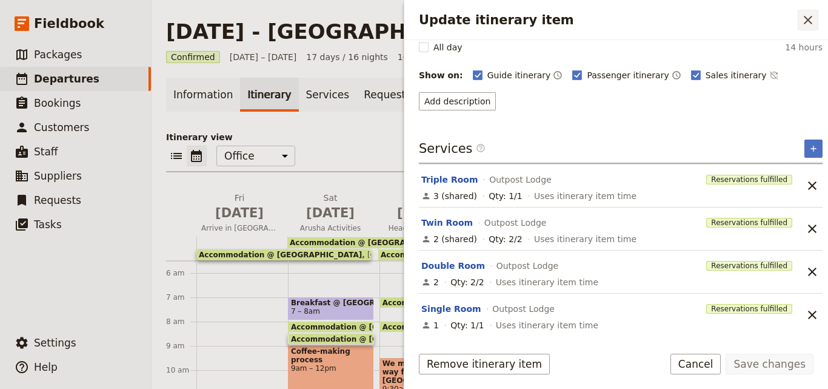
click at [808, 18] on icon "Close drawer" at bounding box center [808, 20] width 15 height 15
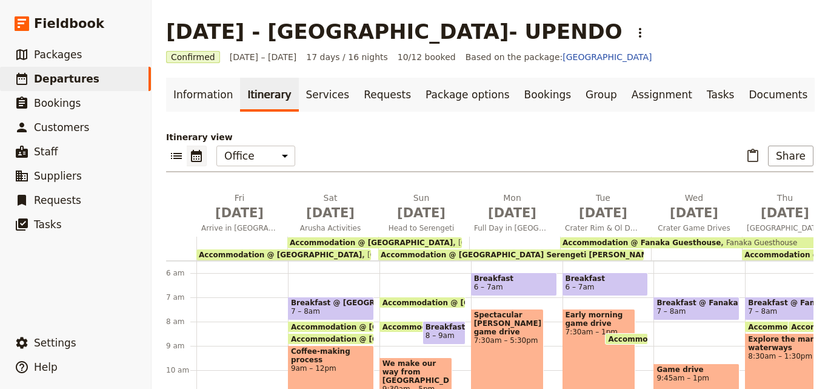
click at [653, 243] on span "Accommodation @ Fanaka Guesthouse" at bounding box center [642, 242] width 158 height 8
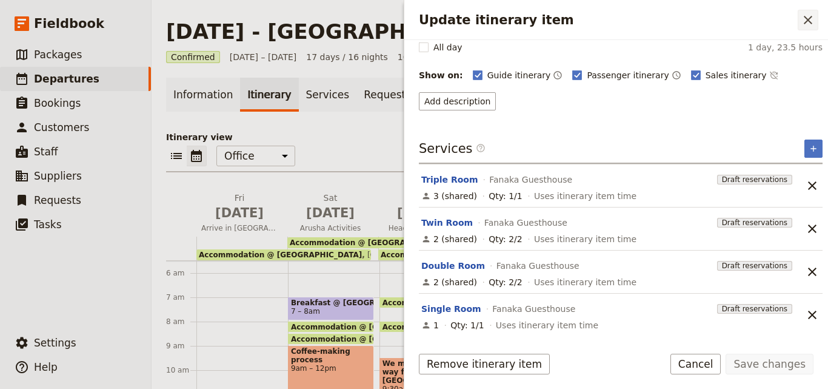
click at [810, 29] on button "​" at bounding box center [808, 20] width 21 height 21
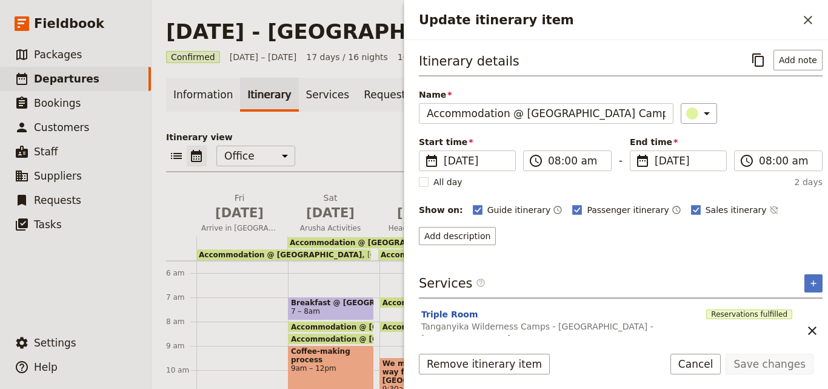
scroll to position [166, 0]
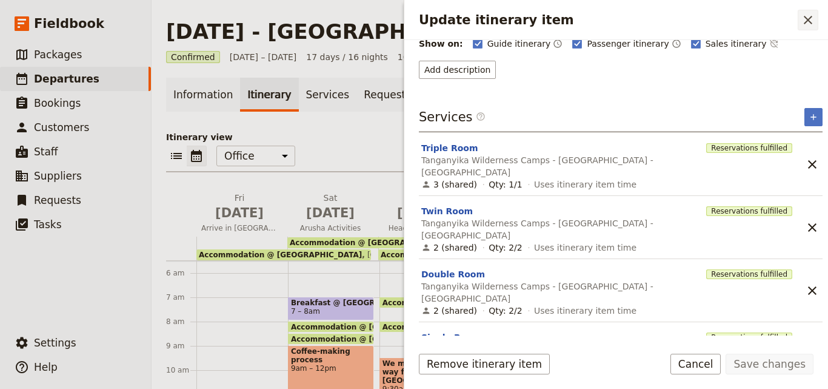
click at [809, 22] on icon "Close drawer" at bounding box center [808, 20] width 15 height 15
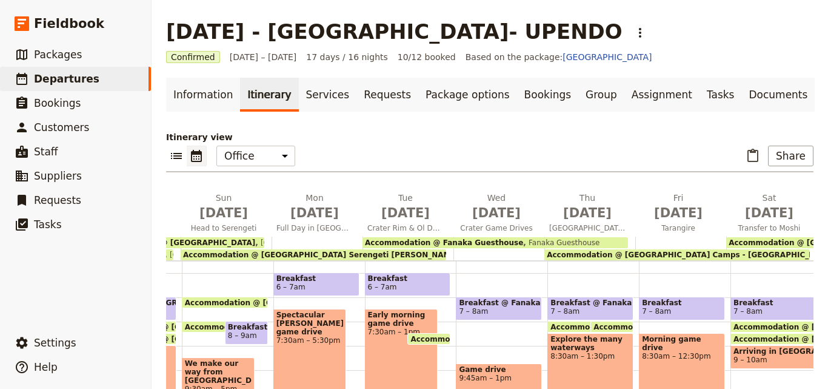
scroll to position [0, 339]
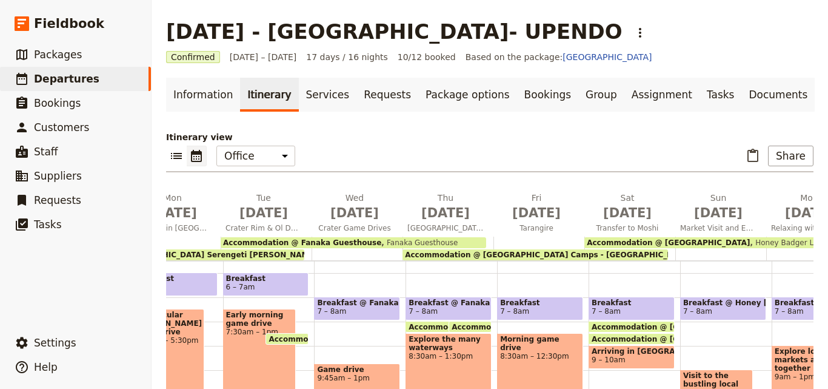
click at [643, 255] on span "Accommodation @ [GEOGRAPHIC_DATA] Camps - [GEOGRAPHIC_DATA] - [GEOGRAPHIC_DATA]" at bounding box center [595, 254] width 380 height 8
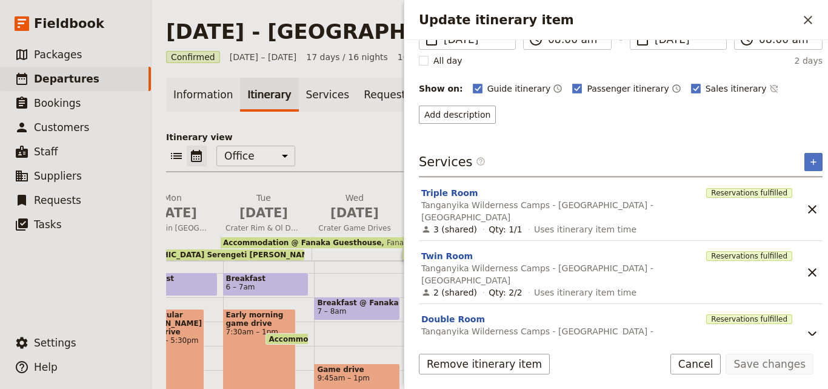
scroll to position [166, 0]
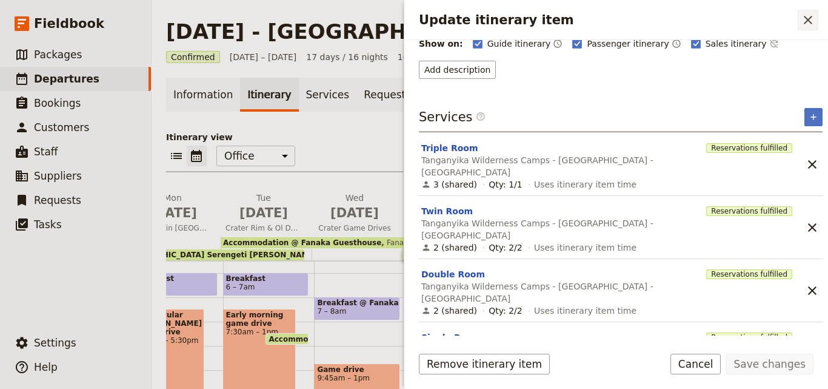
click at [804, 21] on icon "Close drawer" at bounding box center [808, 20] width 15 height 15
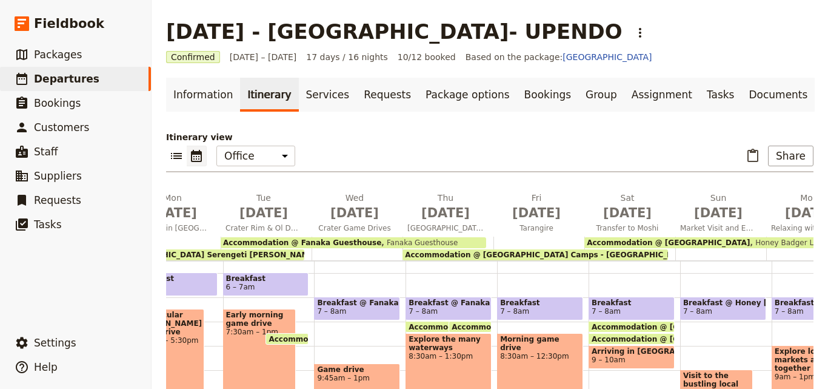
click at [750, 238] on span "Honey Badger Lodge" at bounding box center [790, 242] width 81 height 8
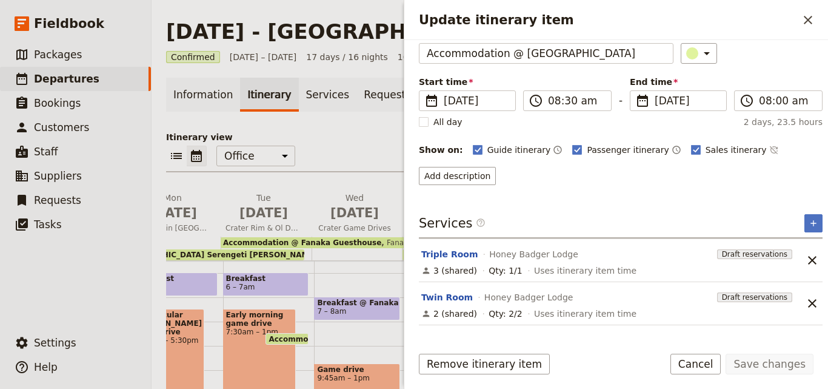
scroll to position [135, 0]
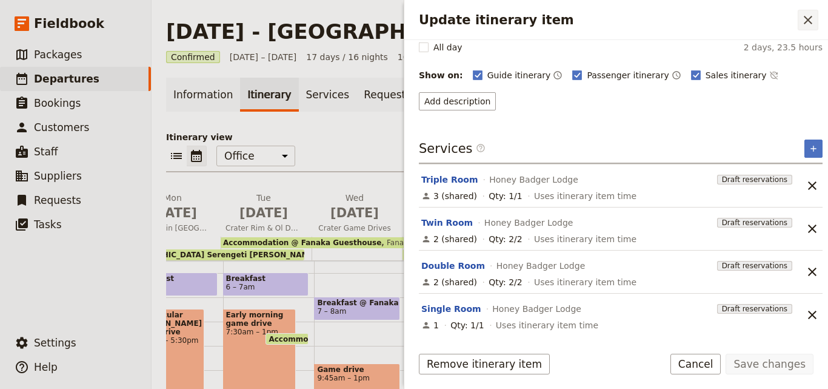
click at [809, 22] on icon "Close drawer" at bounding box center [808, 20] width 15 height 15
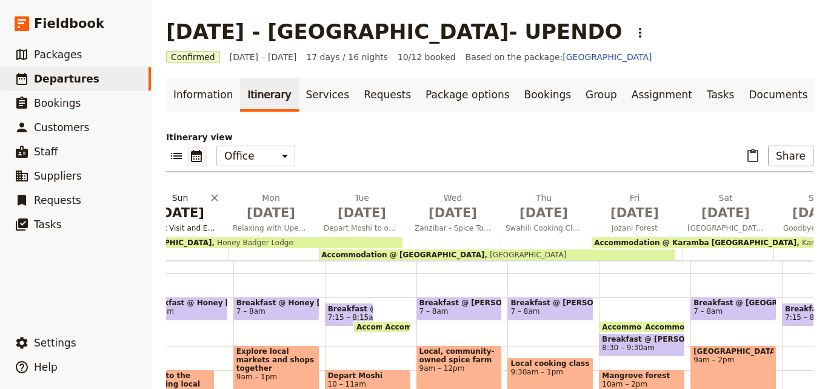
scroll to position [0, 946]
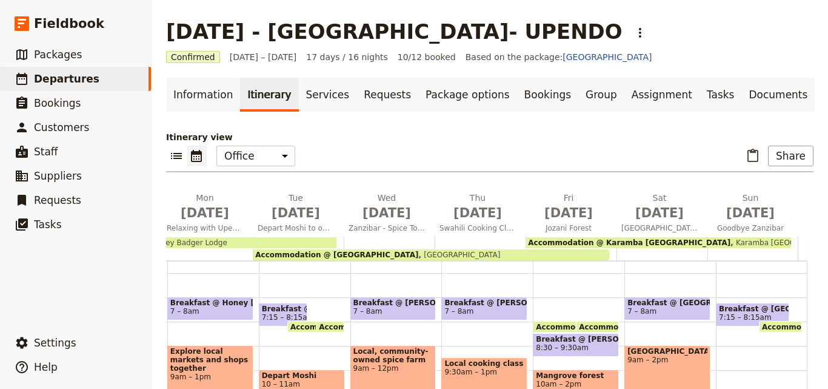
click at [490, 252] on div "Accommodation @ [GEOGRAPHIC_DATA] [GEOGRAPHIC_DATA]" at bounding box center [431, 254] width 356 height 11
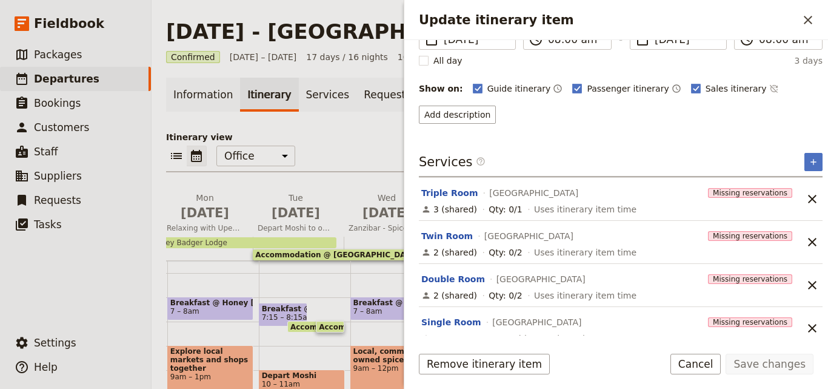
scroll to position [135, 0]
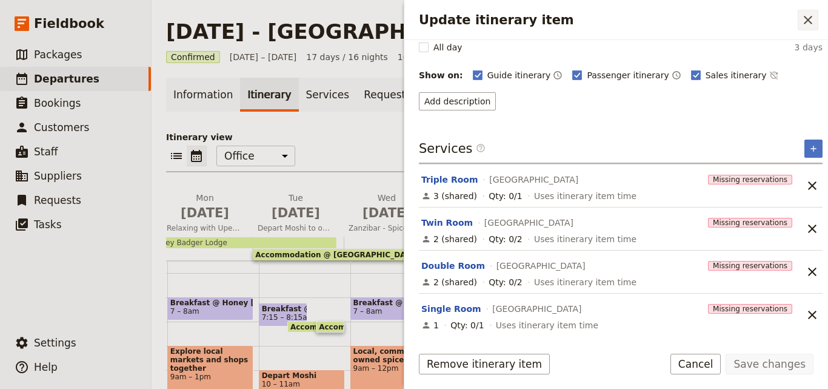
click at [808, 26] on icon "Close drawer" at bounding box center [808, 20] width 15 height 15
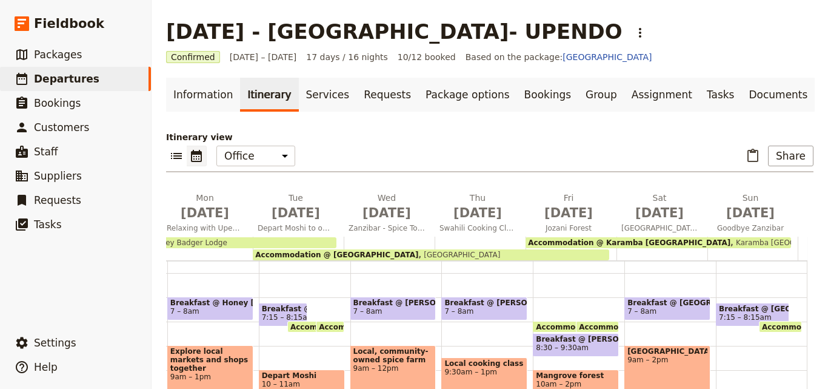
click at [726, 239] on div "Accommodation @ Karamba [GEOGRAPHIC_DATA] [GEOGRAPHIC_DATA] [GEOGRAPHIC_DATA]" at bounding box center [659, 242] width 266 height 11
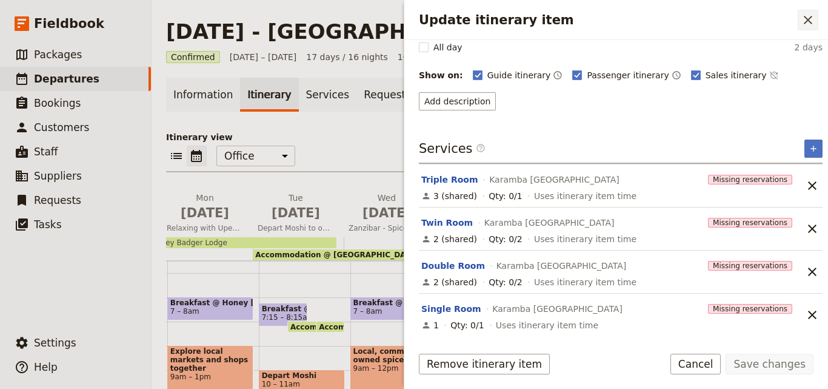
click at [808, 18] on icon "Close drawer" at bounding box center [808, 20] width 15 height 15
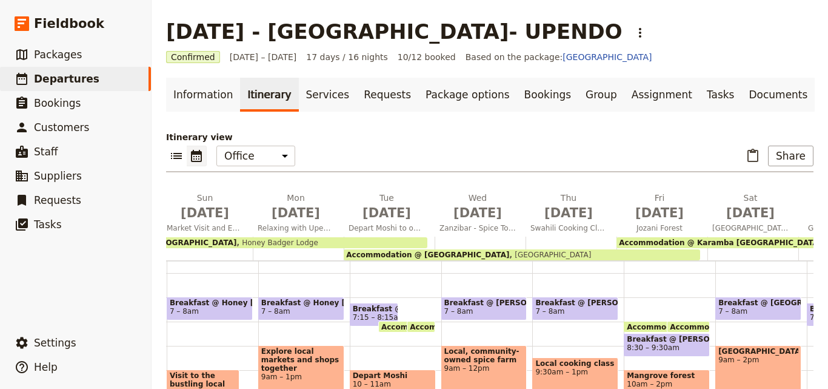
scroll to position [0, 953]
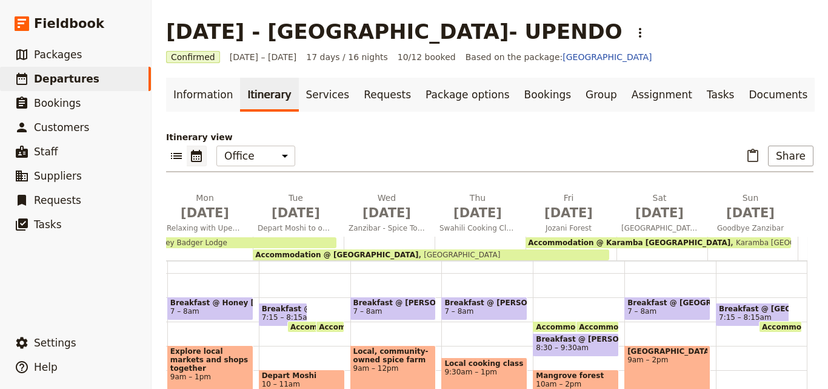
click at [592, 240] on span "Accommodation @ Karamba [GEOGRAPHIC_DATA]" at bounding box center [629, 242] width 202 height 8
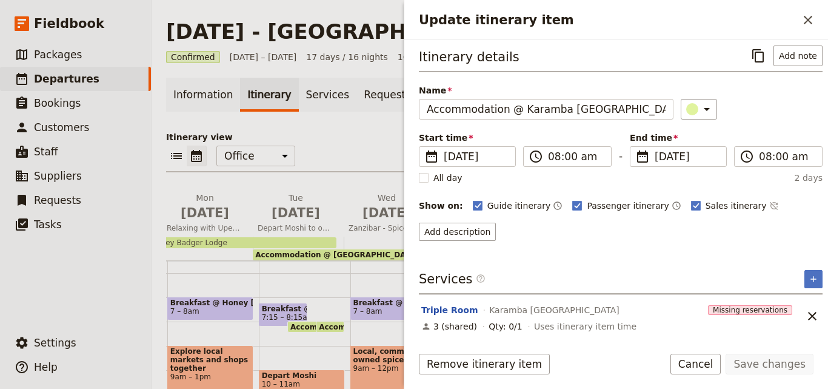
scroll to position [0, 0]
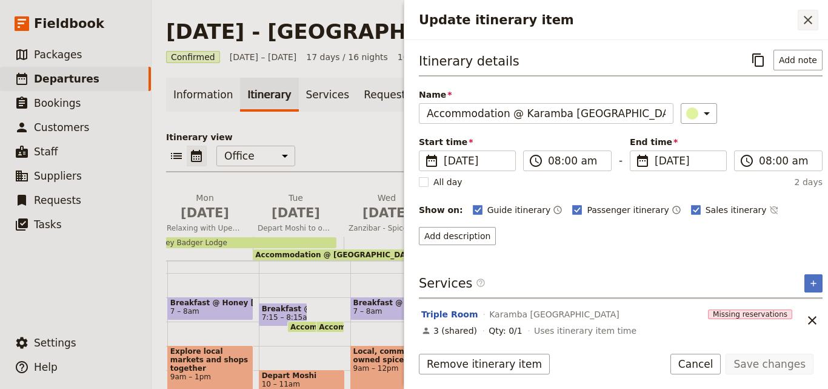
click at [808, 11] on button "​" at bounding box center [808, 20] width 21 height 21
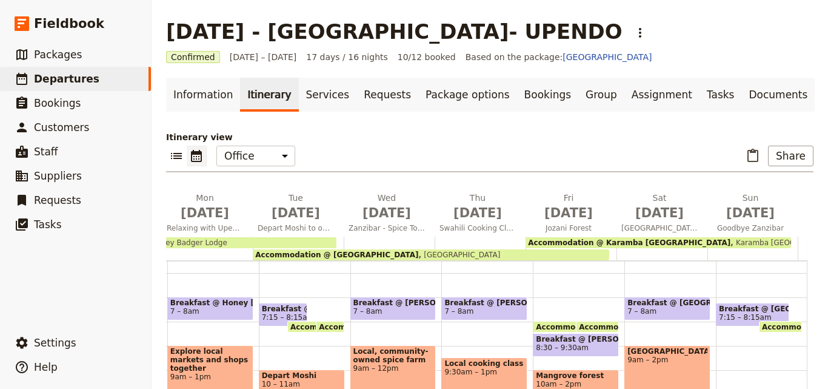
click at [566, 250] on div "Accommodation @ Tembo House Hotel Tembo House Hotel" at bounding box center [431, 254] width 356 height 11
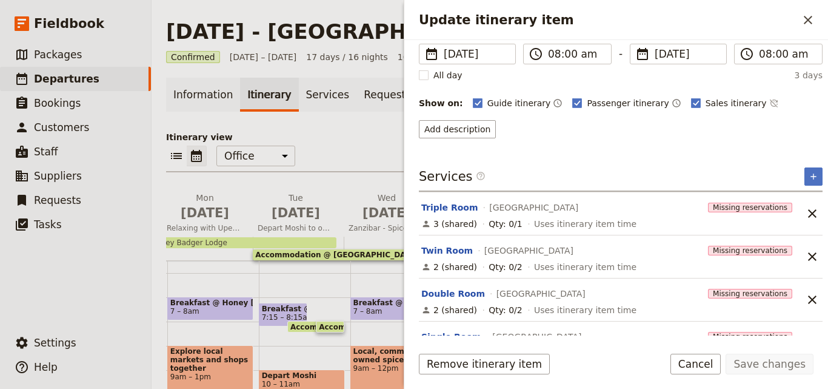
scroll to position [135, 0]
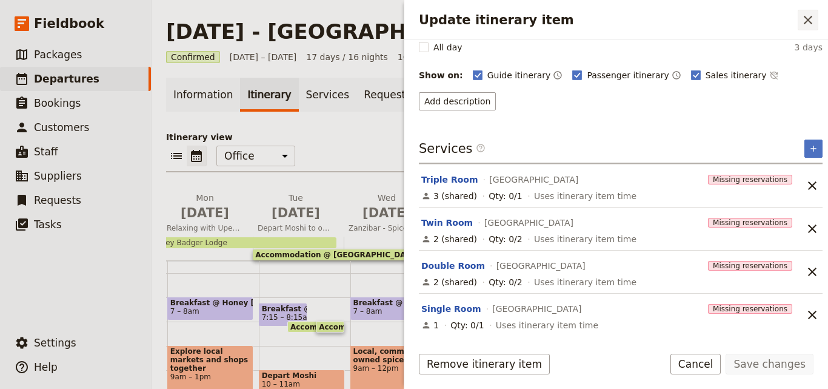
click at [812, 22] on icon "Close drawer" at bounding box center [808, 20] width 15 height 15
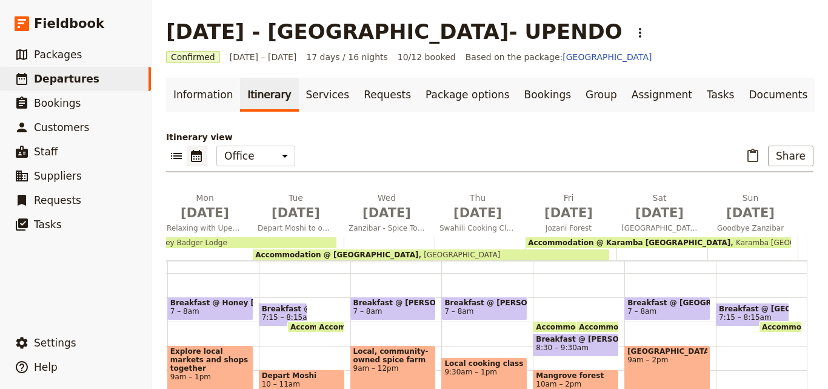
click at [293, 237] on div "Accommodation @ Honey Badger Lodge Honey Badger Lodge" at bounding box center [158, 242] width 356 height 11
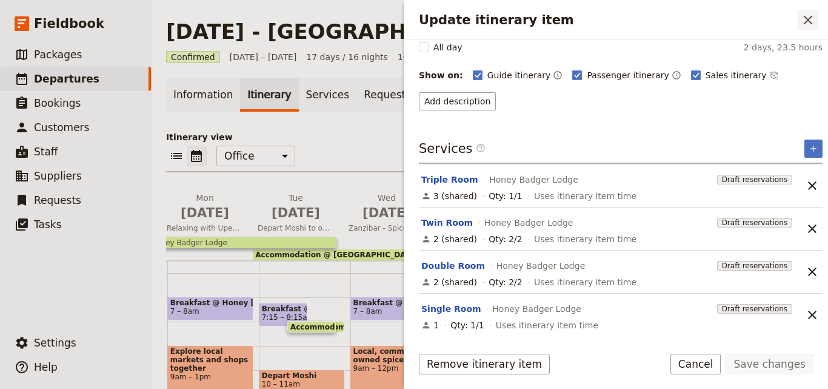
click at [814, 24] on icon "Close drawer" at bounding box center [808, 20] width 15 height 15
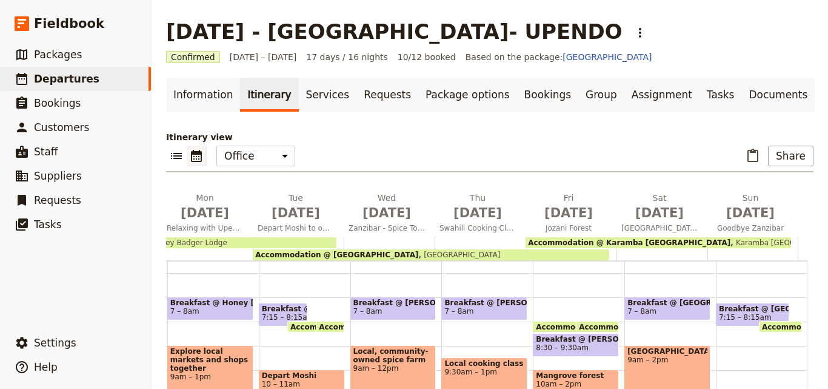
click at [611, 241] on span "Accommodation @ Karamba [GEOGRAPHIC_DATA]" at bounding box center [629, 242] width 202 height 8
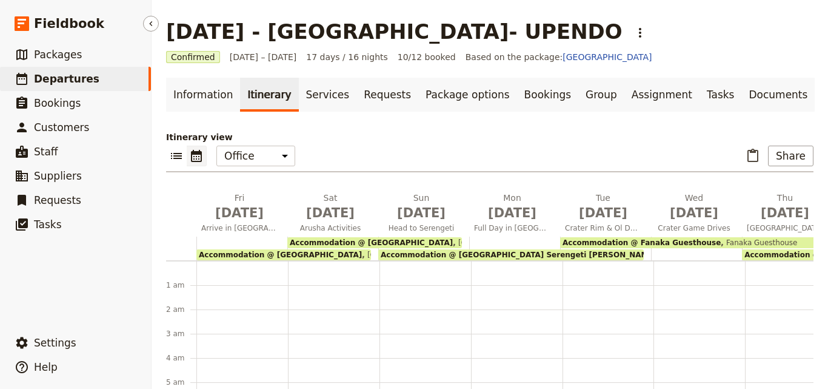
scroll to position [133, 0]
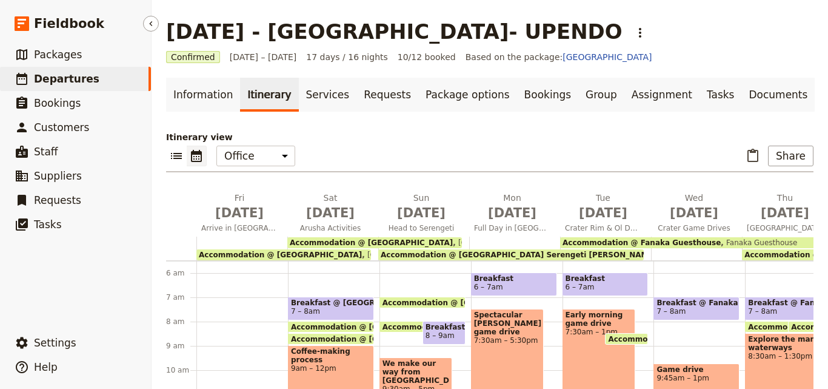
click at [75, 73] on span "Departures" at bounding box center [66, 79] width 65 height 12
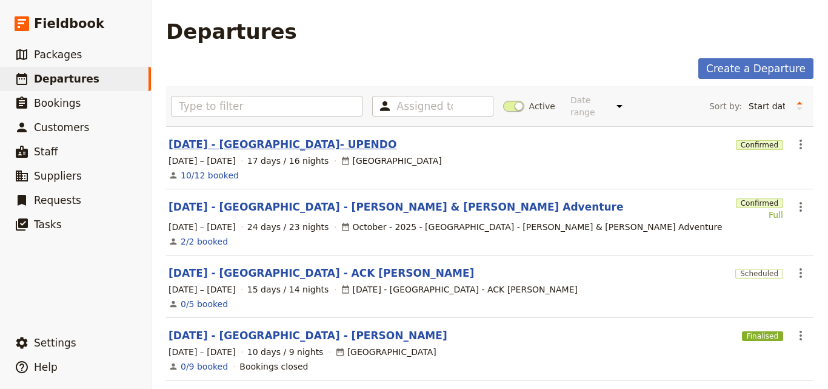
click at [260, 137] on link "[DATE] - [GEOGRAPHIC_DATA]- UPENDO" at bounding box center [283, 144] width 228 height 15
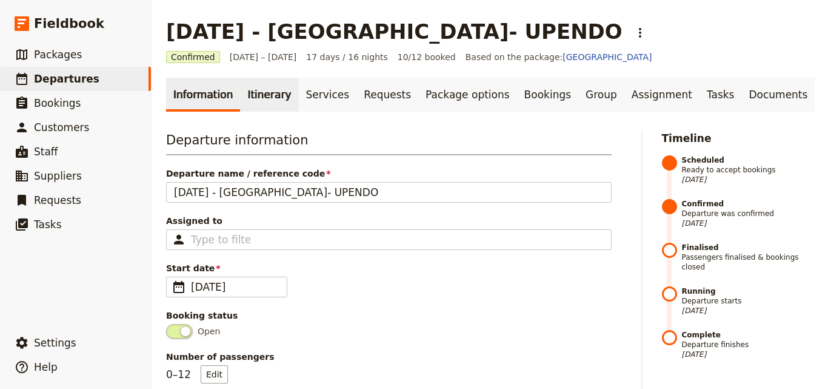
click at [278, 104] on link "Itinerary" at bounding box center [269, 95] width 58 height 34
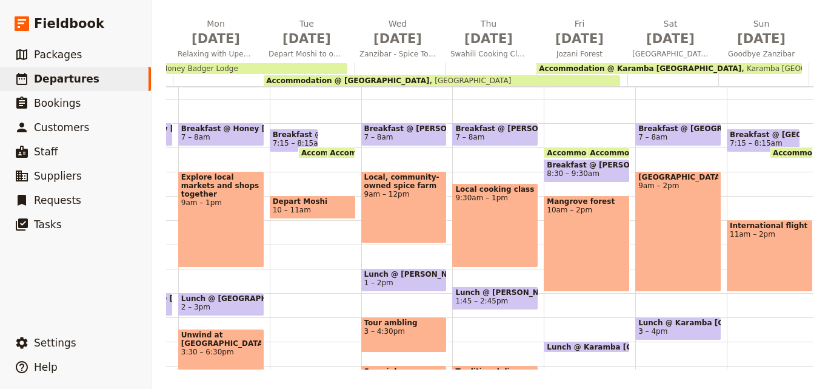
scroll to position [0, 953]
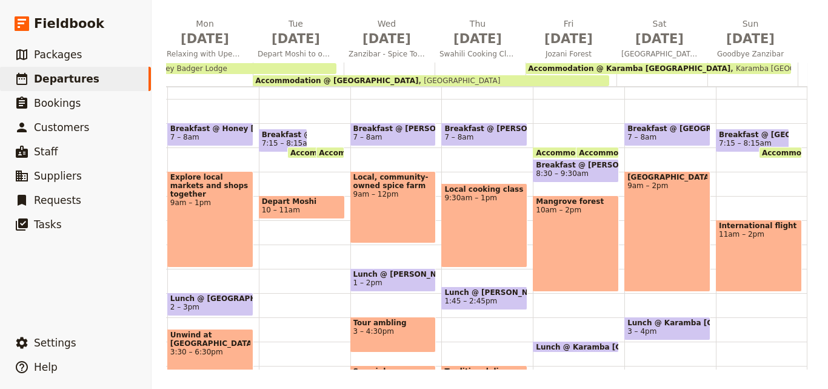
click at [731, 64] on span "Karamba [GEOGRAPHIC_DATA]" at bounding box center [789, 68] width 117 height 8
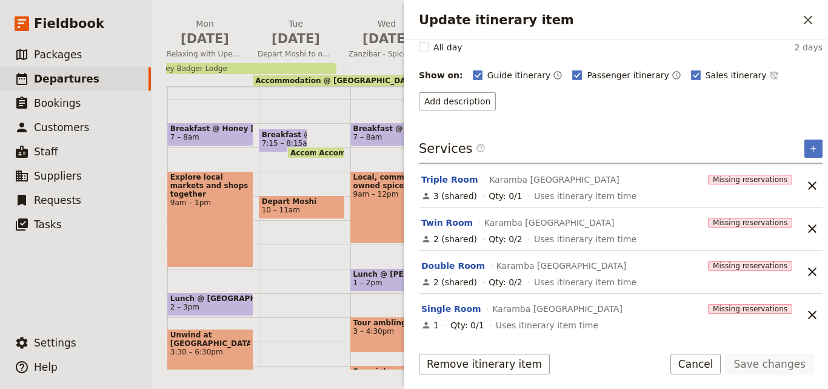
scroll to position [0, 0]
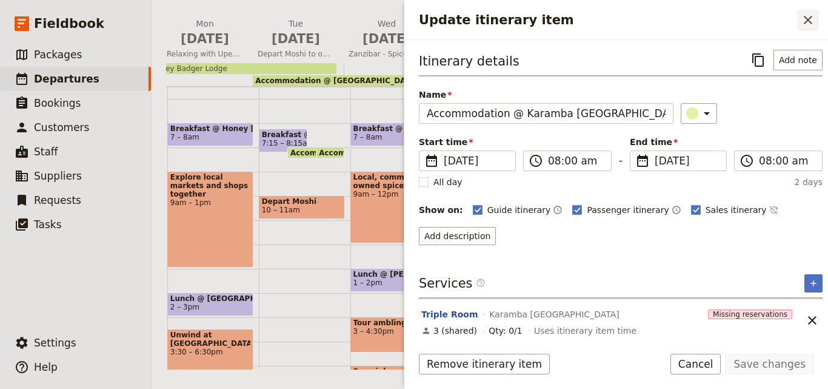
click at [803, 24] on icon "Close drawer" at bounding box center [808, 20] width 15 height 15
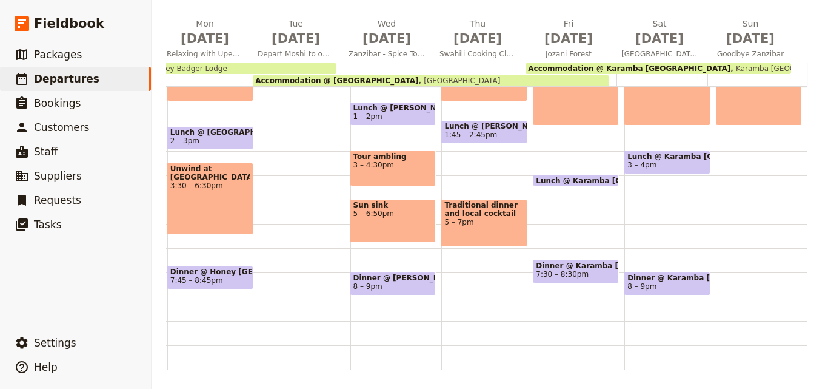
scroll to position [70, 0]
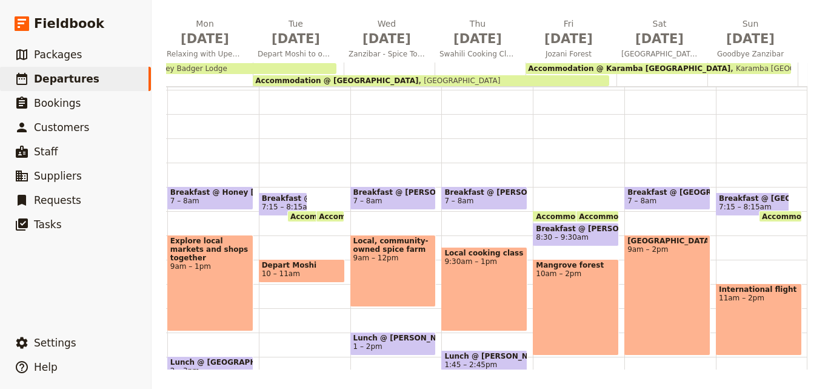
click at [433, 79] on span "[GEOGRAPHIC_DATA]" at bounding box center [459, 80] width 82 height 8
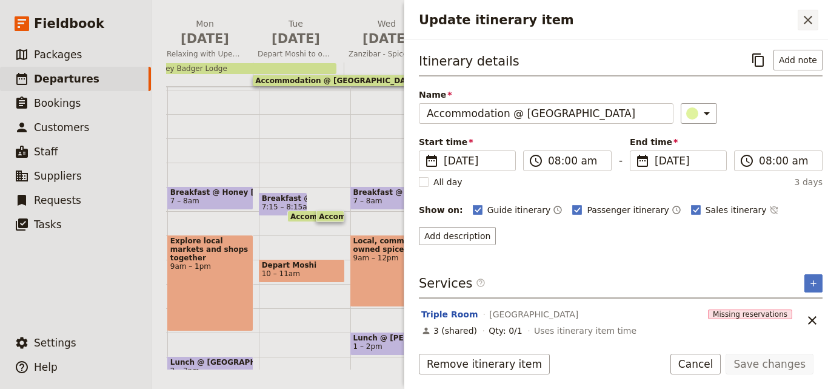
click at [806, 23] on icon "Close drawer" at bounding box center [808, 20] width 8 height 8
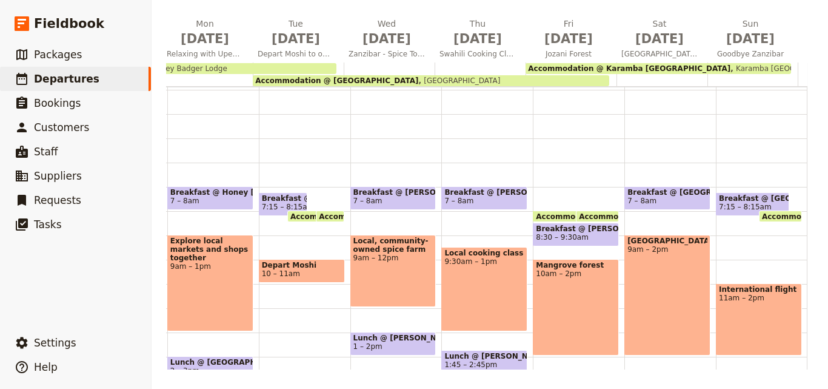
click at [731, 65] on span "Karamba [GEOGRAPHIC_DATA]" at bounding box center [789, 68] width 117 height 8
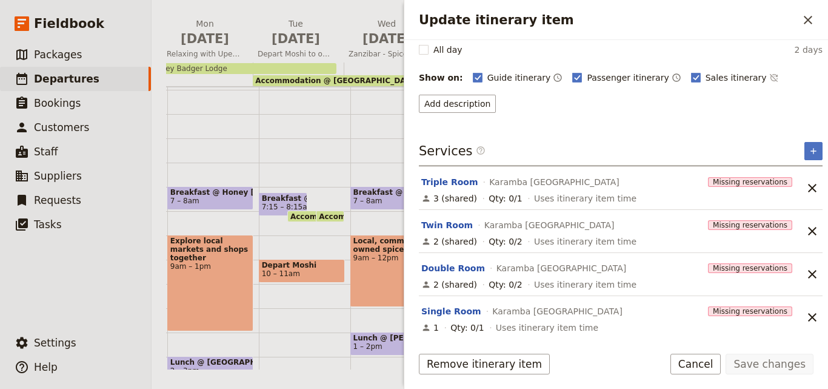
scroll to position [135, 0]
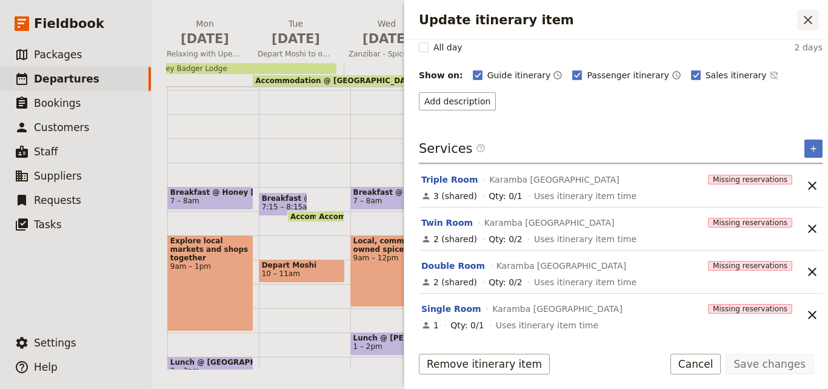
click at [812, 19] on icon "Close drawer" at bounding box center [808, 20] width 15 height 15
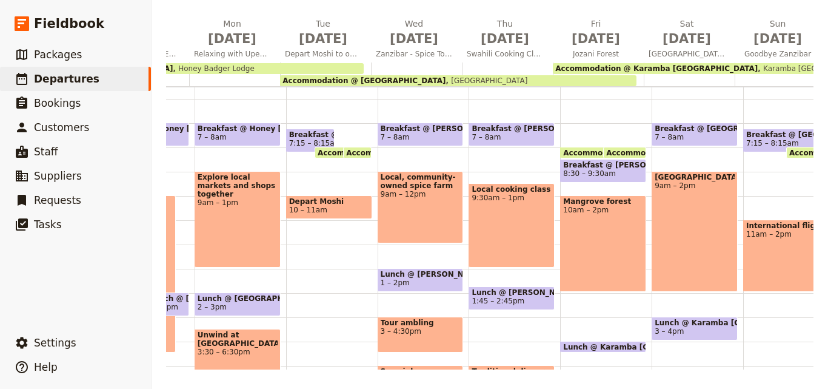
scroll to position [0, 953]
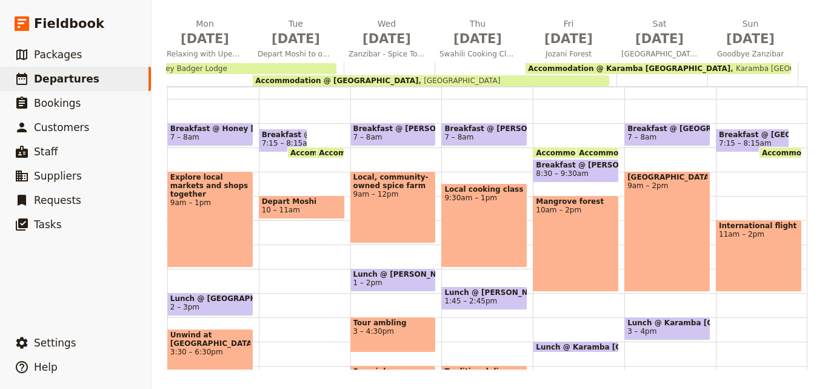
click at [731, 69] on span "Karamba [GEOGRAPHIC_DATA]" at bounding box center [789, 68] width 117 height 8
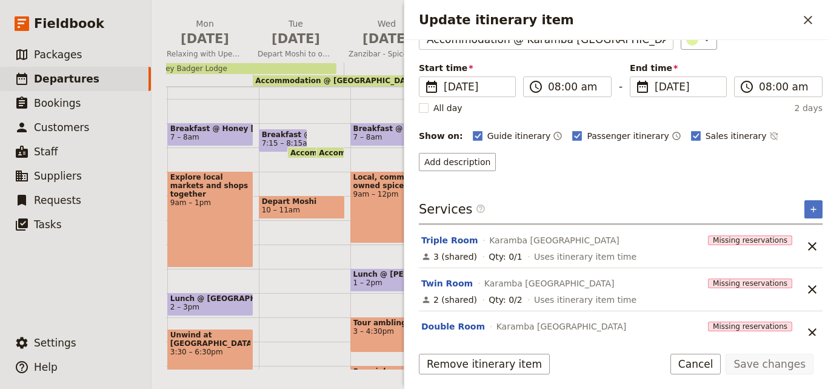
scroll to position [0, 0]
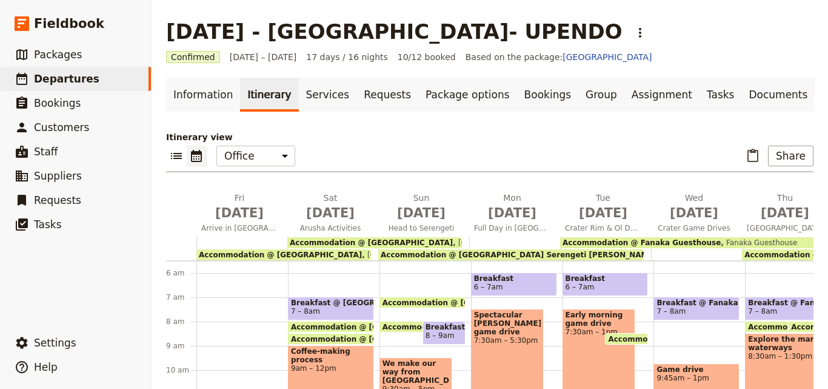
scroll to position [174, 0]
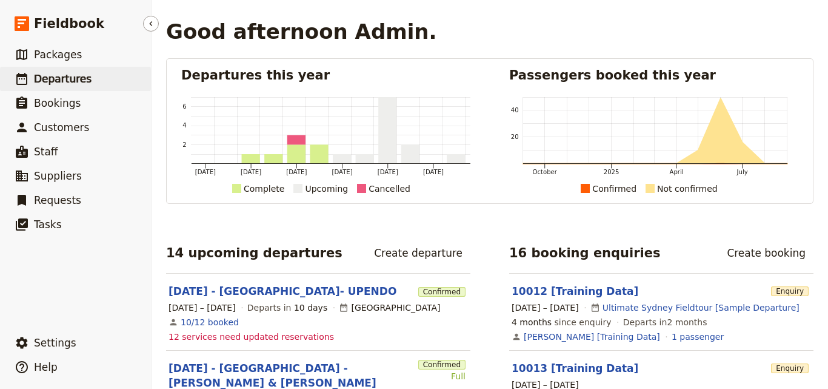
click at [26, 71] on link "​ Departures" at bounding box center [75, 79] width 151 height 24
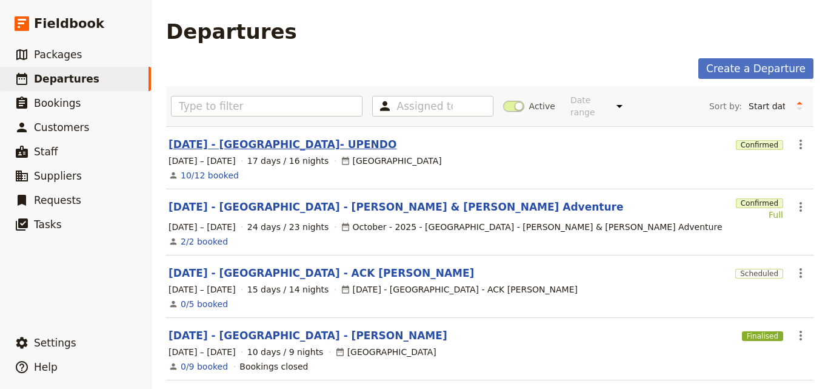
click at [306, 137] on link "[DATE] - [GEOGRAPHIC_DATA]- UPENDO" at bounding box center [283, 144] width 228 height 15
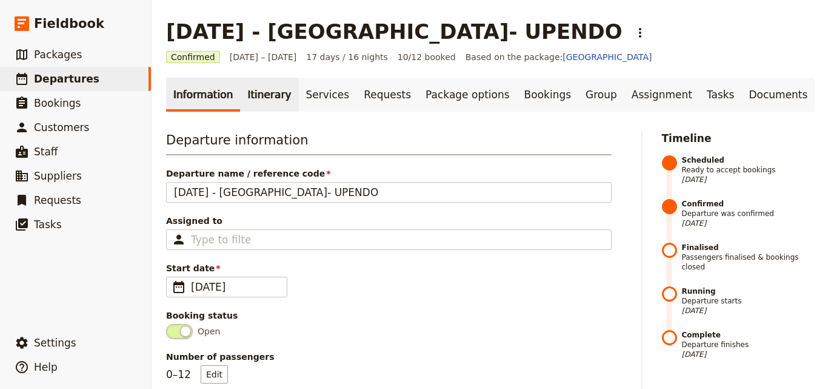
click at [254, 86] on link "Itinerary" at bounding box center [269, 95] width 58 height 34
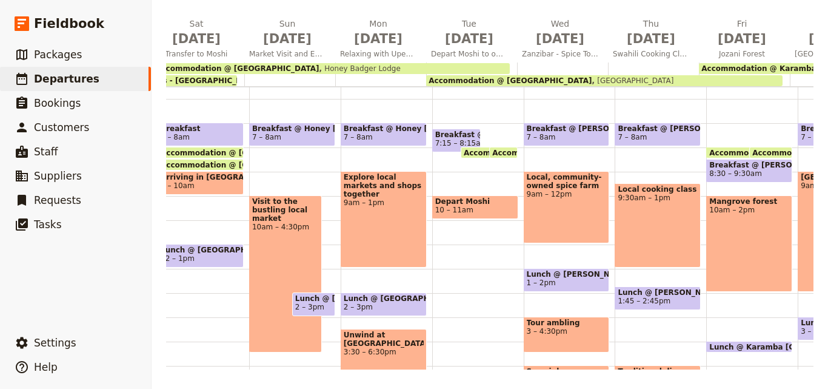
scroll to position [0, 803]
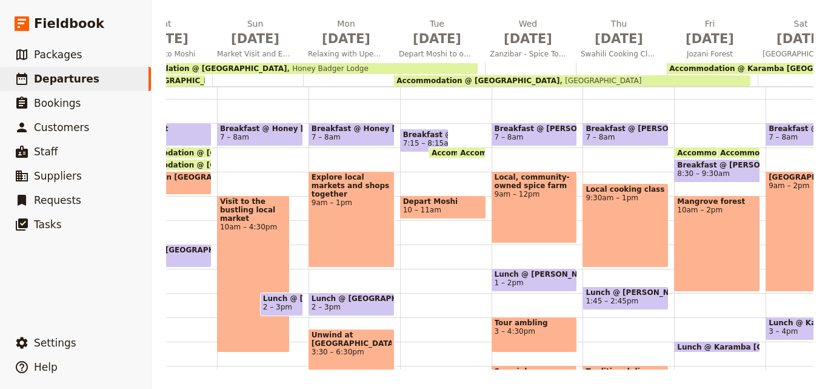
click at [560, 81] on span "[GEOGRAPHIC_DATA]" at bounding box center [601, 80] width 82 height 8
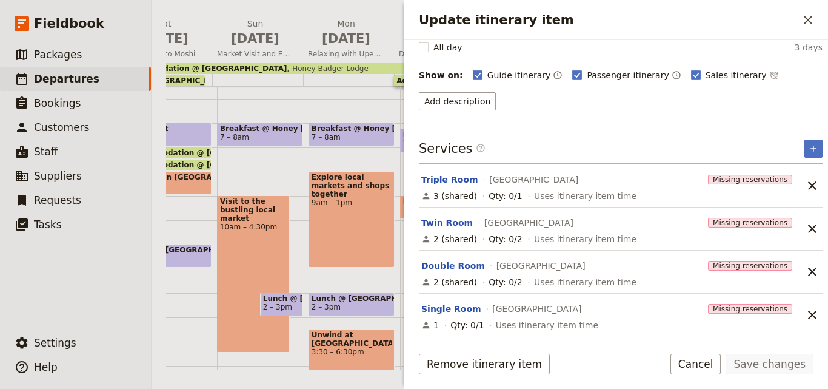
scroll to position [0, 0]
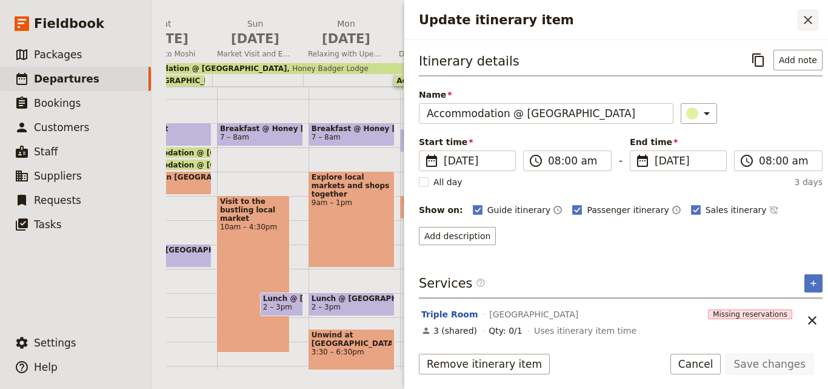
click at [811, 28] on button "​" at bounding box center [808, 20] width 21 height 21
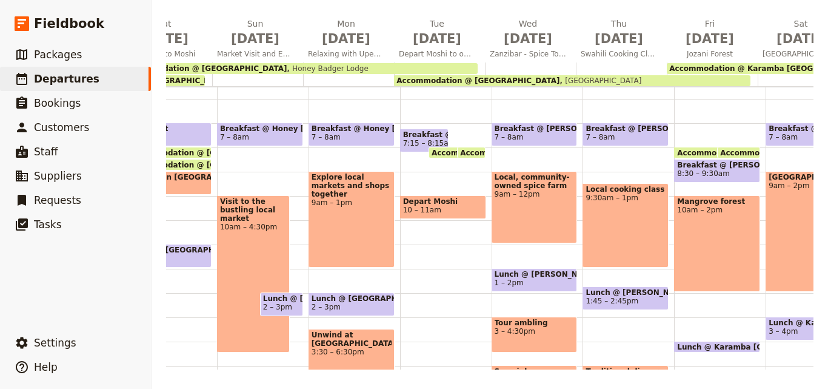
click at [344, 65] on div "Accommodation @ Honey [GEOGRAPHIC_DATA] [GEOGRAPHIC_DATA]" at bounding box center [299, 68] width 356 height 11
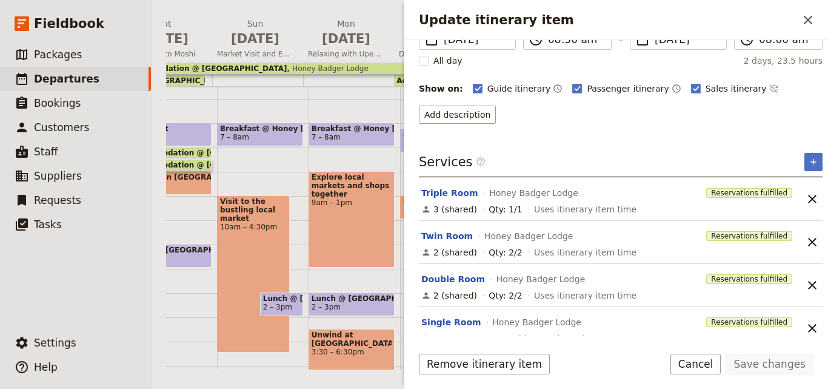
scroll to position [135, 0]
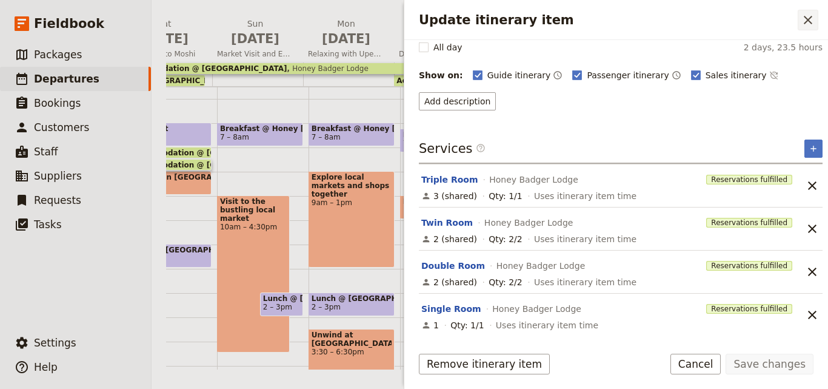
click at [806, 17] on icon "Close drawer" at bounding box center [808, 20] width 8 height 8
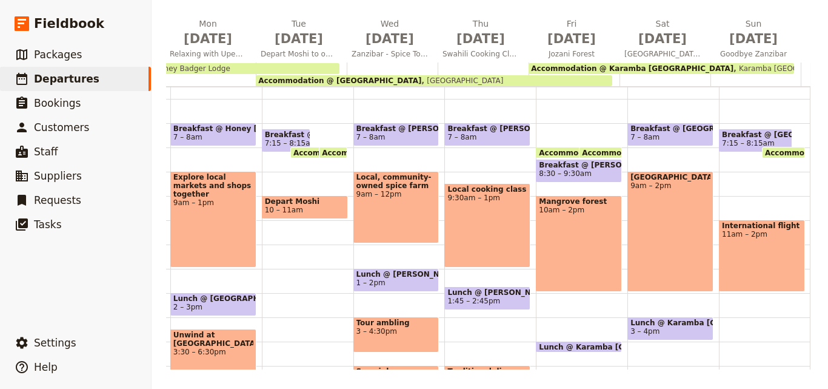
scroll to position [0, 953]
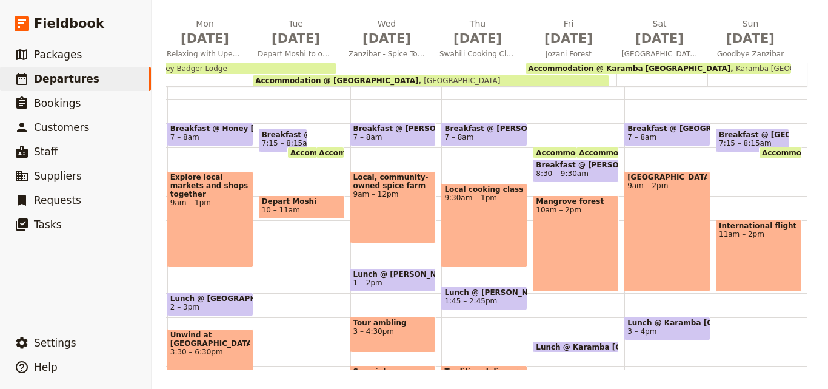
click at [725, 65] on div "Accommodation @ Karamba [GEOGRAPHIC_DATA] [GEOGRAPHIC_DATA] [GEOGRAPHIC_DATA]" at bounding box center [659, 68] width 266 height 11
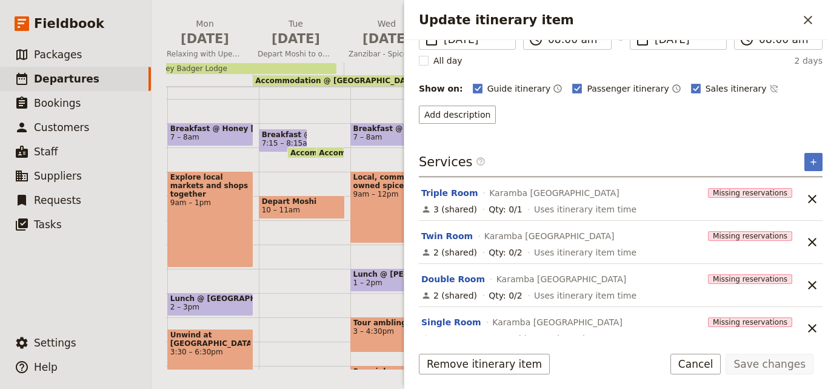
scroll to position [135, 0]
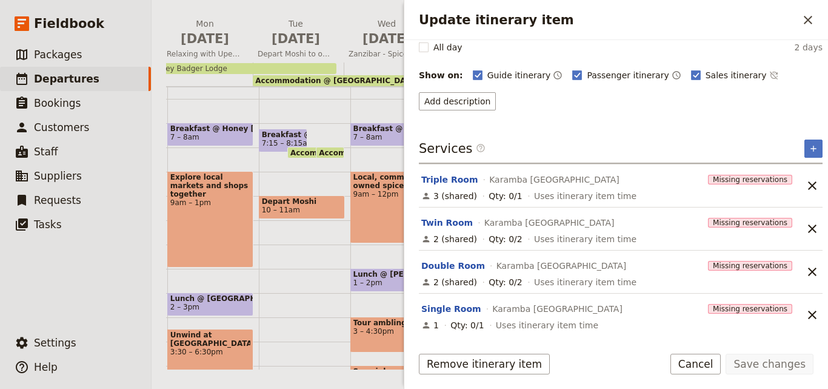
click at [654, 99] on div "Add description" at bounding box center [621, 101] width 404 height 18
click at [801, 16] on icon "Close drawer" at bounding box center [808, 20] width 15 height 15
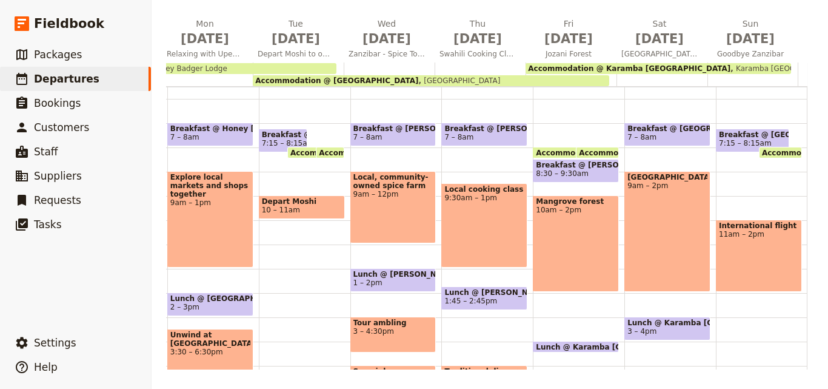
click at [557, 79] on div "Accommodation @ [GEOGRAPHIC_DATA] [GEOGRAPHIC_DATA]" at bounding box center [431, 80] width 356 height 11
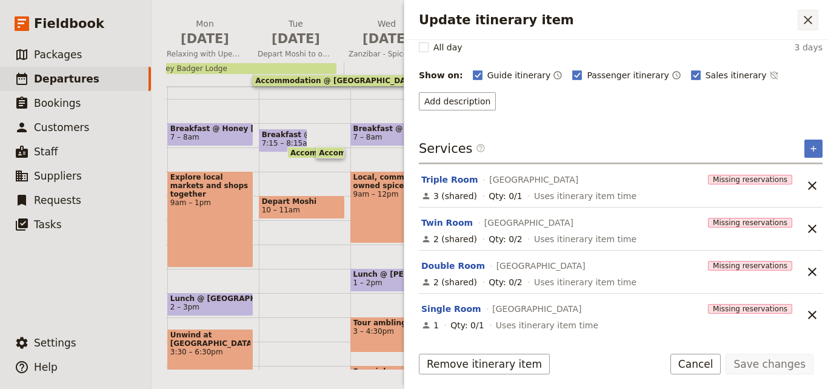
click at [814, 16] on icon "Close drawer" at bounding box center [808, 20] width 15 height 15
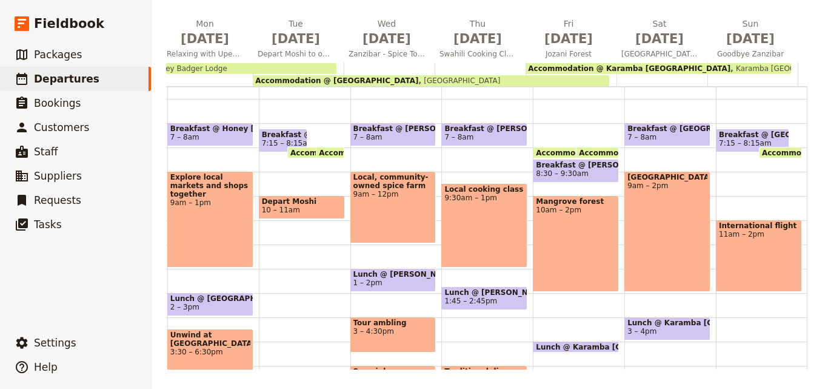
click at [572, 81] on div "Accommodation @ [GEOGRAPHIC_DATA] [GEOGRAPHIC_DATA]" at bounding box center [431, 80] width 356 height 11
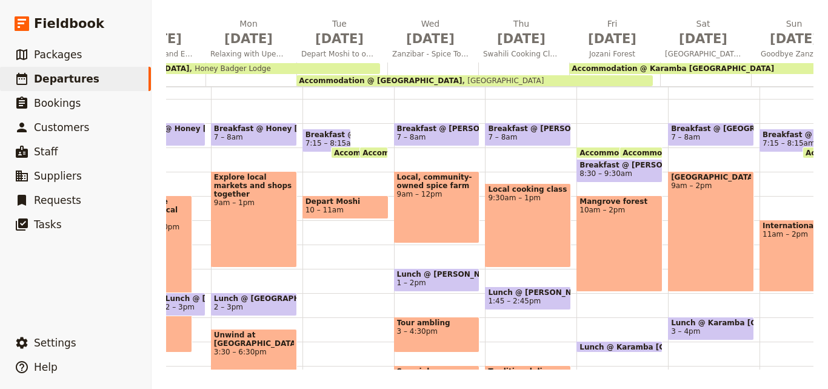
scroll to position [0, 953]
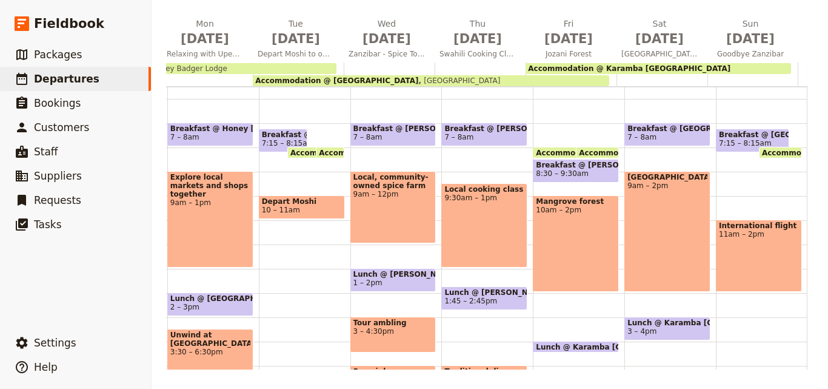
click at [434, 77] on span "[GEOGRAPHIC_DATA]" at bounding box center [459, 80] width 82 height 8
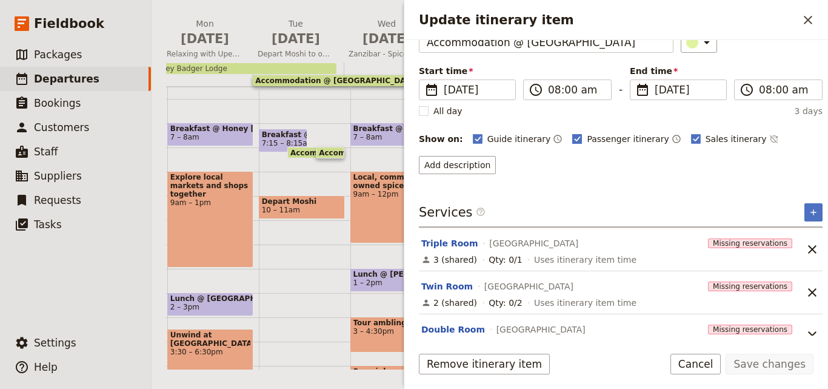
scroll to position [135, 0]
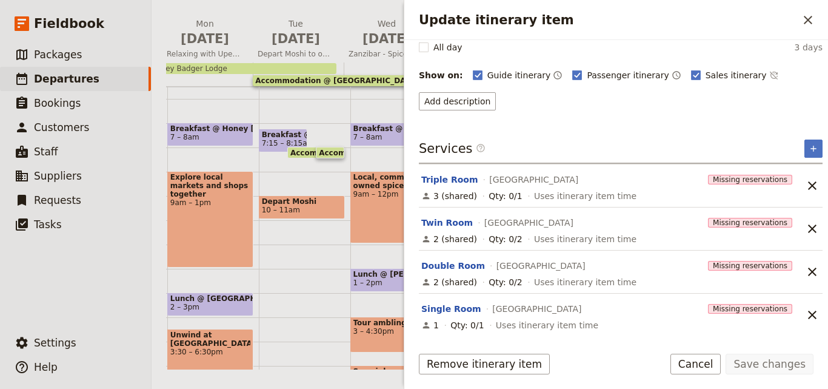
click at [274, 63] on div "Accommodation @ Honey [GEOGRAPHIC_DATA] [GEOGRAPHIC_DATA]" at bounding box center [158, 68] width 356 height 11
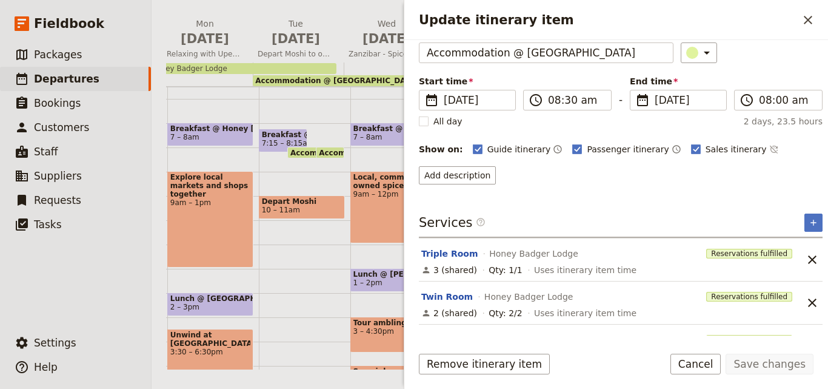
scroll to position [0, 0]
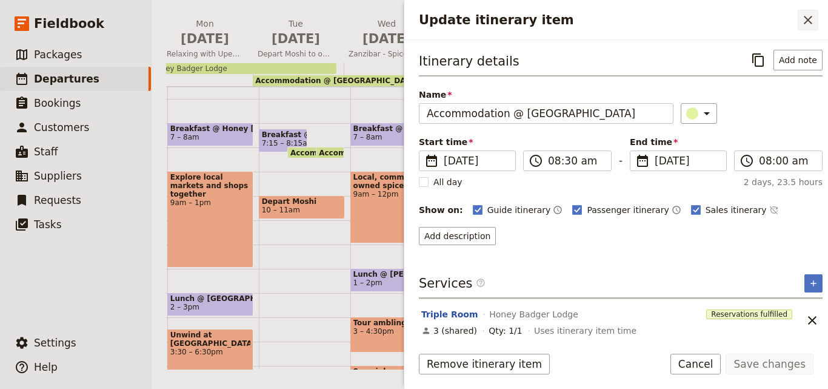
click at [798, 24] on button "​" at bounding box center [808, 20] width 21 height 21
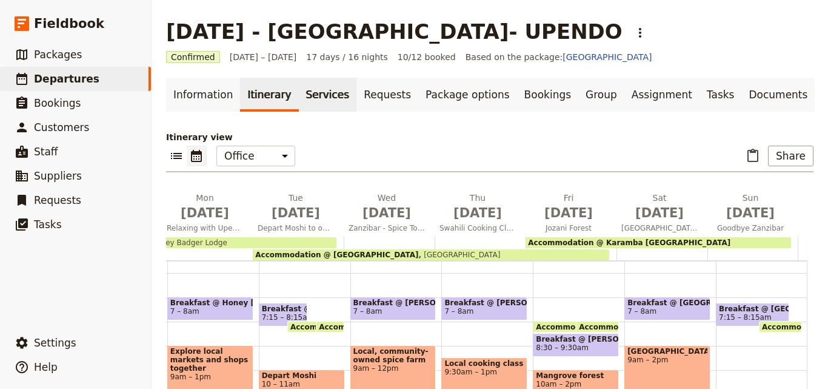
click at [306, 100] on link "Services" at bounding box center [328, 95] width 58 height 34
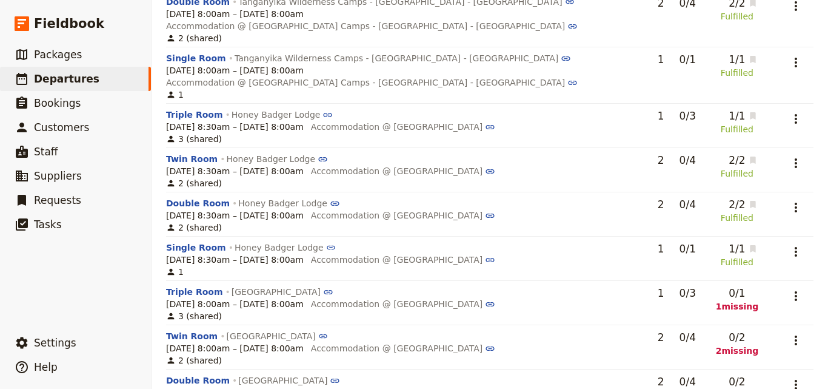
scroll to position [1236, 0]
click at [792, 288] on icon "Actions" at bounding box center [796, 295] width 15 height 15
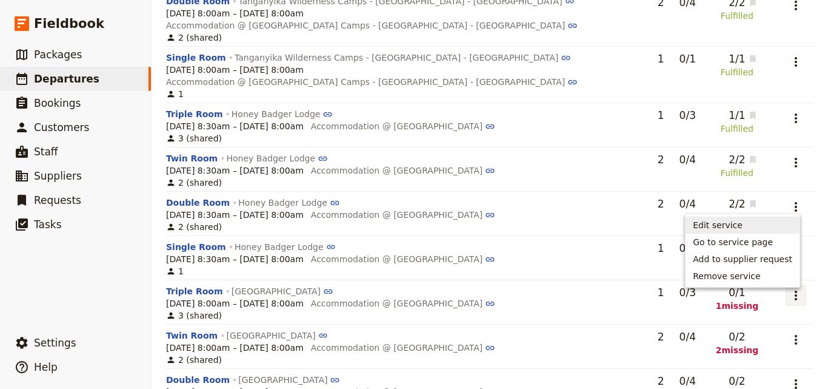
click at [767, 221] on span "Edit service" at bounding box center [742, 225] width 99 height 12
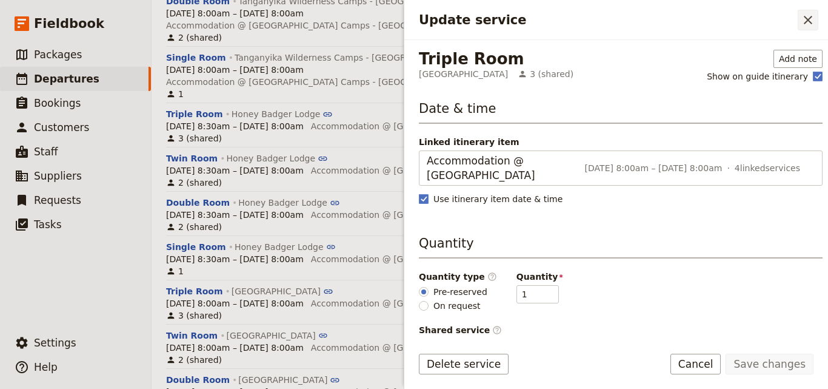
click at [805, 24] on icon "Close drawer" at bounding box center [808, 20] width 15 height 15
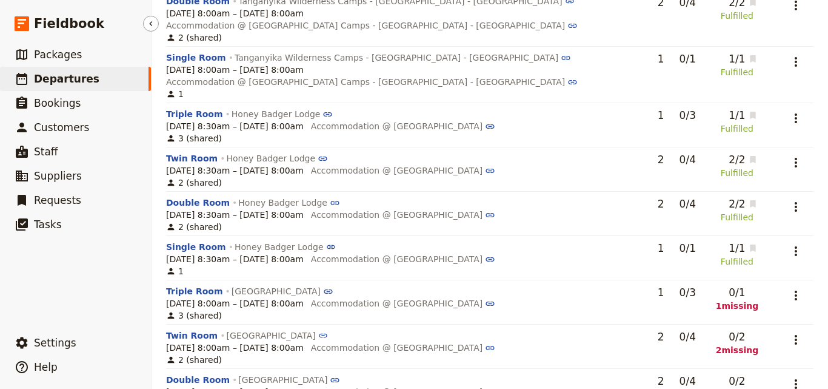
click at [113, 83] on link "​ Departures" at bounding box center [75, 79] width 151 height 24
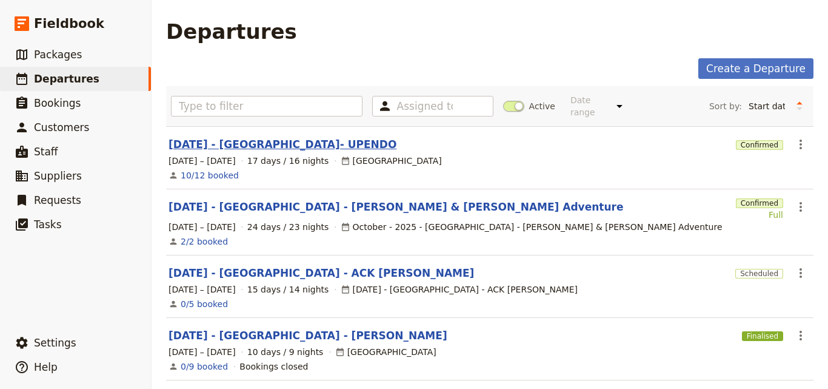
click at [253, 137] on link "[DATE] - [GEOGRAPHIC_DATA]- UPENDO" at bounding box center [283, 144] width 228 height 15
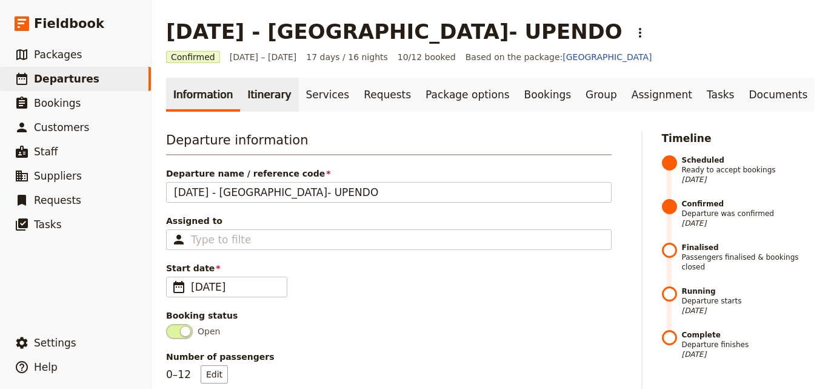
click at [259, 85] on link "Itinerary" at bounding box center [269, 95] width 58 height 34
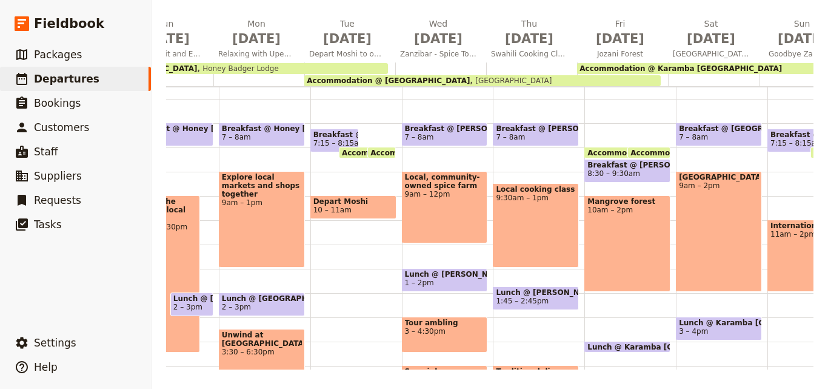
scroll to position [0, 953]
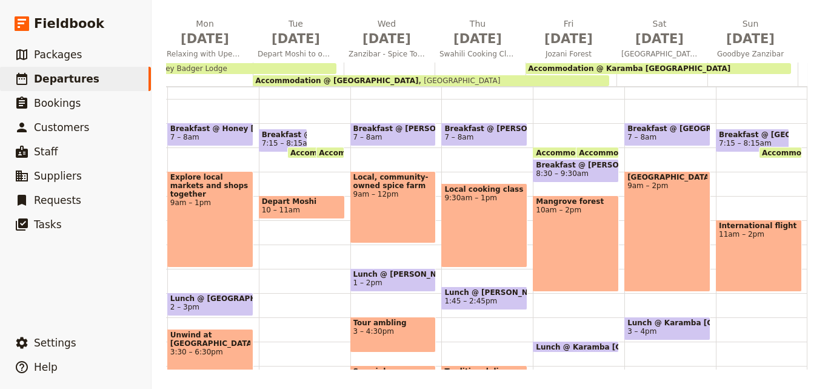
click at [646, 64] on div "Accommodation @ Karamba [GEOGRAPHIC_DATA]" at bounding box center [659, 68] width 266 height 11
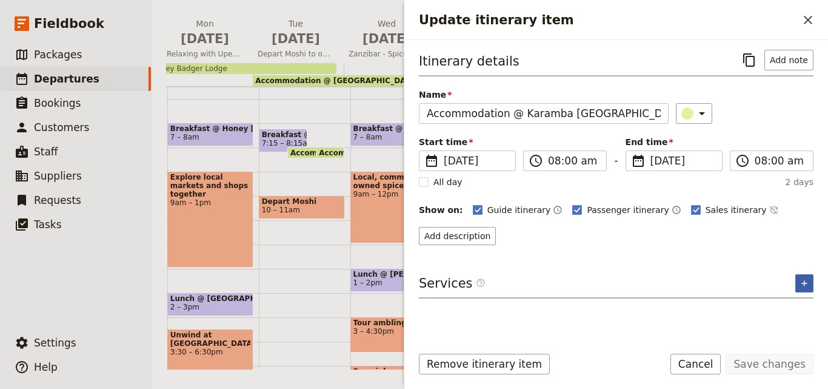
click at [804, 283] on icon "Add service inclusion" at bounding box center [805, 283] width 10 height 10
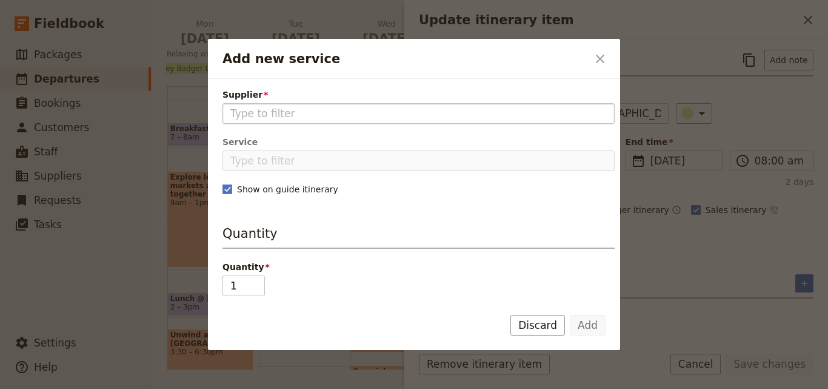
click at [302, 112] on input "Supplier" at bounding box center [418, 113] width 376 height 15
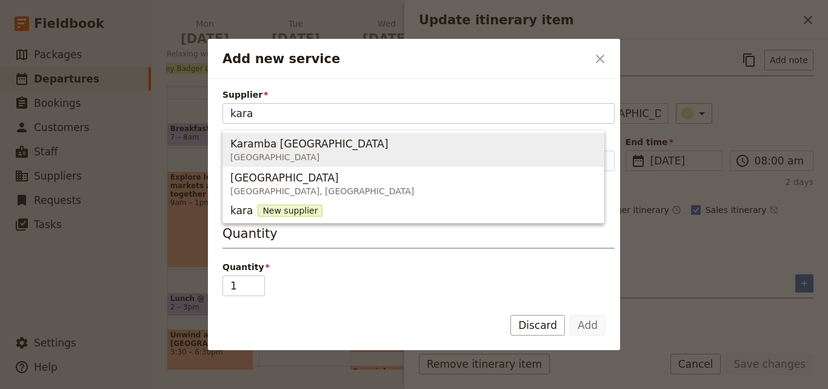
click at [269, 145] on span "Karamba [GEOGRAPHIC_DATA]" at bounding box center [309, 143] width 158 height 15
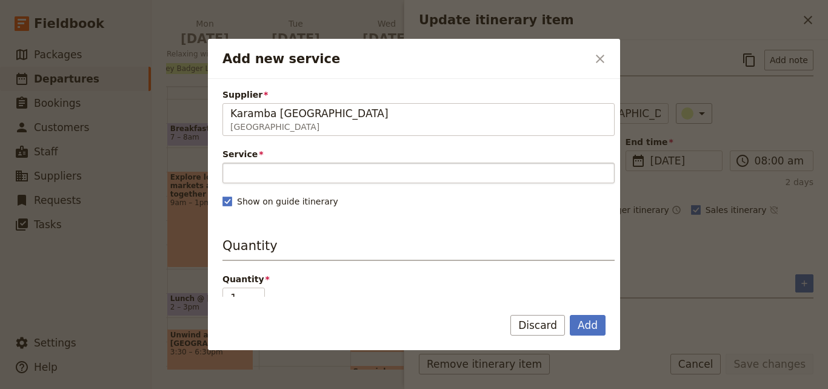
type input "Karamba [GEOGRAPHIC_DATA]"
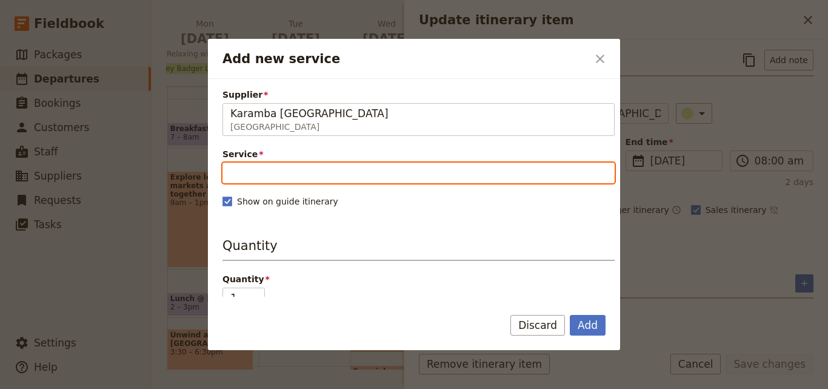
click at [296, 175] on input "Service" at bounding box center [418, 172] width 392 height 21
click at [272, 172] on input "Service" at bounding box center [418, 172] width 392 height 21
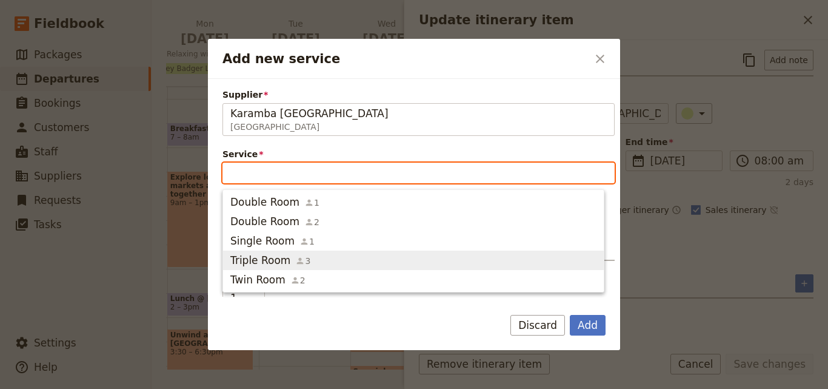
click at [278, 256] on span "Triple Room" at bounding box center [260, 260] width 60 height 15
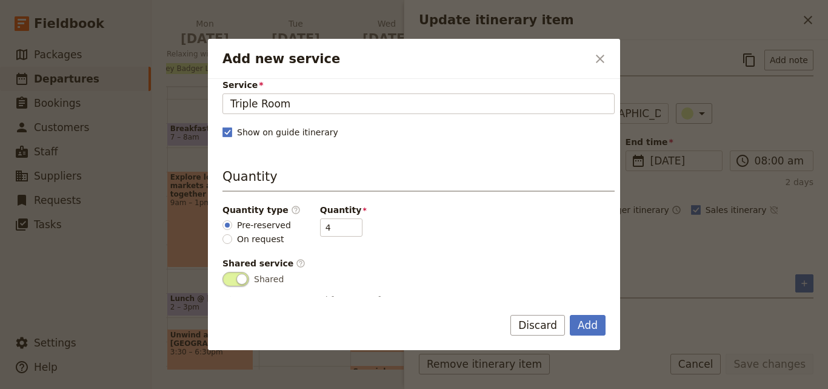
scroll to position [61, 0]
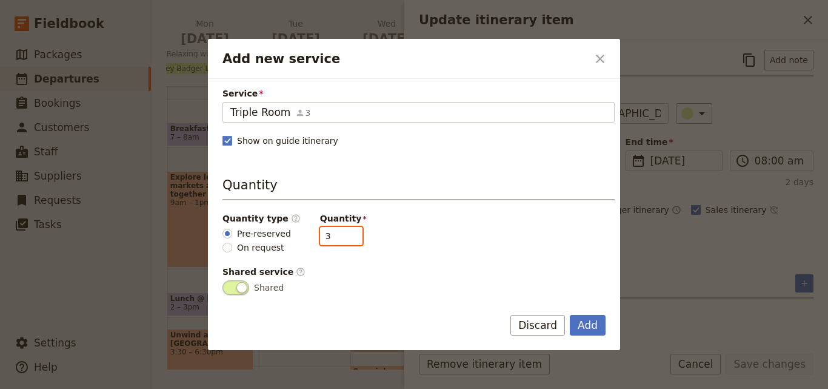
click at [342, 239] on input "3" at bounding box center [341, 236] width 42 height 18
click at [342, 239] on input "2" at bounding box center [341, 236] width 42 height 18
type input "1"
click at [342, 239] on input "1" at bounding box center [341, 236] width 42 height 18
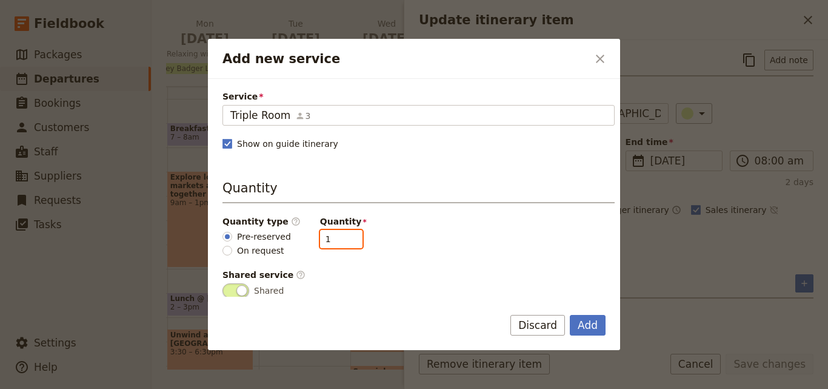
scroll to position [0, 0]
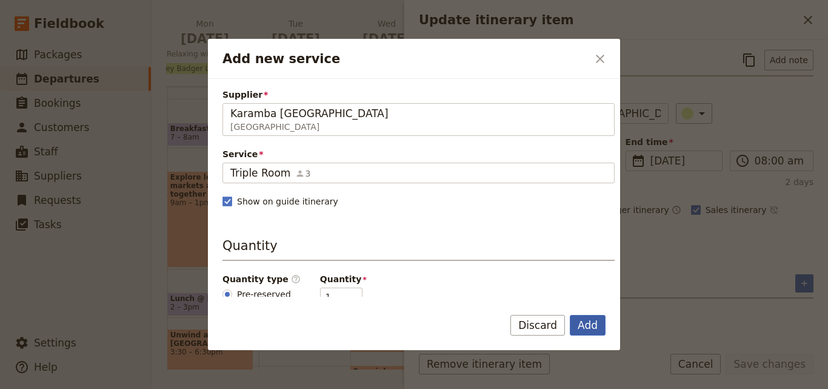
click at [589, 329] on button "Add" at bounding box center [588, 325] width 36 height 21
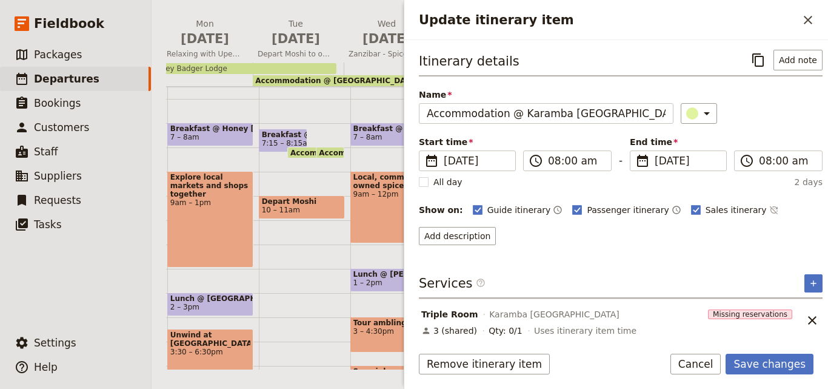
scroll to position [5, 0]
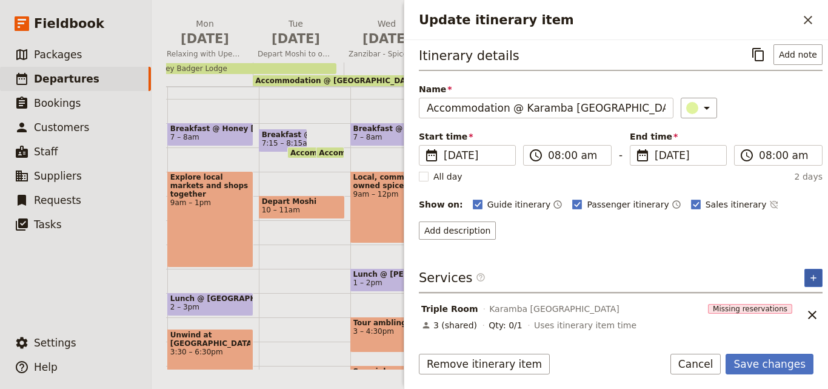
click at [809, 277] on icon "Add service inclusion" at bounding box center [814, 278] width 10 height 10
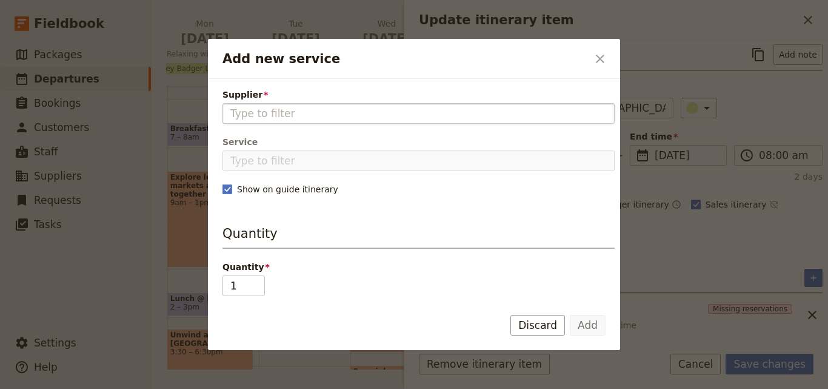
click at [381, 104] on fieldset "Add new service" at bounding box center [418, 113] width 392 height 21
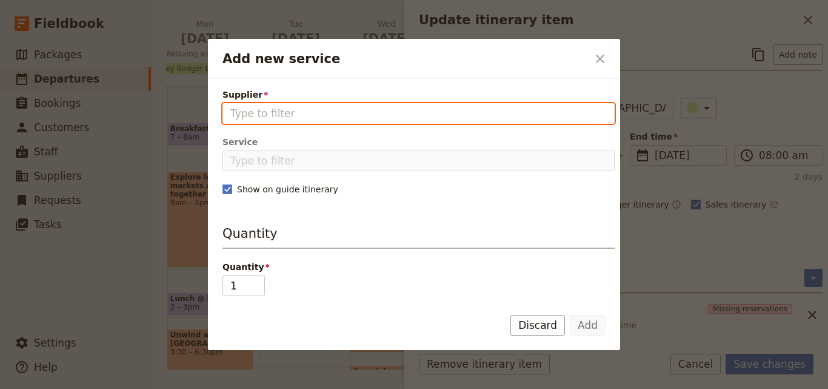
click at [381, 106] on input "Supplier" at bounding box center [418, 113] width 376 height 15
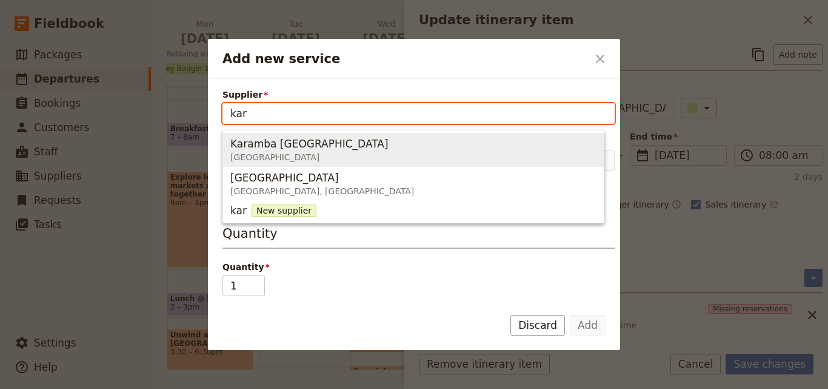
click at [349, 147] on span "Karamba Zanzibar Zanzibar" at bounding box center [413, 149] width 366 height 29
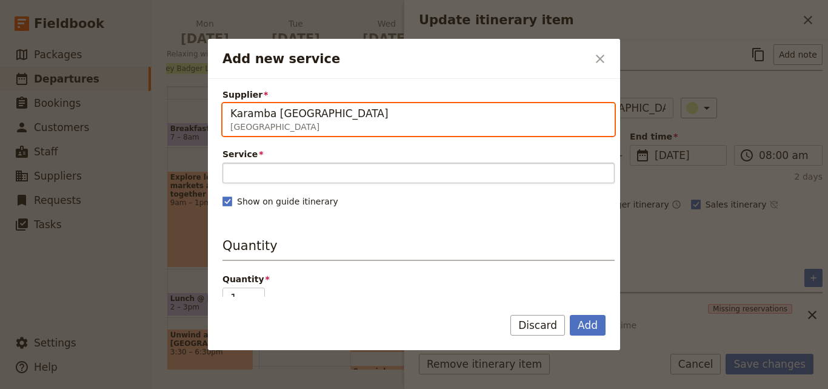
type input "Karamba Zanzibar"
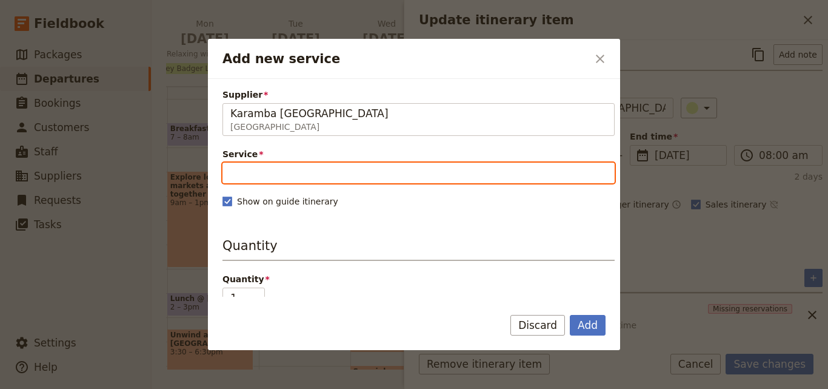
click at [369, 177] on input "Service" at bounding box center [418, 172] width 392 height 21
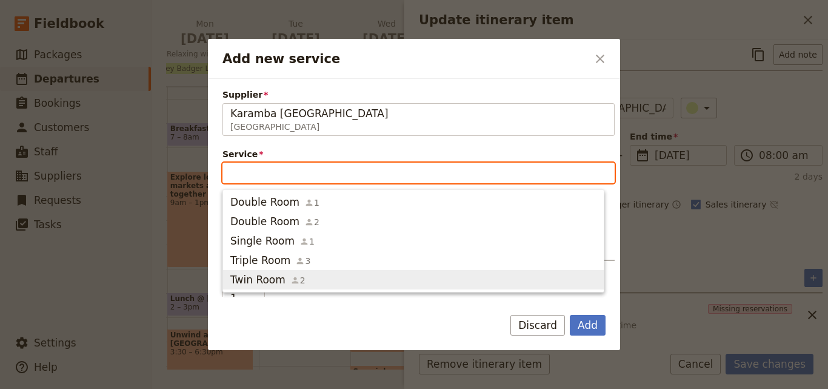
click at [269, 275] on span "Twin Room" at bounding box center [257, 279] width 55 height 15
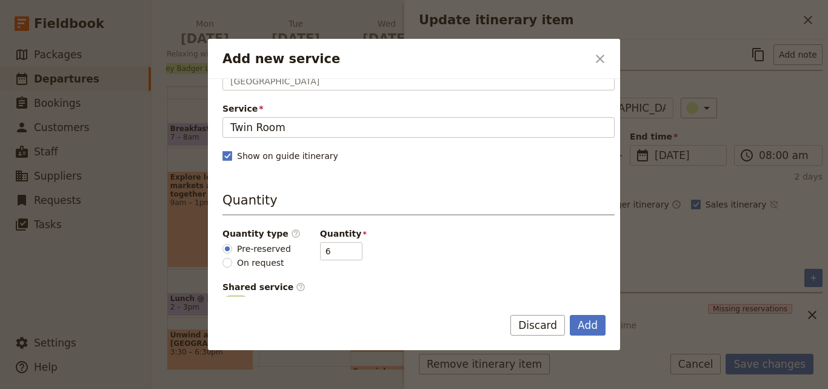
scroll to position [121, 0]
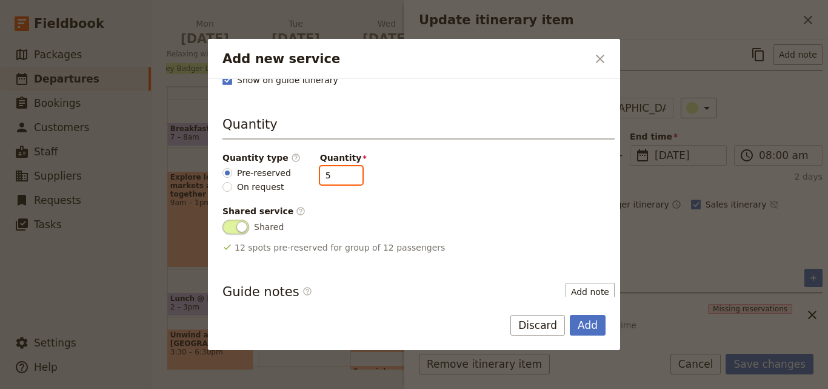
click at [339, 176] on input "5" at bounding box center [341, 175] width 42 height 18
click at [339, 176] on input "4" at bounding box center [341, 175] width 42 height 18
click at [339, 176] on input "3" at bounding box center [341, 175] width 42 height 18
type input "2"
click at [339, 176] on input "2" at bounding box center [341, 175] width 42 height 18
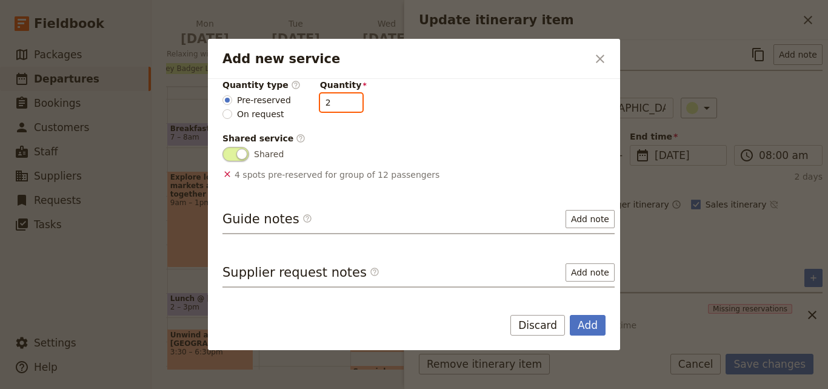
scroll to position [239, 0]
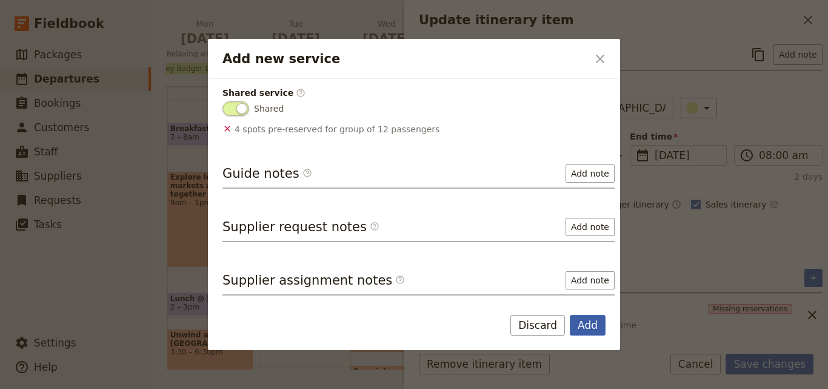
click at [592, 325] on button "Add" at bounding box center [588, 325] width 36 height 21
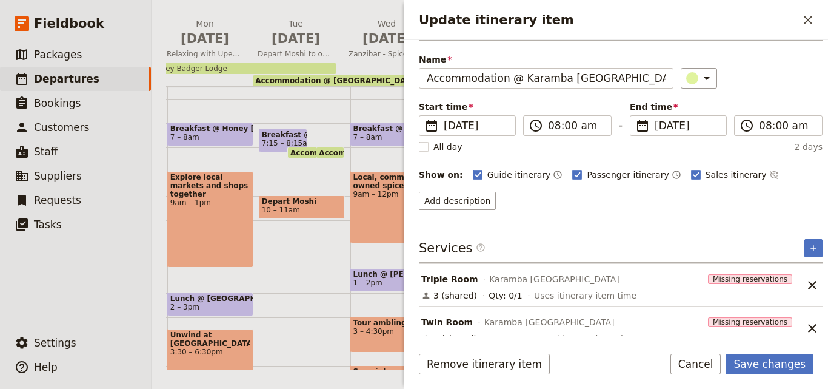
scroll to position [48, 0]
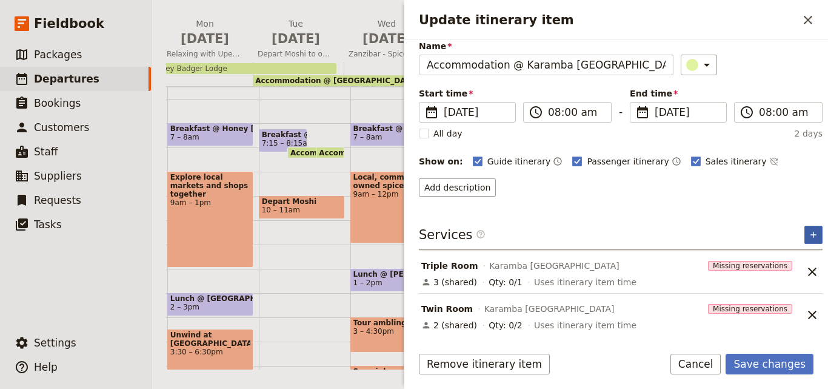
click at [809, 232] on icon "Add service inclusion" at bounding box center [814, 235] width 10 height 10
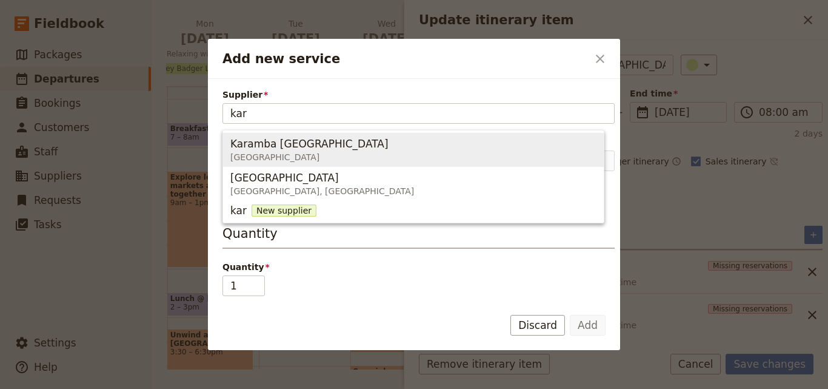
click at [441, 142] on span "Karamba Zanzibar Zanzibar" at bounding box center [413, 149] width 366 height 29
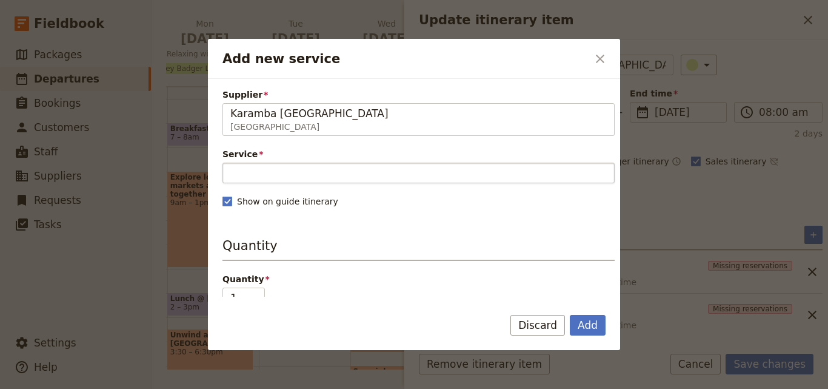
type input "Karamba Zanzibar"
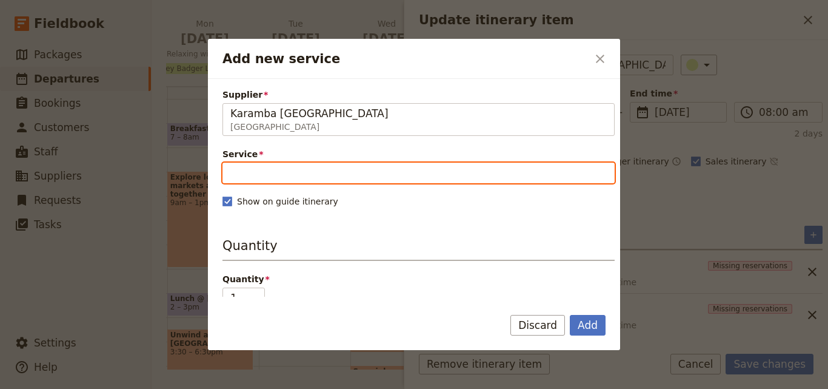
click at [441, 172] on input "Service" at bounding box center [418, 172] width 392 height 21
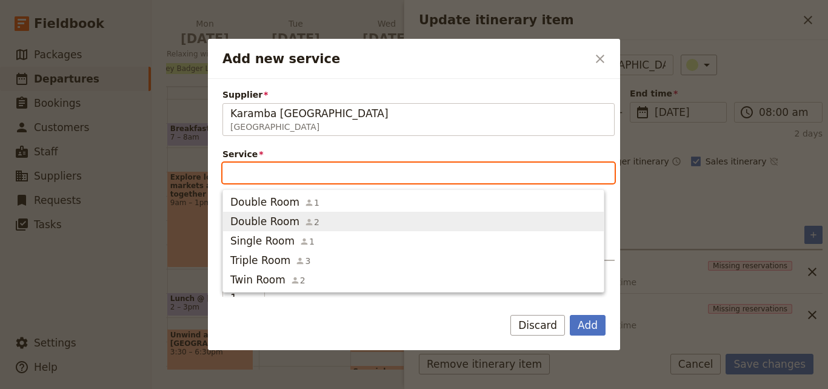
click at [305, 227] on icon "button" at bounding box center [309, 222] width 10 height 10
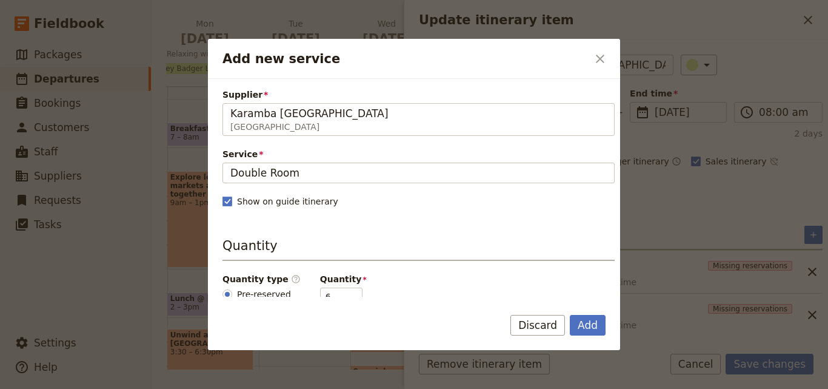
scroll to position [61, 0]
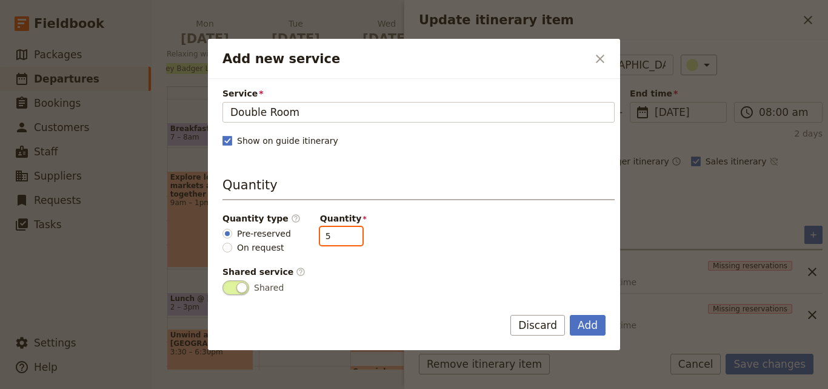
click at [344, 239] on input "5" at bounding box center [341, 236] width 42 height 18
click at [344, 239] on input "4" at bounding box center [341, 236] width 42 height 18
click at [344, 239] on input "3" at bounding box center [341, 236] width 42 height 18
type input "2"
click at [344, 239] on input "2" at bounding box center [341, 236] width 42 height 18
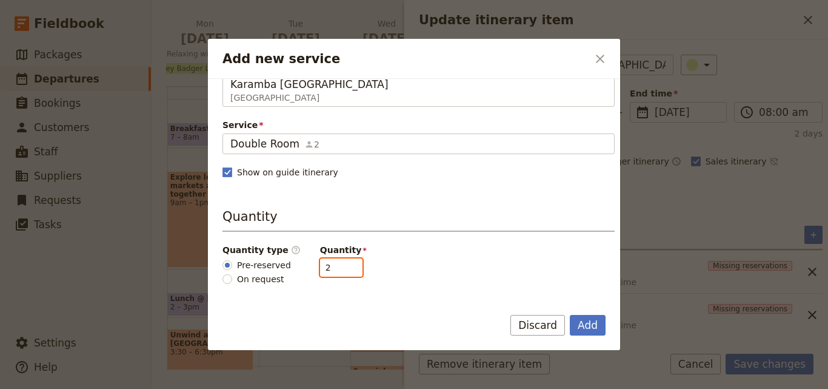
scroll to position [0, 0]
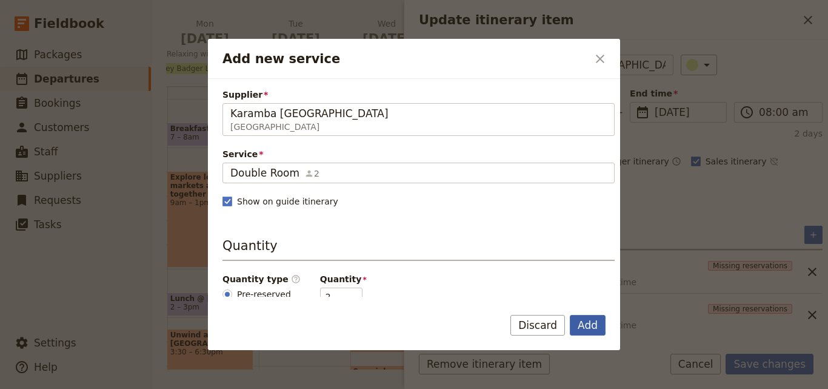
click at [593, 324] on button "Add" at bounding box center [588, 325] width 36 height 21
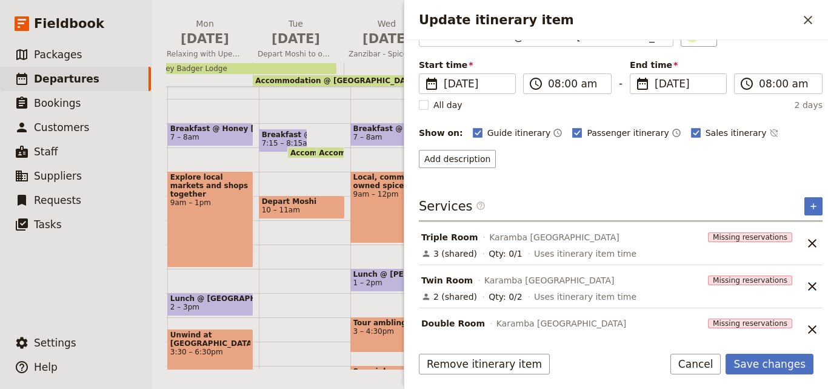
scroll to position [92, 0]
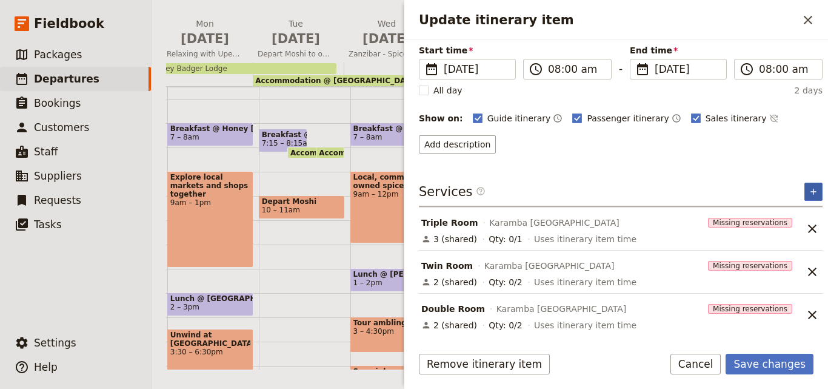
click at [809, 189] on icon "Add service inclusion" at bounding box center [814, 192] width 10 height 10
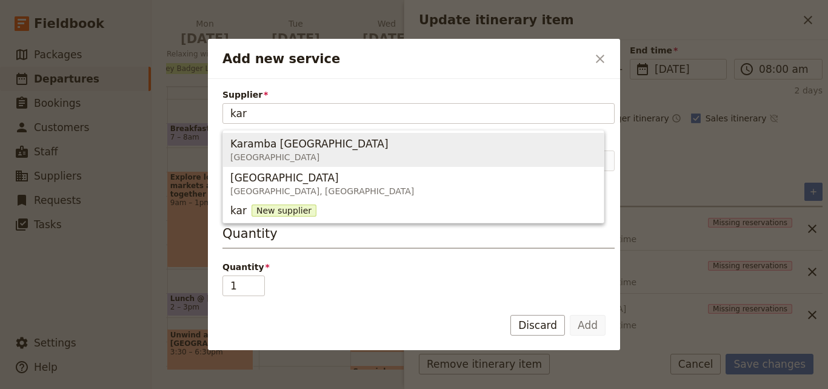
click at [300, 149] on span "Karamba Zanzibar" at bounding box center [309, 143] width 158 height 15
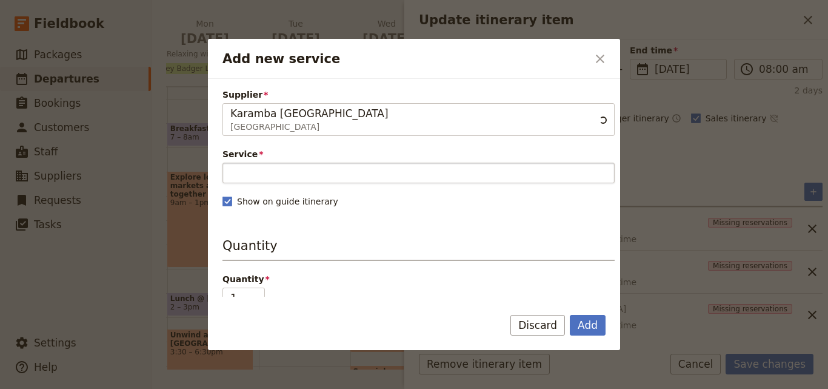
type input "Karamba Zanzibar"
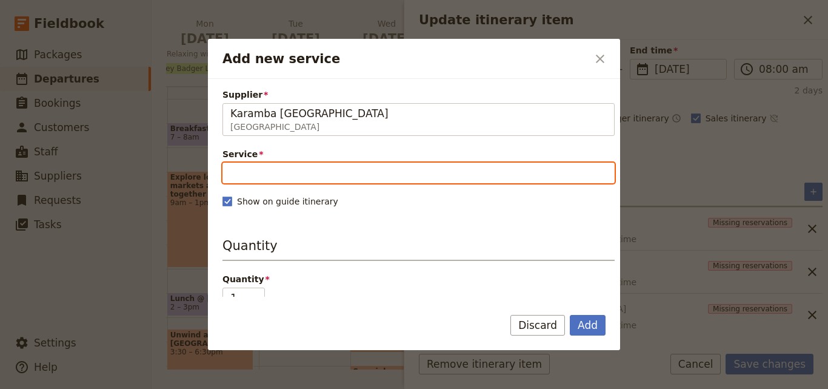
click at [296, 175] on input "Service" at bounding box center [418, 172] width 392 height 21
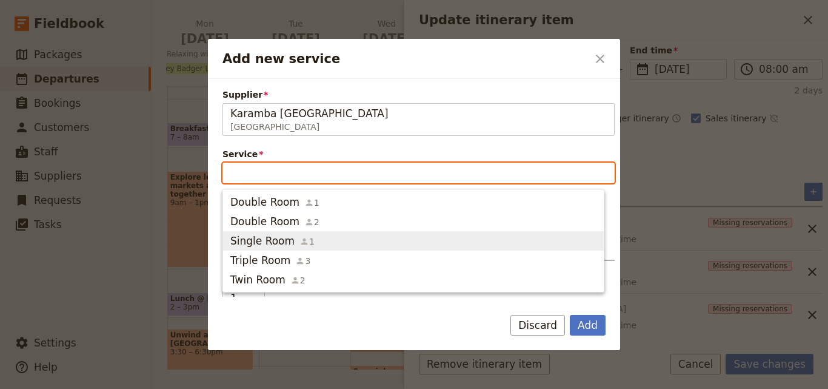
click at [274, 233] on span "Single Room" at bounding box center [262, 240] width 64 height 15
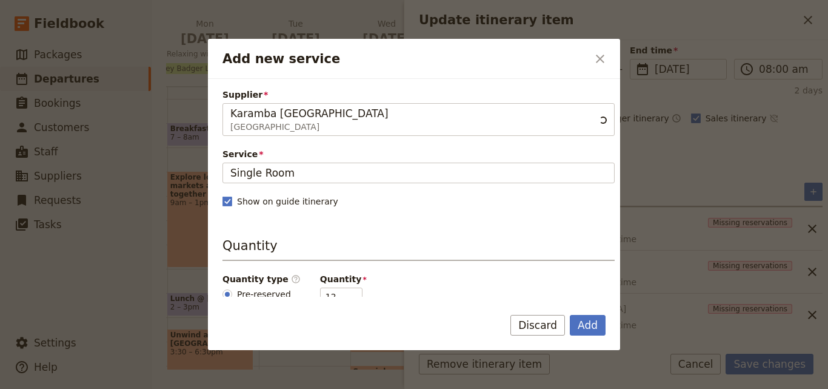
scroll to position [61, 0]
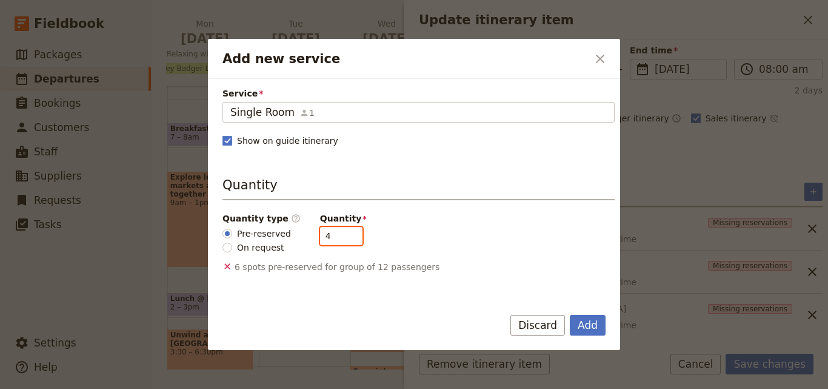
click at [340, 241] on input "4" at bounding box center [341, 236] width 42 height 18
click at [340, 241] on input "3" at bounding box center [341, 236] width 42 height 18
click at [340, 241] on input "0" at bounding box center [341, 236] width 42 height 18
type input "1"
click at [339, 234] on input "1" at bounding box center [341, 236] width 42 height 18
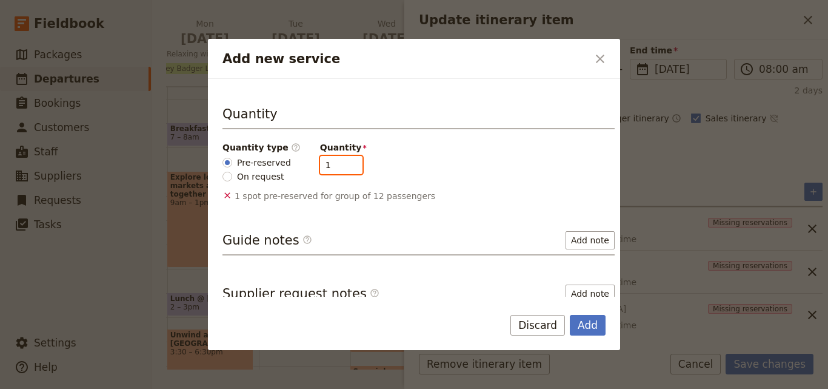
scroll to position [198, 0]
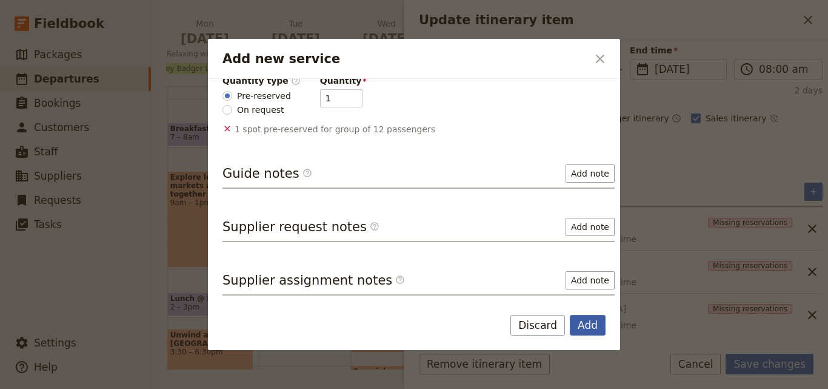
click at [590, 324] on button "Add" at bounding box center [588, 325] width 36 height 21
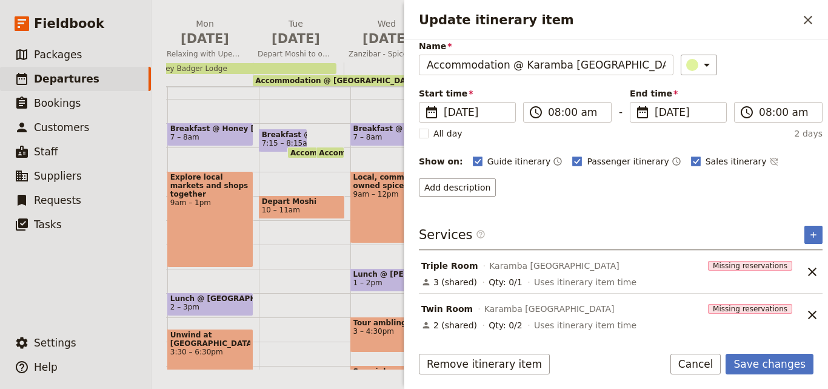
scroll to position [135, 0]
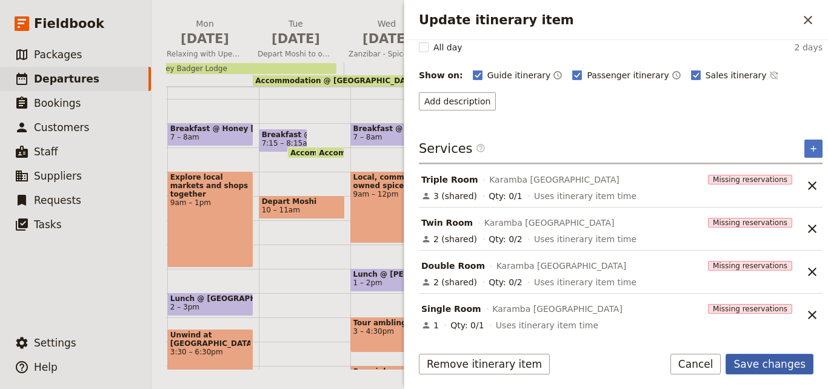
click at [770, 359] on button "Save changes" at bounding box center [770, 363] width 88 height 21
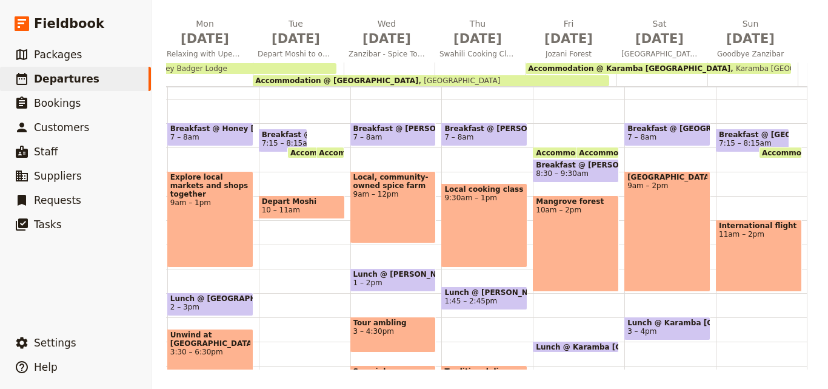
click at [731, 64] on div "Accommodation @ Karamba Zanzibar Karamba Zanzibar" at bounding box center [659, 68] width 266 height 11
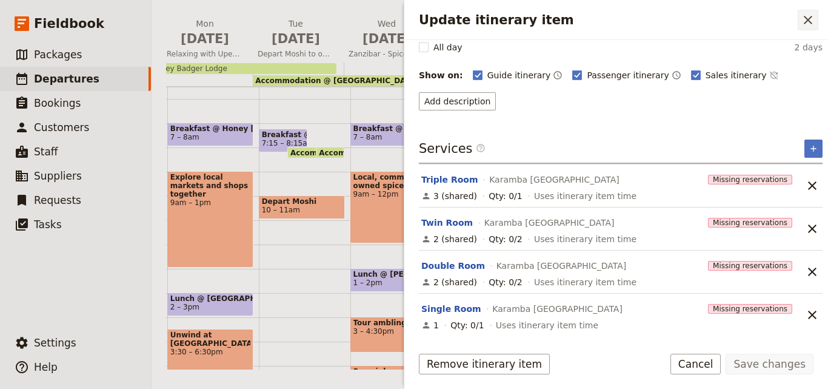
click at [810, 17] on icon "Close drawer" at bounding box center [808, 20] width 15 height 15
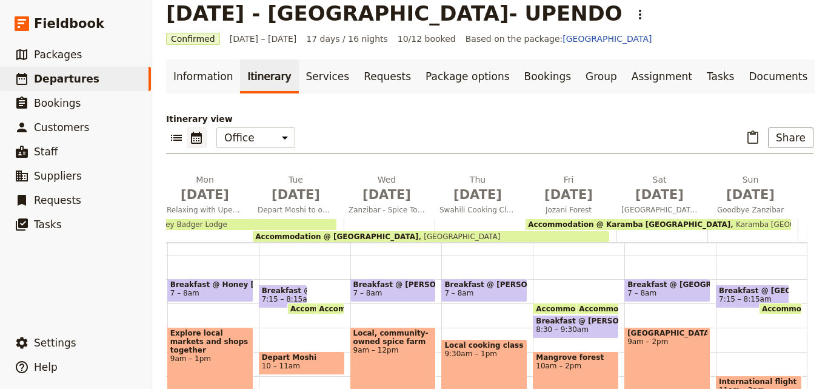
scroll to position [0, 0]
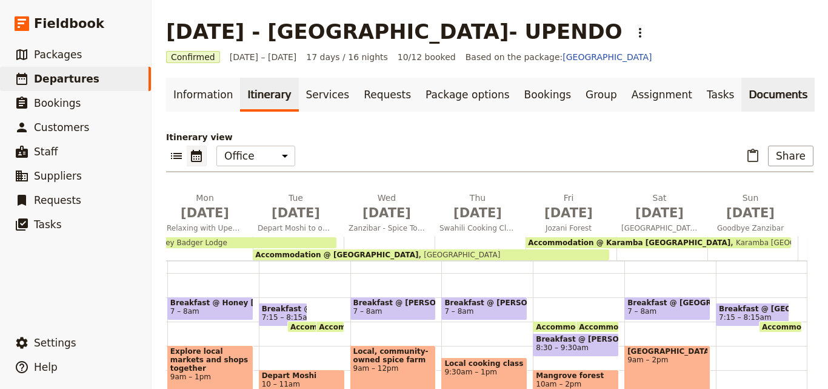
click at [741, 96] on link "Documents" at bounding box center [777, 95] width 73 height 34
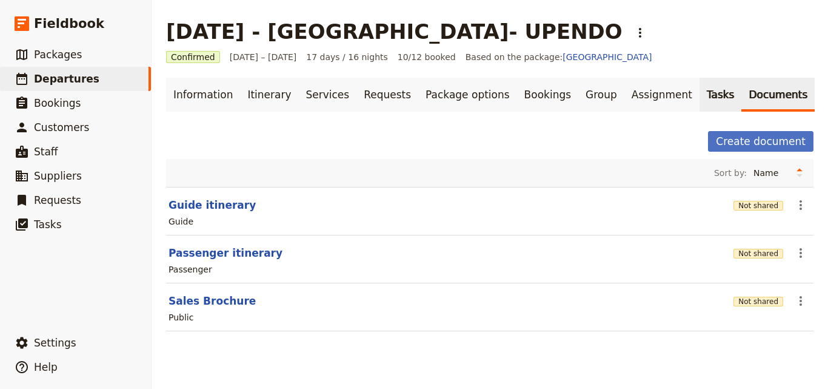
click at [700, 88] on link "Tasks" at bounding box center [721, 95] width 42 height 34
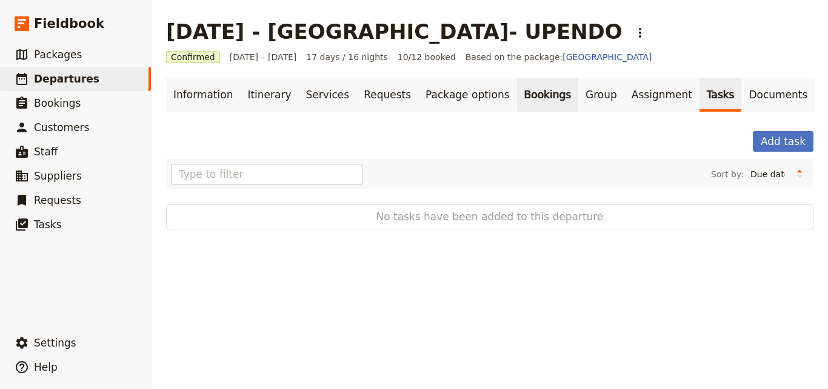
click at [517, 93] on link "Bookings" at bounding box center [547, 95] width 61 height 34
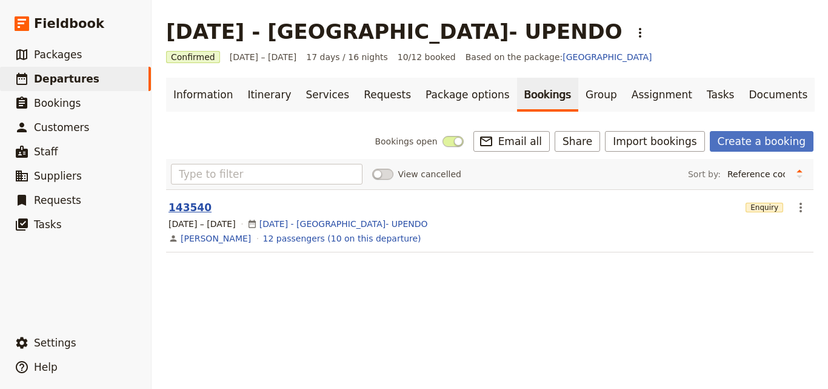
click at [181, 212] on button "143540" at bounding box center [190, 207] width 43 height 15
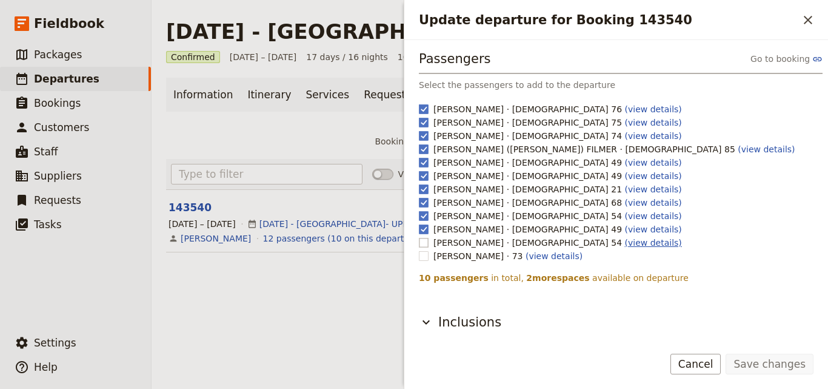
click at [625, 244] on link "(view details)" at bounding box center [653, 243] width 57 height 10
click at [625, 178] on link "(view details)" at bounding box center [653, 176] width 57 height 10
click at [812, 25] on icon "Close drawer" at bounding box center [808, 20] width 15 height 15
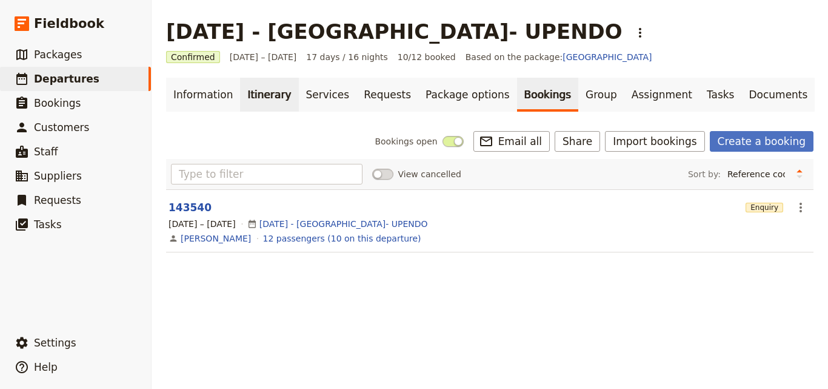
click at [261, 106] on link "Itinerary" at bounding box center [269, 95] width 58 height 34
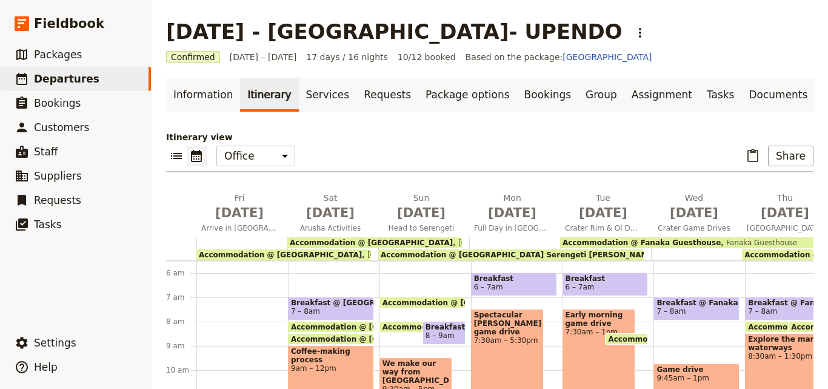
scroll to position [174, 0]
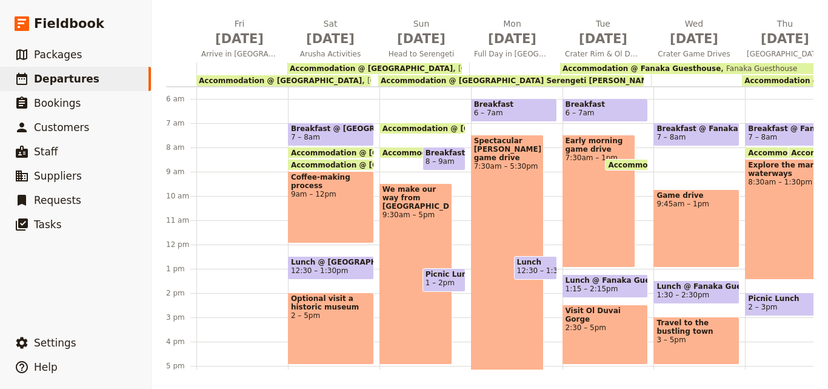
click at [797, 369] on main "SEP 2025 - TANZANIA- UPENDO ​ Confirmed 19 Sep – 5 Oct 2025 17 days / 16 nights…" at bounding box center [490, 107] width 677 height 563
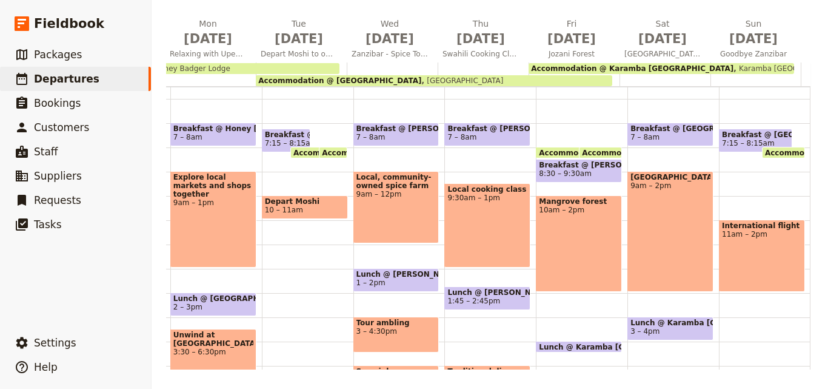
scroll to position [0, 953]
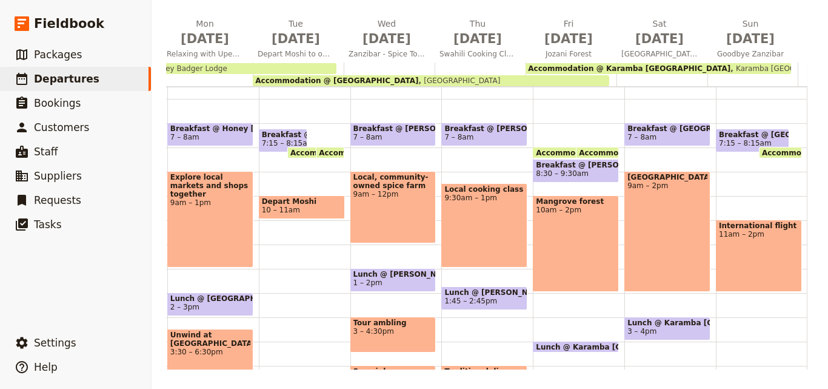
click at [711, 65] on div "Accommodation @ Karamba Zanzibar Karamba Zanzibar" at bounding box center [659, 68] width 266 height 11
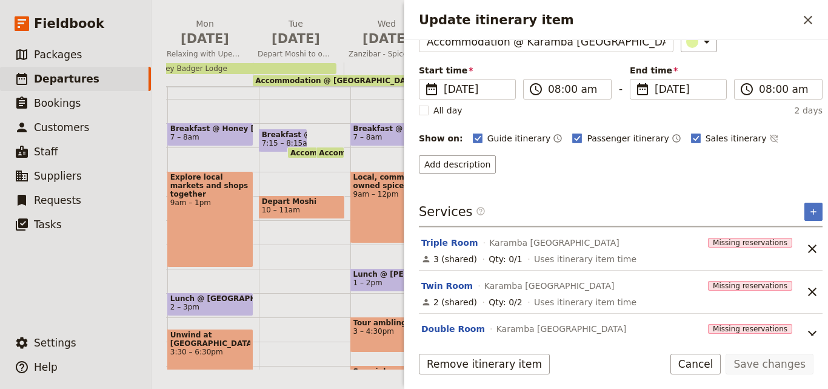
scroll to position [135, 0]
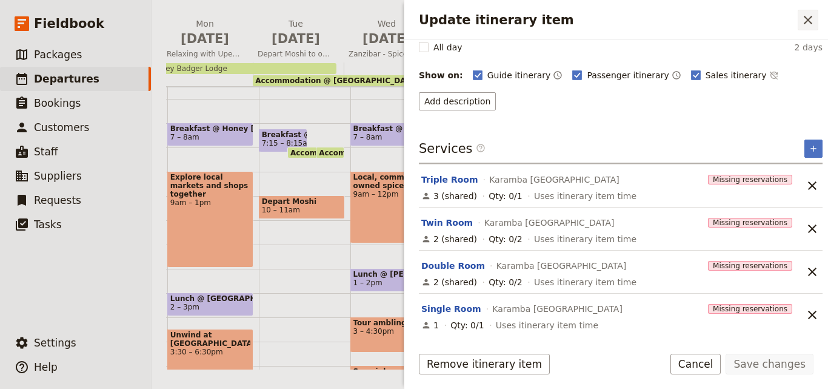
click at [817, 21] on button "​" at bounding box center [808, 20] width 21 height 21
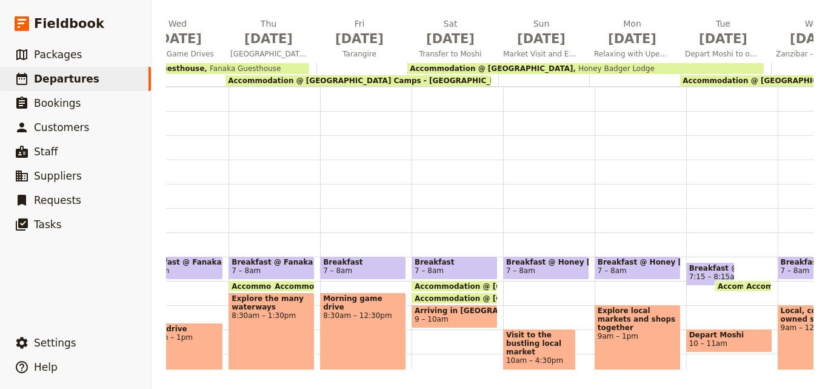
scroll to position [0, 444]
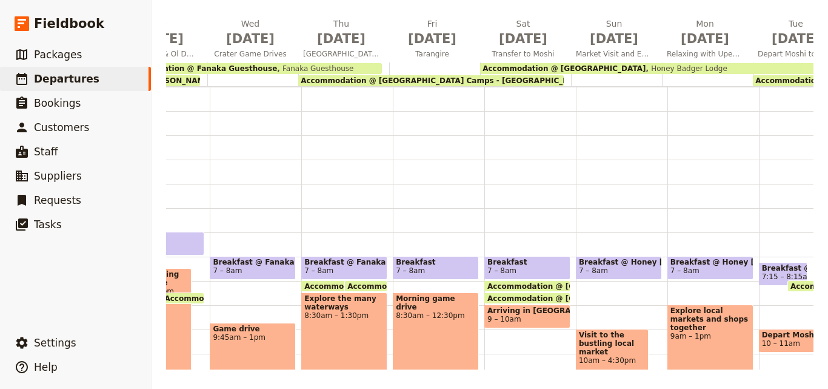
click at [371, 76] on span "Accommodation @ Tanganyika Wilderness Camps - Burunge Tented Lodge - Tarangire" at bounding box center [491, 80] width 380 height 8
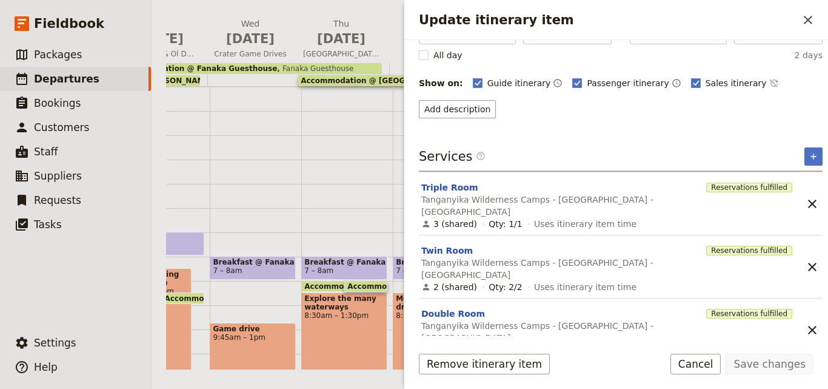
scroll to position [105, 0]
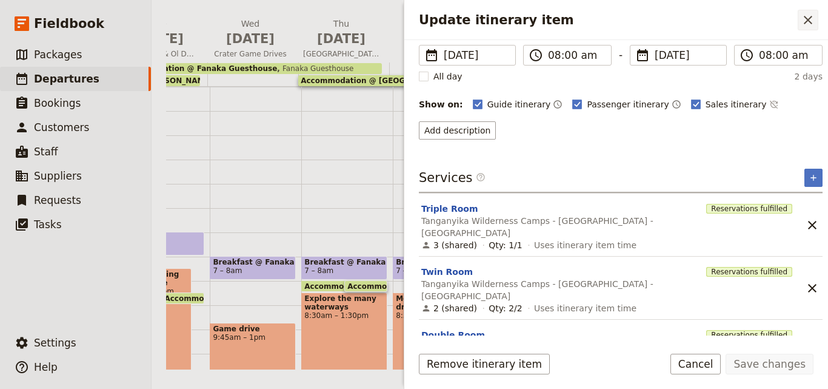
click at [803, 15] on icon "Close drawer" at bounding box center [808, 20] width 15 height 15
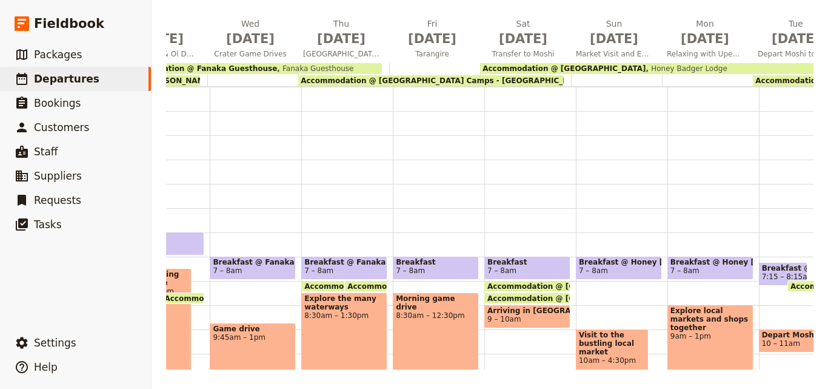
scroll to position [0, 0]
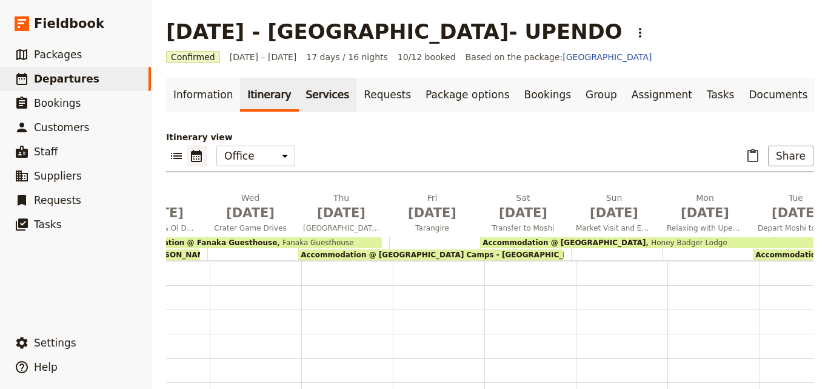
click at [308, 85] on link "Services" at bounding box center [328, 95] width 58 height 34
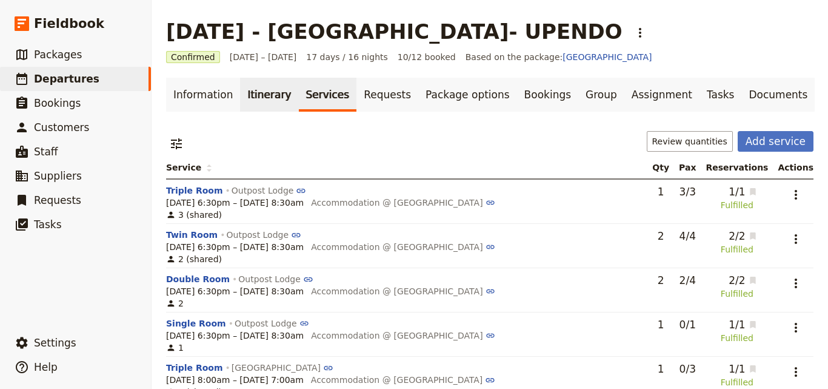
click at [261, 101] on link "Itinerary" at bounding box center [269, 95] width 58 height 34
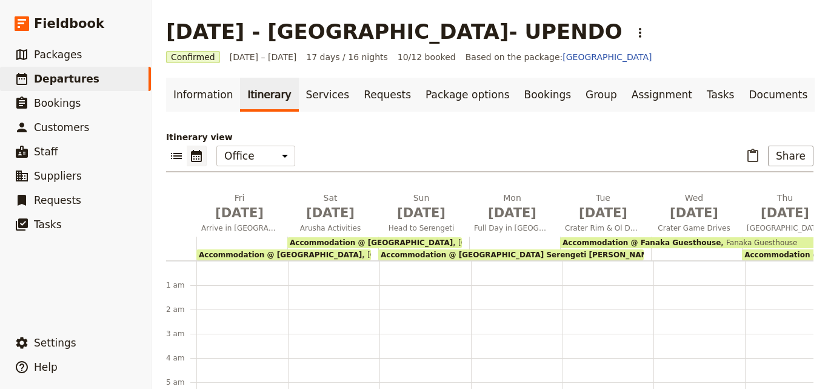
scroll to position [133, 0]
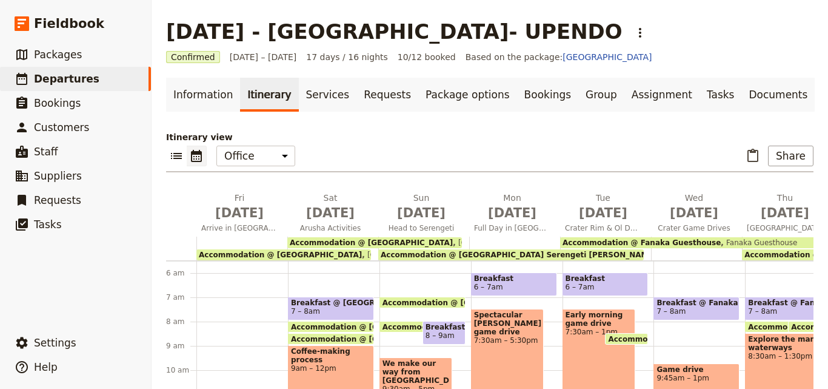
click at [535, 250] on span "Accommodation @ Tanzania Serengeti Bush Camp-Upgrade option from dome tents" at bounding box center [601, 254] width 440 height 8
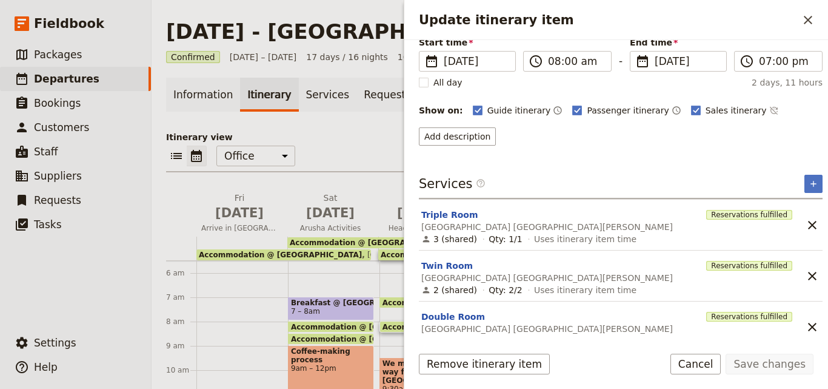
scroll to position [135, 0]
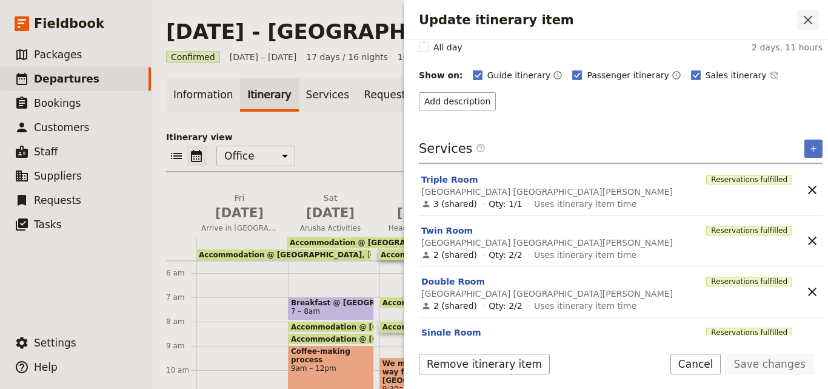
click at [812, 21] on icon "Close drawer" at bounding box center [808, 20] width 15 height 15
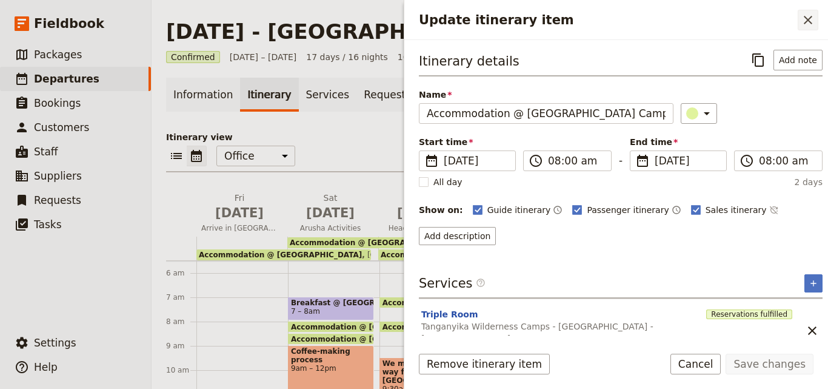
click at [801, 15] on icon "Close drawer" at bounding box center [808, 20] width 15 height 15
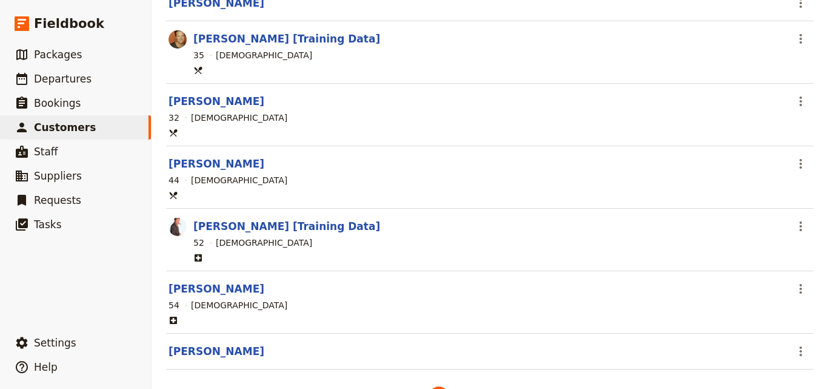
scroll to position [828, 0]
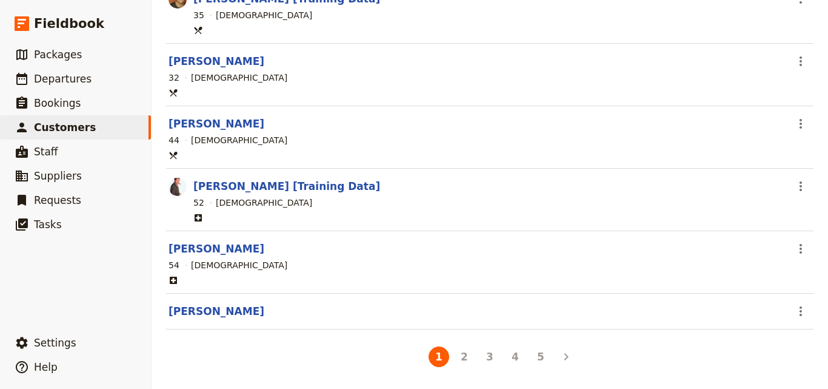
click at [176, 184] on img at bounding box center [178, 187] width 18 height 18
click at [221, 192] on link "[PERSON_NAME] [Training Data]" at bounding box center [286, 186] width 187 height 12
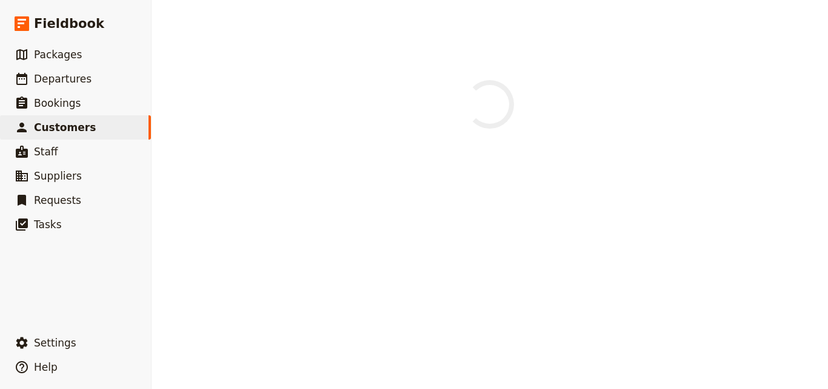
select select "[DEMOGRAPHIC_DATA]"
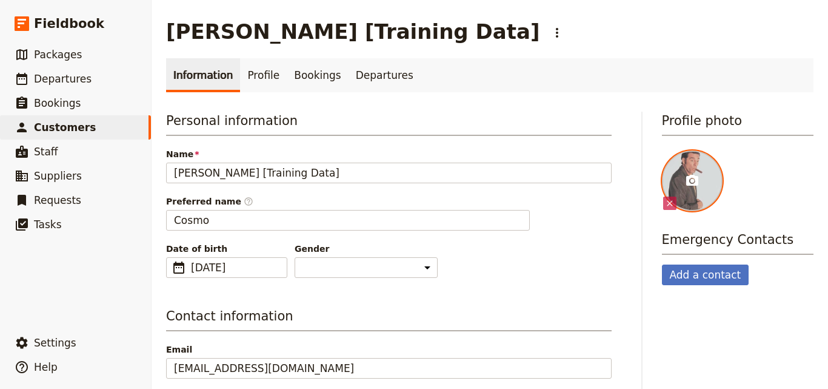
click at [693, 182] on div at bounding box center [692, 180] width 61 height 61
click at [662, 150] on input "file" at bounding box center [661, 150] width 1 height 1
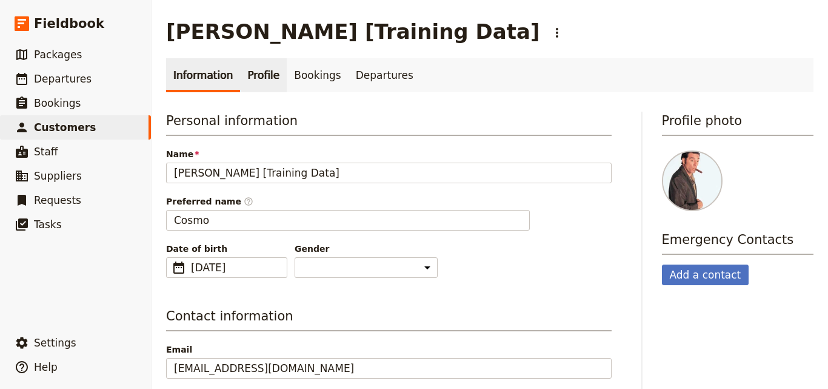
click at [253, 89] on link "Profile" at bounding box center [263, 75] width 47 height 34
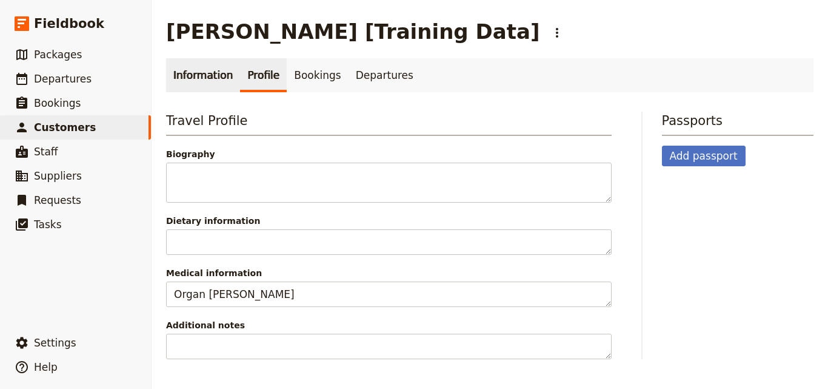
click at [210, 78] on link "Information" at bounding box center [203, 75] width 74 height 34
select select "[DEMOGRAPHIC_DATA]"
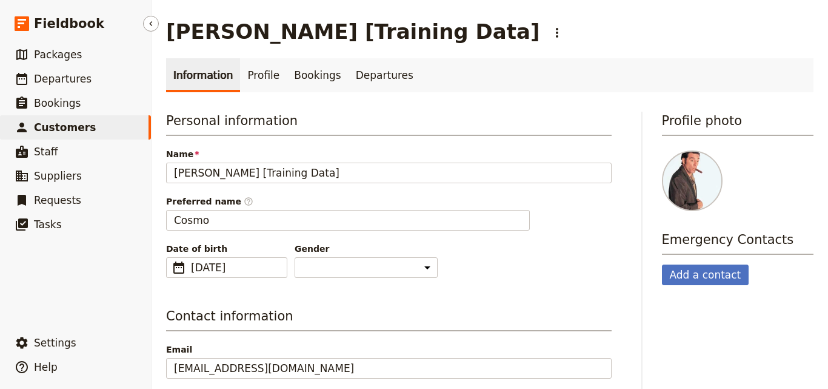
click at [124, 127] on link "​ Customers" at bounding box center [75, 127] width 151 height 24
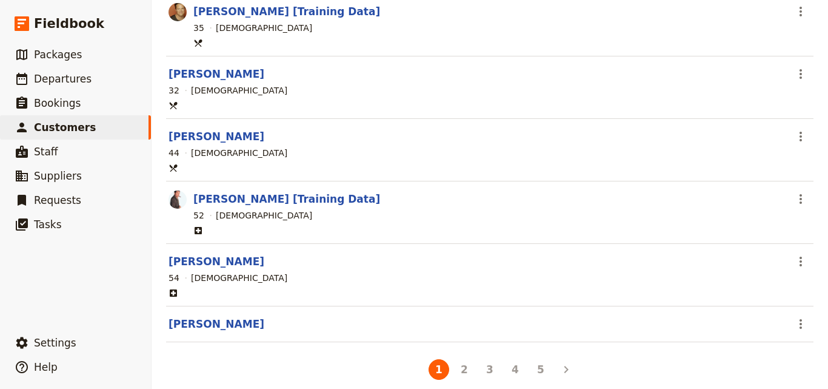
scroll to position [828, 0]
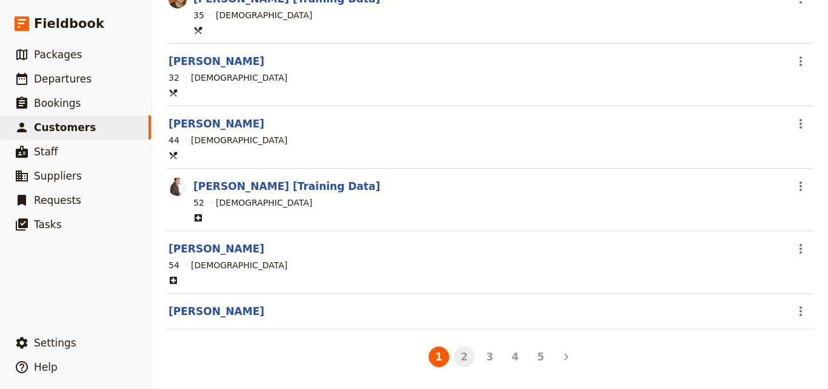
click at [455, 355] on button "2" at bounding box center [464, 356] width 21 height 21
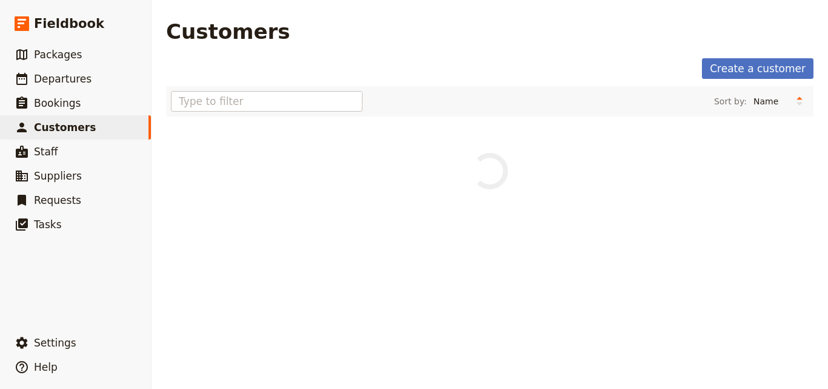
scroll to position [0, 0]
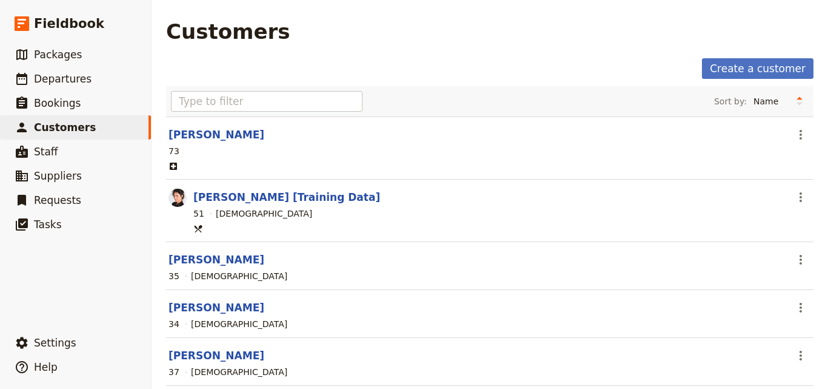
click at [183, 196] on img at bounding box center [178, 198] width 18 height 18
click at [173, 196] on img at bounding box center [178, 198] width 18 height 18
click at [178, 196] on img at bounding box center [178, 198] width 18 height 18
click at [226, 198] on link "[PERSON_NAME] [Training Data]" at bounding box center [286, 197] width 187 height 12
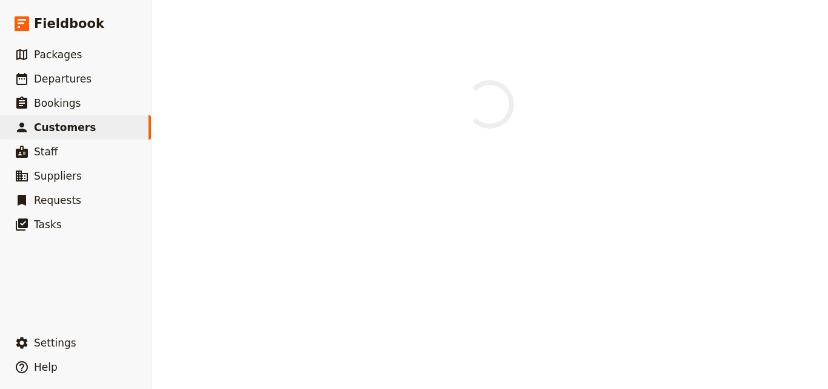
select select "[DEMOGRAPHIC_DATA]"
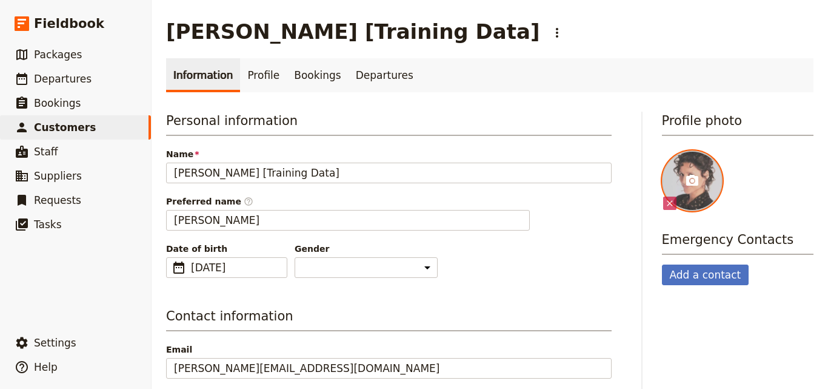
click at [680, 191] on div at bounding box center [692, 180] width 61 height 61
click at [662, 150] on input "file" at bounding box center [661, 150] width 1 height 1
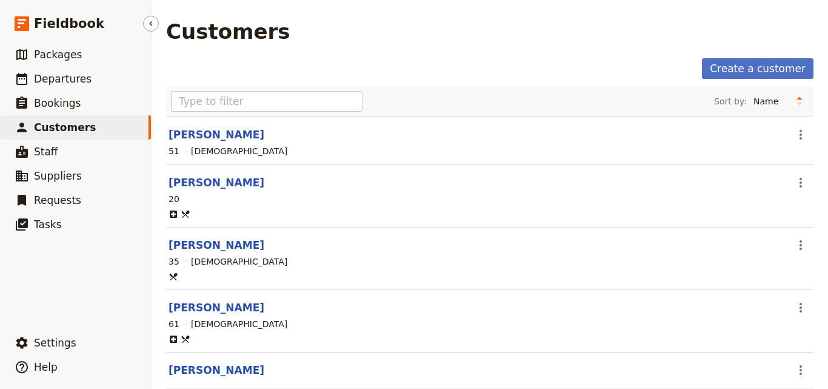
select select "[DEMOGRAPHIC_DATA]"
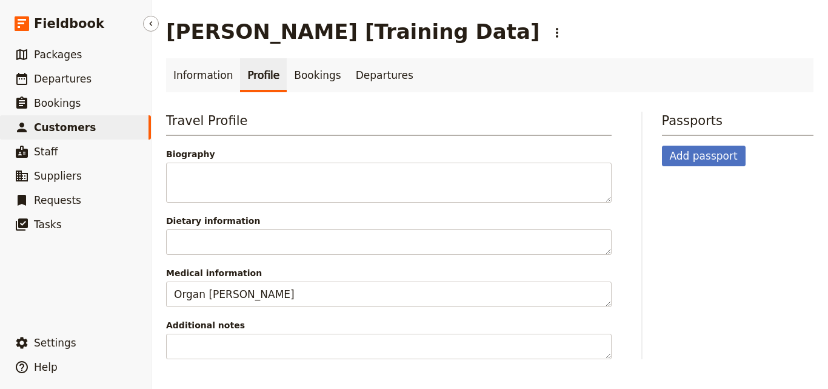
select select "[DEMOGRAPHIC_DATA]"
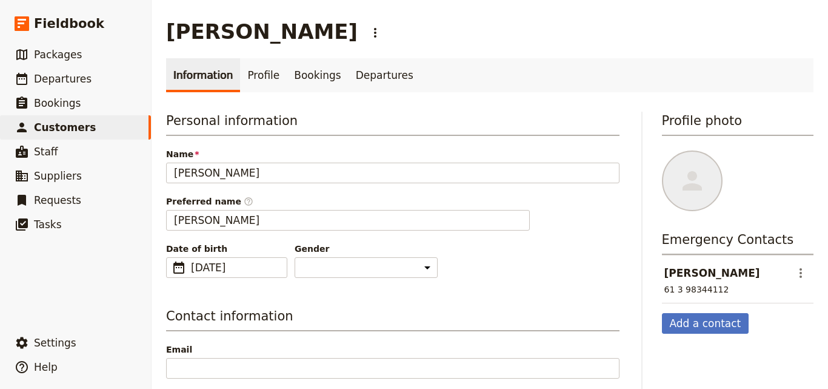
select select "[DEMOGRAPHIC_DATA]"
